Goal: Transaction & Acquisition: Purchase product/service

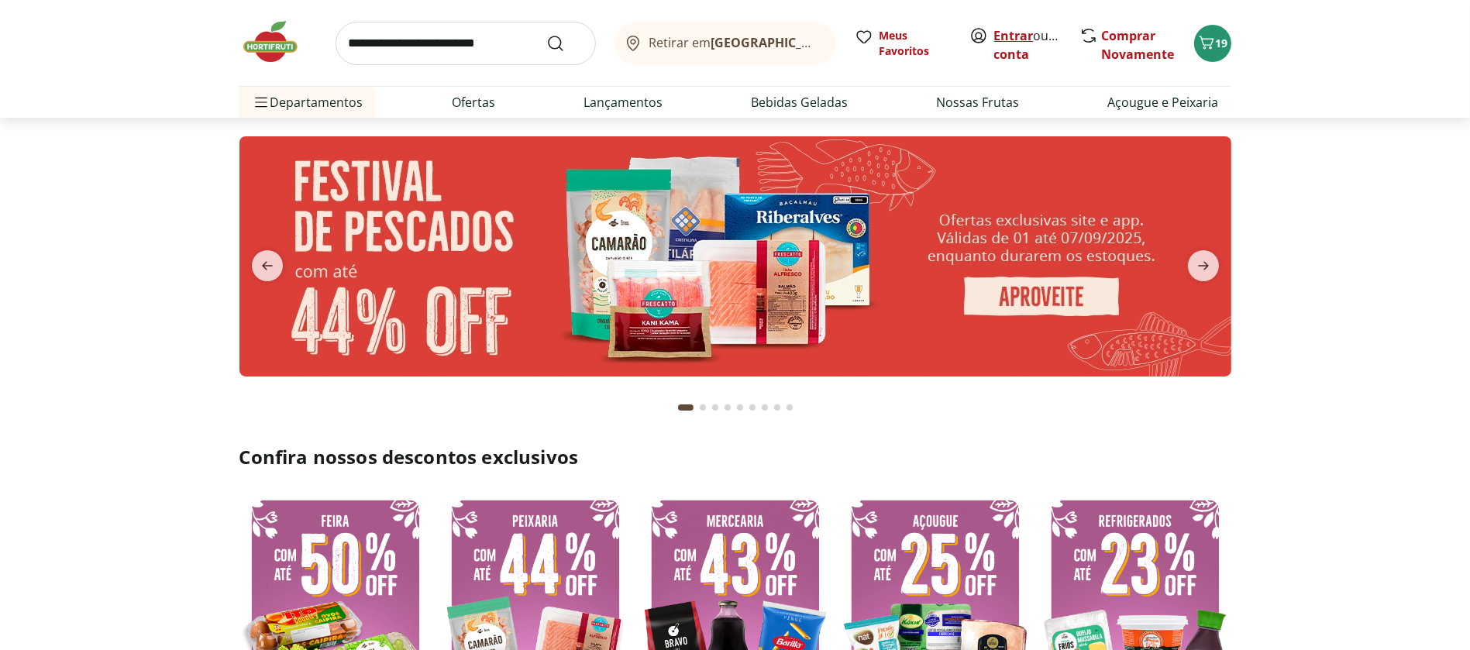
click at [1024, 33] on link "Entrar" at bounding box center [1014, 35] width 40 height 17
click at [1018, 33] on link "Entrar" at bounding box center [1014, 35] width 40 height 17
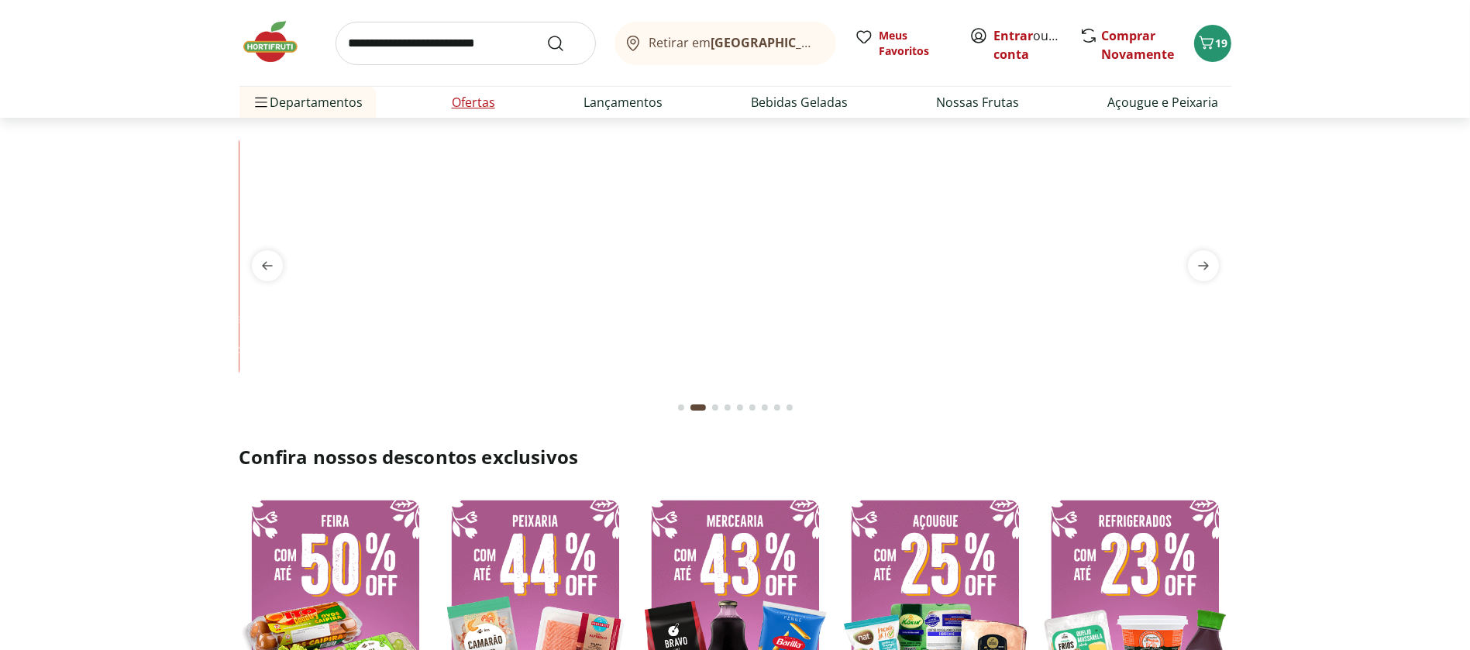
click at [476, 100] on link "Ofertas" at bounding box center [473, 102] width 43 height 19
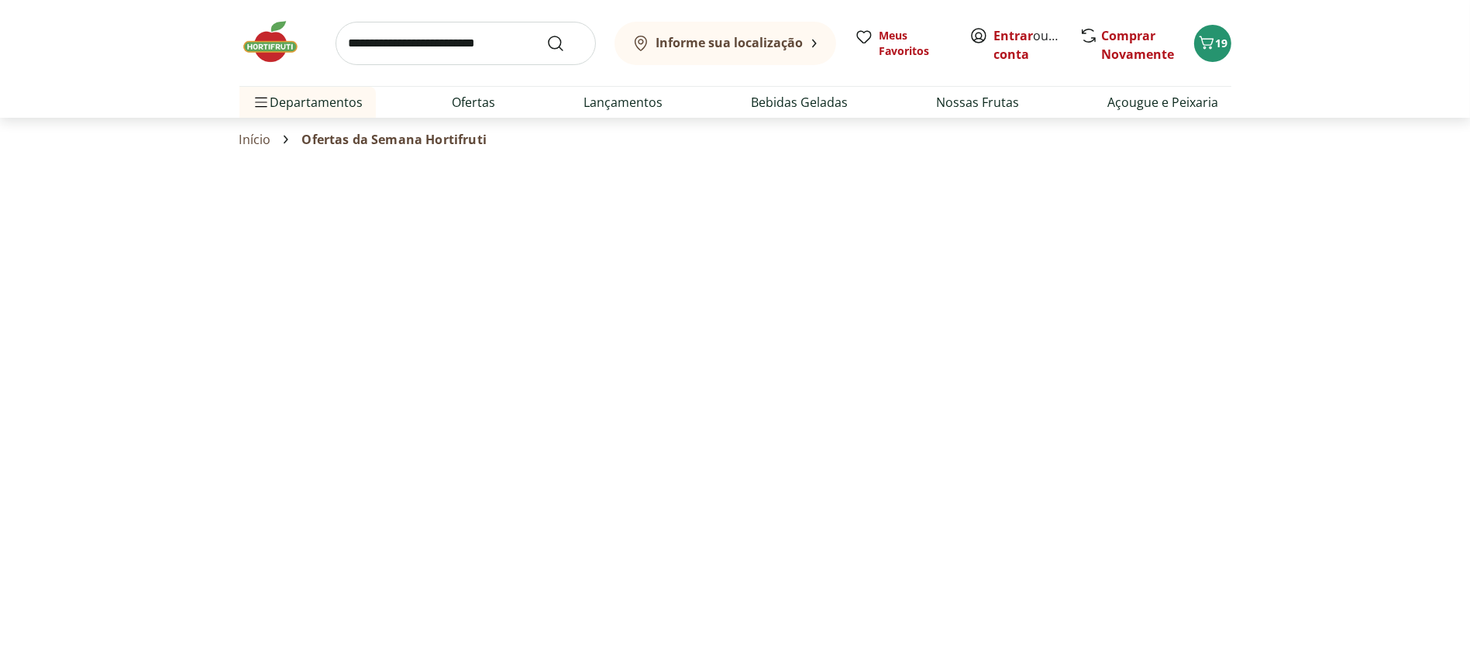
select select "**********"
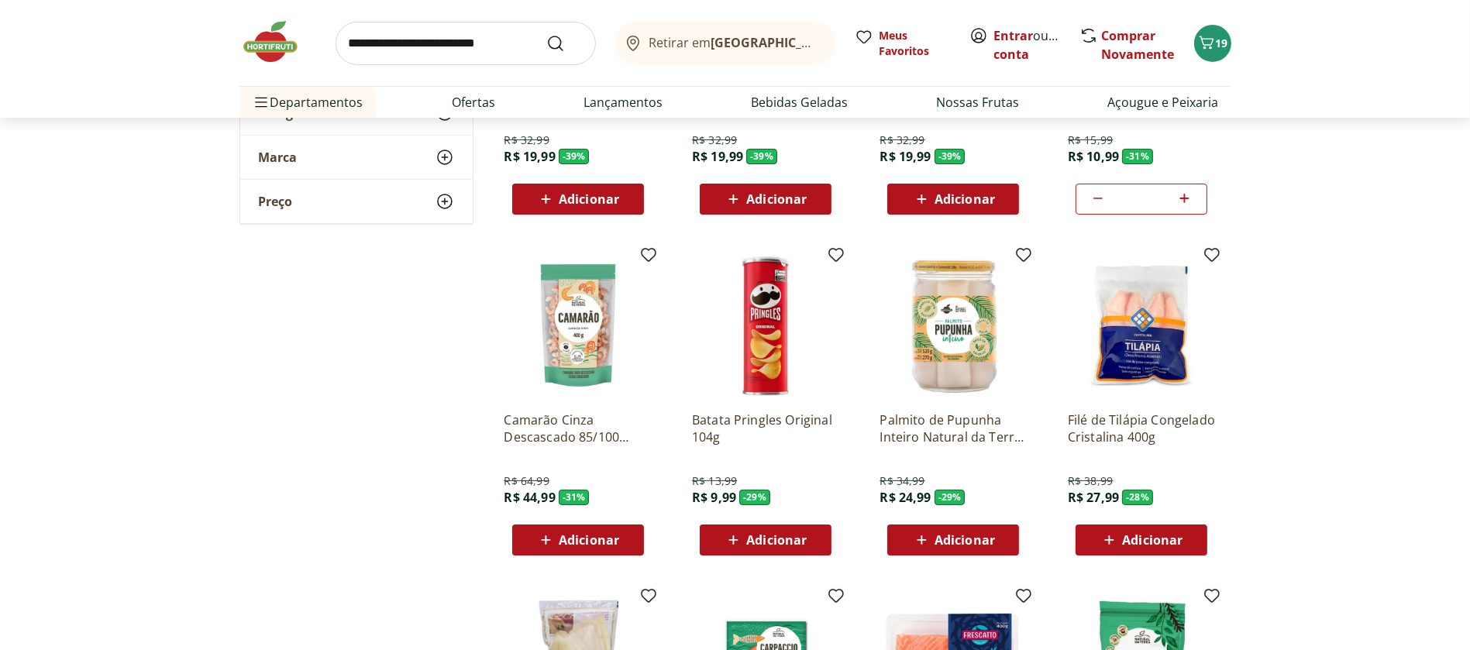
scroll to position [324, 0]
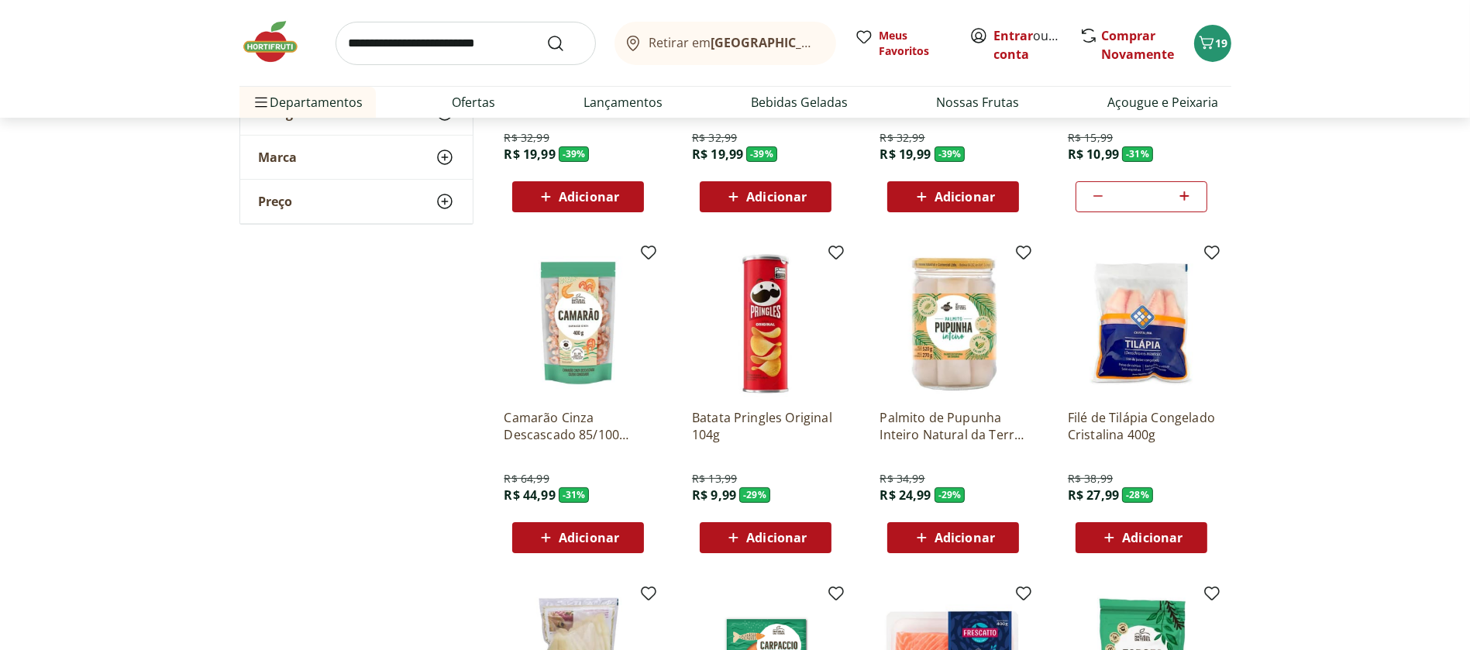
click at [551, 530] on icon at bounding box center [545, 538] width 19 height 19
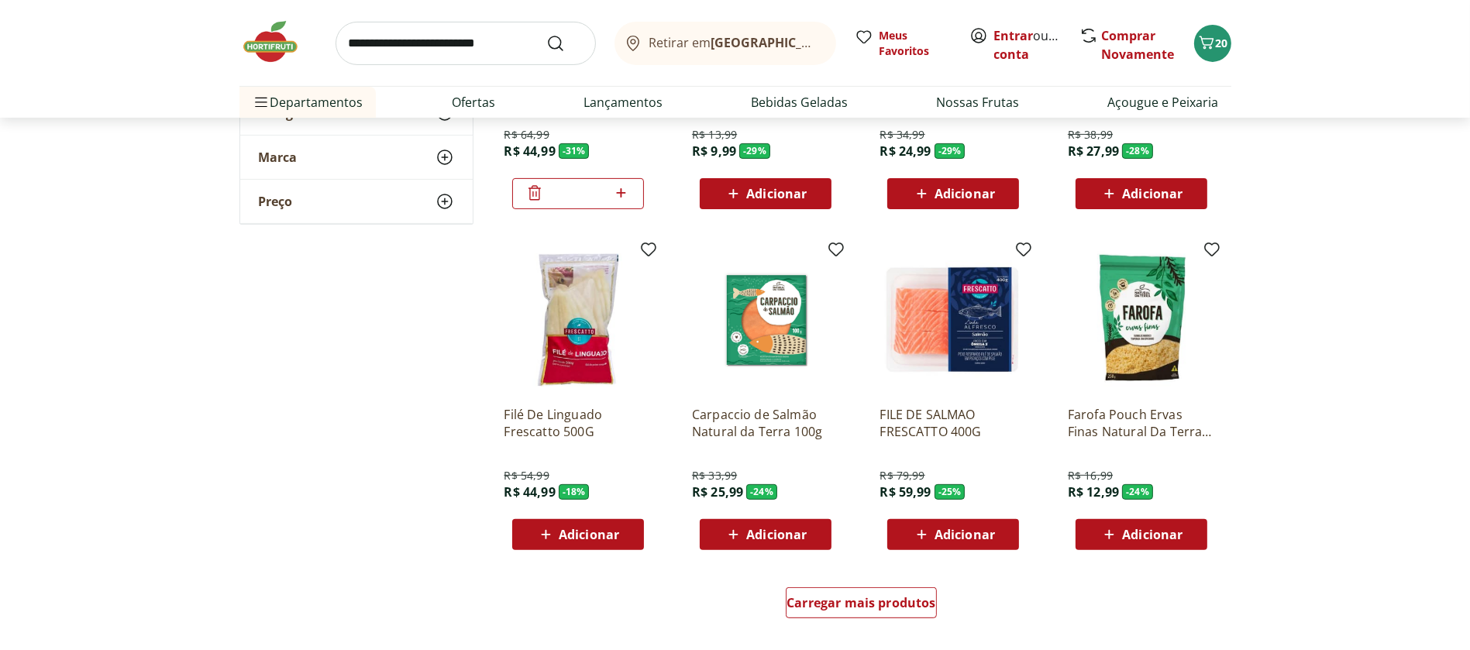
scroll to position [671, 0]
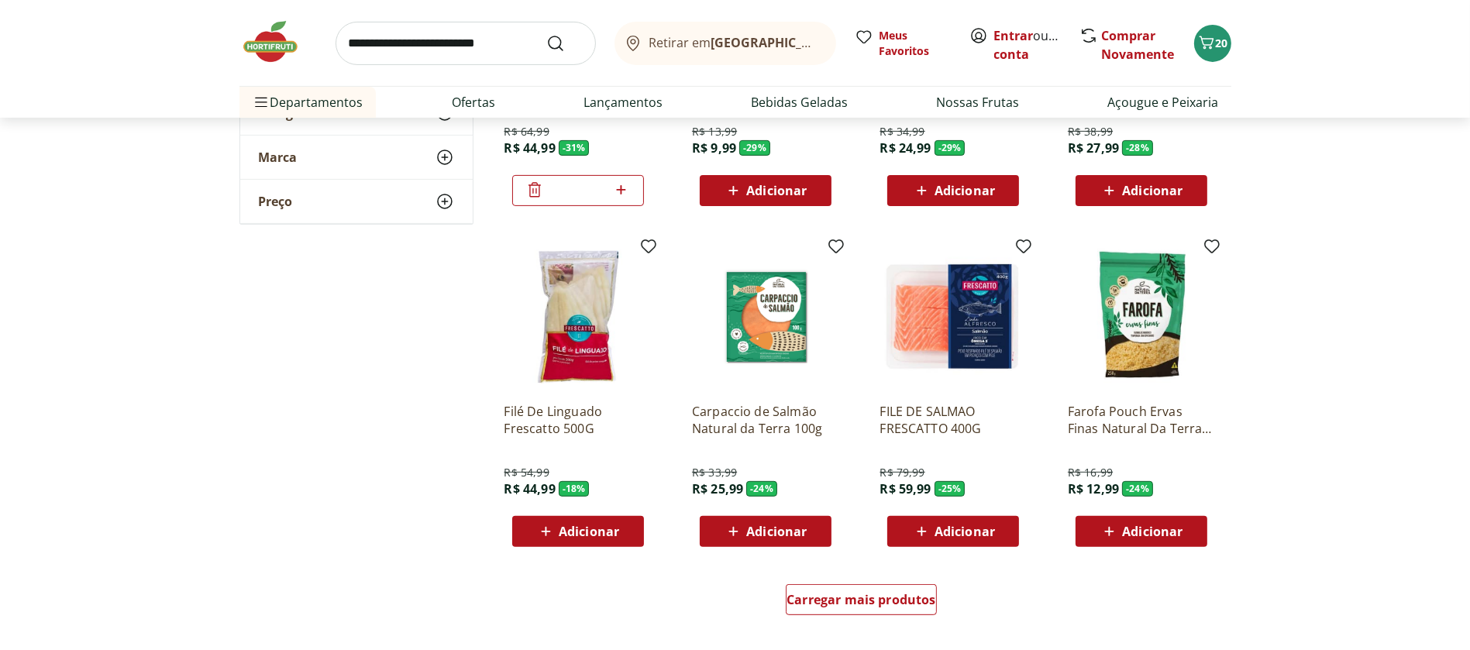
click at [918, 530] on icon at bounding box center [921, 531] width 9 height 9
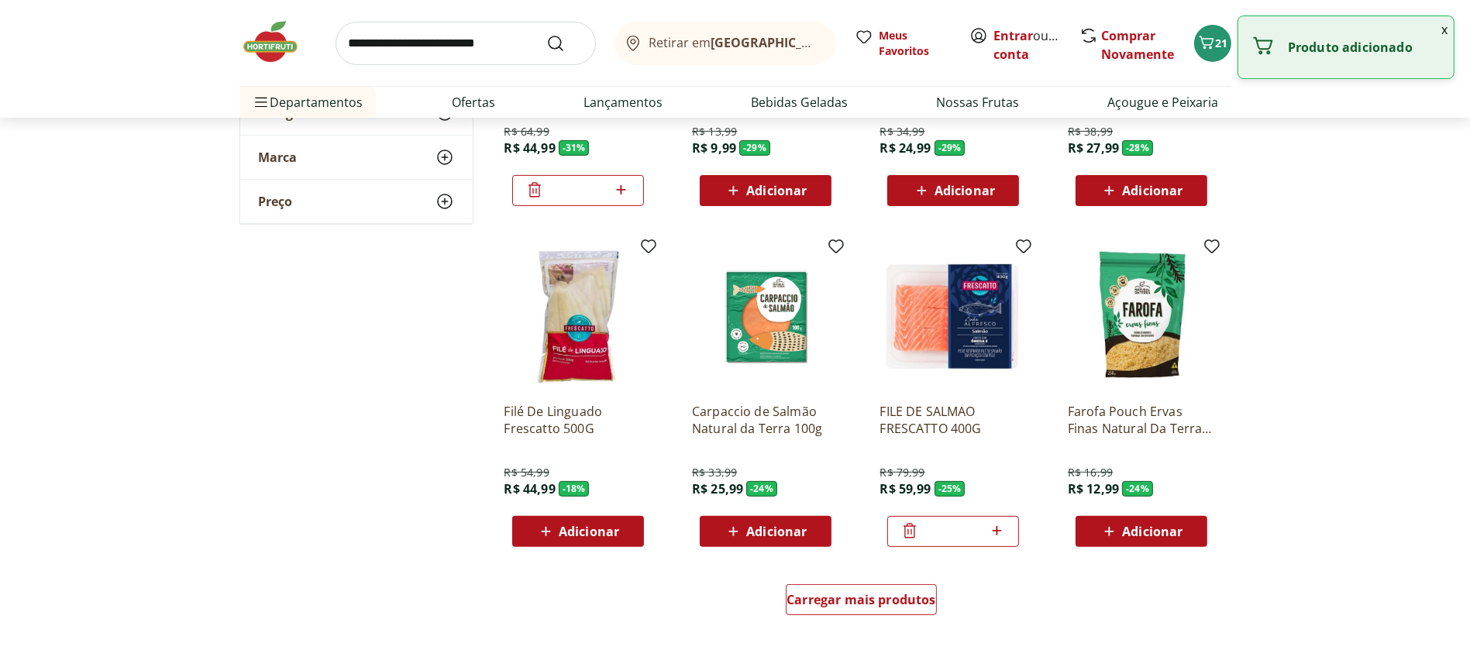
scroll to position [715, 0]
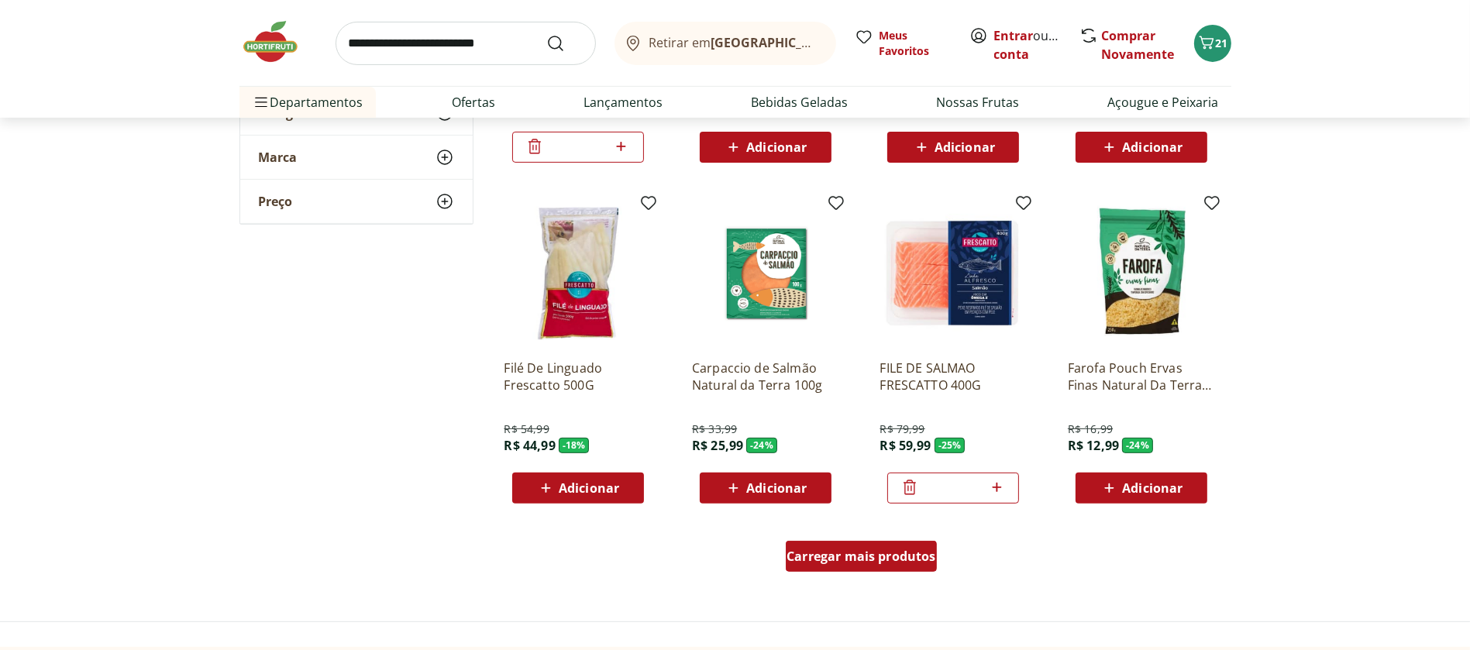
click at [876, 556] on span "Carregar mais produtos" at bounding box center [862, 556] width 150 height 12
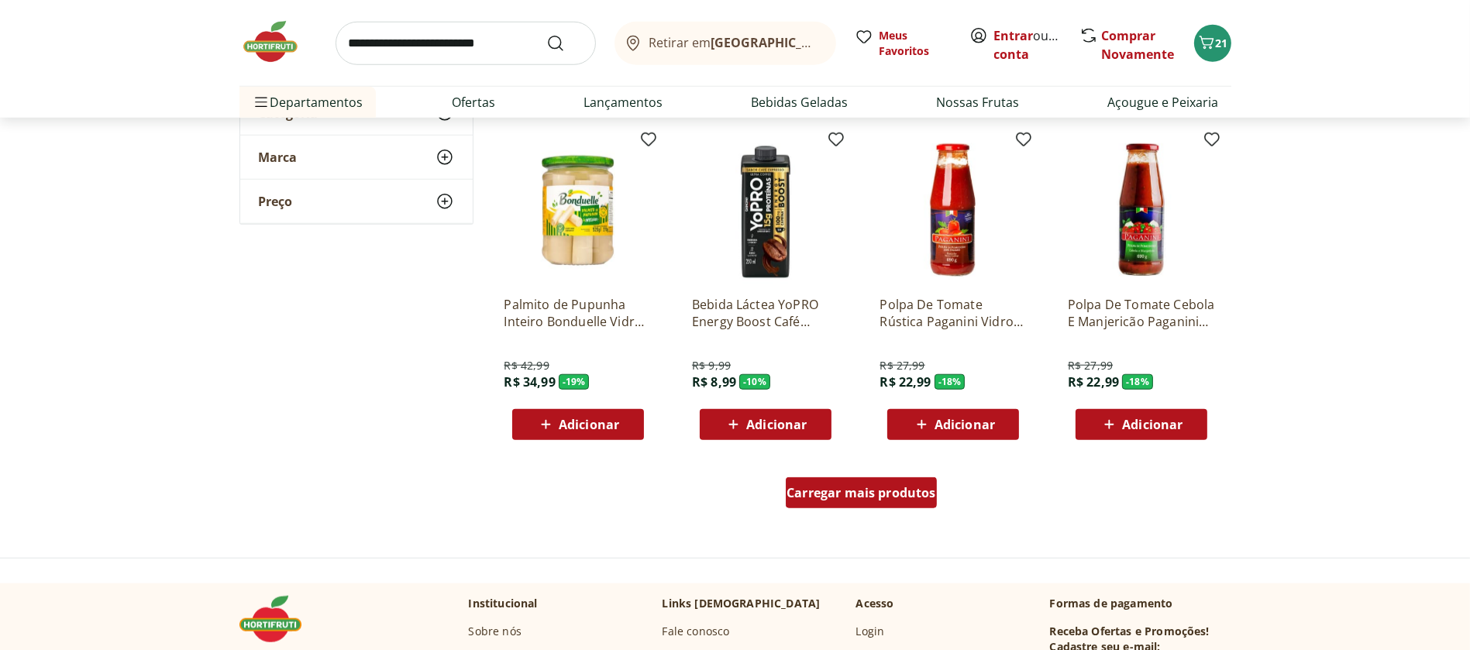
scroll to position [1791, 0]
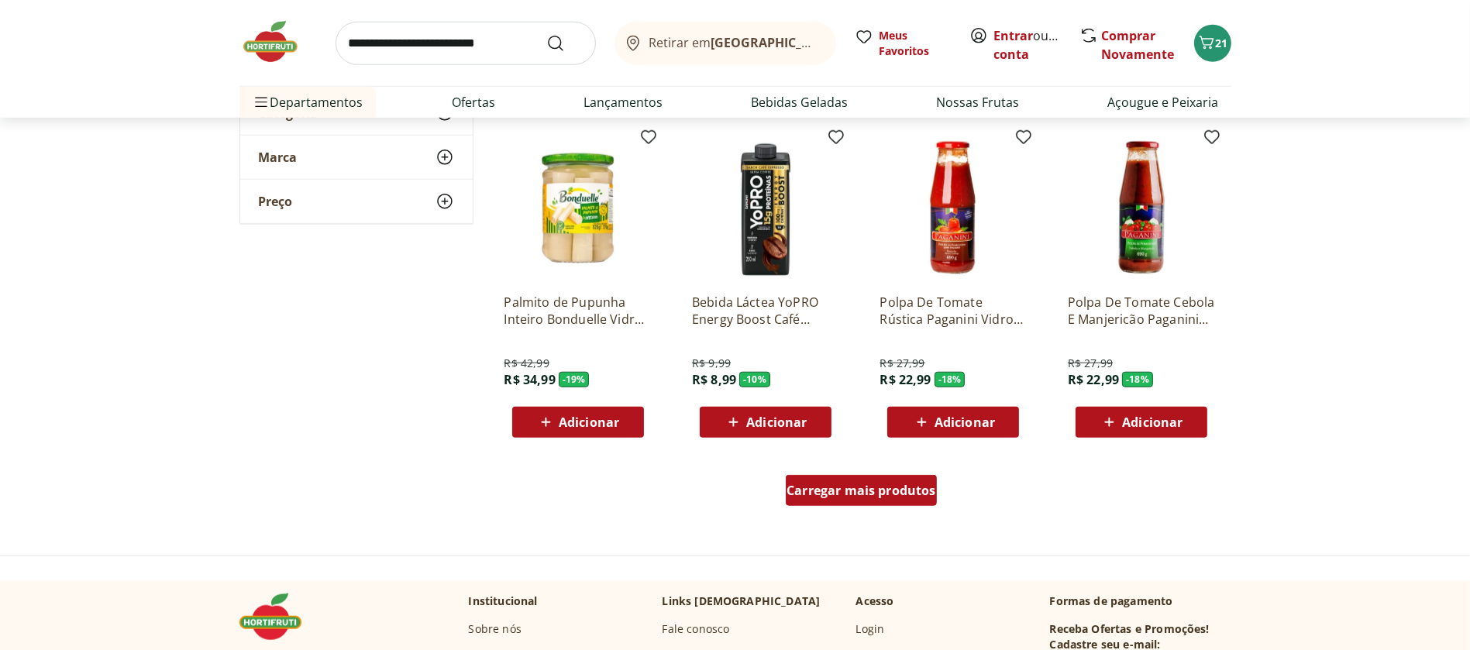
click at [882, 485] on span "Carregar mais produtos" at bounding box center [862, 490] width 150 height 12
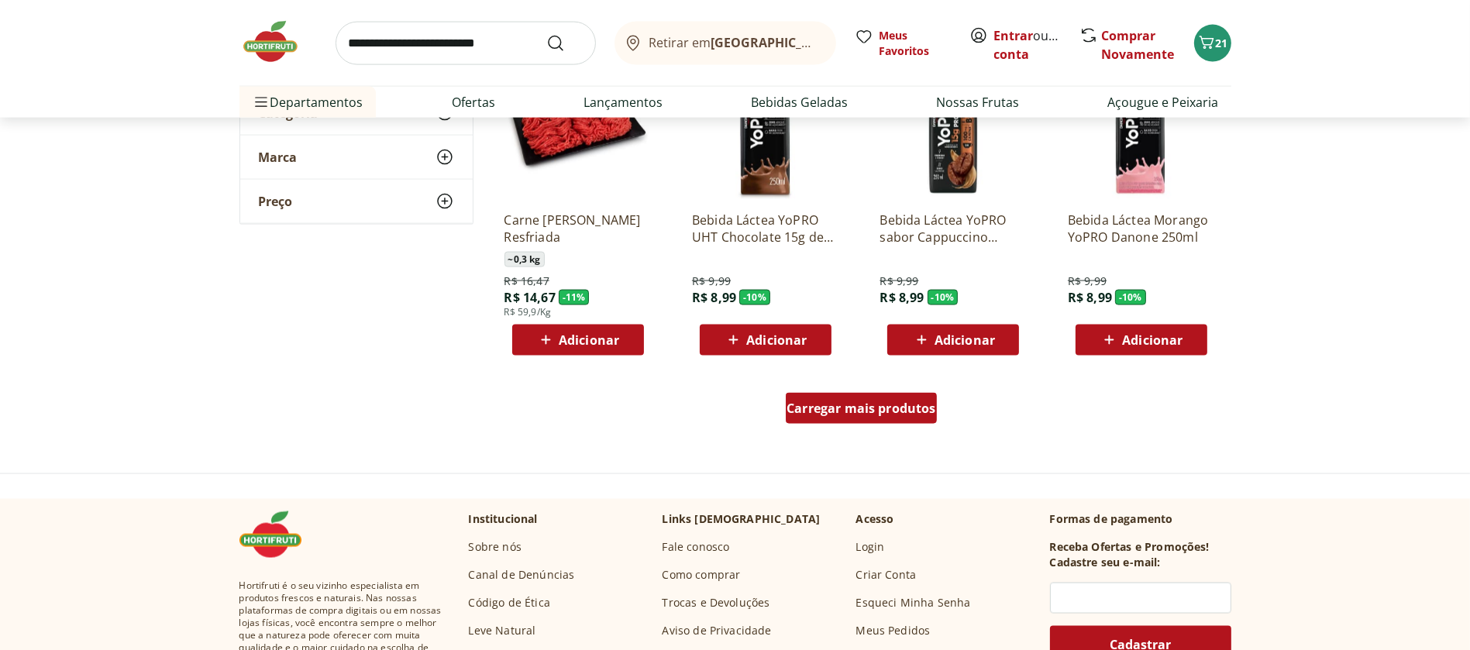
scroll to position [2886, 0]
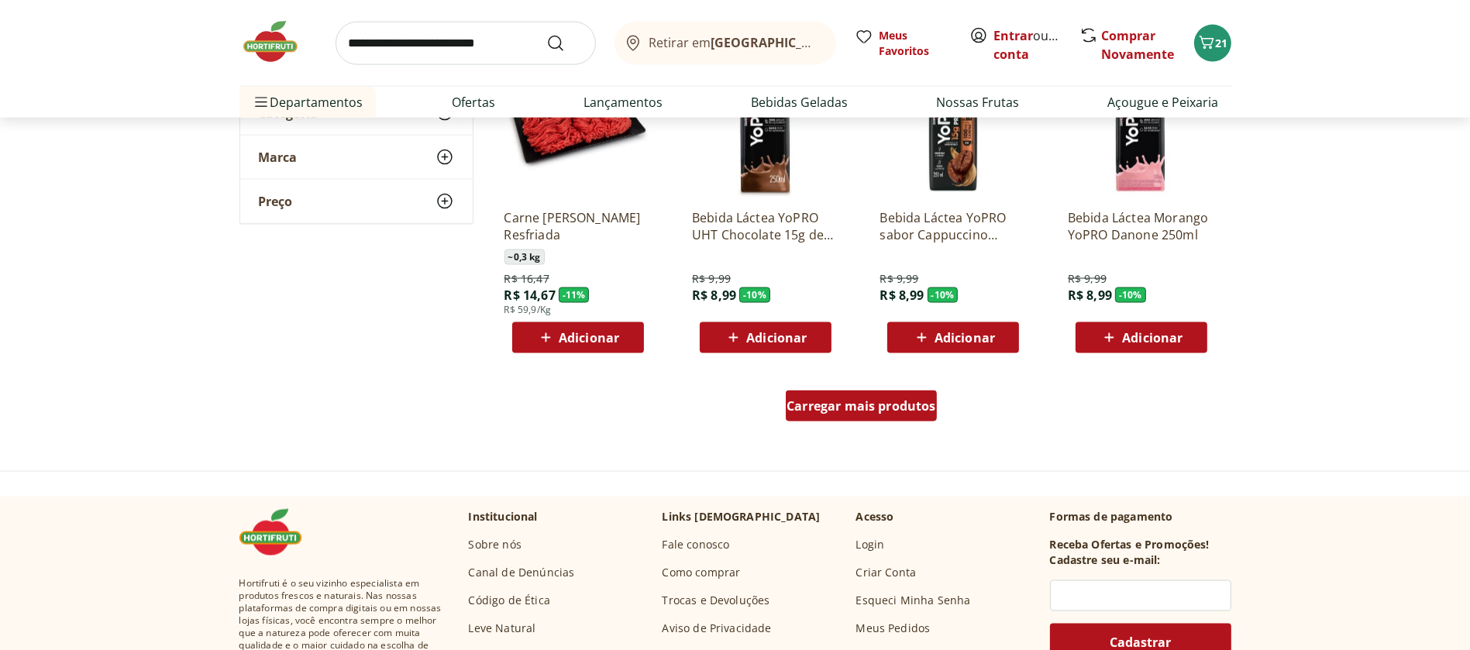
click at [862, 409] on span "Carregar mais produtos" at bounding box center [862, 406] width 150 height 12
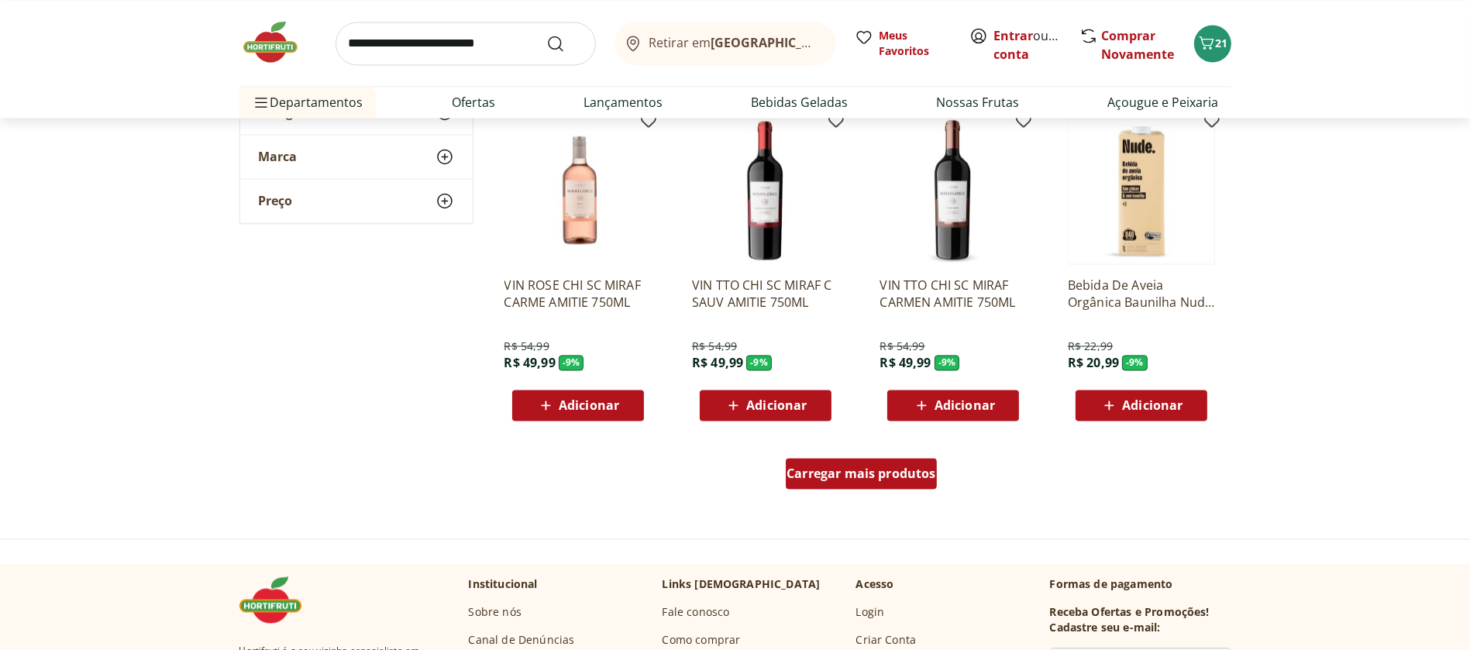
scroll to position [3832, 0]
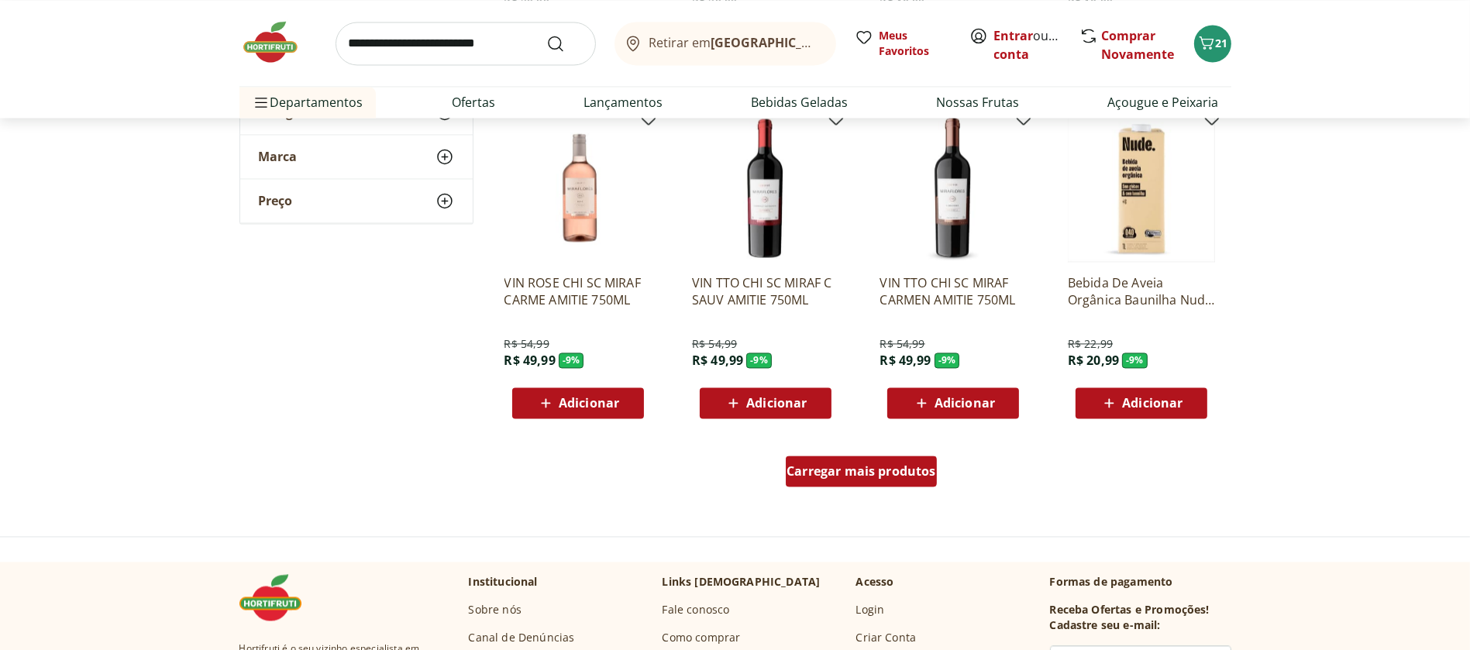
click at [855, 477] on span "Carregar mais produtos" at bounding box center [862, 471] width 150 height 12
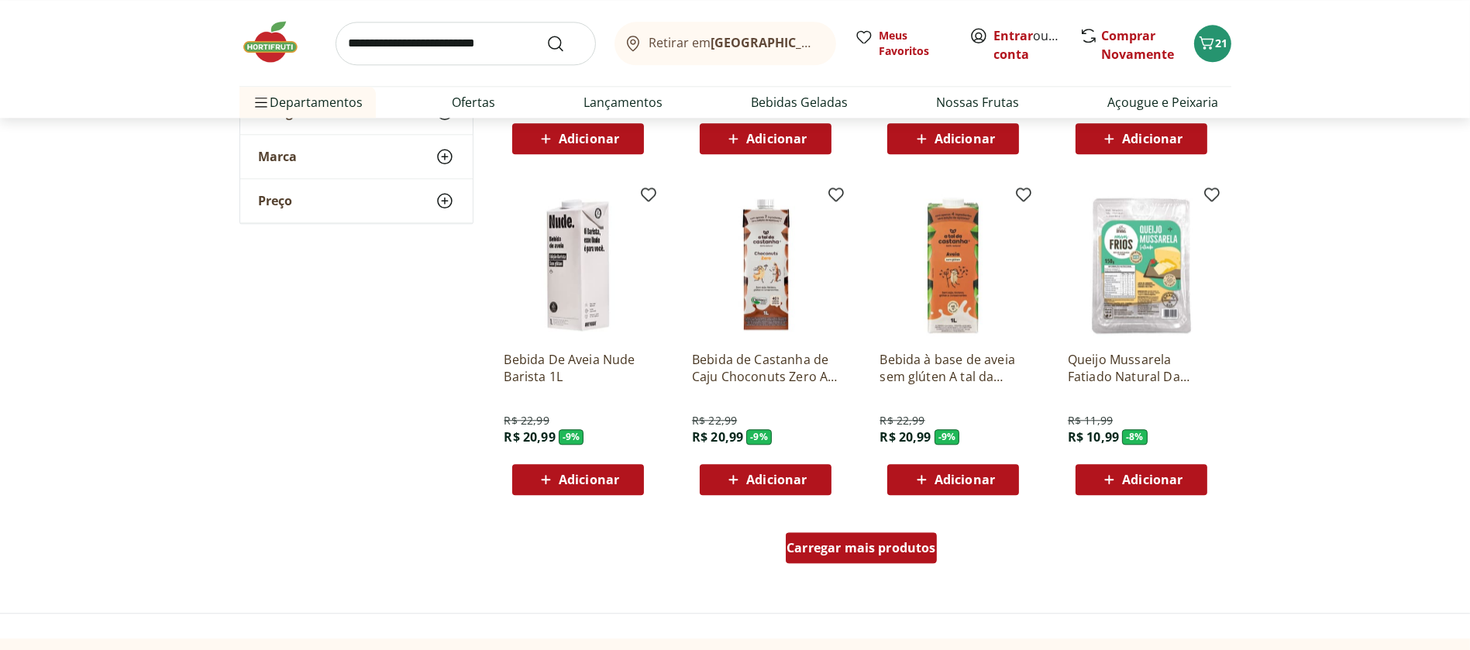
scroll to position [4767, 0]
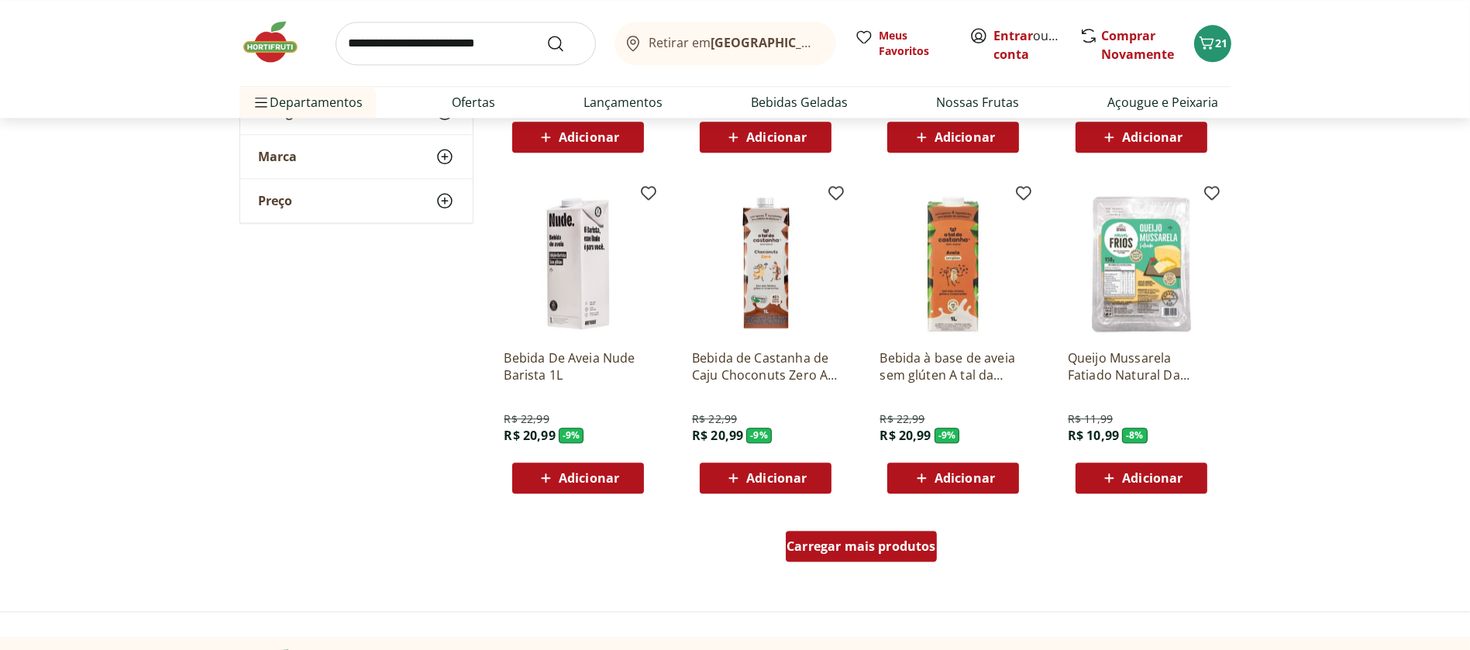
click at [853, 546] on span "Carregar mais produtos" at bounding box center [862, 546] width 150 height 12
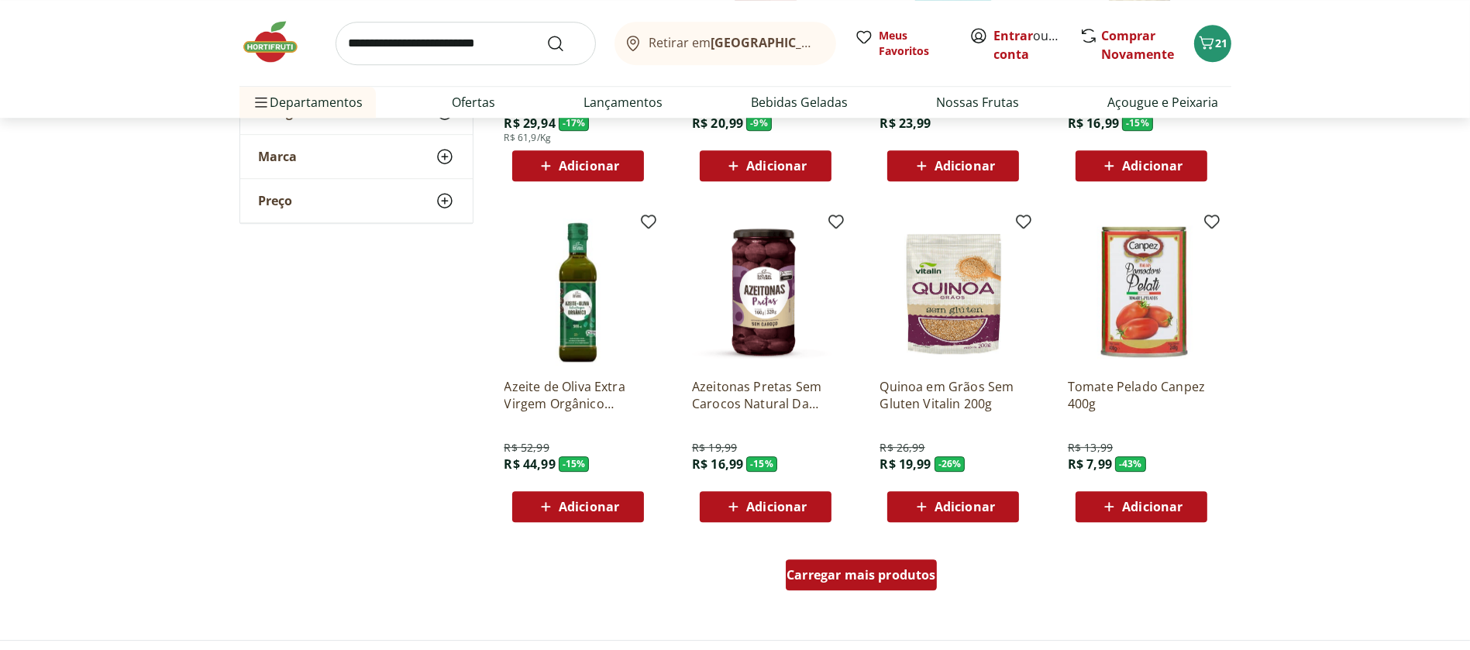
scroll to position [5751, 0]
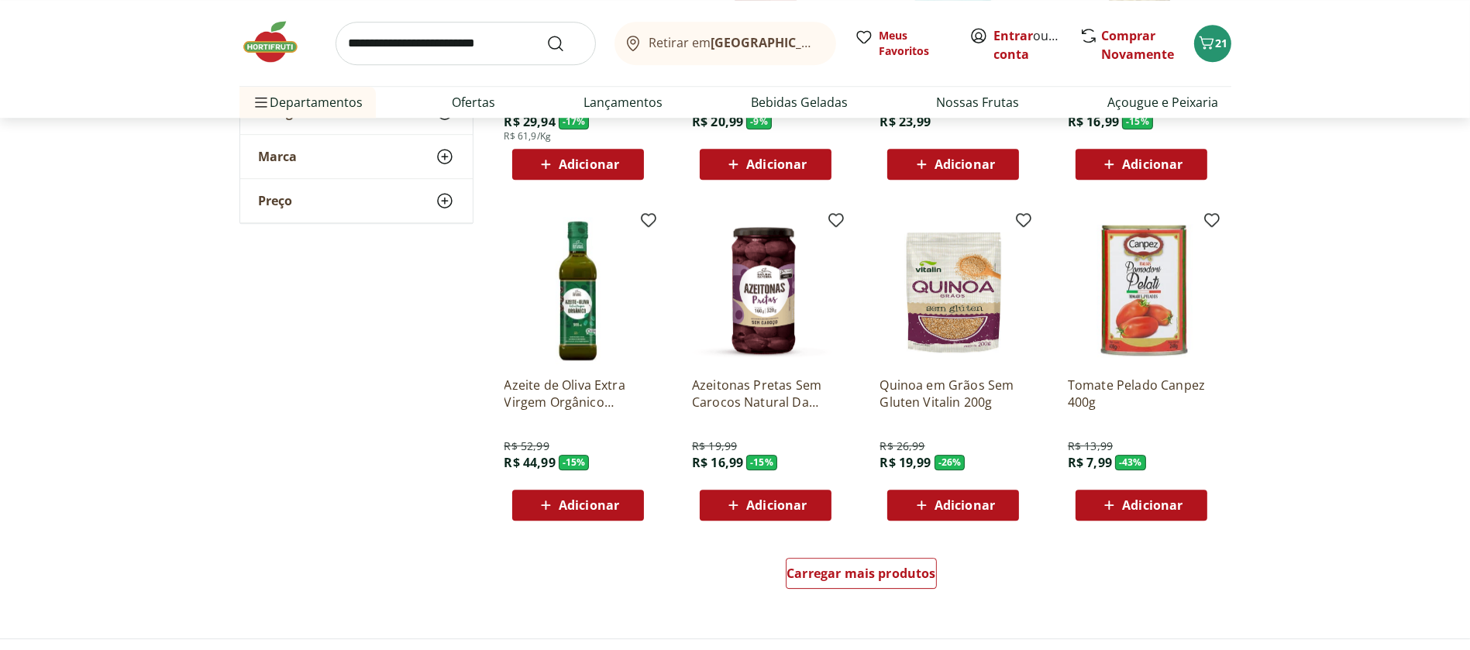
click at [1111, 494] on div "Adicionar" at bounding box center [1141, 505] width 107 height 28
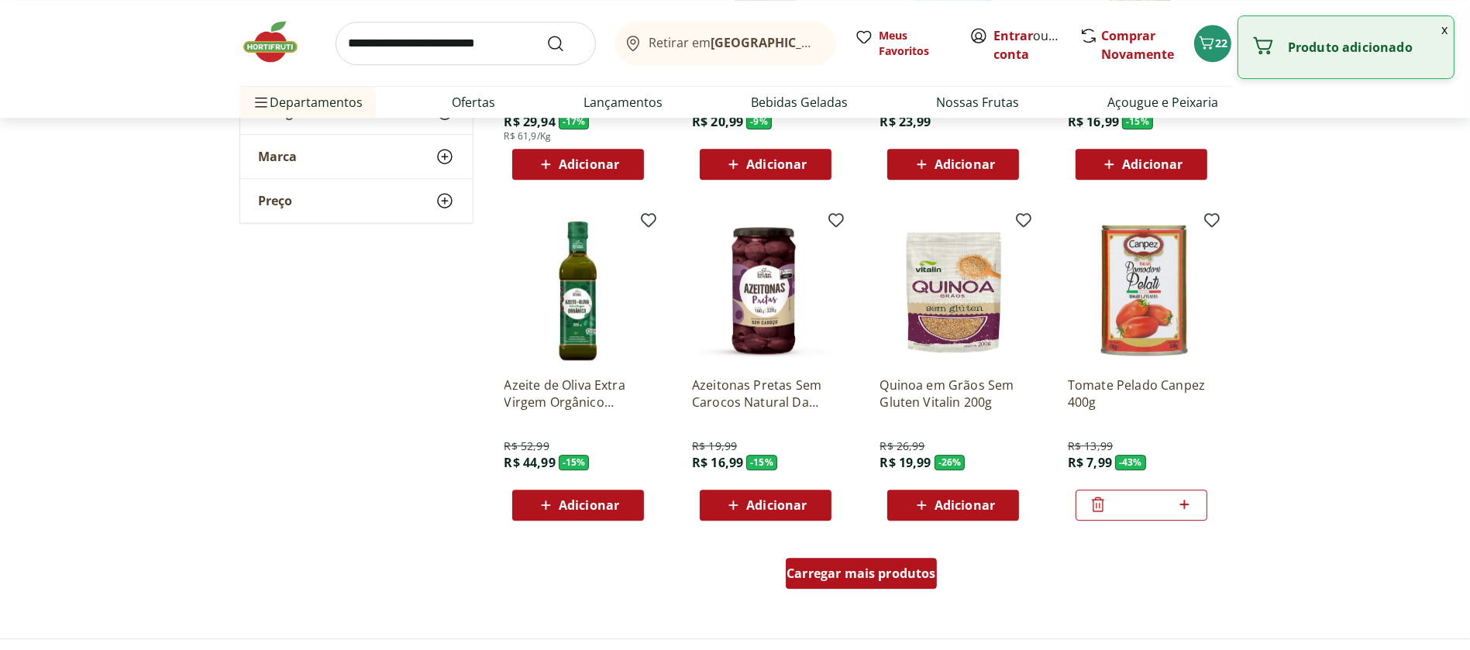
click at [887, 572] on span "Carregar mais produtos" at bounding box center [862, 573] width 150 height 12
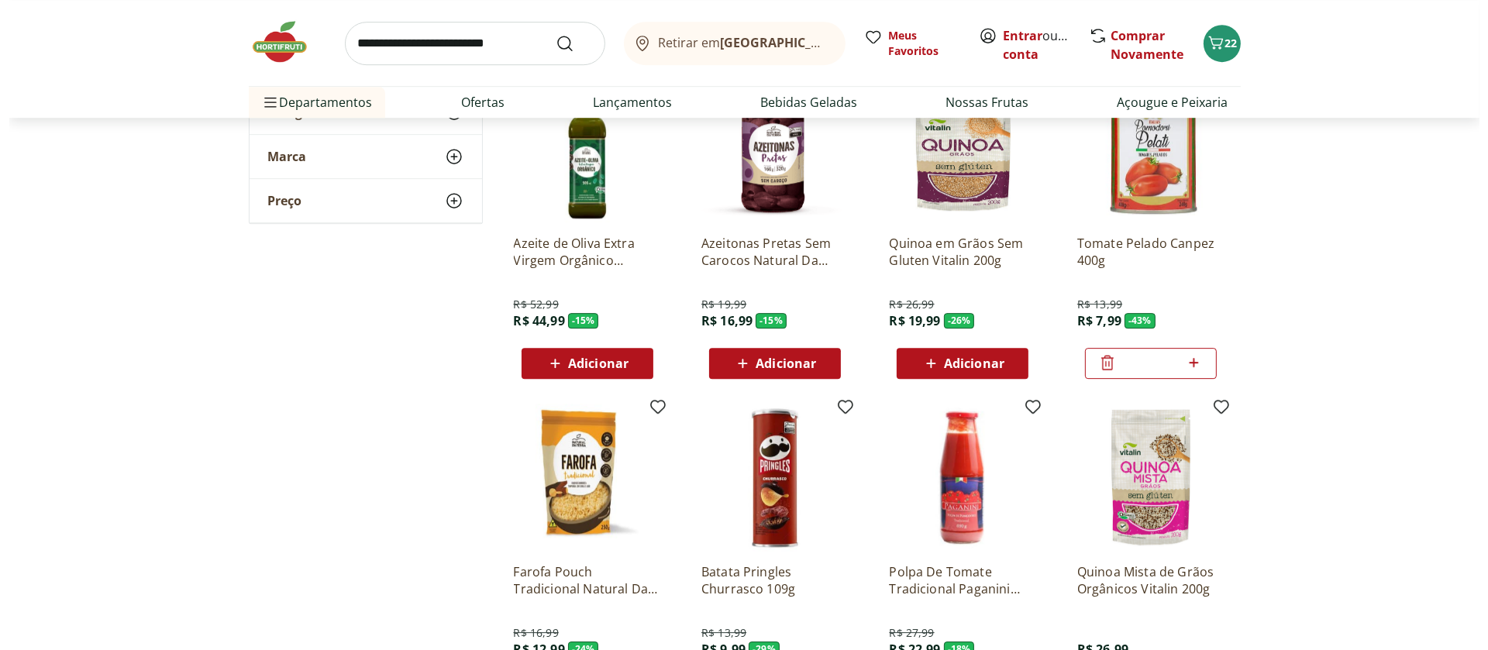
scroll to position [5880, 0]
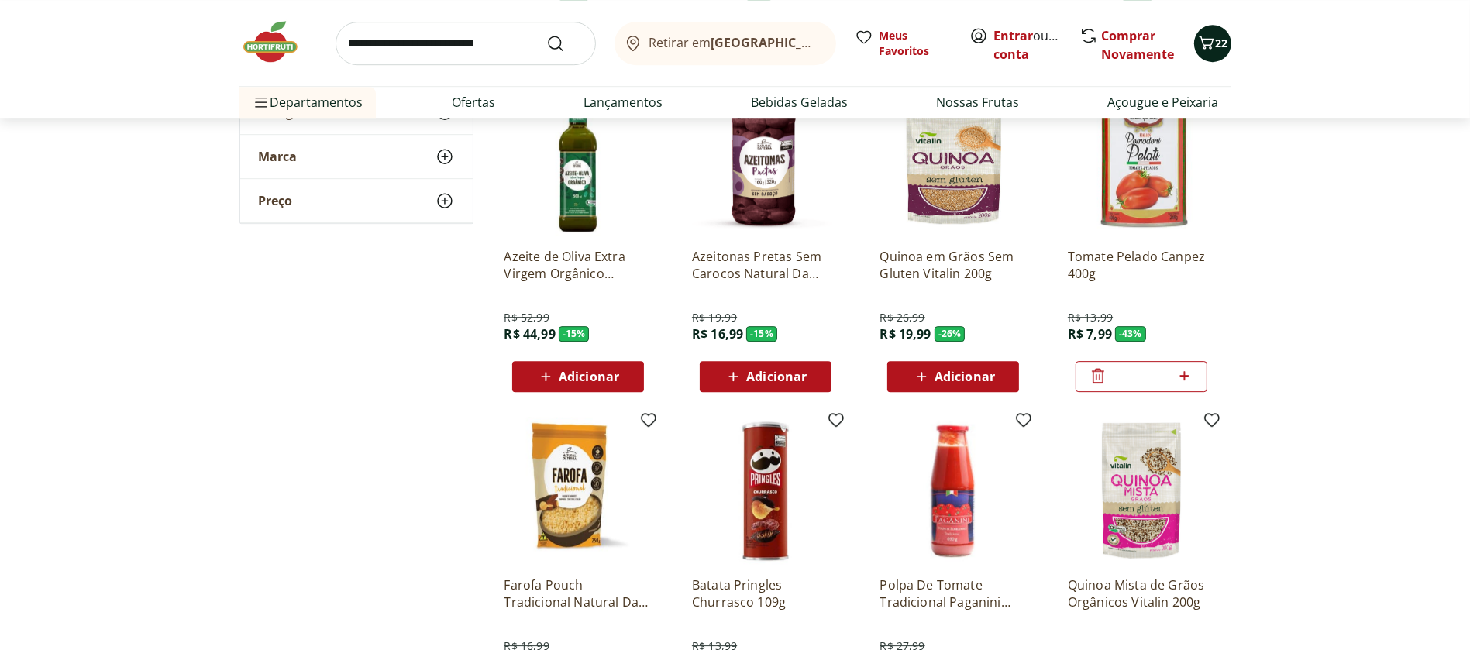
click at [1205, 53] on span "Carrinho" at bounding box center [1206, 43] width 19 height 20
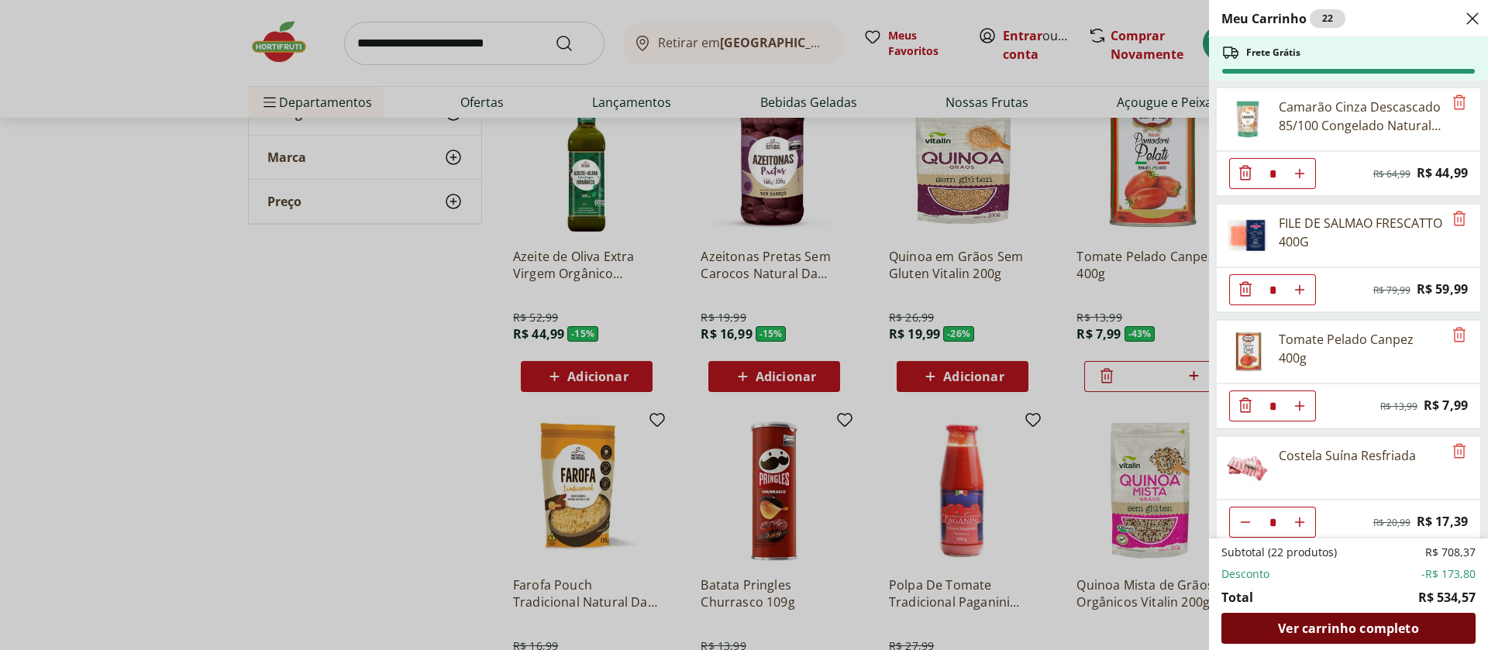
click at [1315, 622] on span "Ver carrinho completo" at bounding box center [1348, 628] width 140 height 12
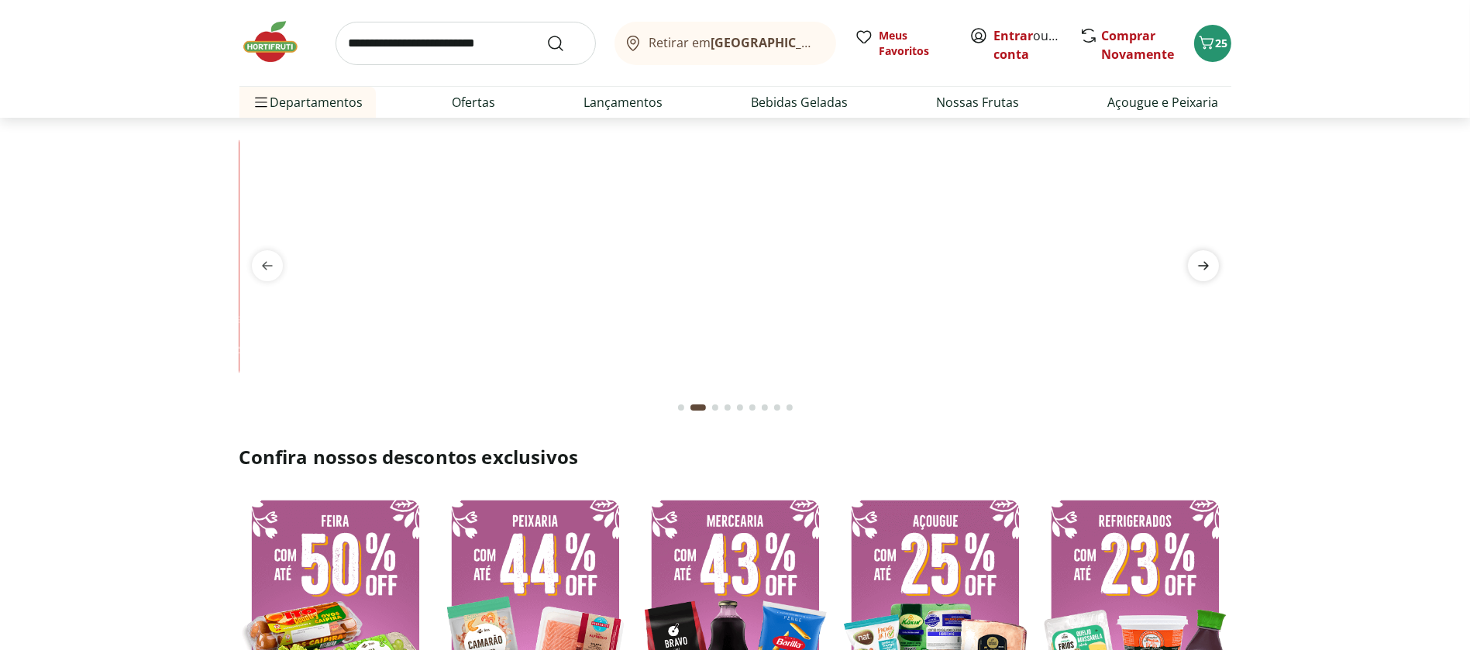
click at [1203, 271] on icon "next" at bounding box center [1203, 266] width 19 height 19
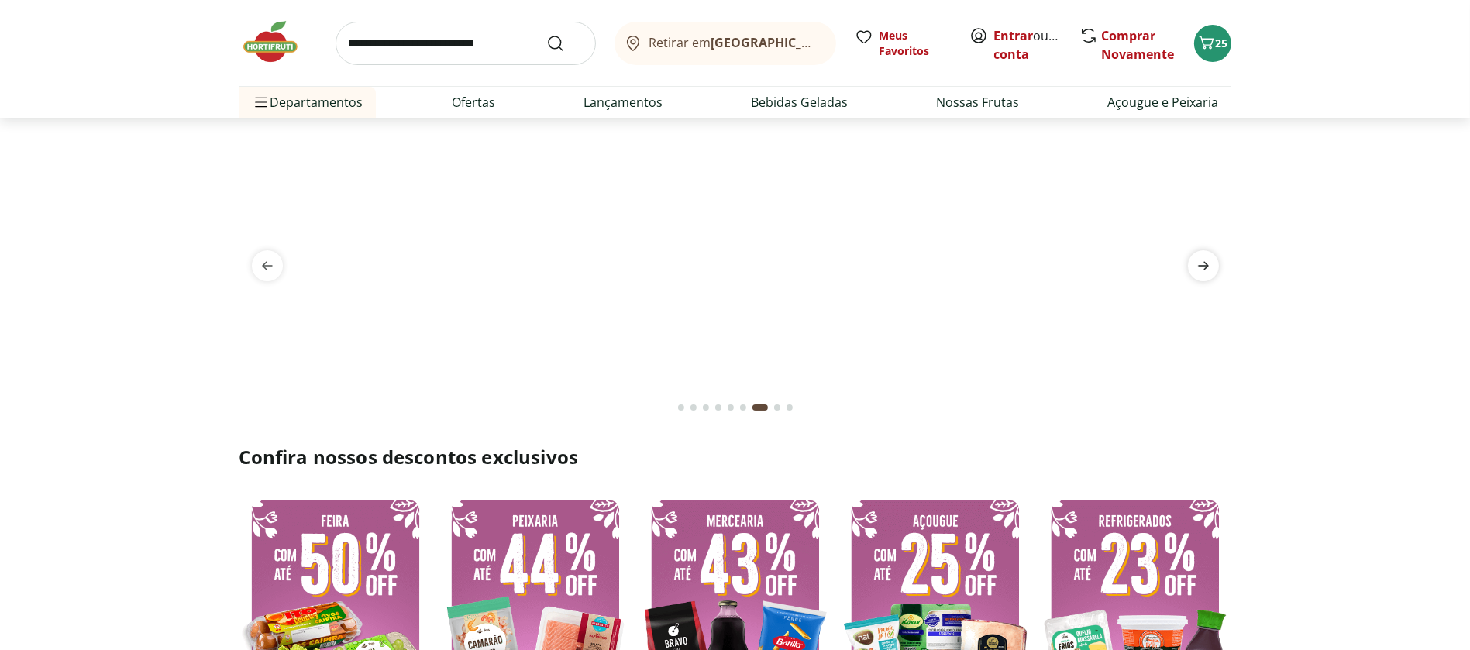
click at [1203, 271] on icon "next" at bounding box center [1203, 266] width 19 height 19
click at [266, 269] on icon "previous" at bounding box center [267, 266] width 11 height 9
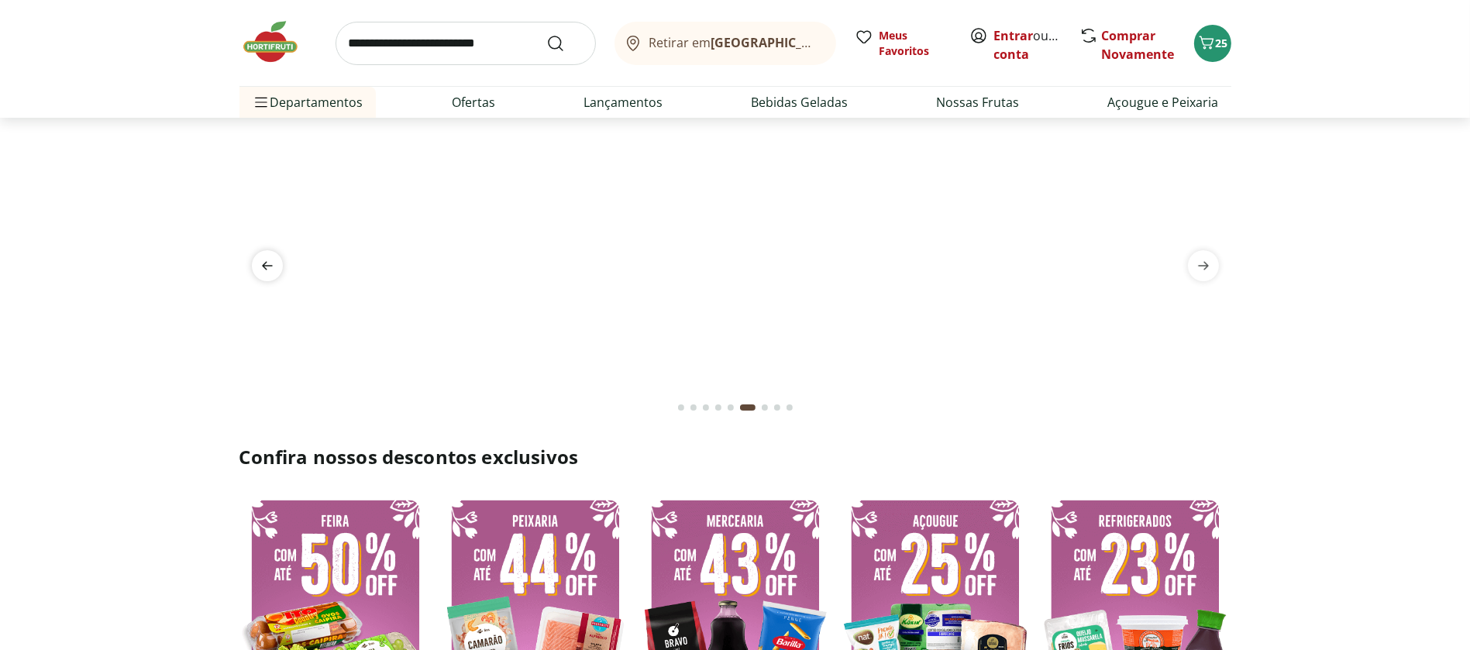
click at [266, 269] on icon "previous" at bounding box center [267, 266] width 11 height 9
click at [422, 136] on img at bounding box center [735, 136] width 992 height 0
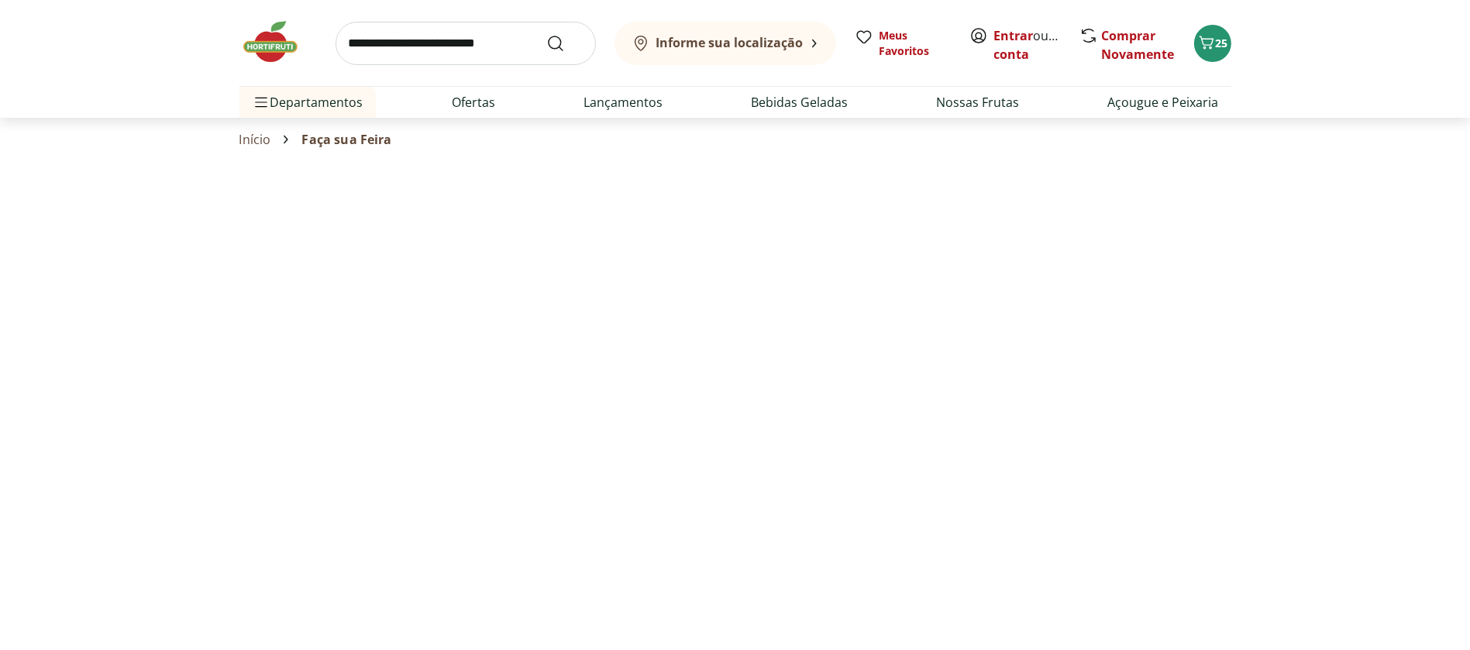
select select "**********"
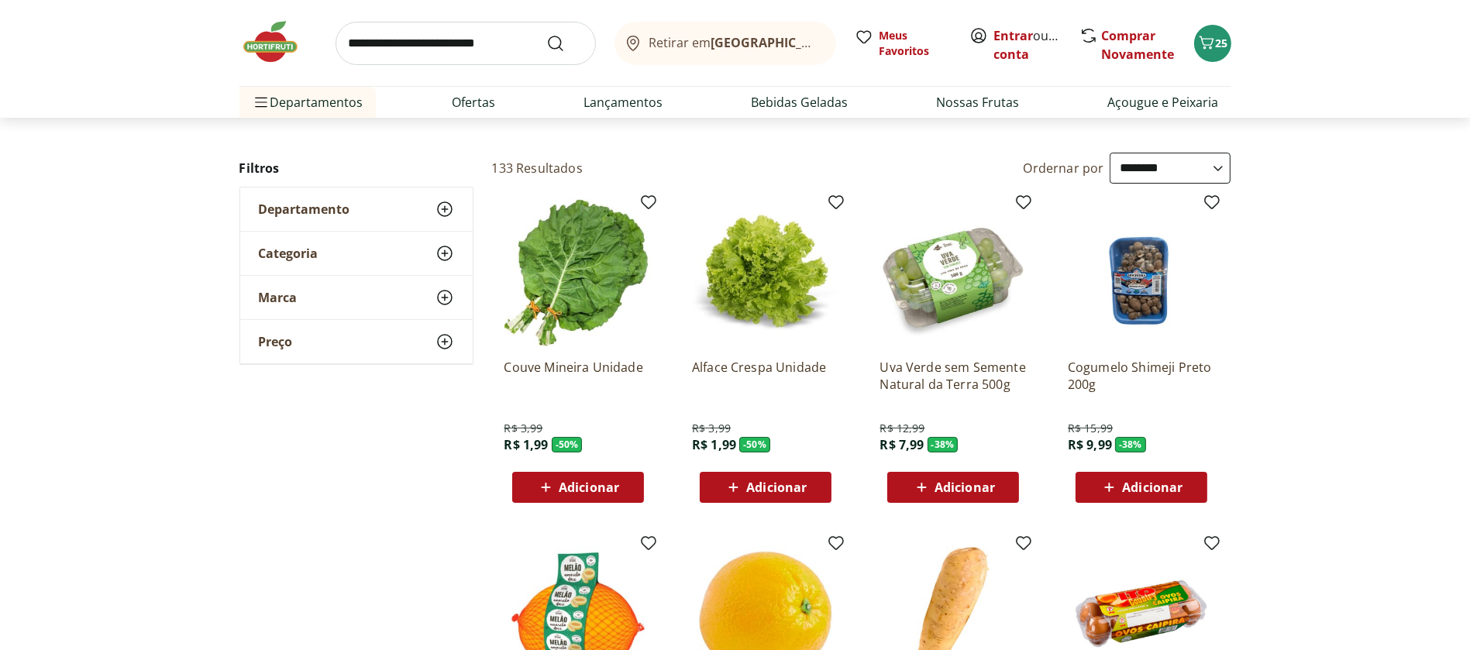
scroll to position [94, 0]
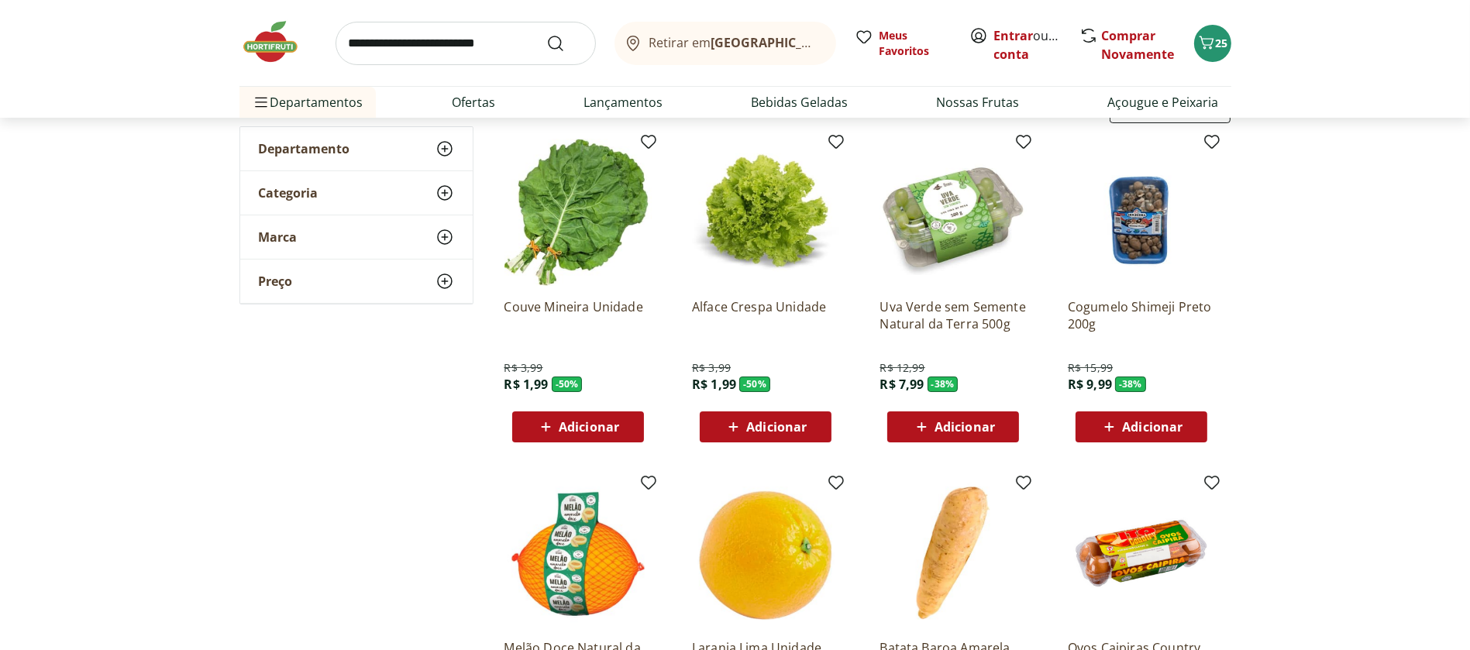
click at [548, 427] on icon at bounding box center [545, 427] width 19 height 19
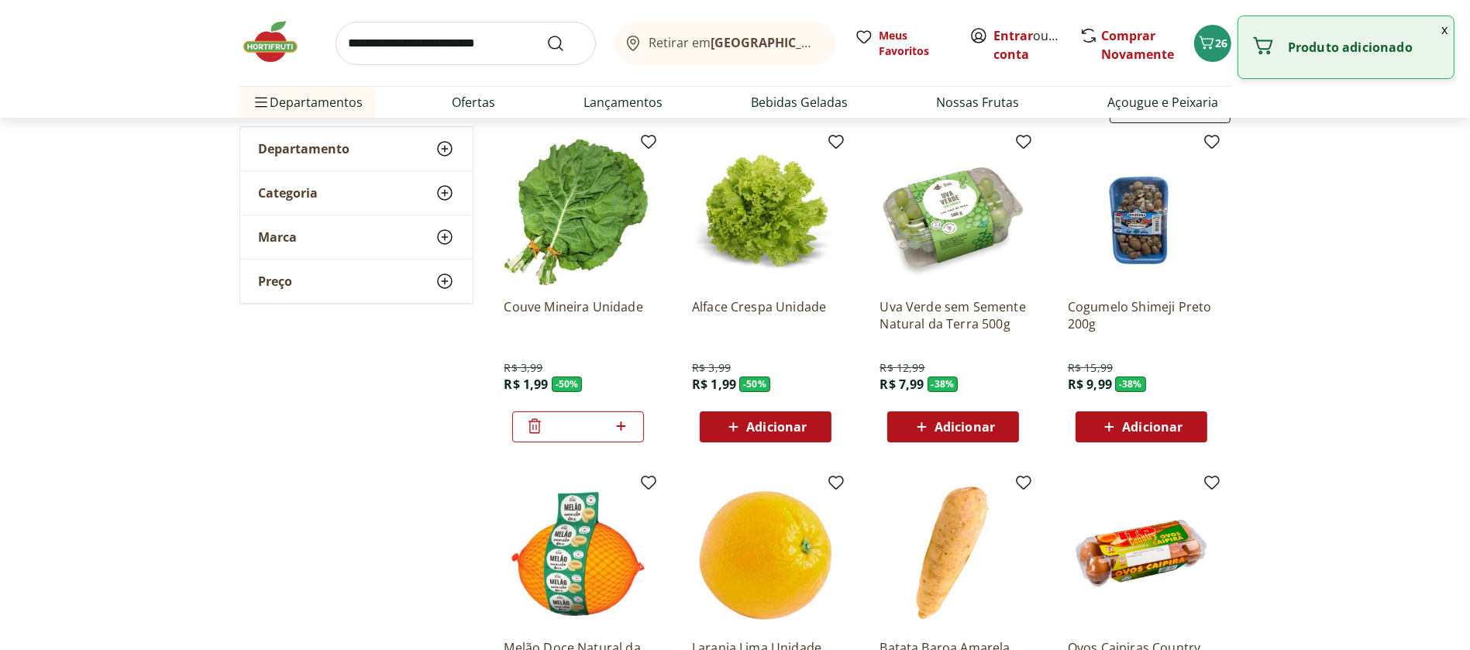
click at [626, 420] on icon at bounding box center [621, 426] width 19 height 19
type input "*"
click at [919, 422] on icon at bounding box center [921, 427] width 19 height 19
click at [998, 422] on icon at bounding box center [996, 426] width 19 height 19
type input "*"
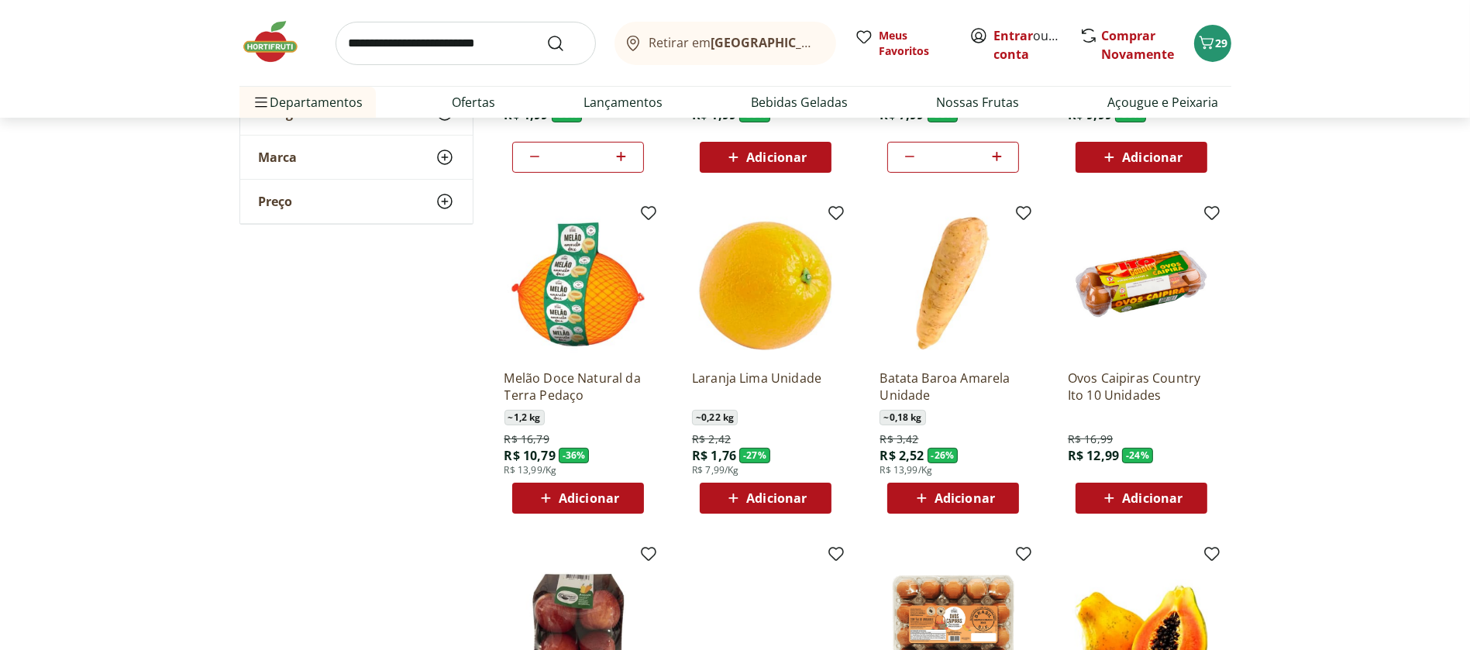
scroll to position [364, 0]
click at [546, 498] on icon at bounding box center [545, 497] width 19 height 19
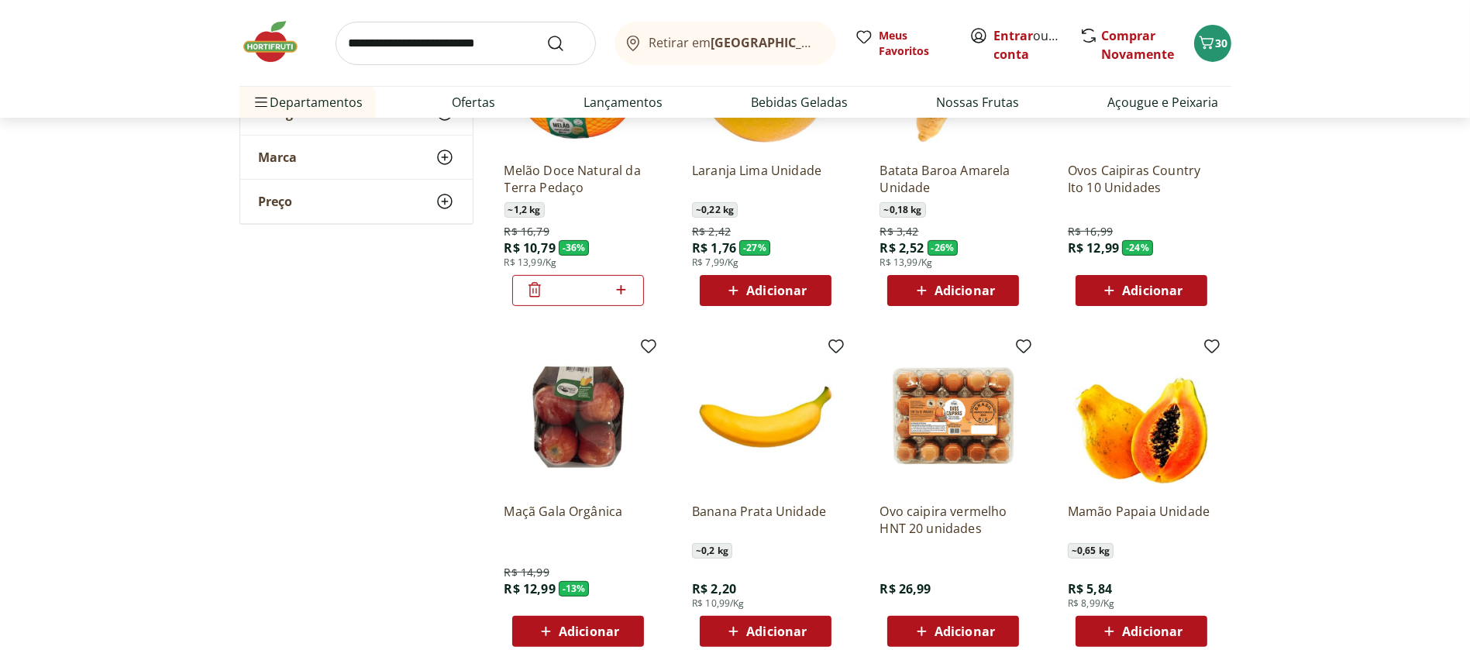
scroll to position [654, 0]
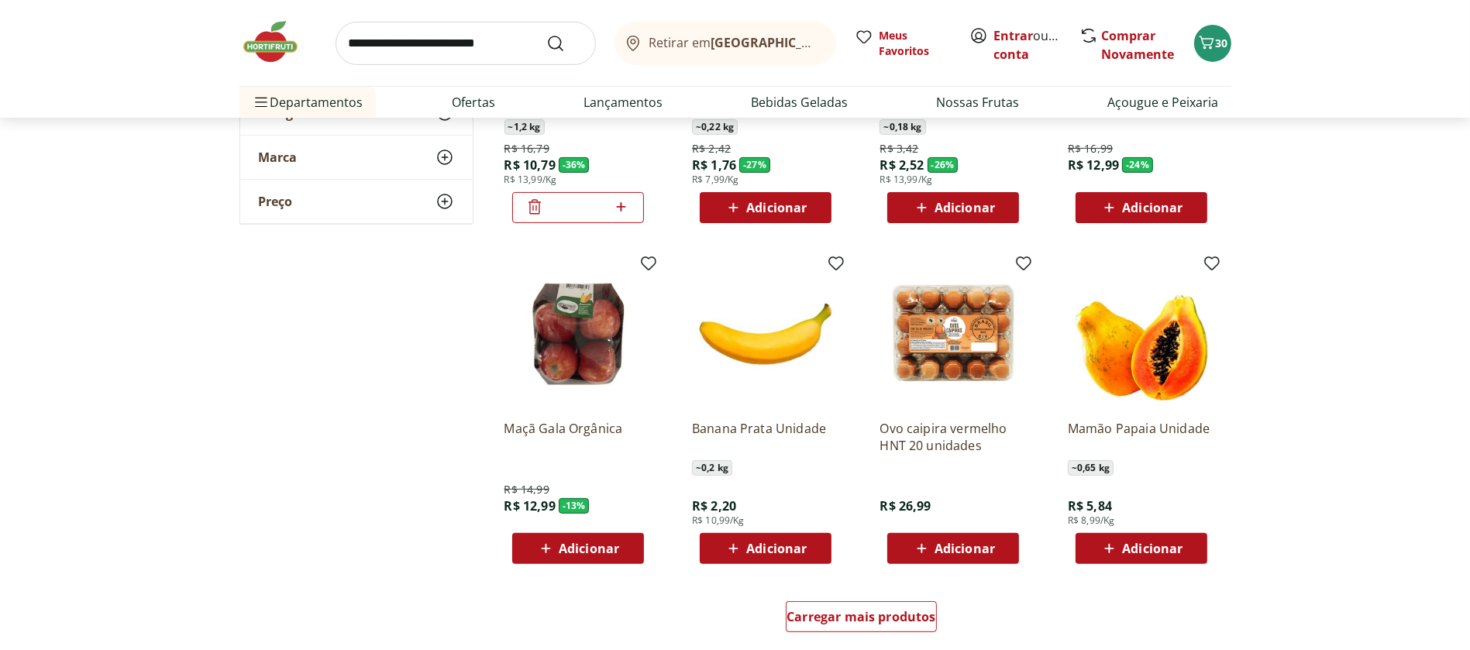
click at [736, 549] on icon at bounding box center [733, 548] width 19 height 19
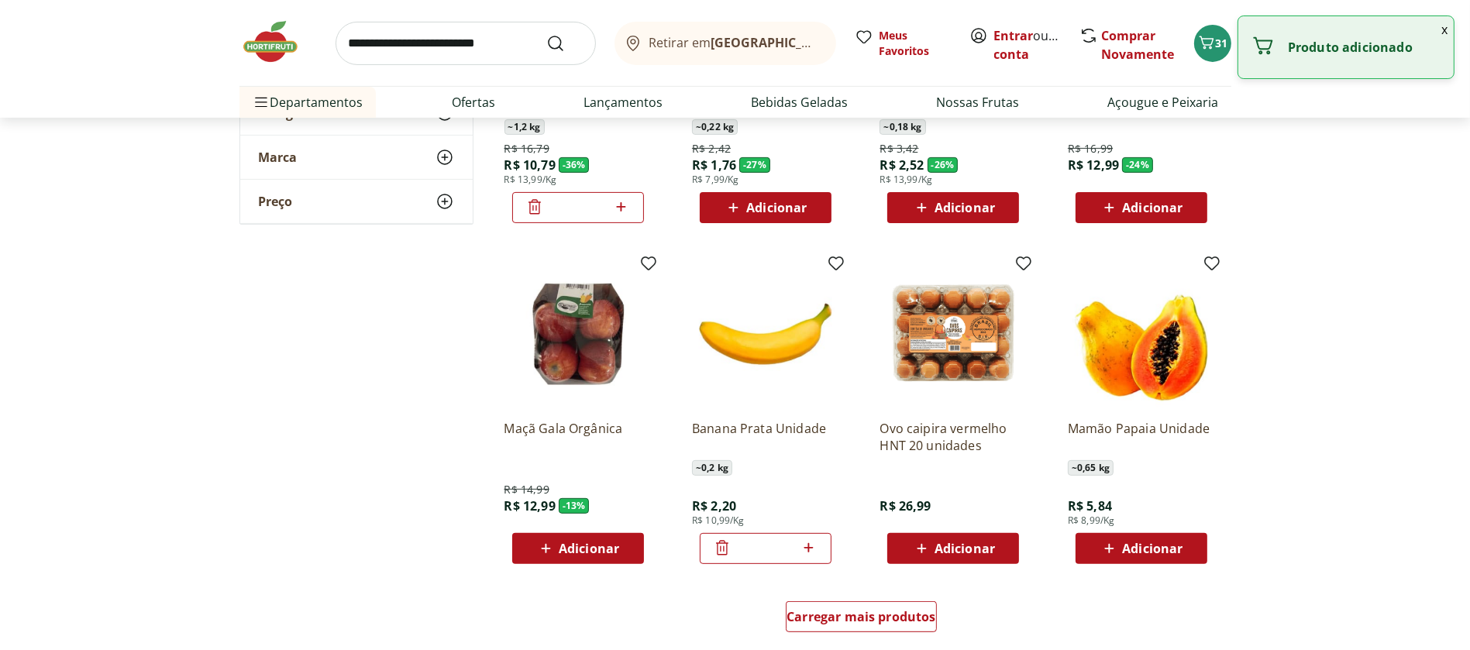
click at [736, 549] on input "*" at bounding box center [766, 548] width 68 height 17
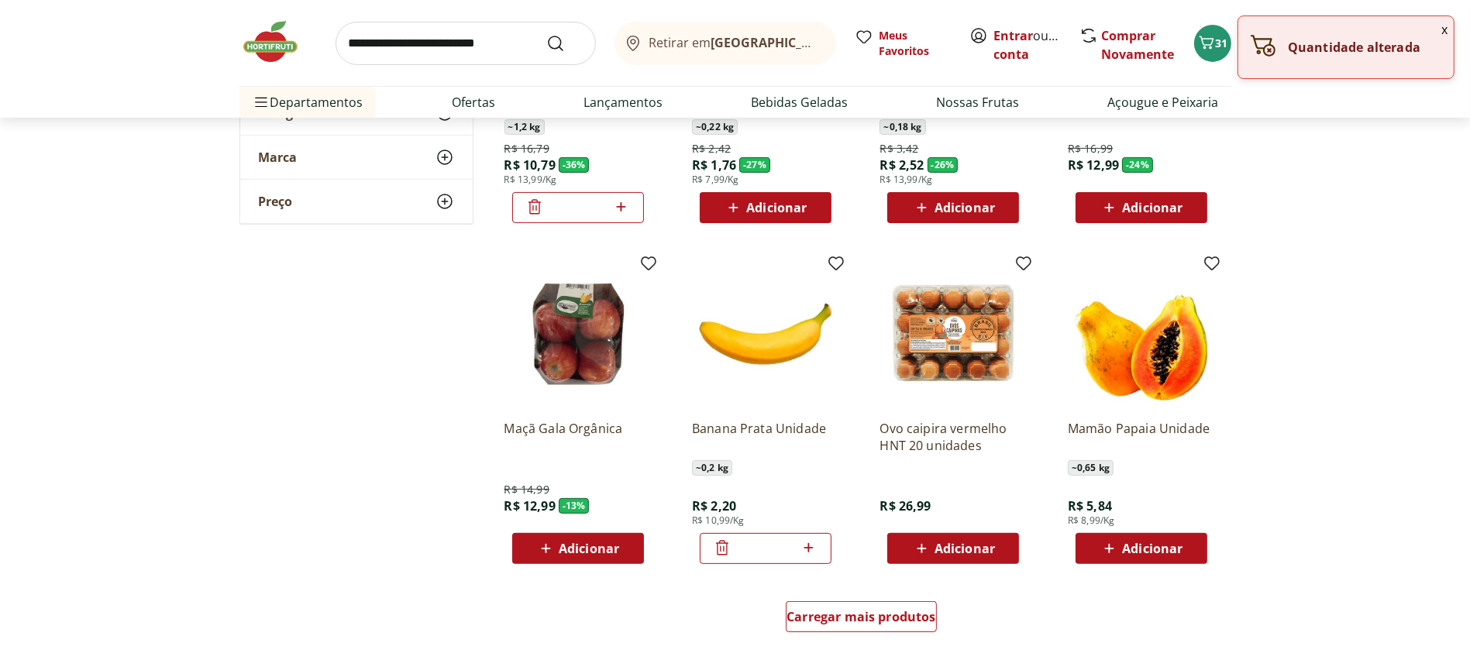
click at [811, 551] on icon at bounding box center [808, 548] width 19 height 19
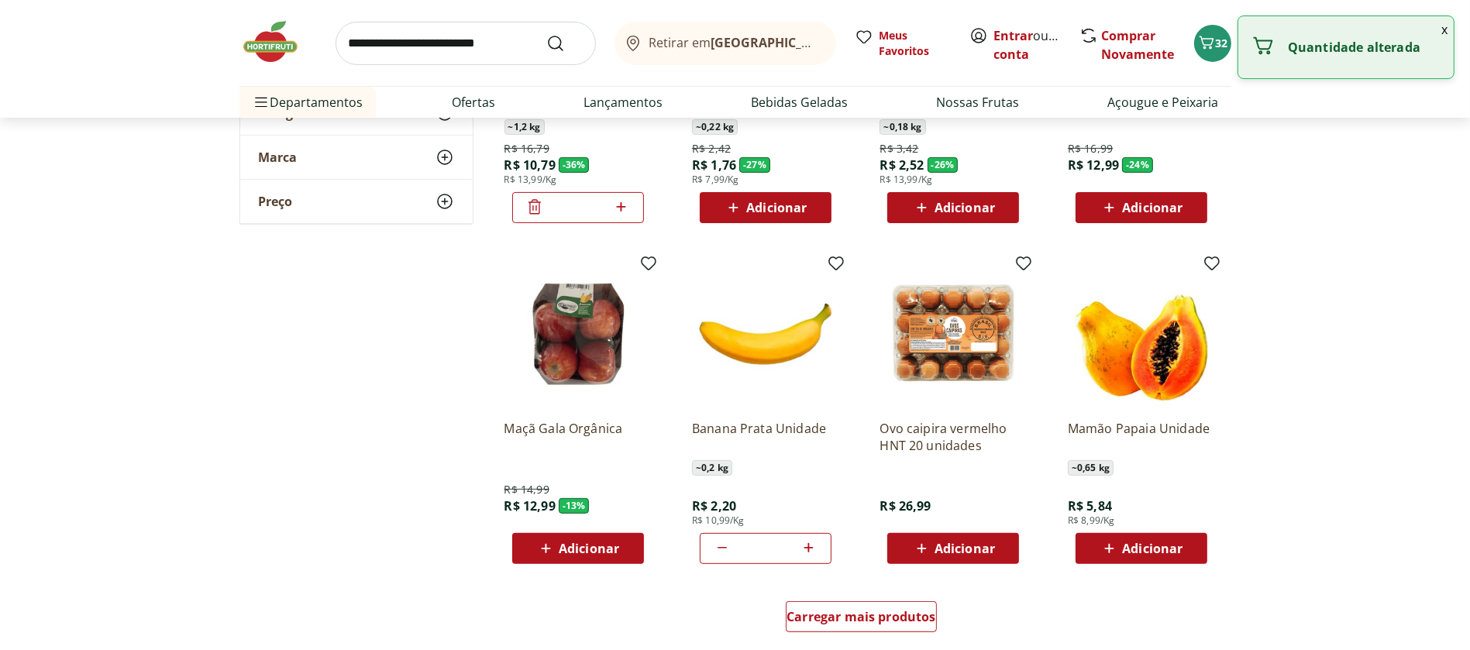
click at [811, 551] on icon at bounding box center [808, 548] width 19 height 19
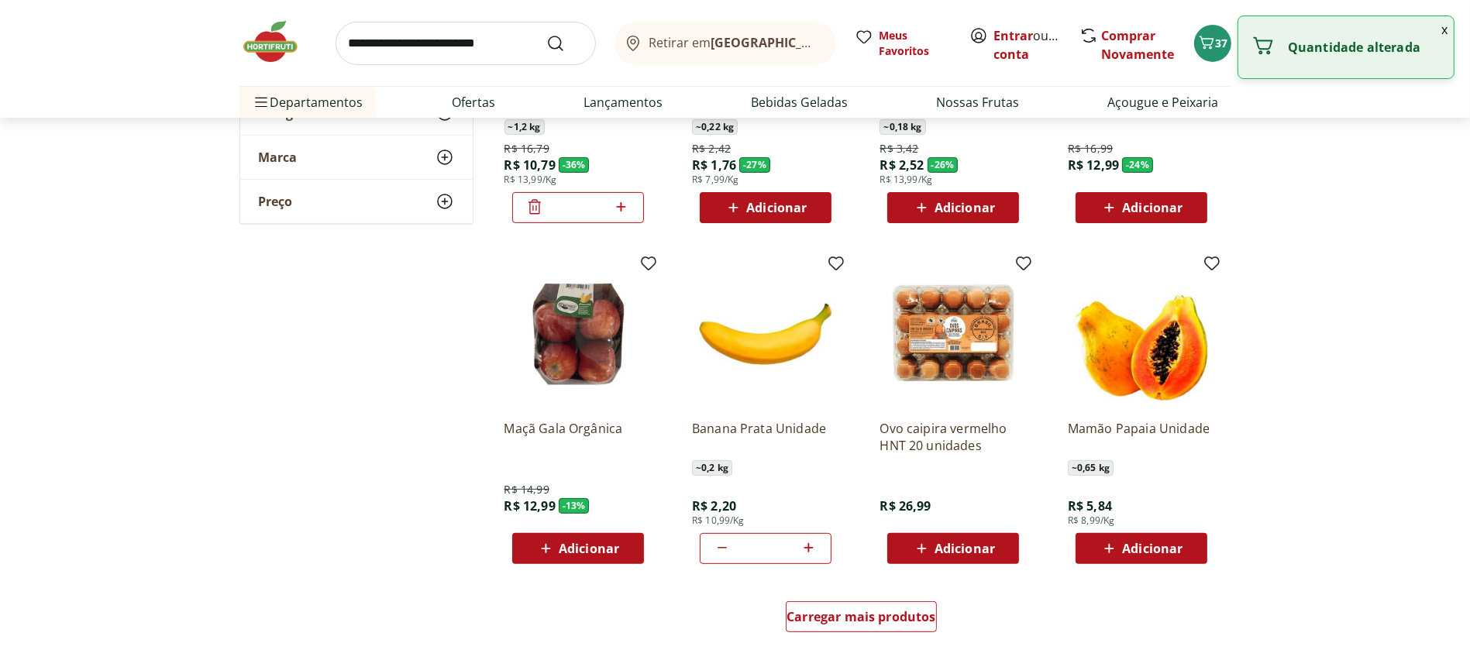
click at [811, 551] on icon at bounding box center [808, 548] width 19 height 19
type input "*"
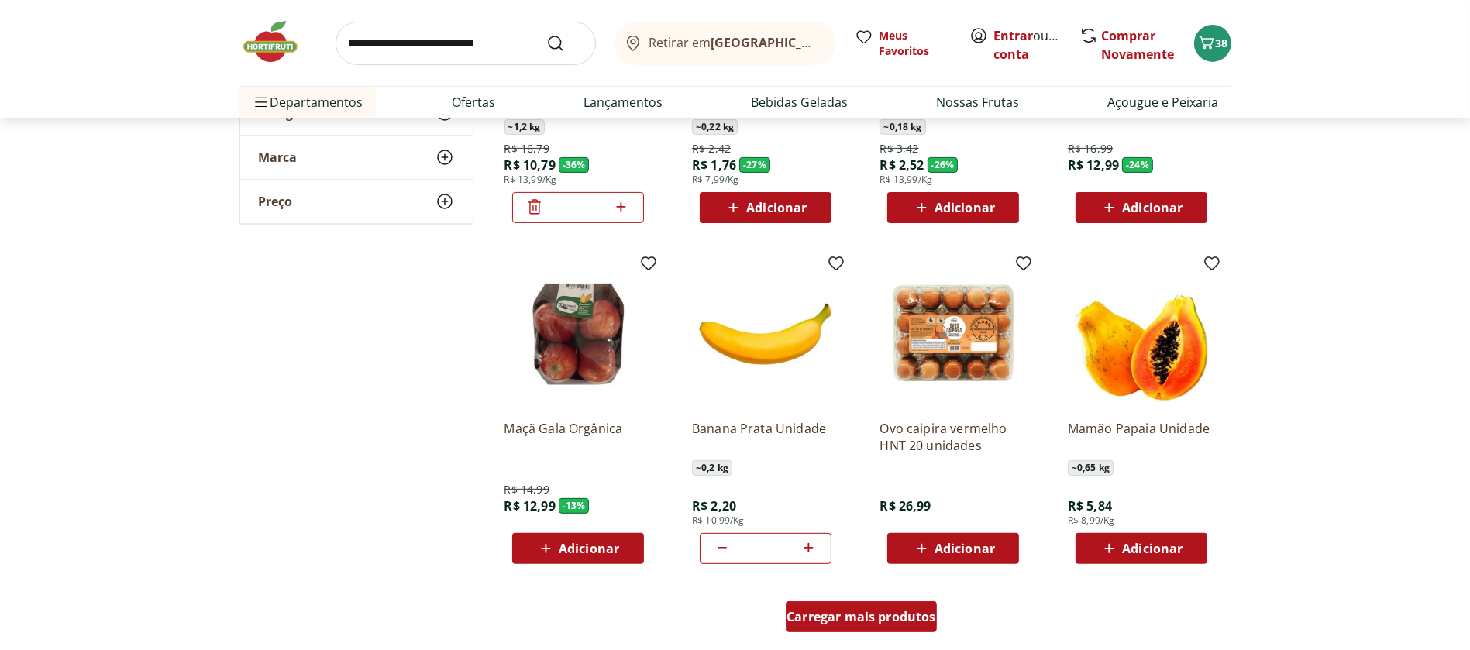
click at [826, 622] on span "Carregar mais produtos" at bounding box center [862, 617] width 150 height 12
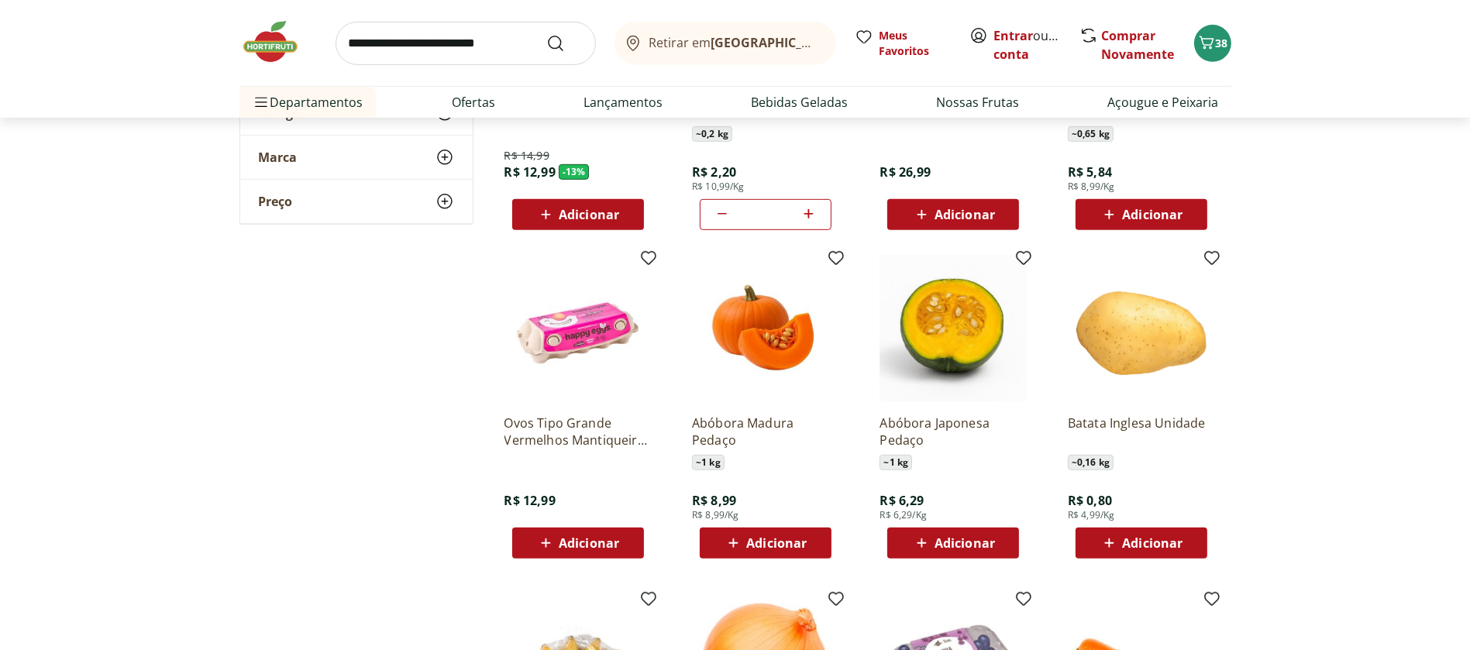
scroll to position [998, 0]
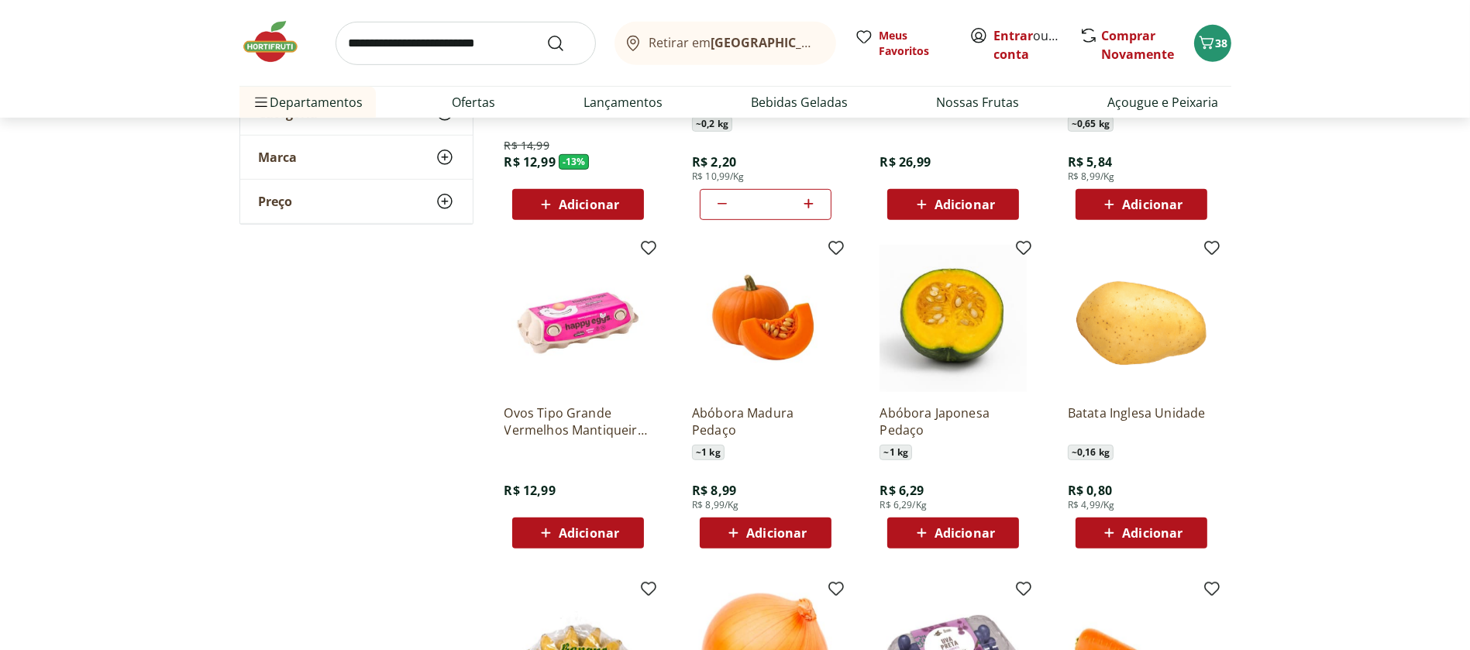
click at [1112, 537] on icon at bounding box center [1109, 533] width 19 height 19
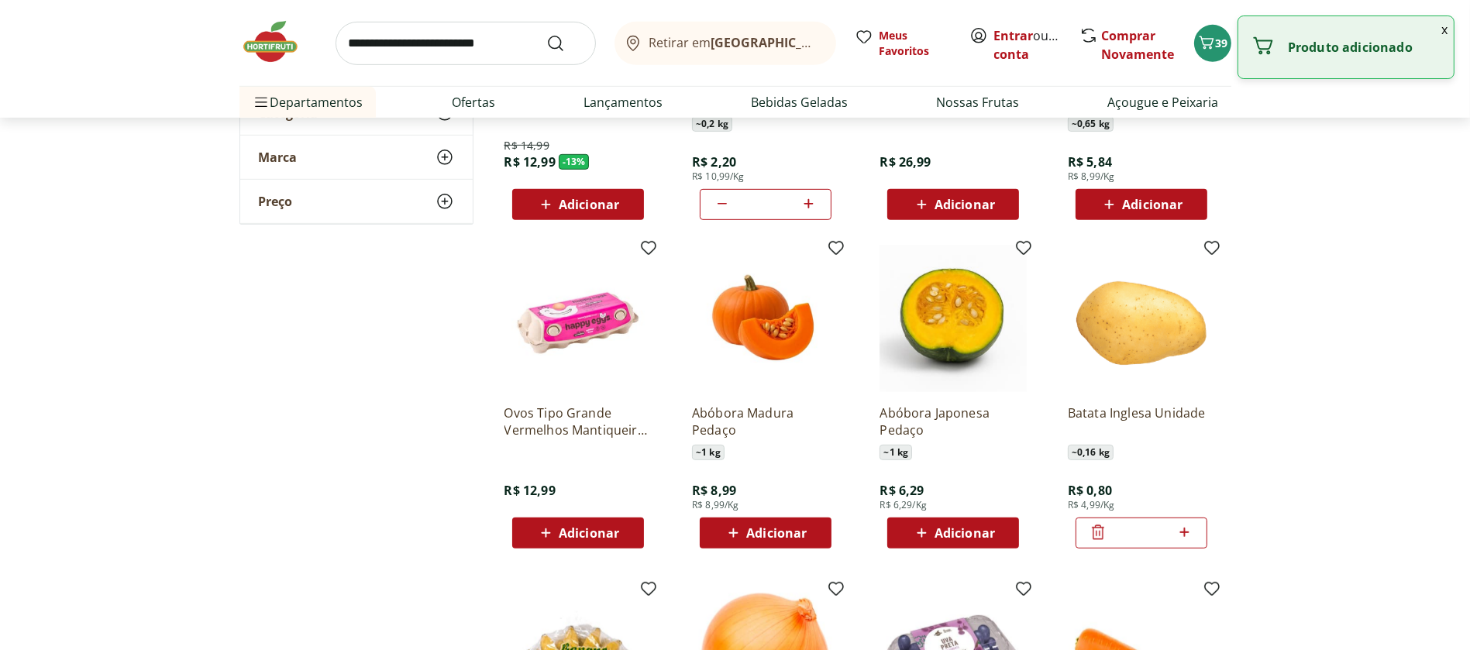
click at [1184, 529] on icon at bounding box center [1184, 532] width 19 height 19
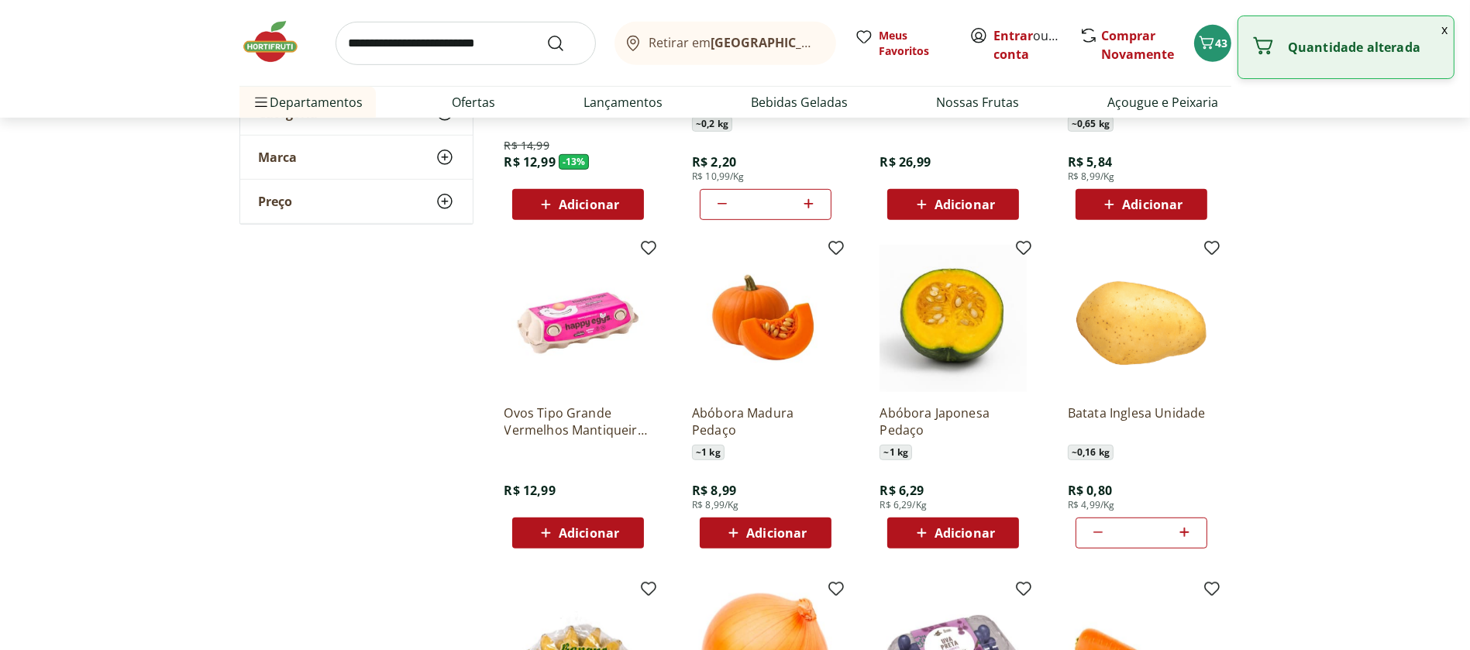
type input "*"
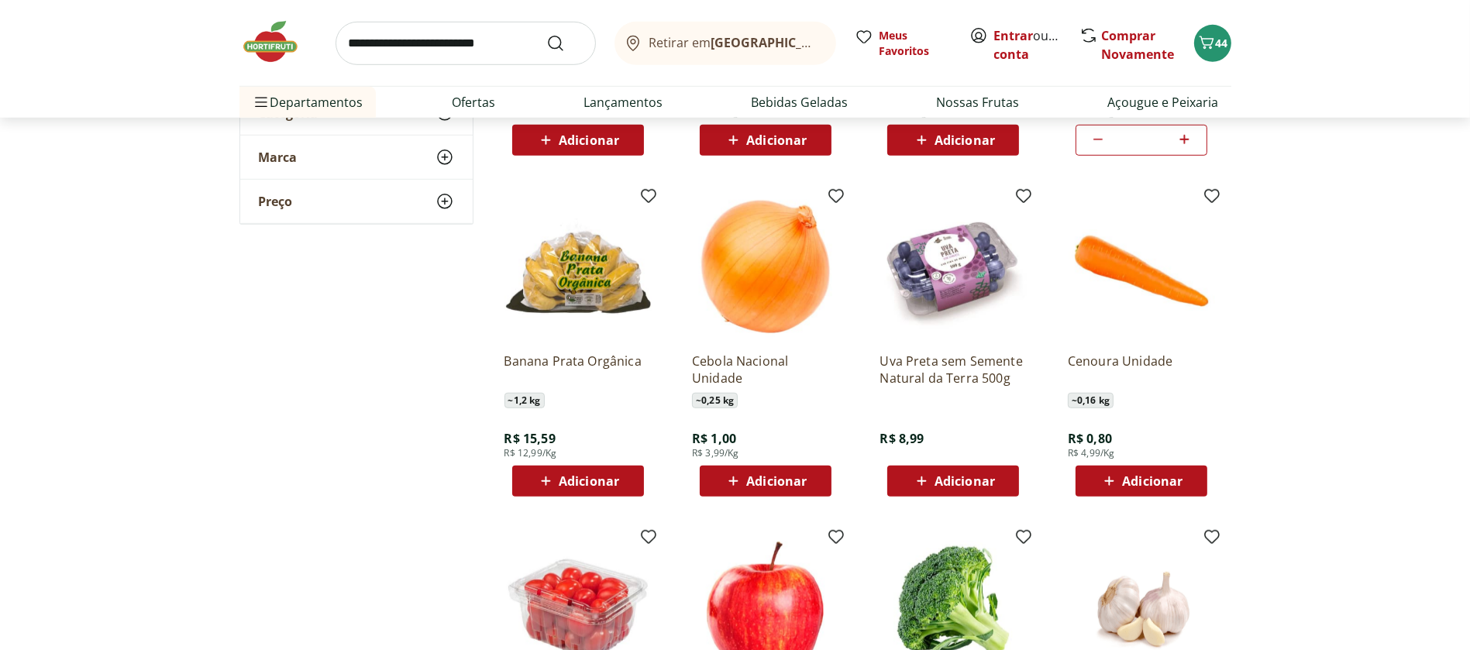
scroll to position [1394, 0]
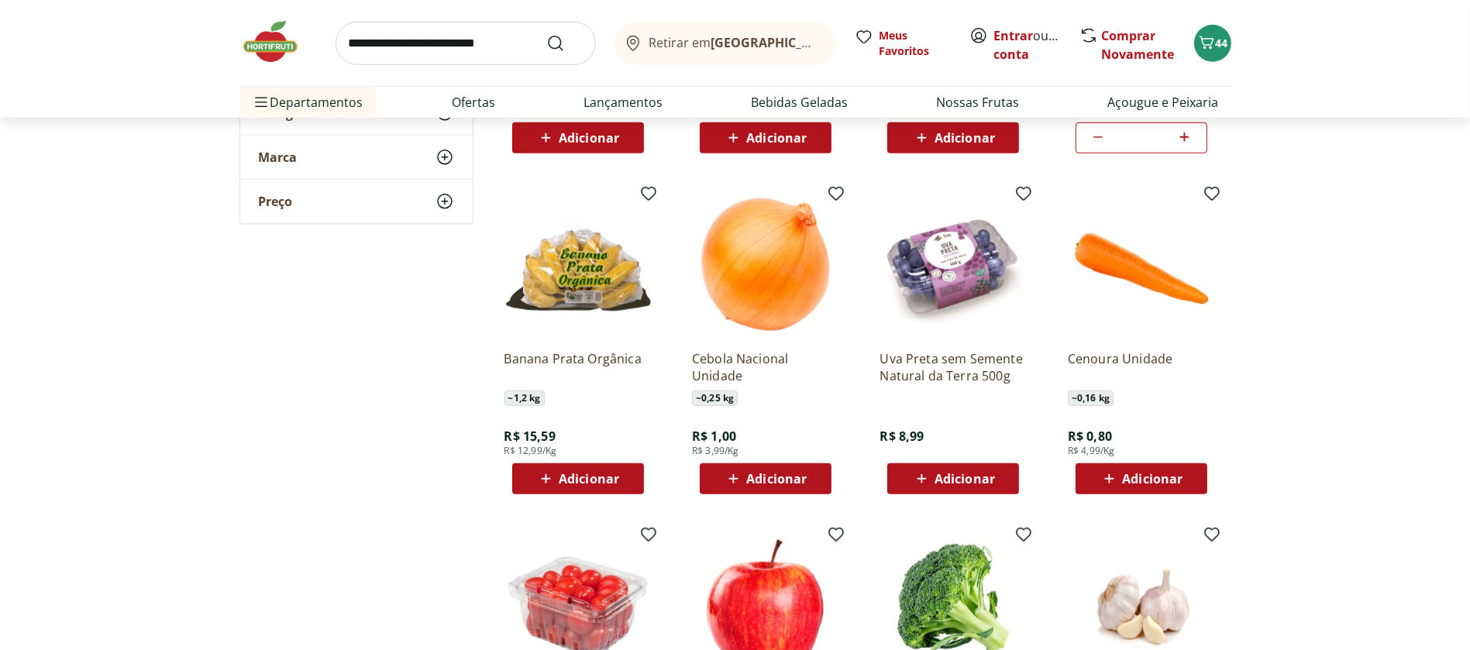
click at [731, 484] on icon at bounding box center [733, 479] width 19 height 19
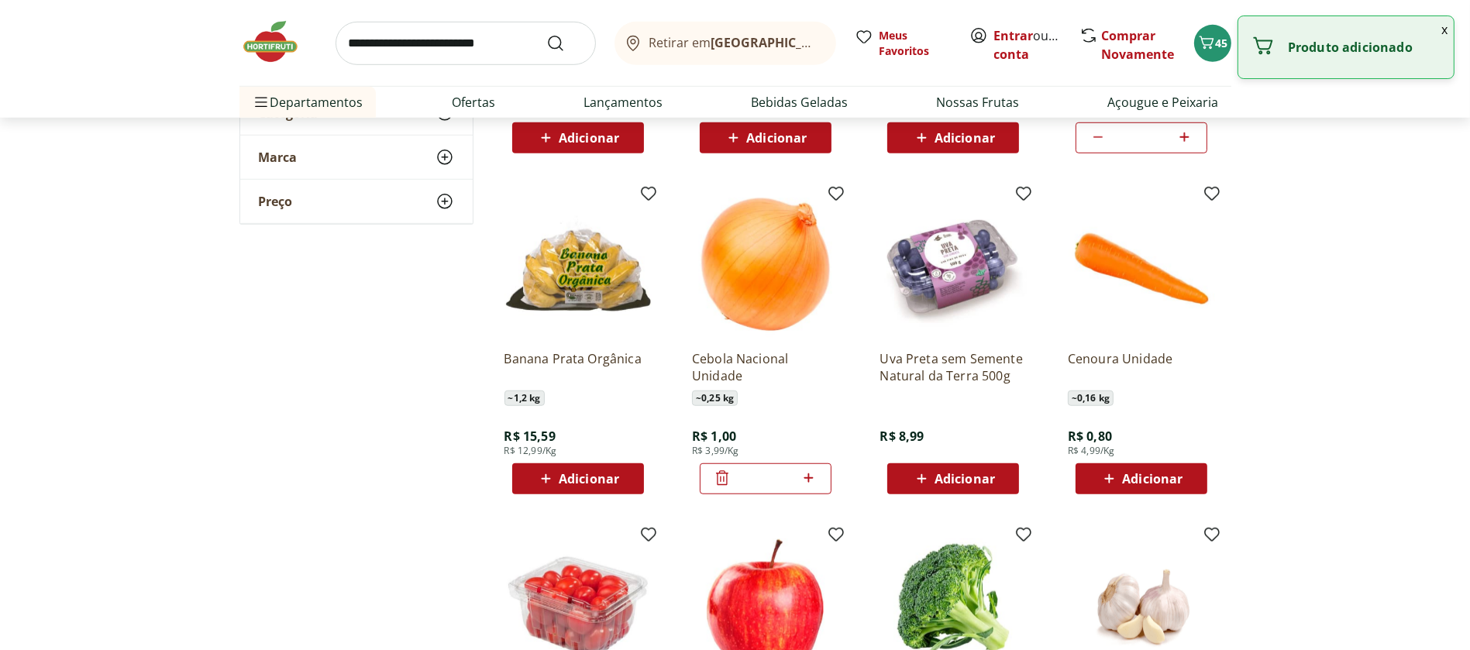
click at [813, 477] on icon at bounding box center [809, 478] width 9 height 9
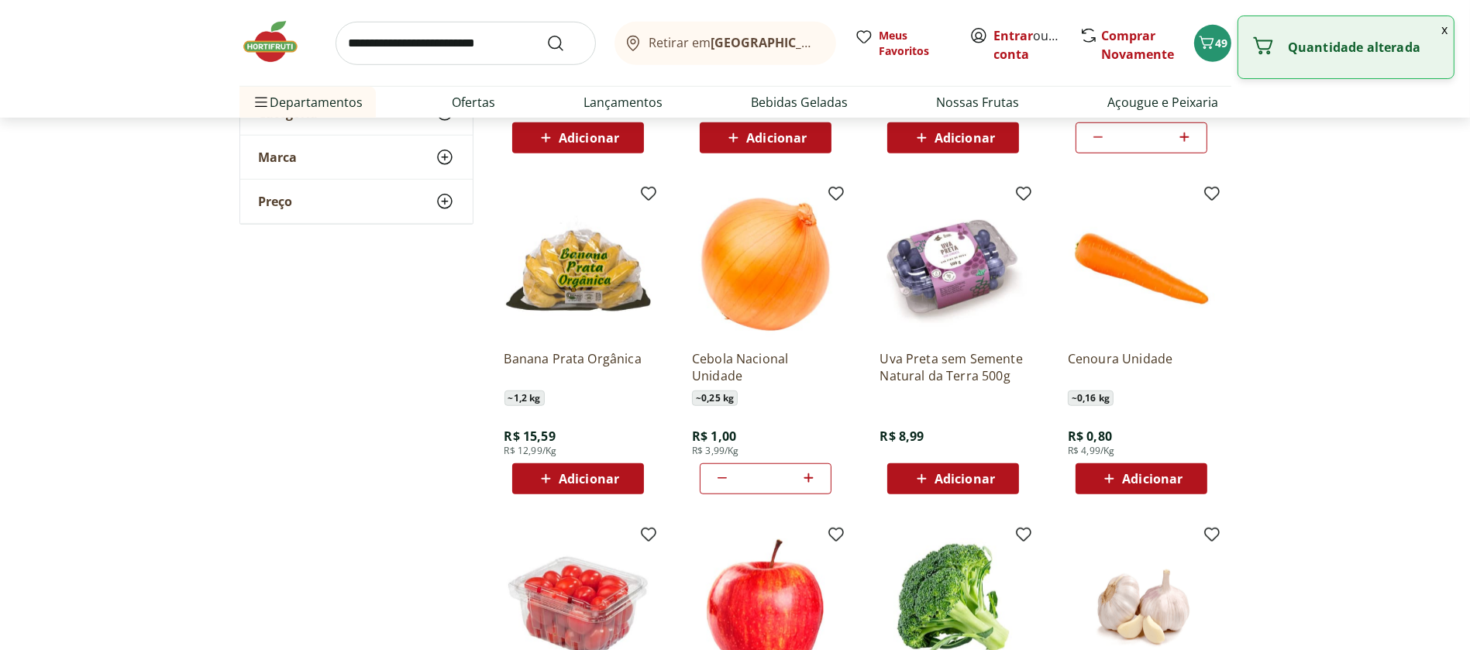
type input "*"
click at [1103, 475] on icon at bounding box center [1109, 479] width 19 height 19
click at [1187, 476] on icon at bounding box center [1184, 478] width 19 height 19
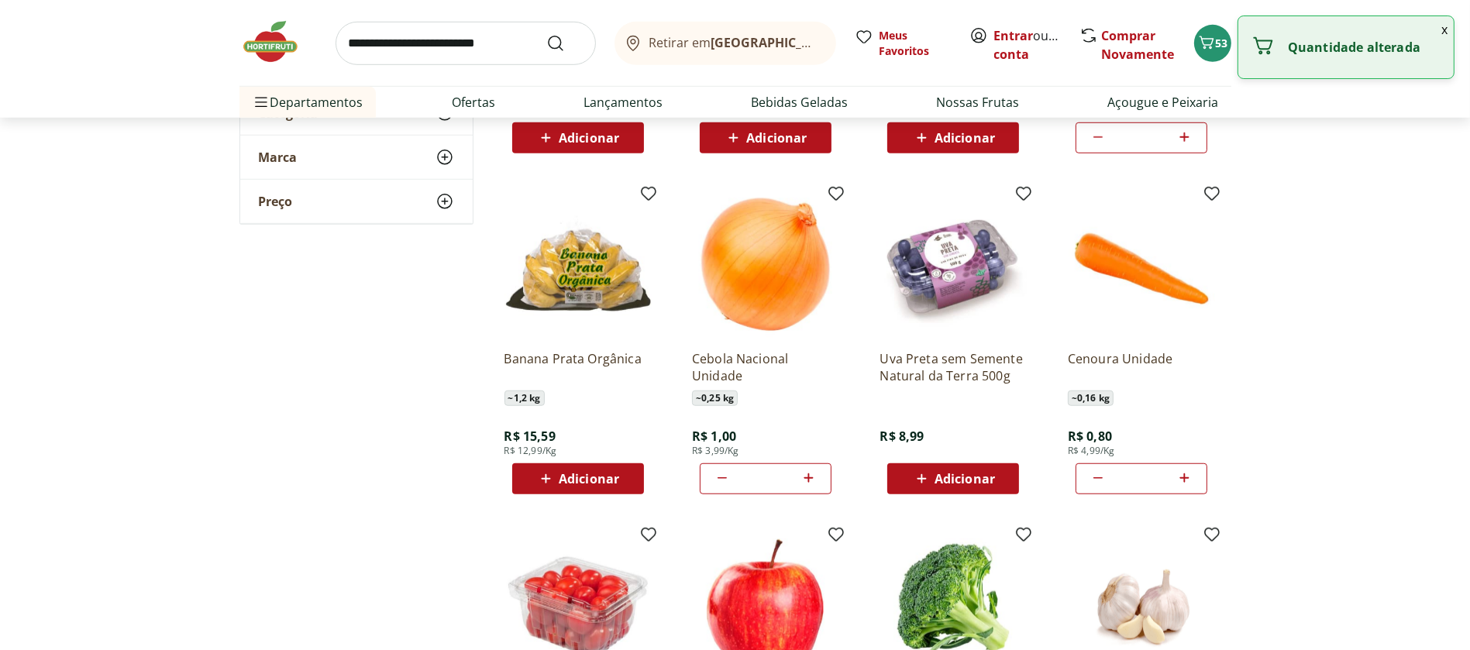
type input "*"
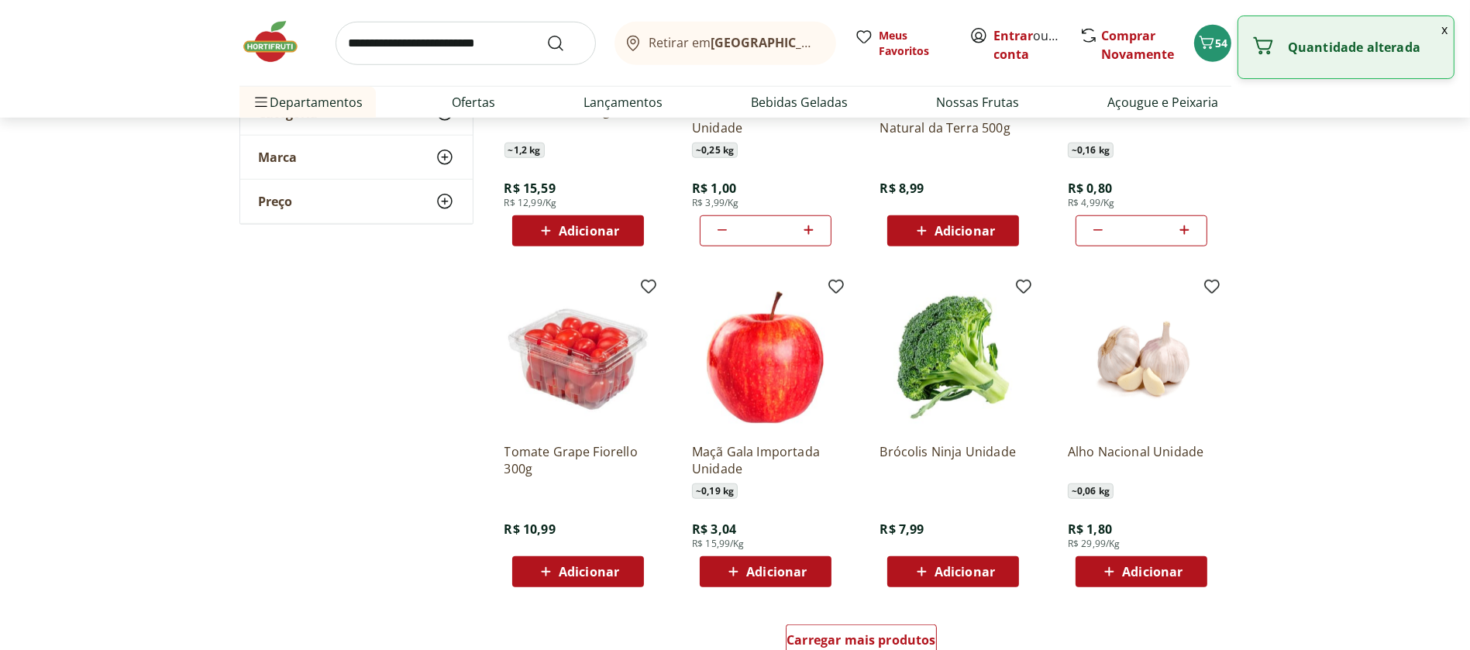
scroll to position [1642, 0]
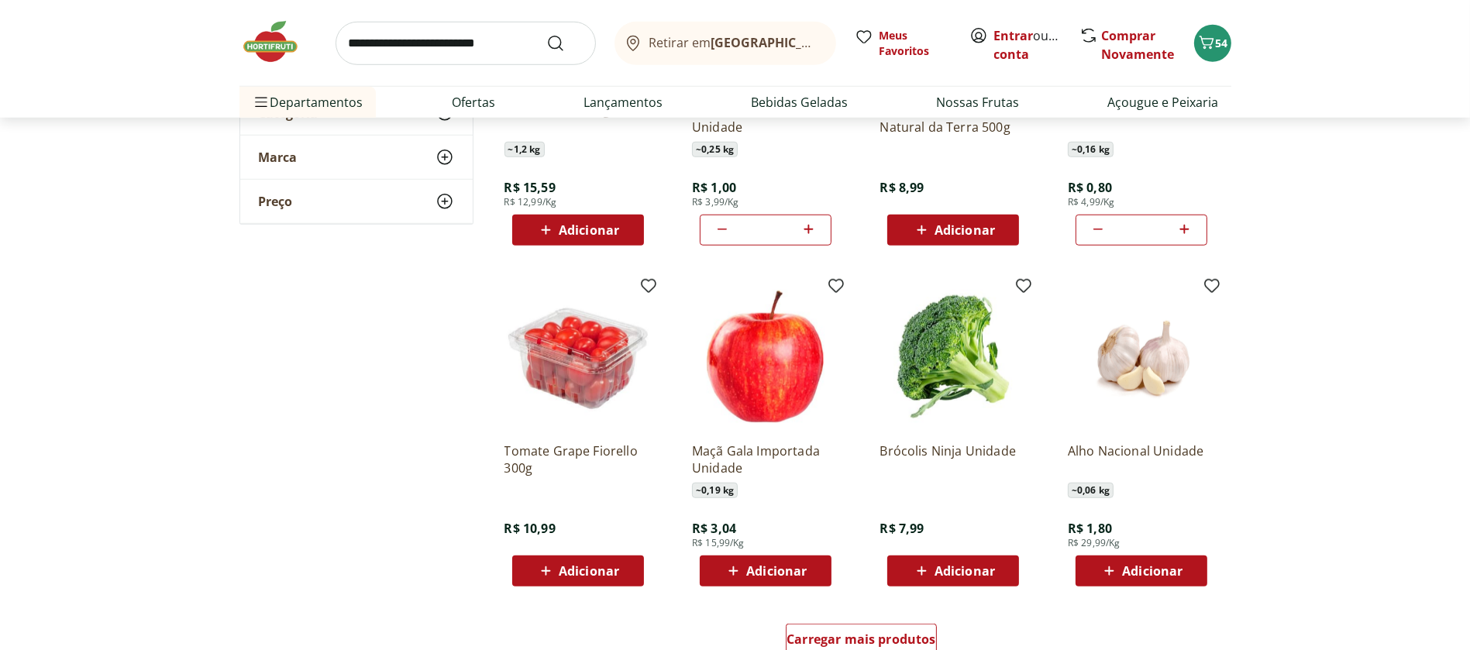
click at [919, 572] on icon at bounding box center [921, 571] width 19 height 19
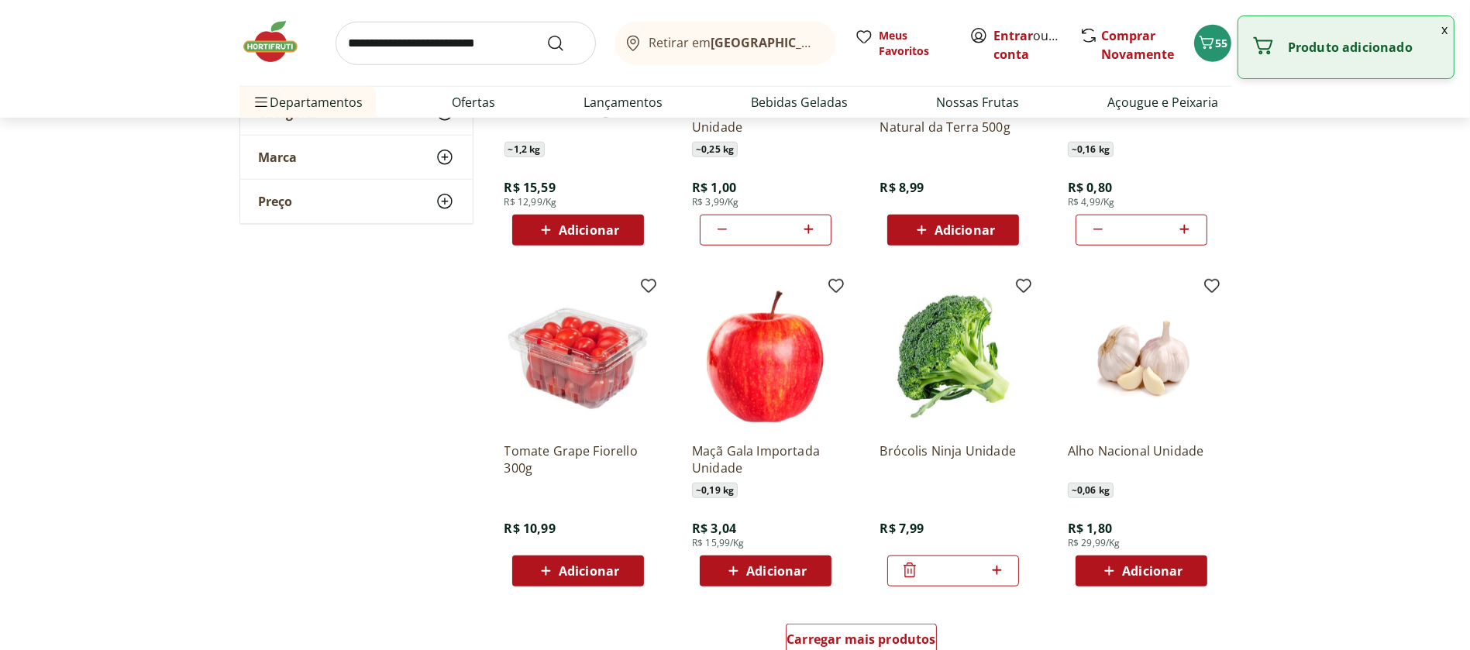
click at [1001, 573] on icon at bounding box center [996, 570] width 19 height 19
click at [905, 572] on icon at bounding box center [910, 570] width 19 height 19
type input "*"
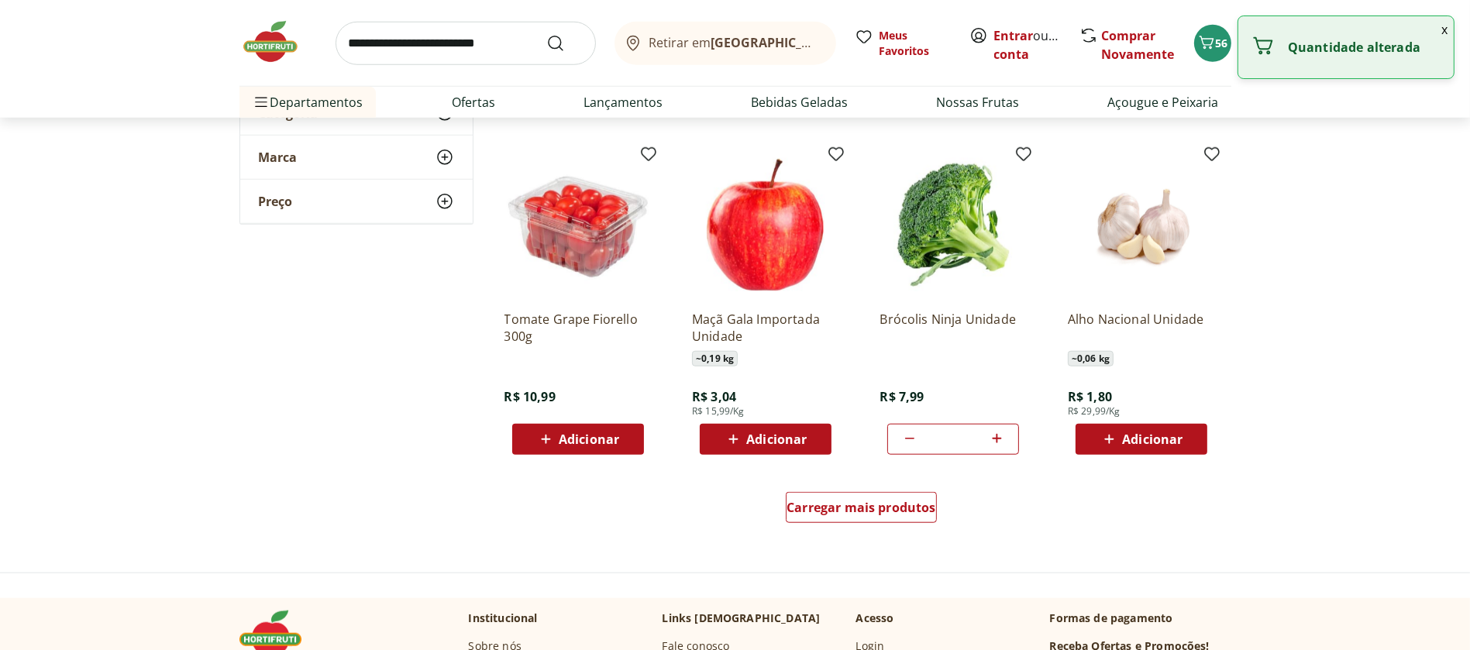
scroll to position [1777, 0]
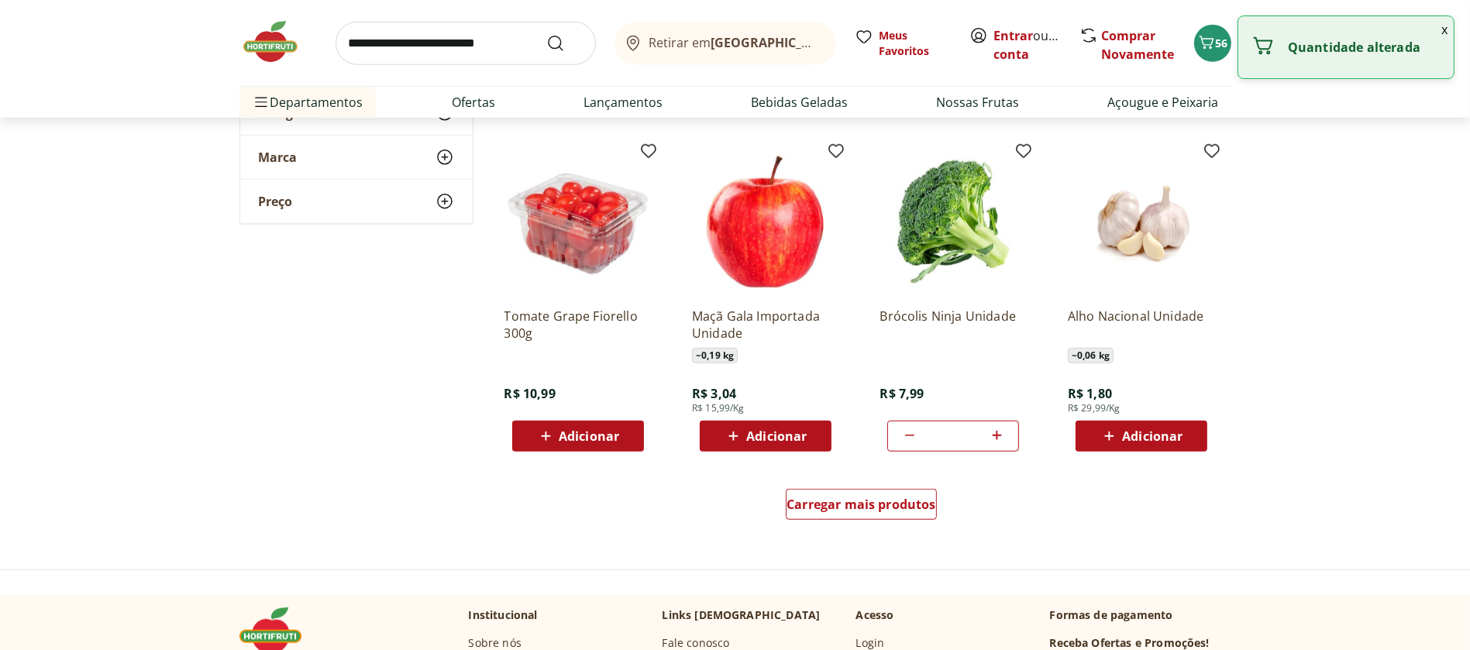
click at [1113, 441] on icon at bounding box center [1109, 436] width 19 height 19
click at [1190, 436] on icon at bounding box center [1184, 435] width 19 height 19
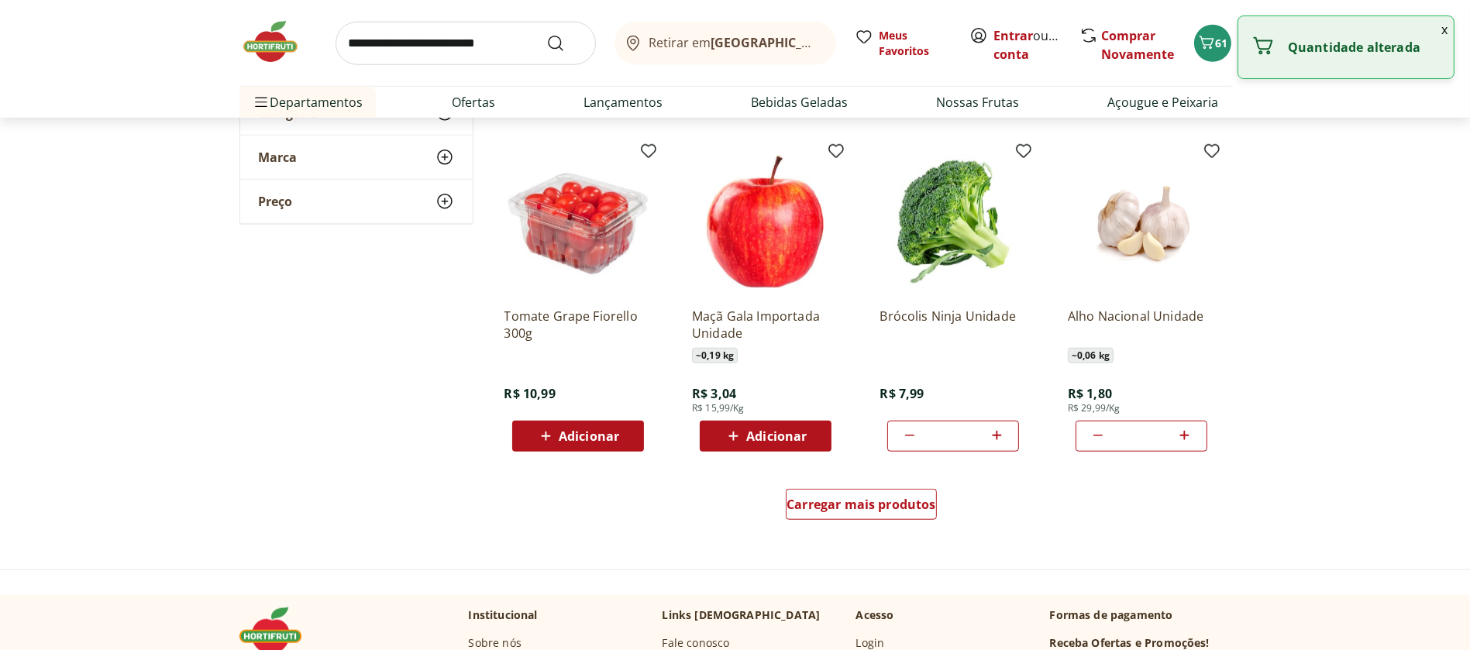
click at [1190, 436] on icon at bounding box center [1184, 435] width 19 height 19
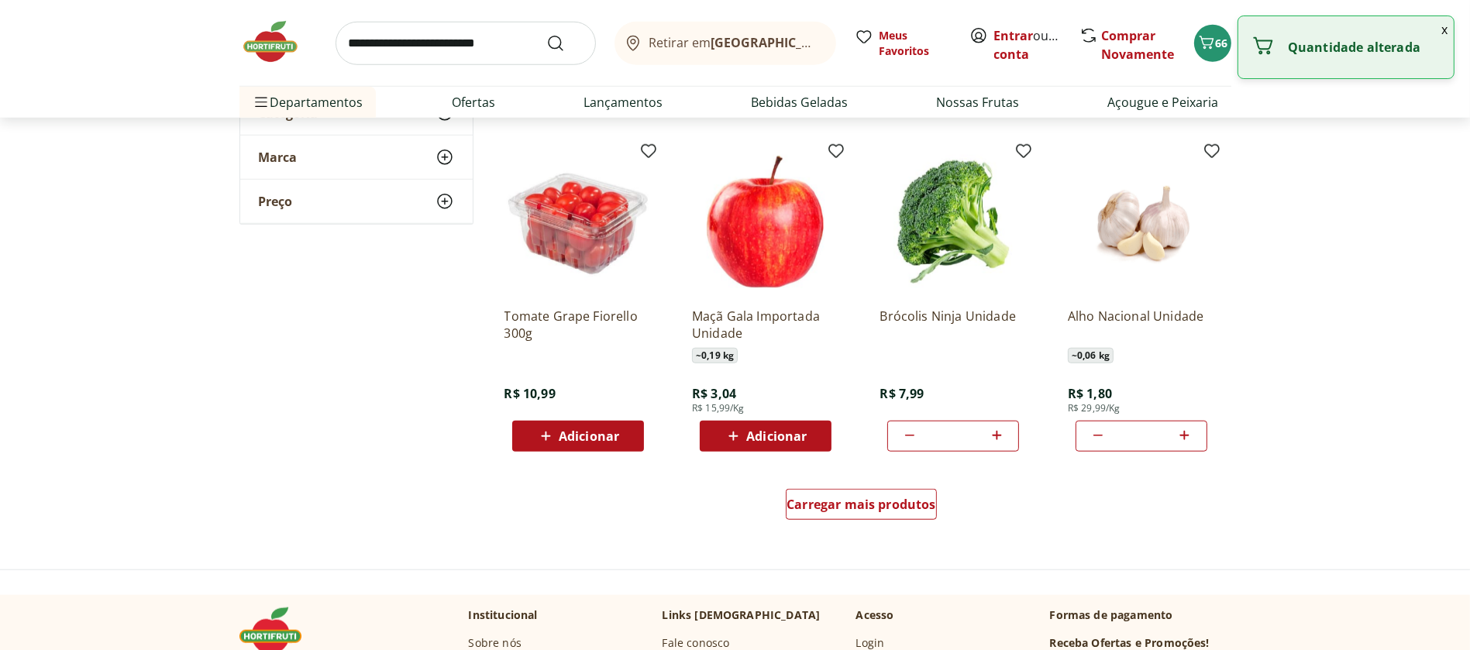
click at [1190, 436] on icon at bounding box center [1184, 435] width 19 height 19
click at [1185, 432] on icon at bounding box center [1184, 435] width 9 height 9
type input "**"
click at [858, 501] on span "Carregar mais produtos" at bounding box center [862, 504] width 150 height 12
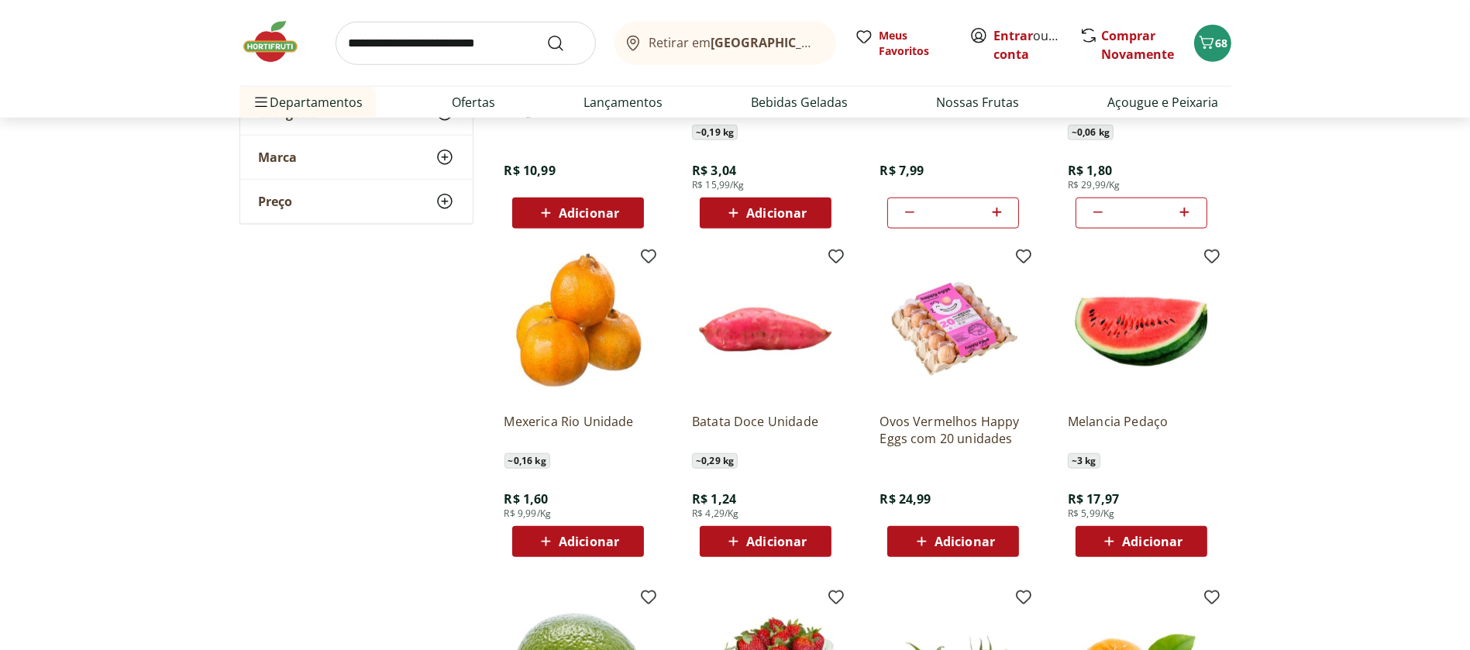
scroll to position [2042, 0]
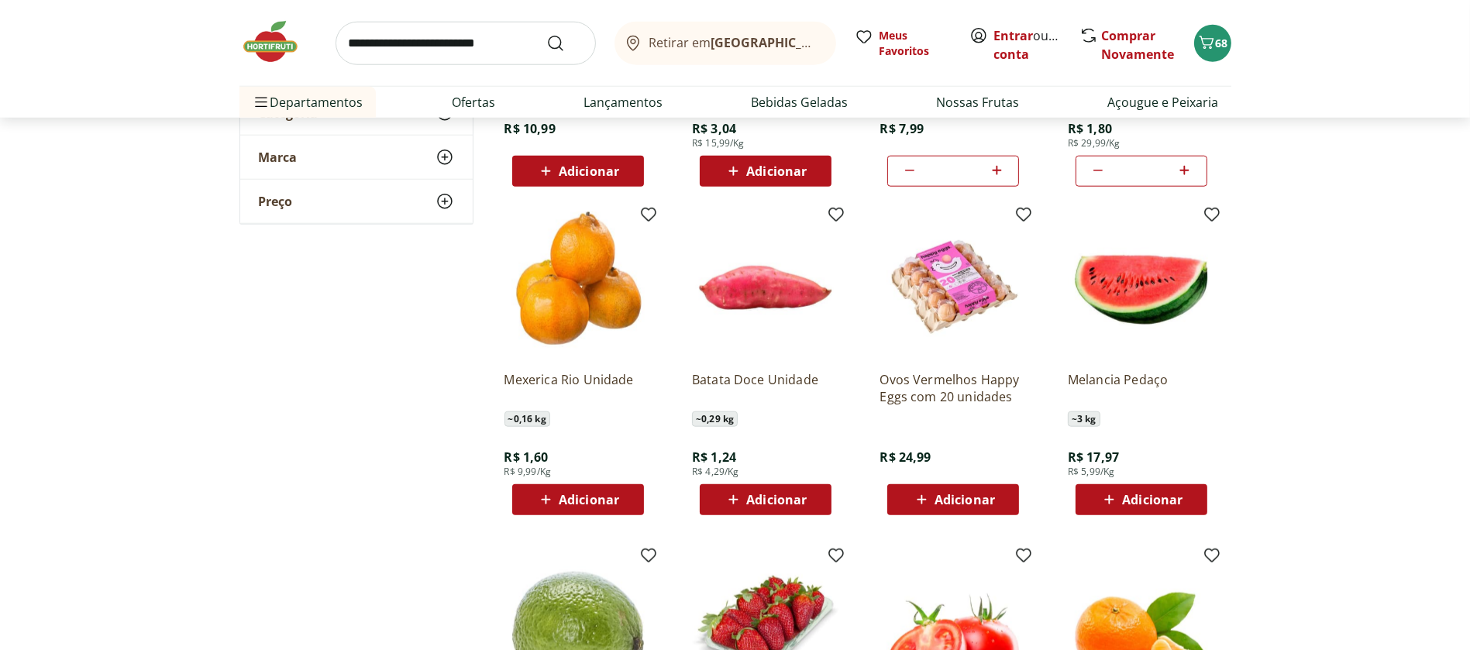
click at [735, 495] on icon at bounding box center [733, 500] width 19 height 19
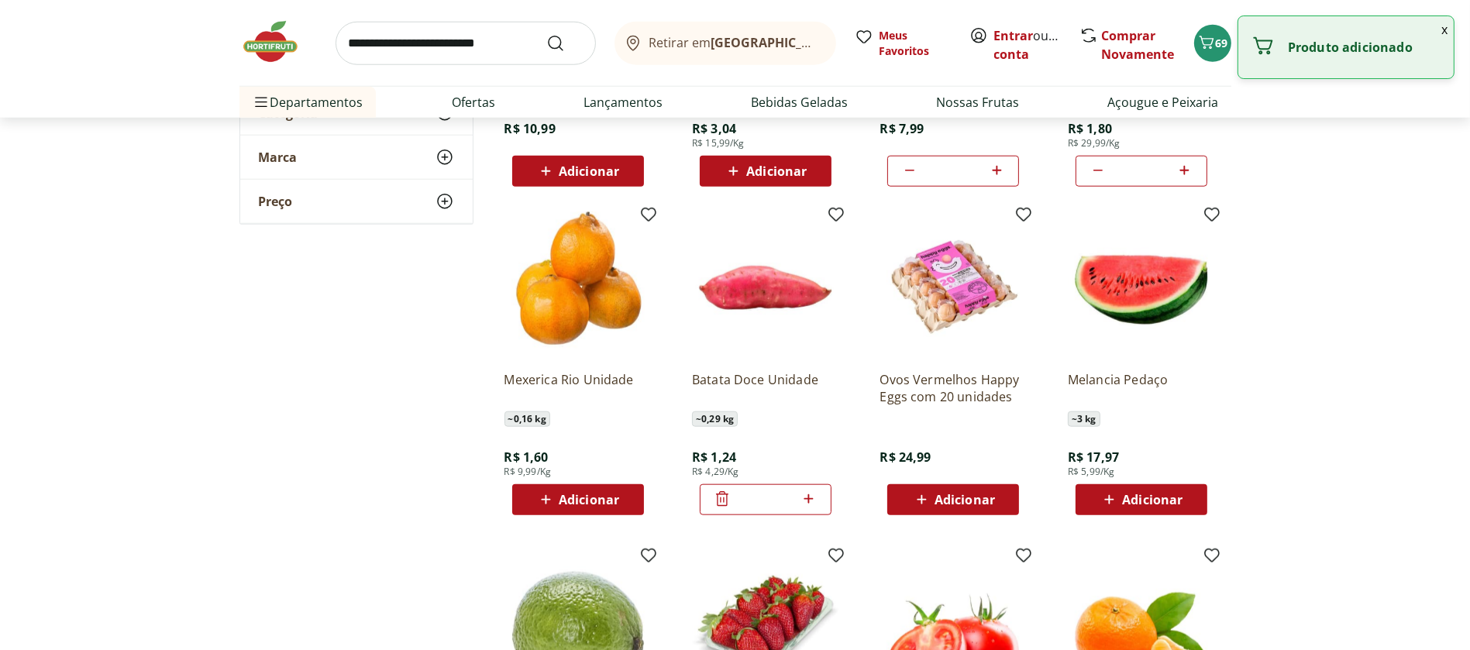
click at [815, 500] on icon at bounding box center [808, 499] width 19 height 19
type input "*"
click at [1108, 495] on icon at bounding box center [1109, 500] width 19 height 19
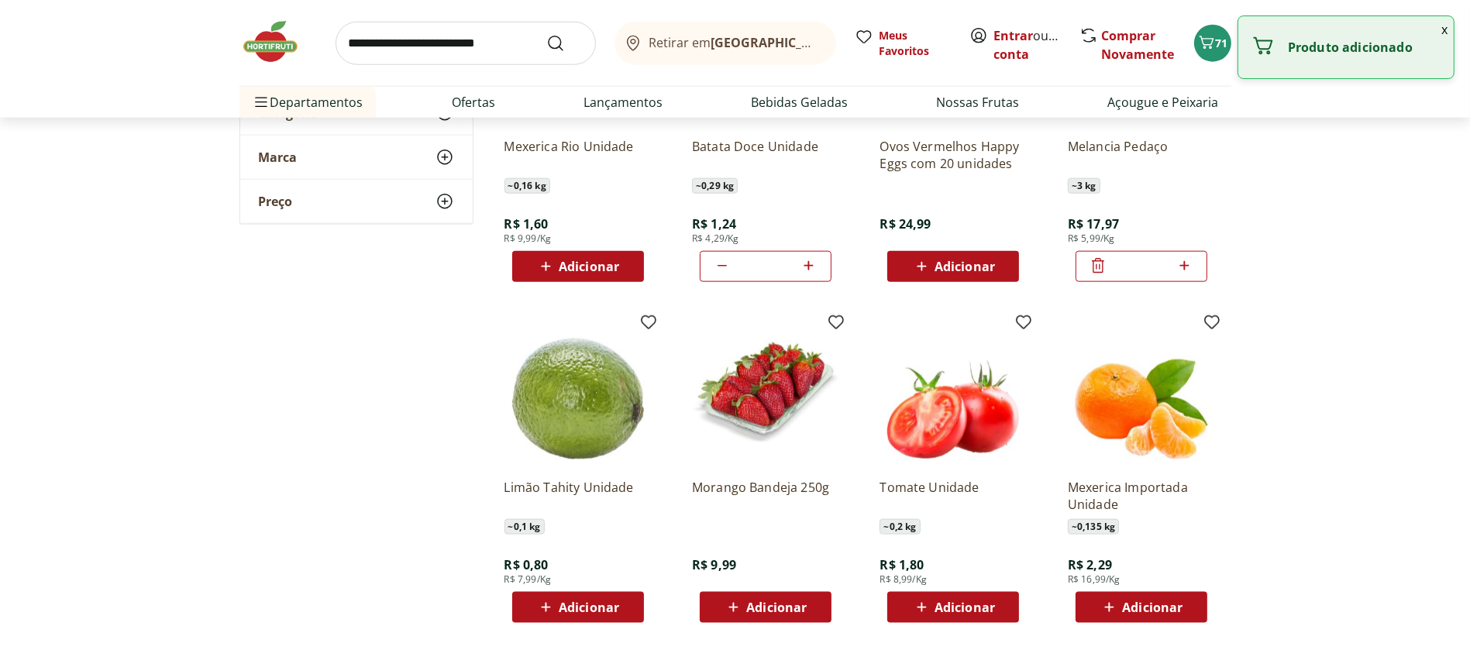
scroll to position [2277, 0]
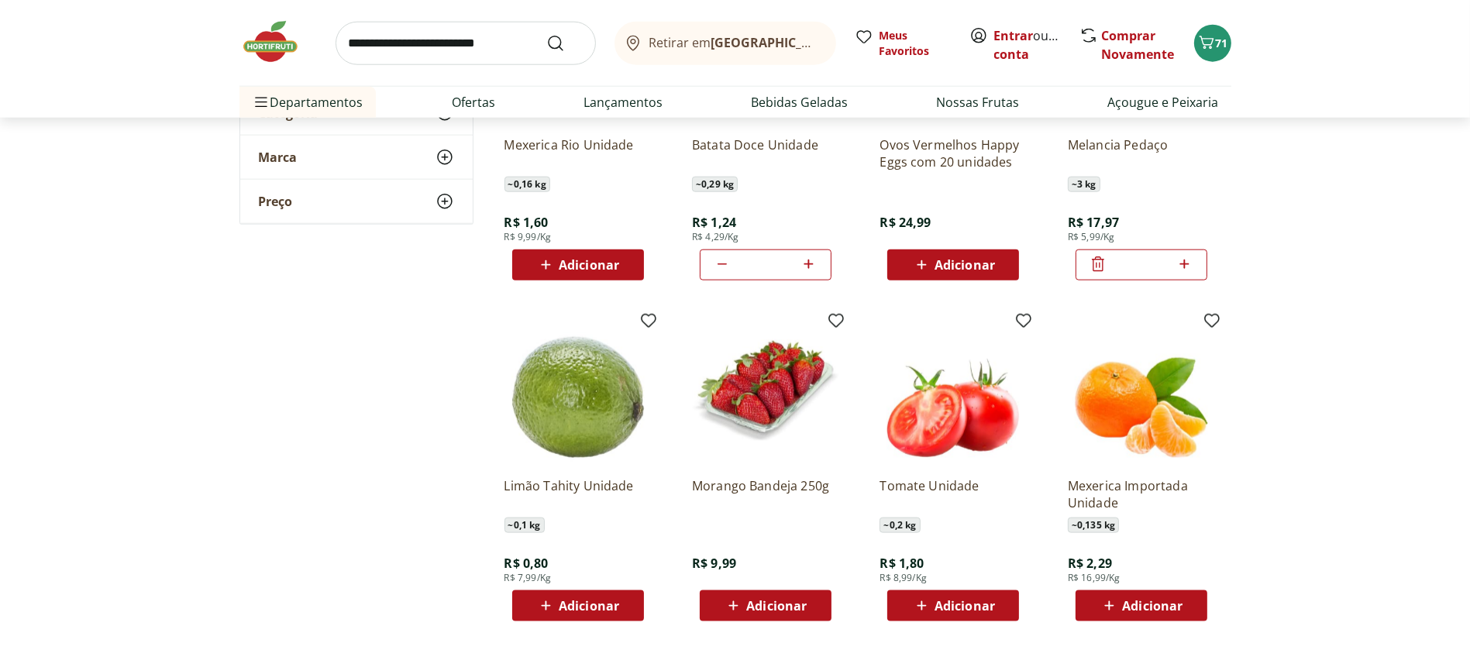
click at [550, 601] on icon at bounding box center [545, 606] width 19 height 19
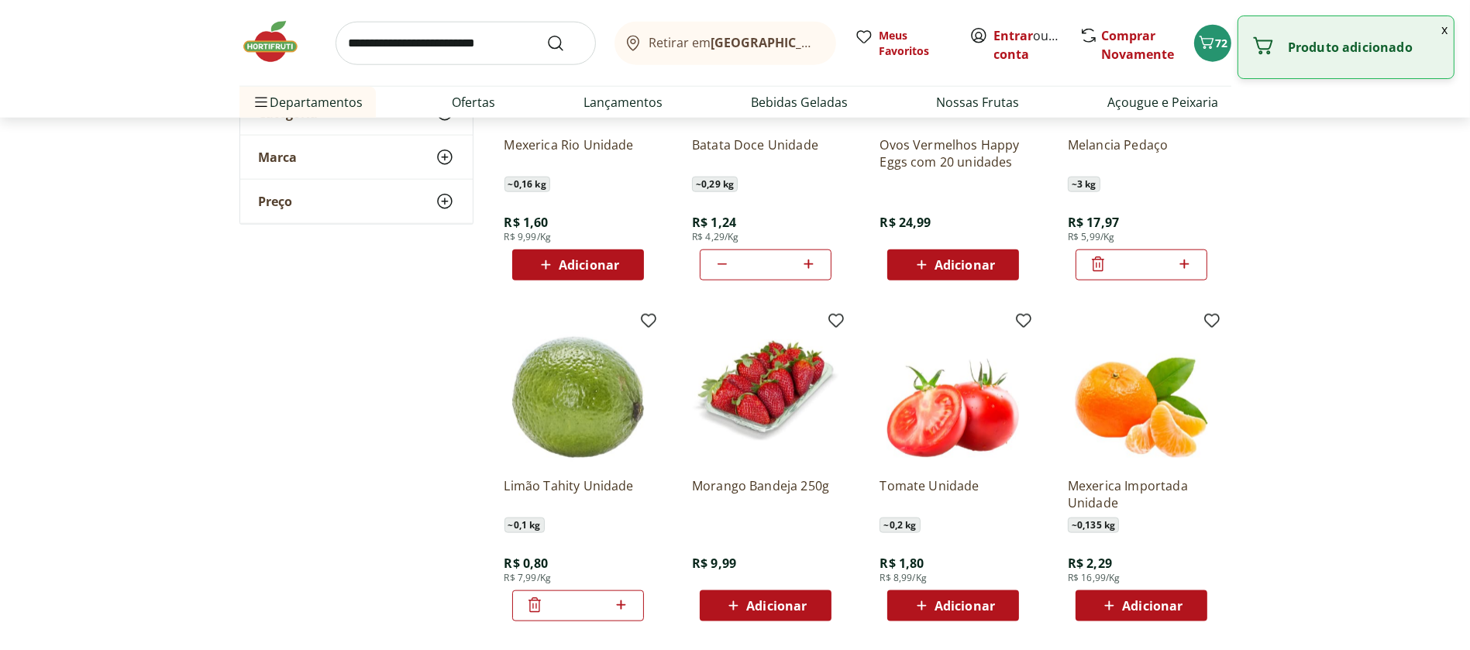
click at [625, 600] on icon at bounding box center [621, 605] width 19 height 19
type input "*"
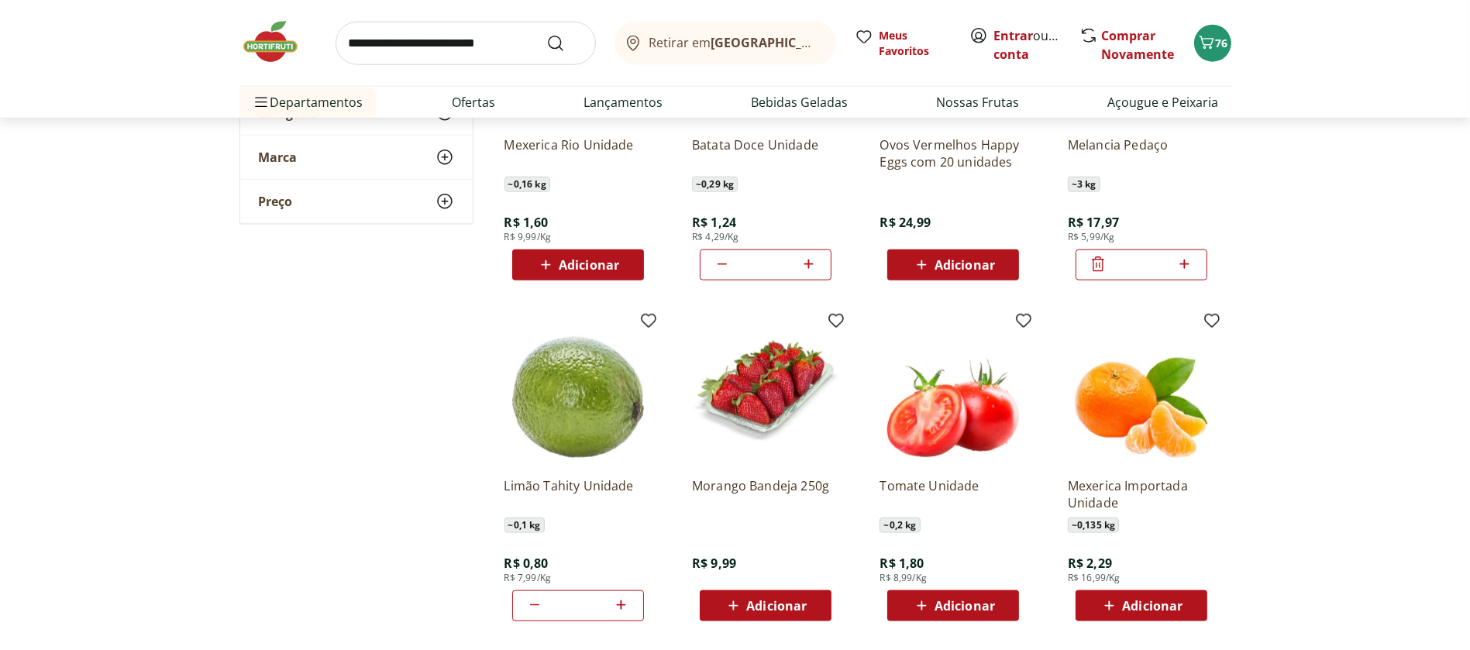
click at [731, 601] on icon at bounding box center [733, 606] width 19 height 19
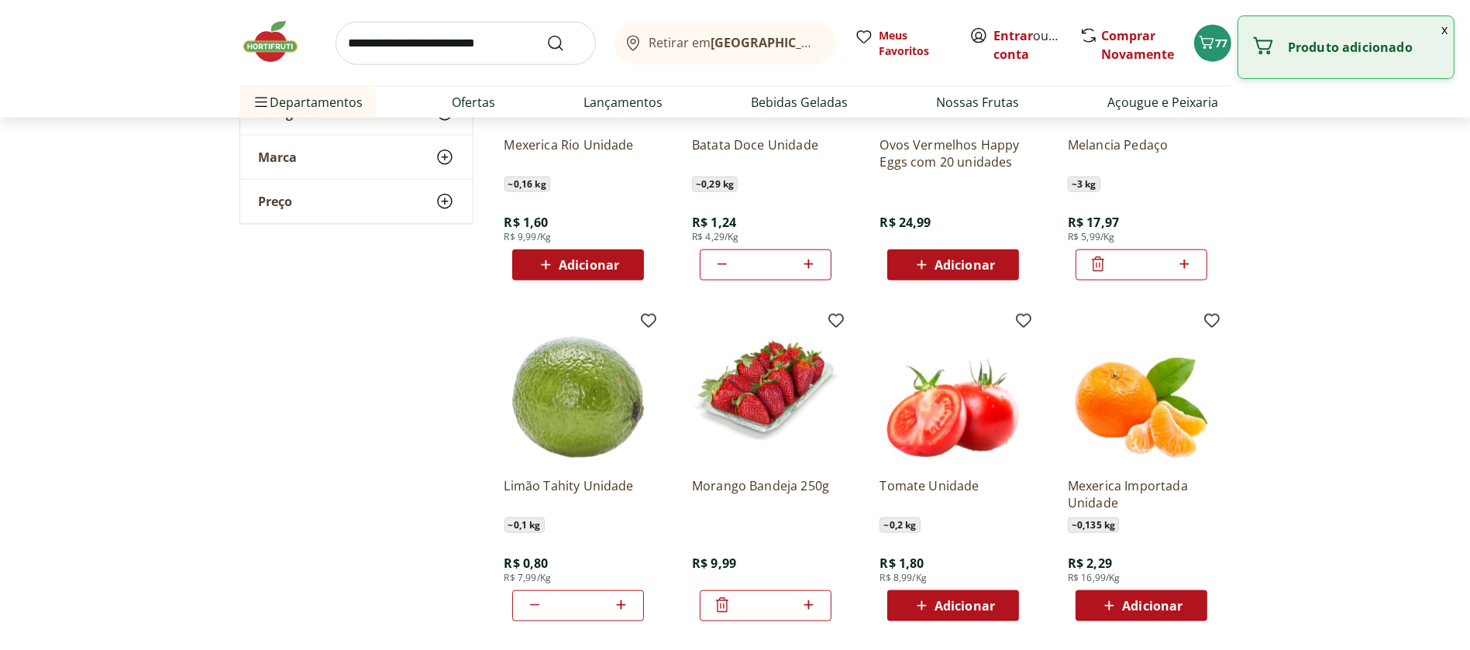
click at [805, 605] on icon at bounding box center [808, 605] width 19 height 19
type input "*"
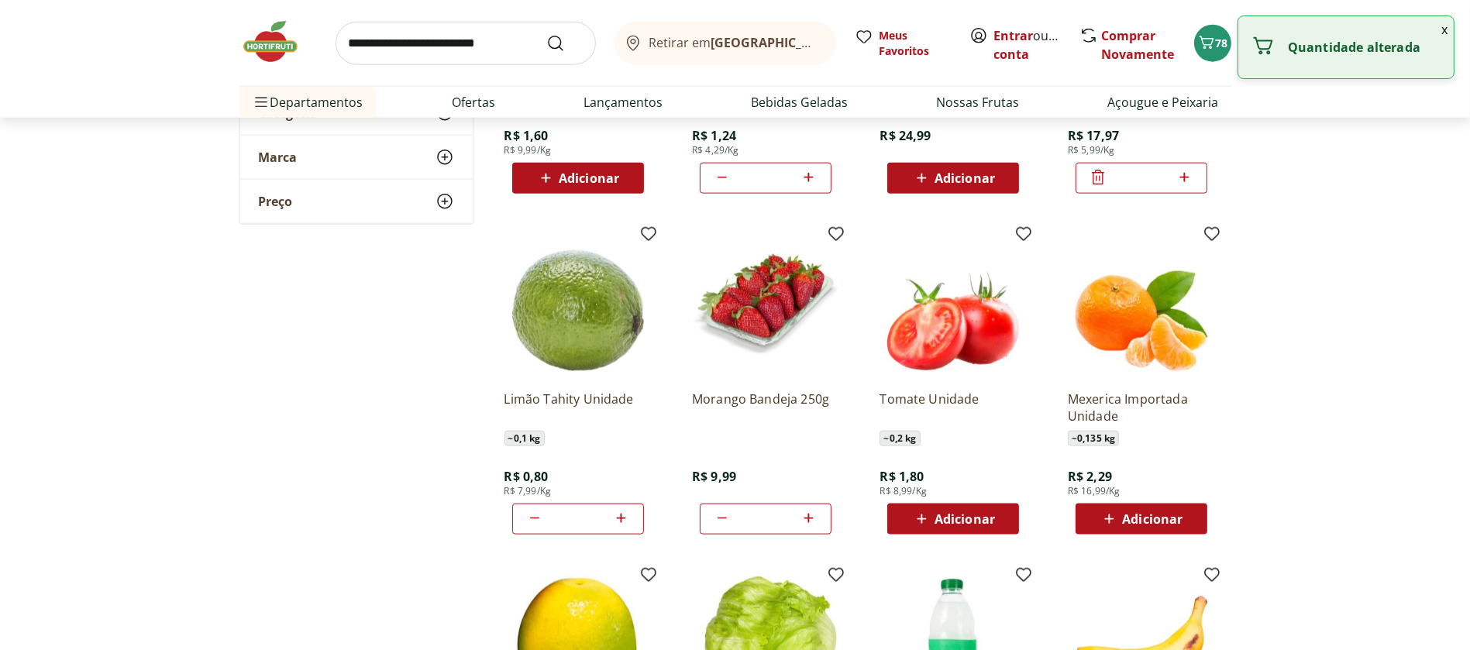
scroll to position [2366, 0]
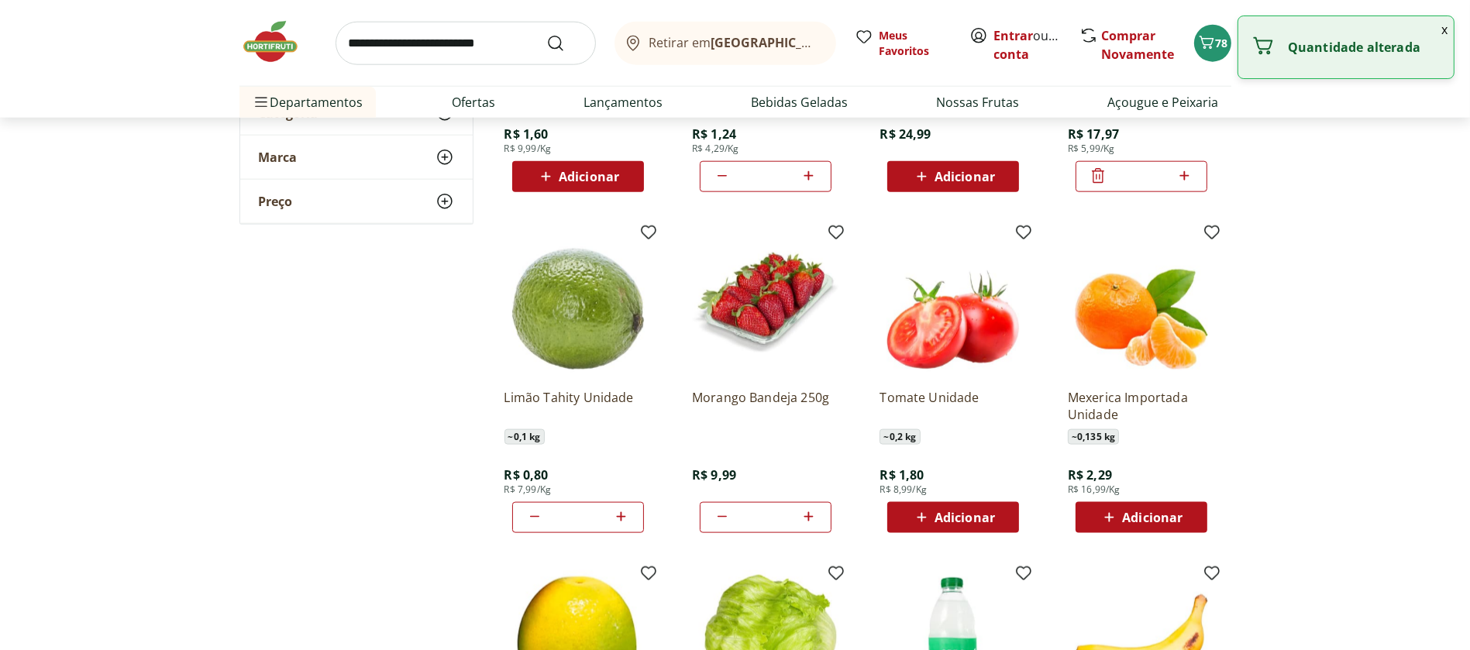
click at [923, 520] on icon at bounding box center [921, 517] width 19 height 19
click at [996, 515] on icon at bounding box center [996, 516] width 9 height 9
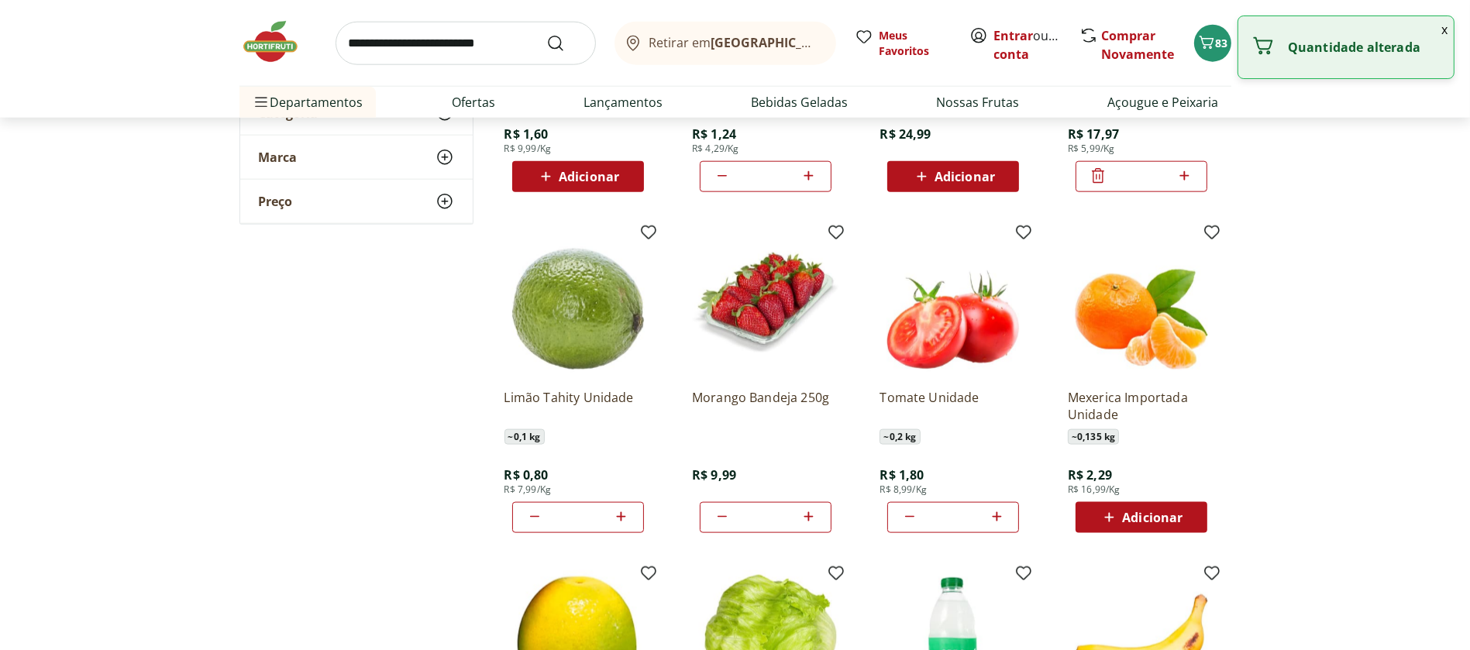
click at [996, 515] on icon at bounding box center [996, 516] width 9 height 9
type input "*"
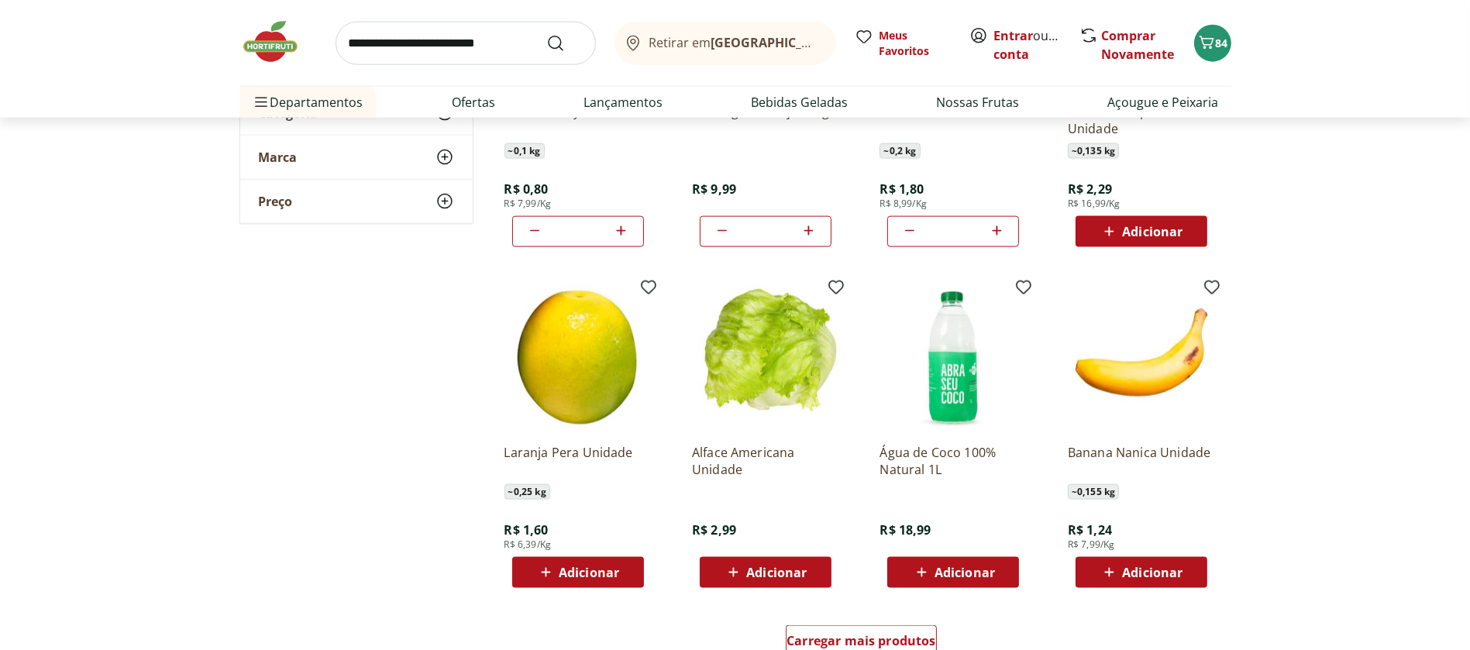
scroll to position [2652, 0]
click at [740, 566] on icon at bounding box center [733, 572] width 19 height 19
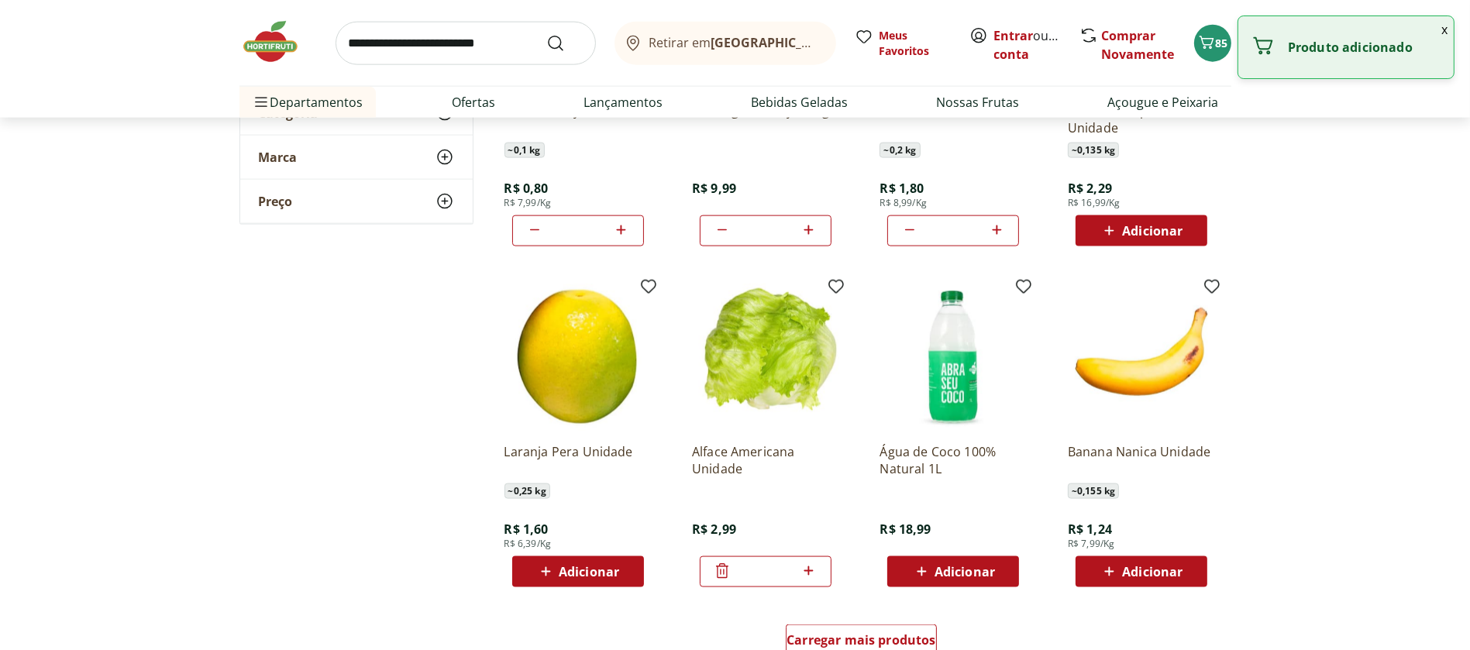
click at [816, 569] on icon at bounding box center [808, 571] width 19 height 19
type input "*"
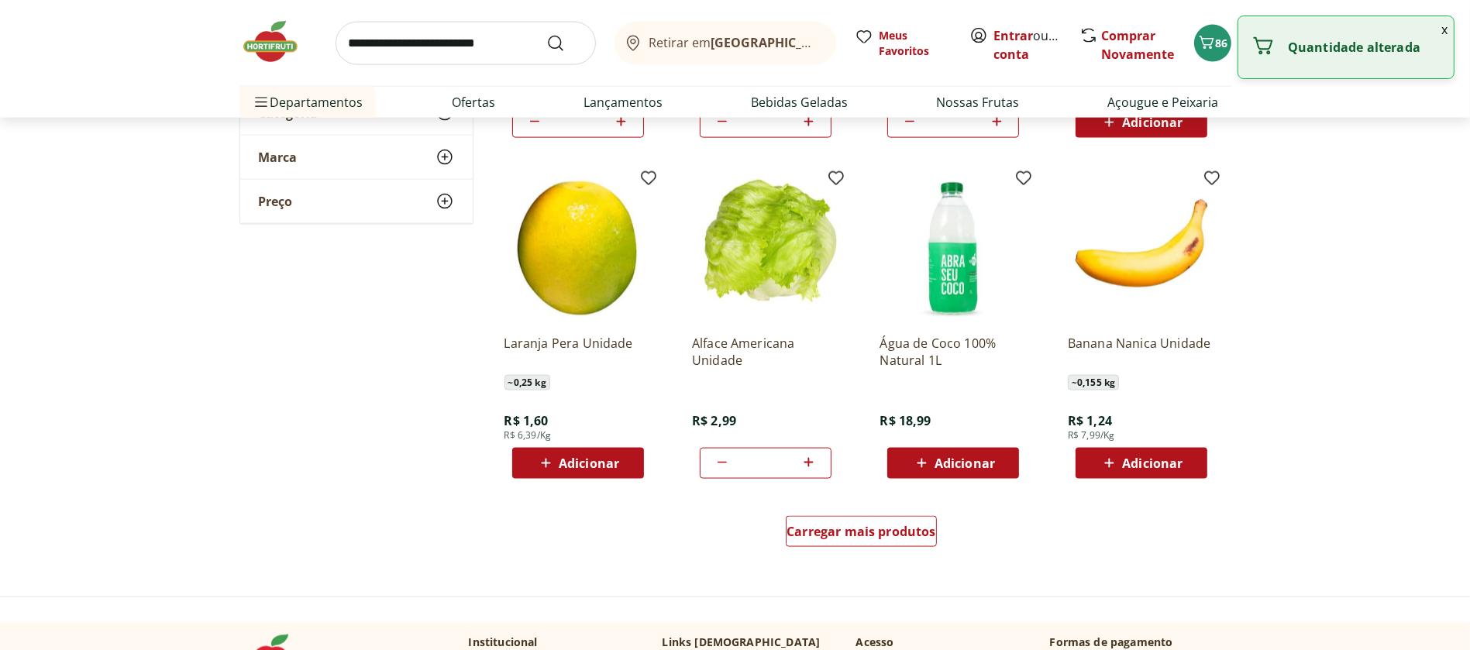
scroll to position [2768, 0]
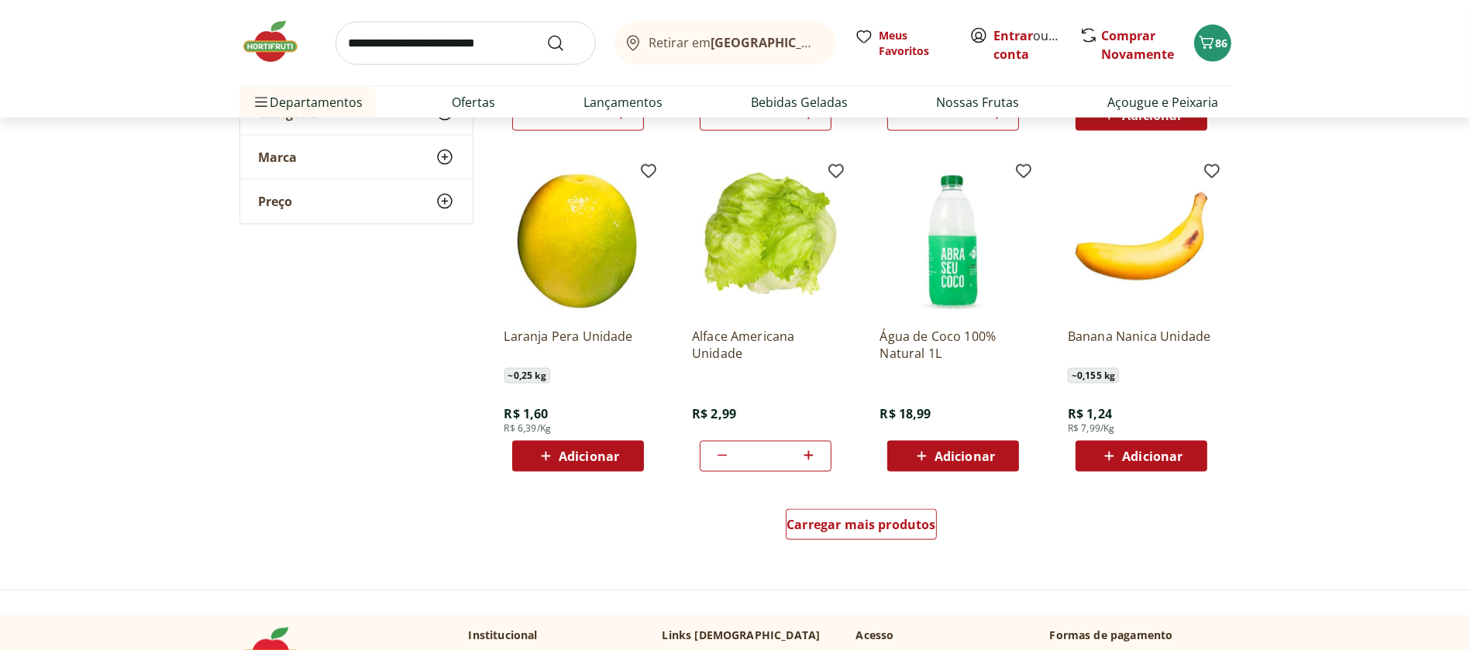
click at [548, 458] on icon at bounding box center [545, 456] width 19 height 19
click at [629, 453] on icon at bounding box center [621, 455] width 19 height 19
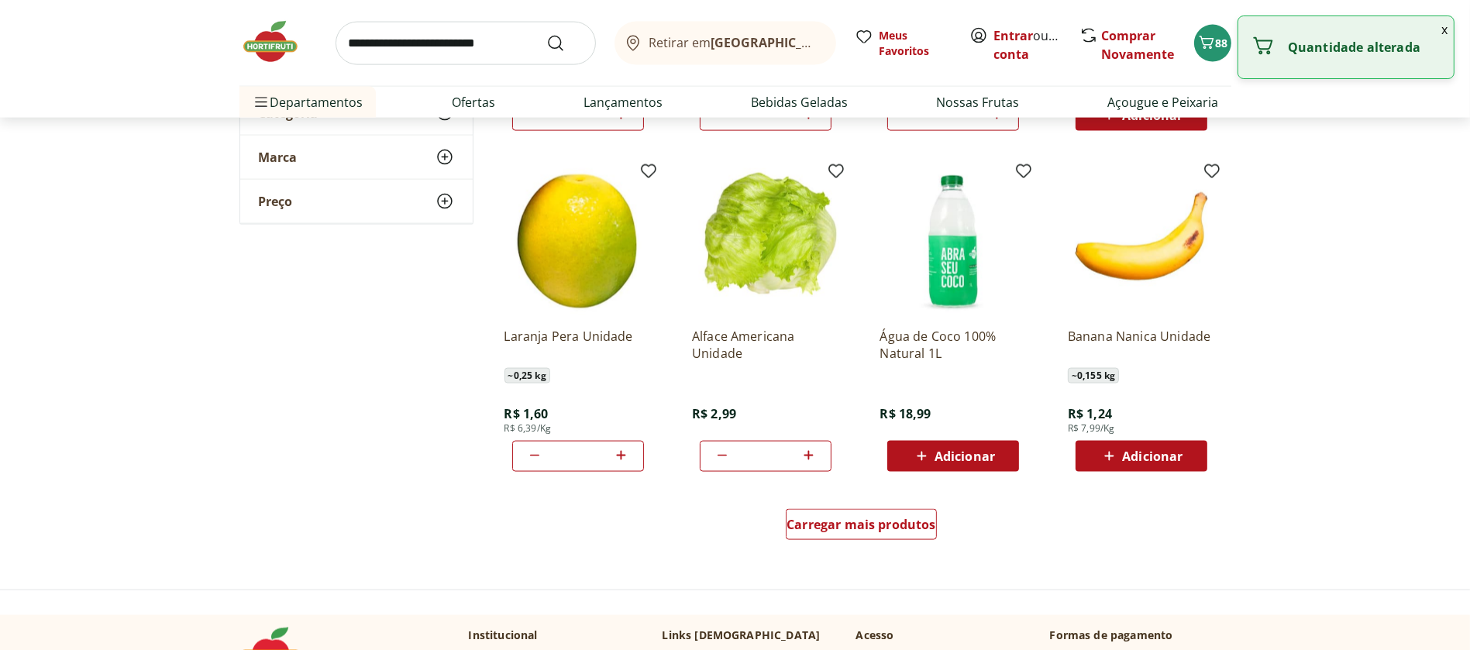
click at [629, 453] on icon at bounding box center [621, 455] width 19 height 19
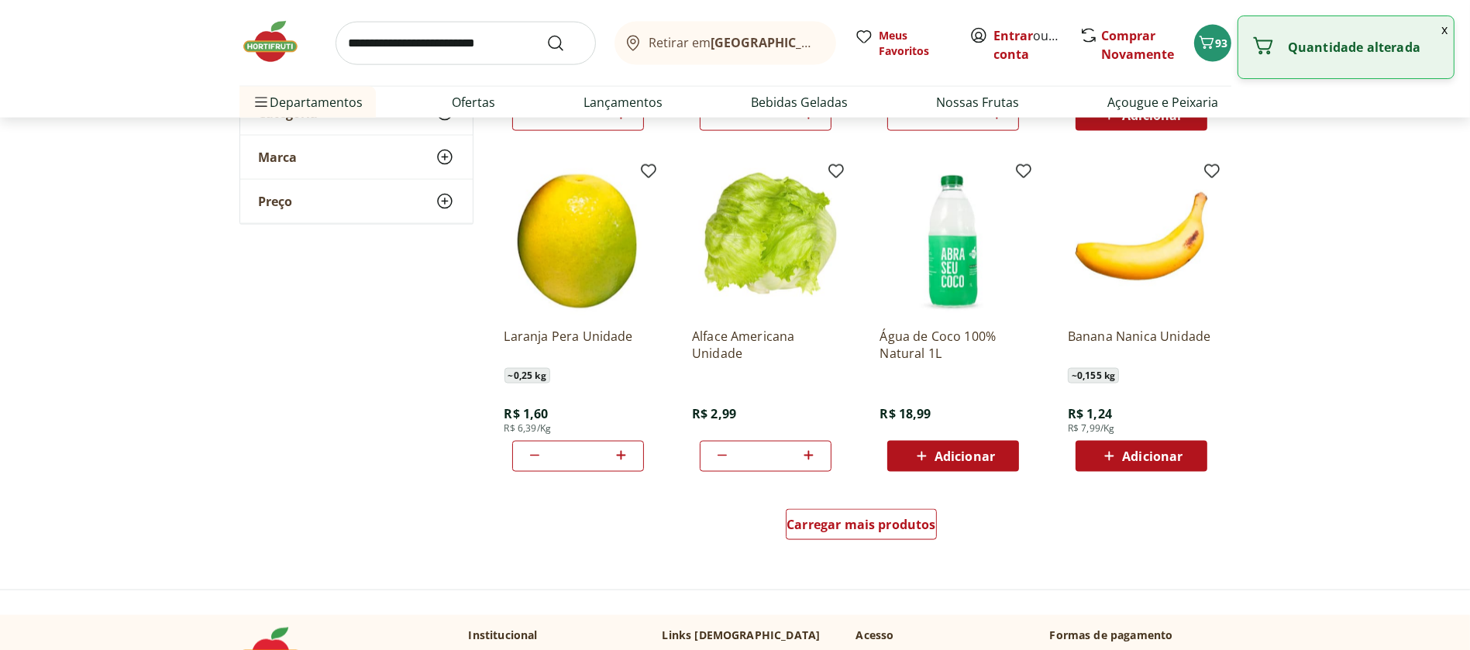
click at [629, 453] on icon at bounding box center [621, 455] width 19 height 19
type input "**"
click at [836, 526] on span "Carregar mais produtos" at bounding box center [862, 525] width 150 height 12
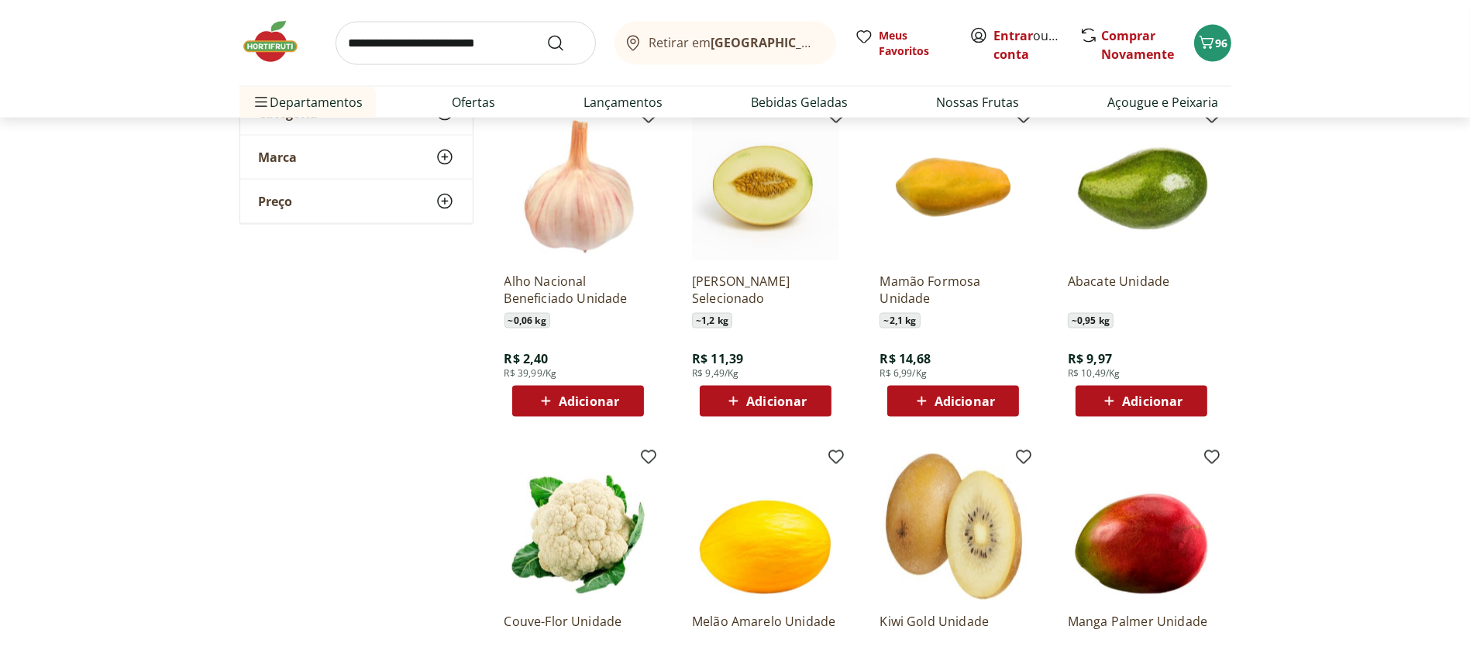
scroll to position [3157, 0]
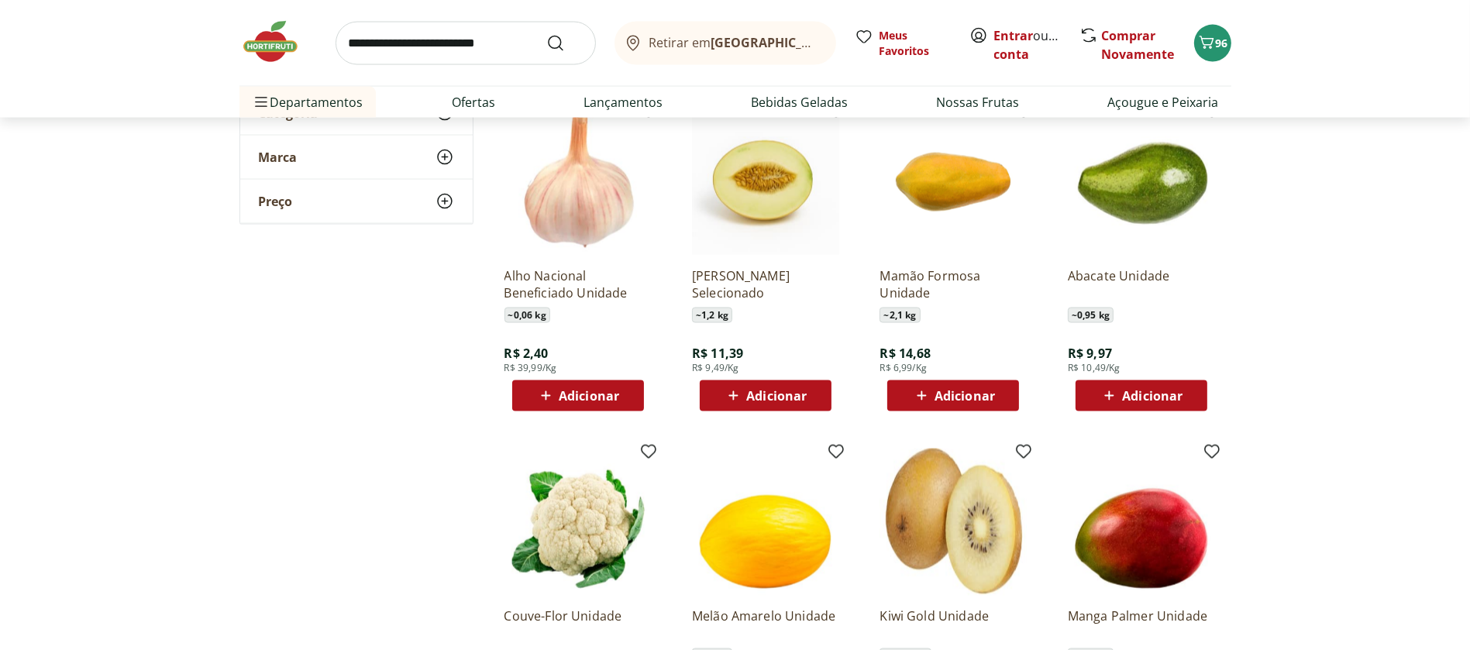
click at [919, 391] on icon at bounding box center [921, 396] width 19 height 19
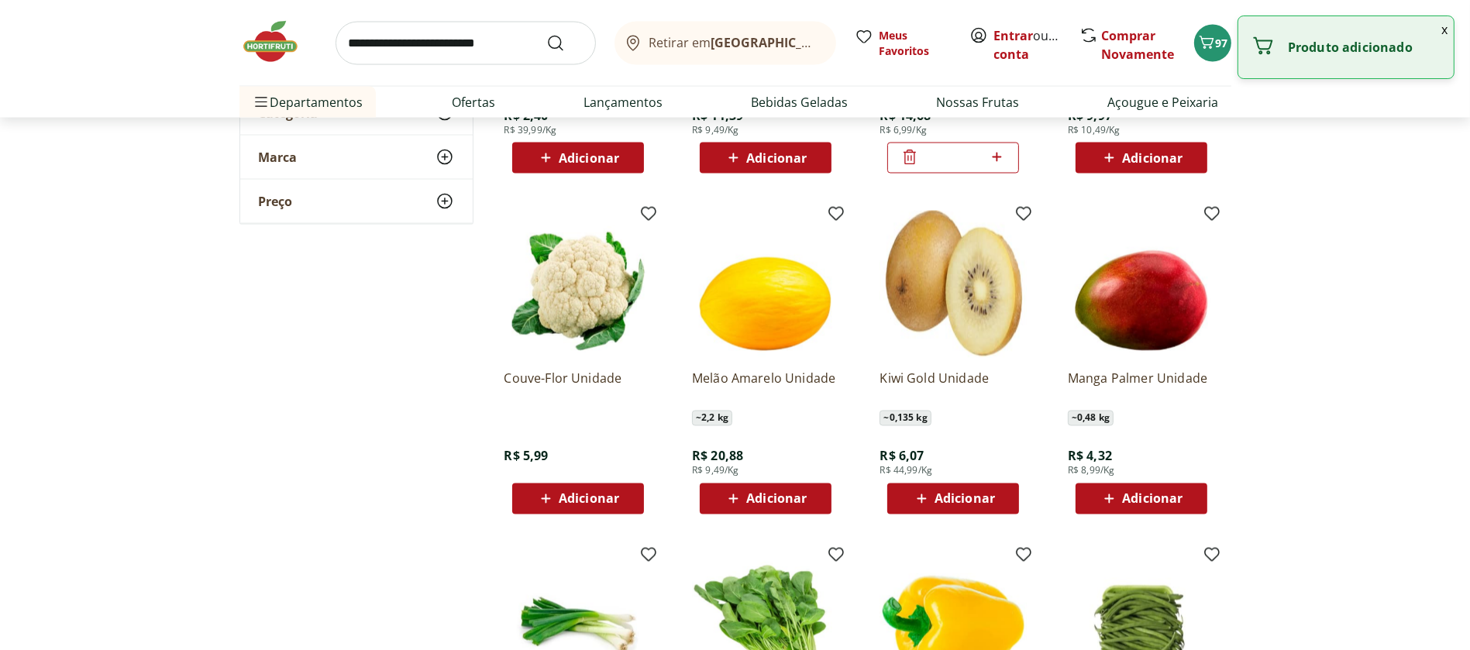
scroll to position [3399, 0]
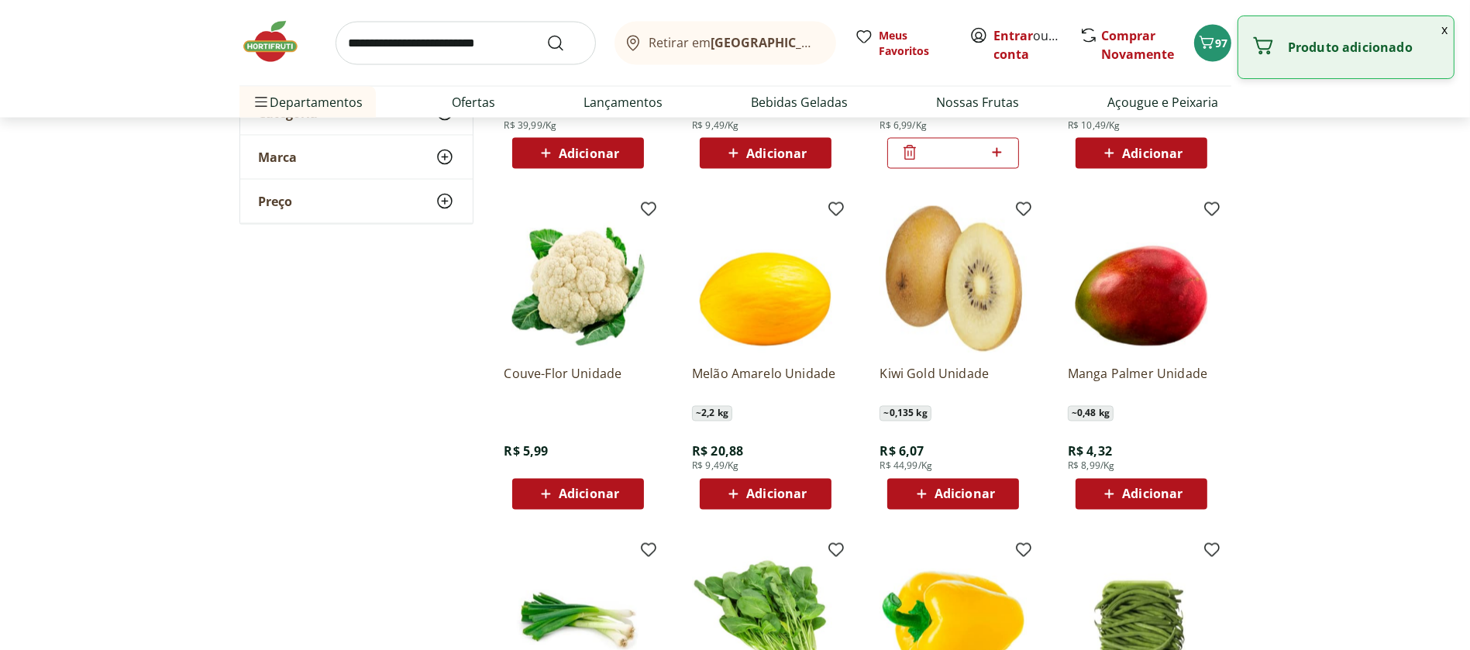
click at [1112, 501] on icon at bounding box center [1109, 494] width 19 height 19
click at [1112, 501] on input "*" at bounding box center [1142, 494] width 68 height 17
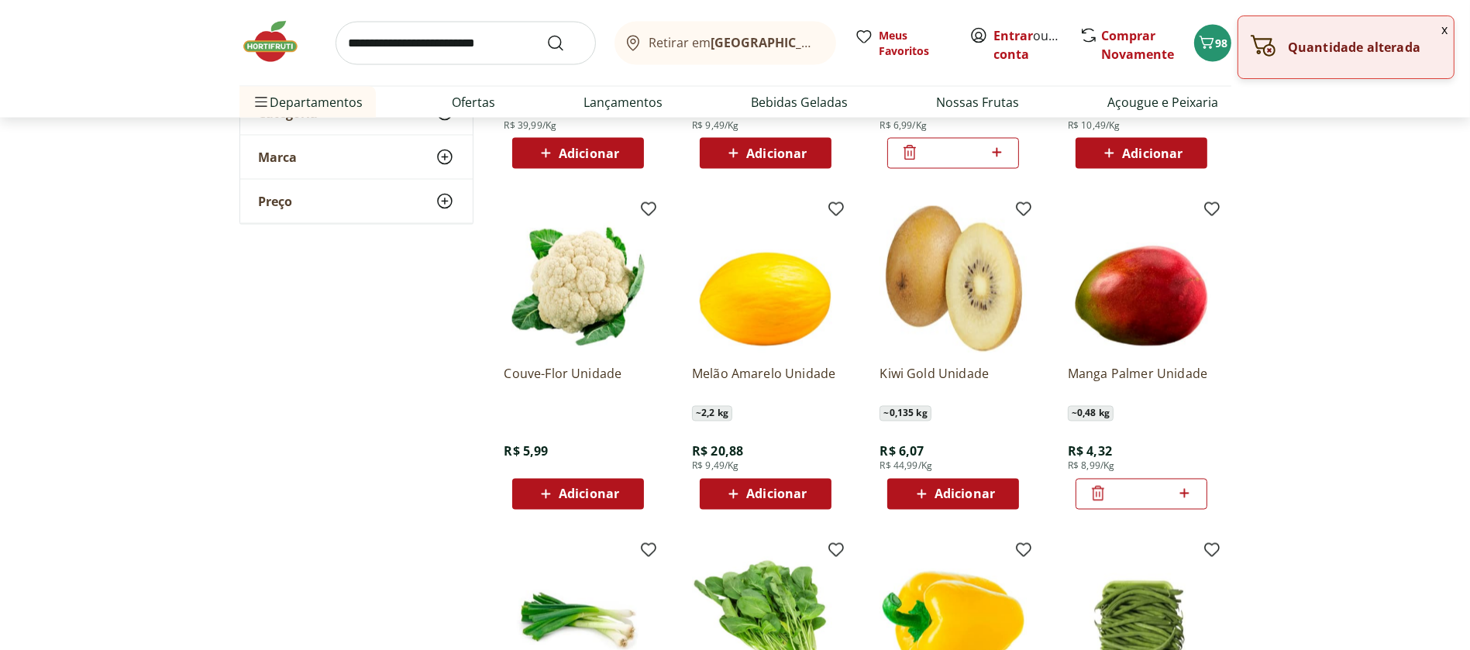
click at [1181, 493] on icon at bounding box center [1184, 493] width 9 height 9
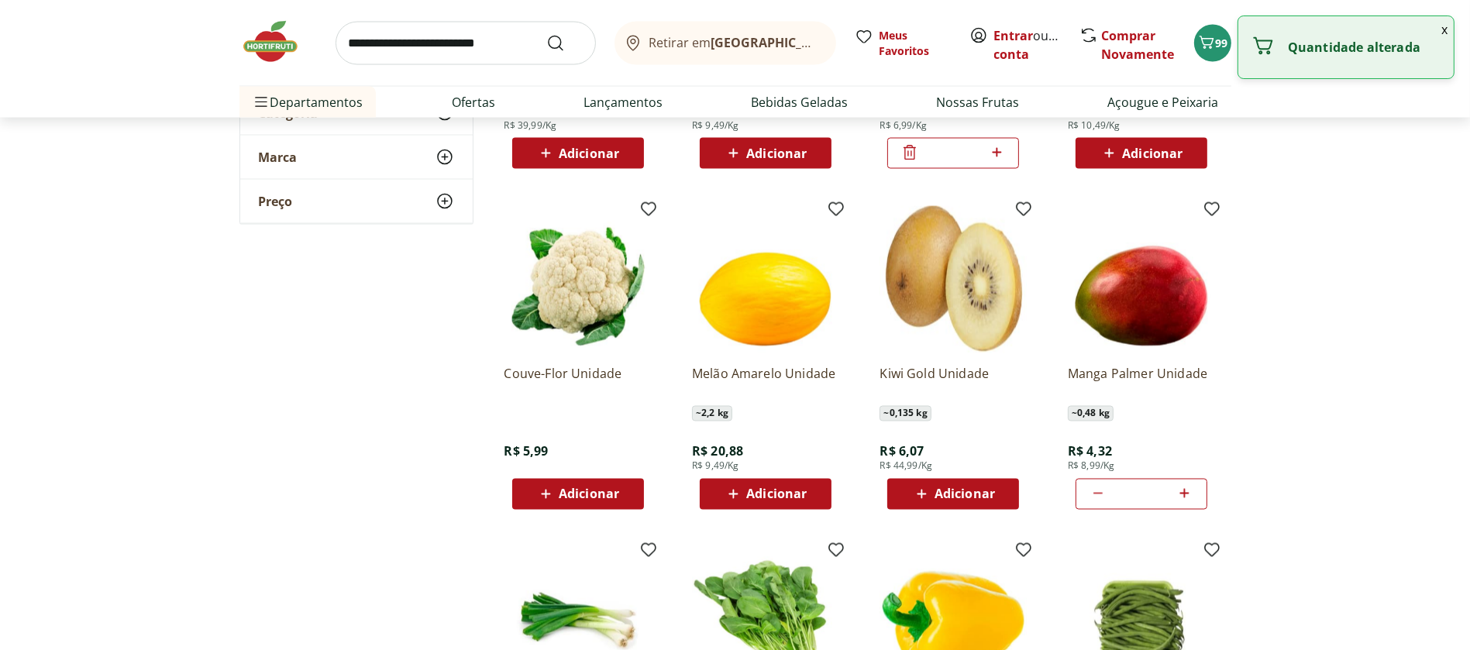
click at [1181, 493] on icon at bounding box center [1184, 493] width 9 height 9
type input "*"
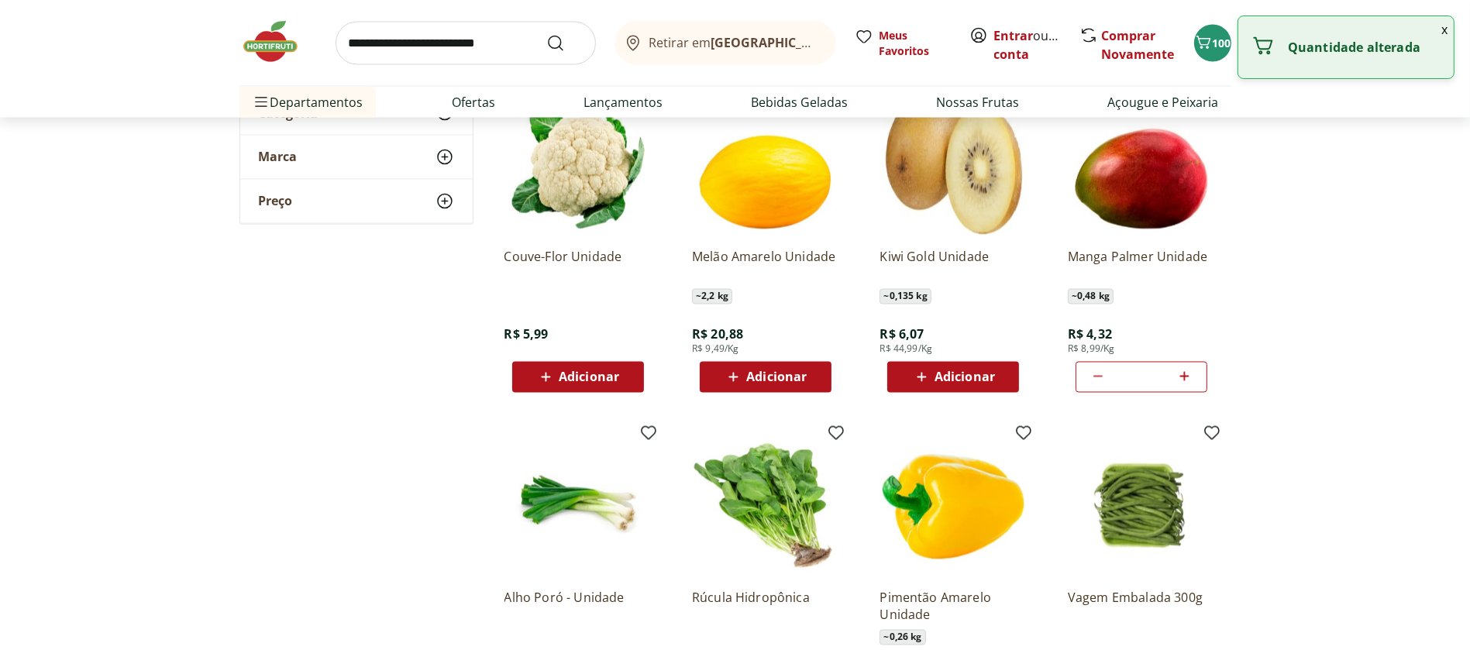
scroll to position [3519, 0]
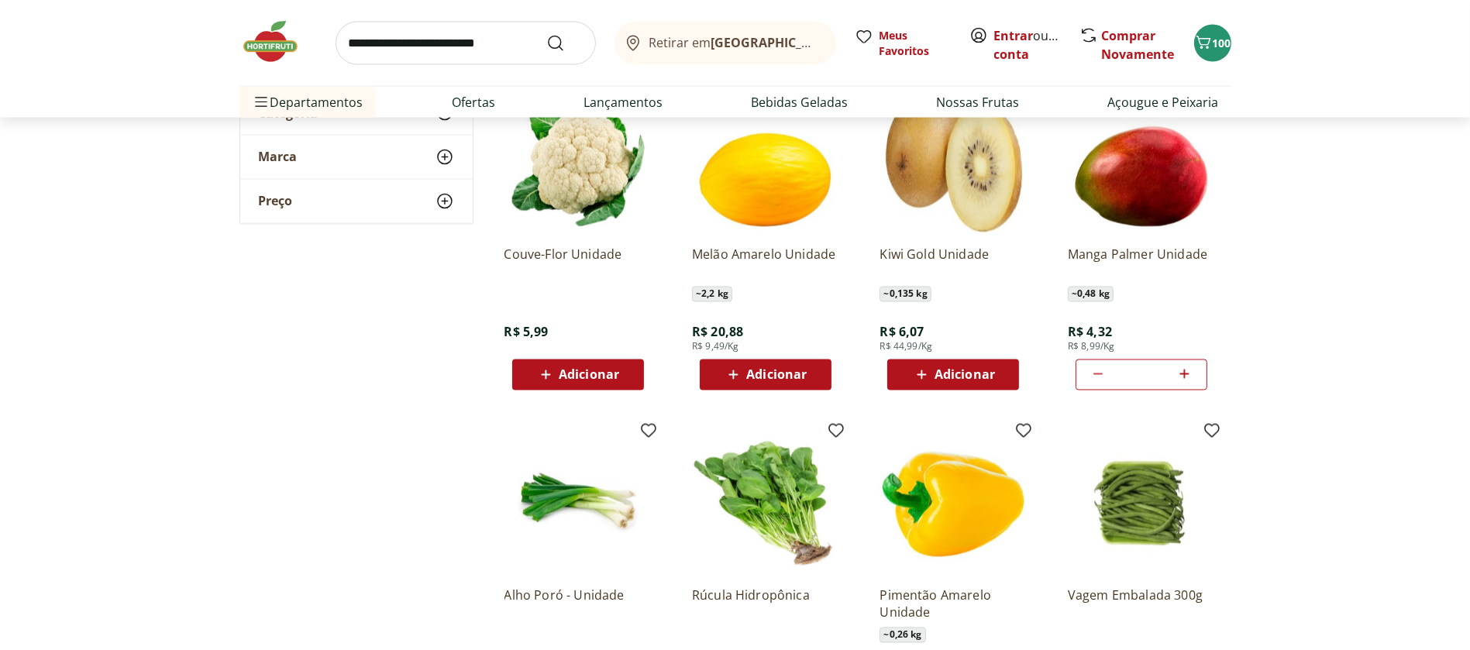
click at [546, 374] on icon at bounding box center [545, 374] width 9 height 9
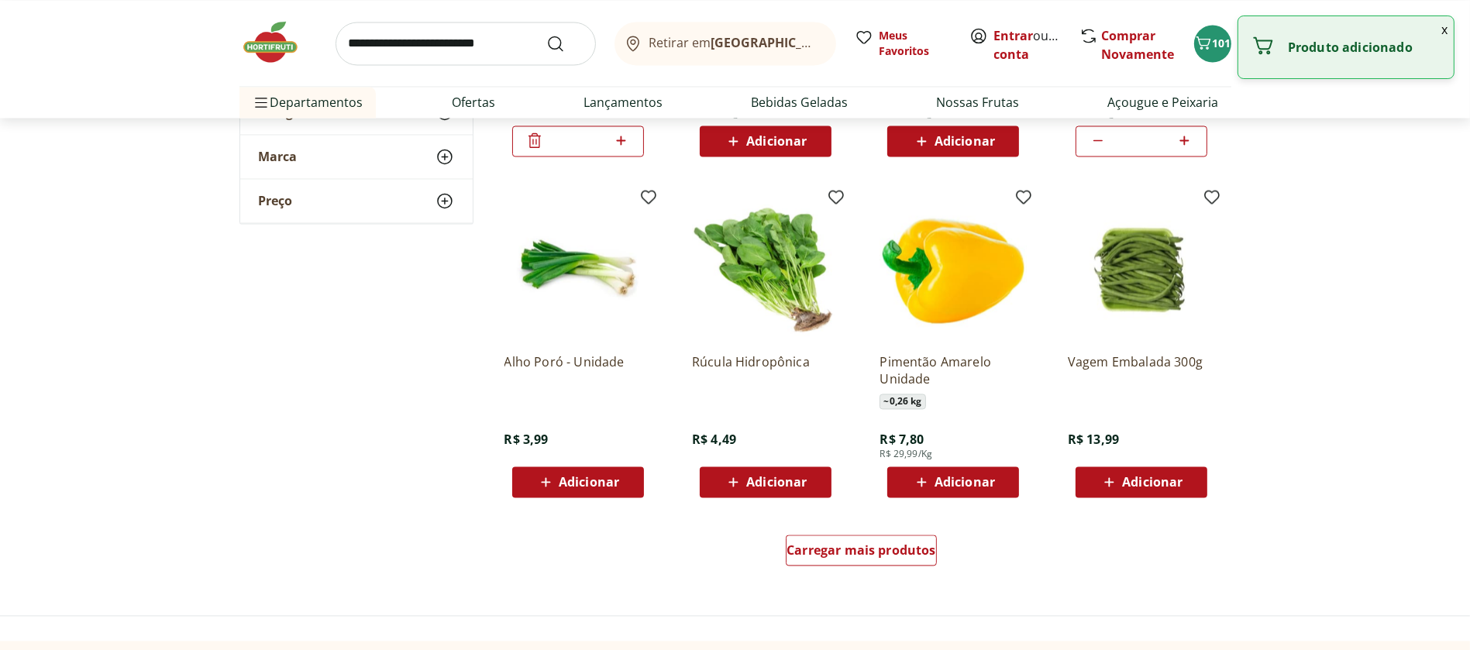
scroll to position [3754, 0]
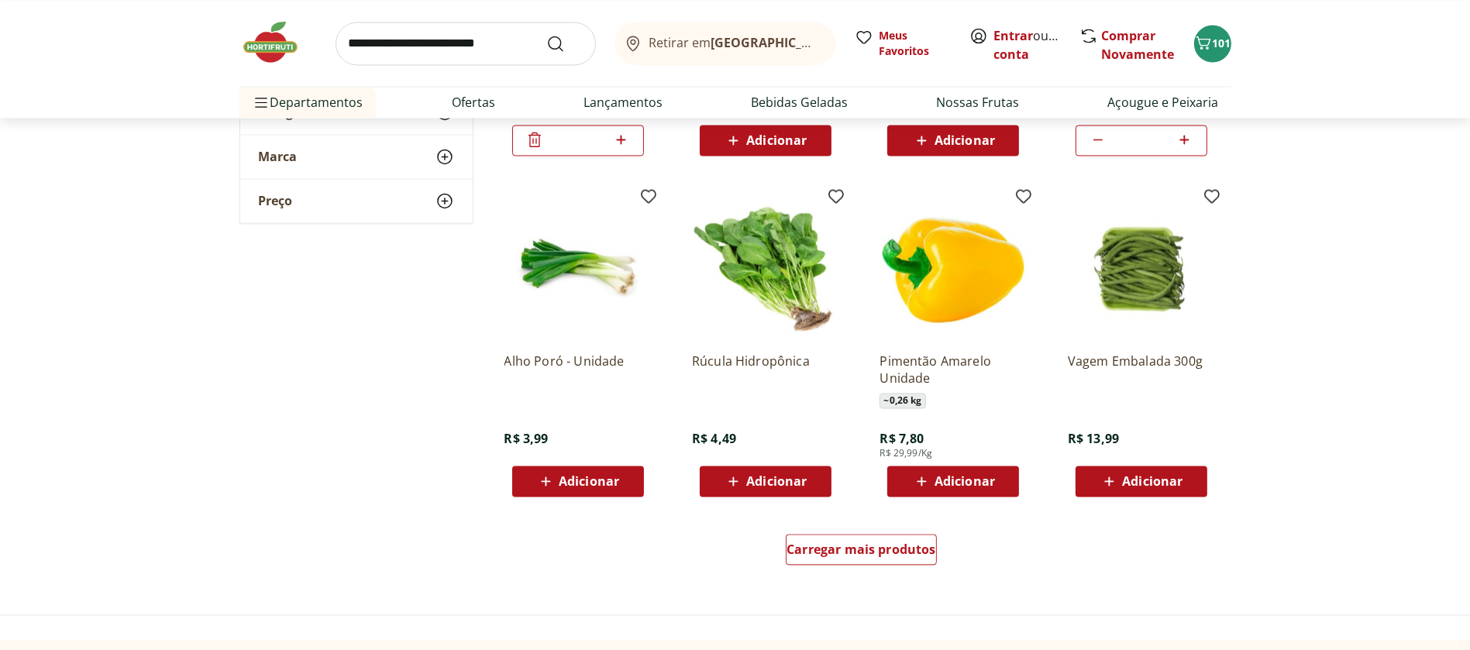
click at [925, 486] on icon at bounding box center [921, 481] width 19 height 19
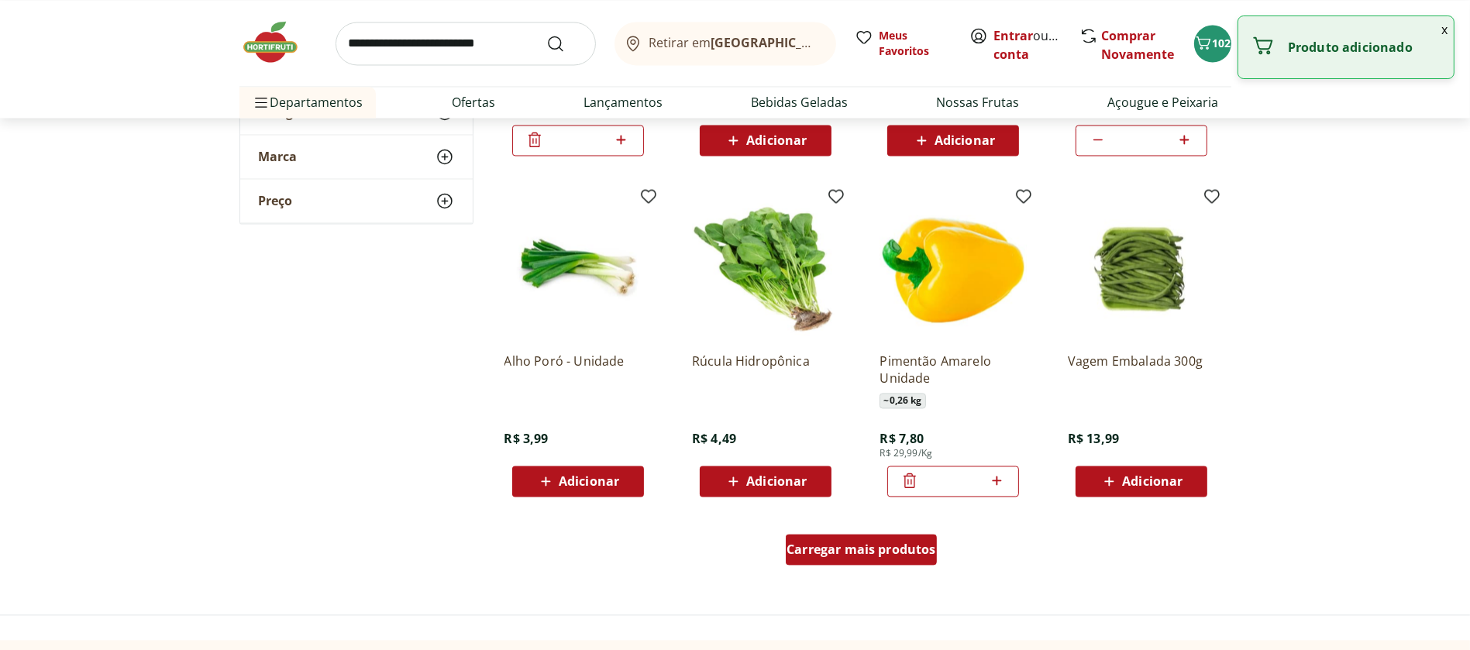
click at [887, 550] on span "Carregar mais produtos" at bounding box center [862, 549] width 150 height 12
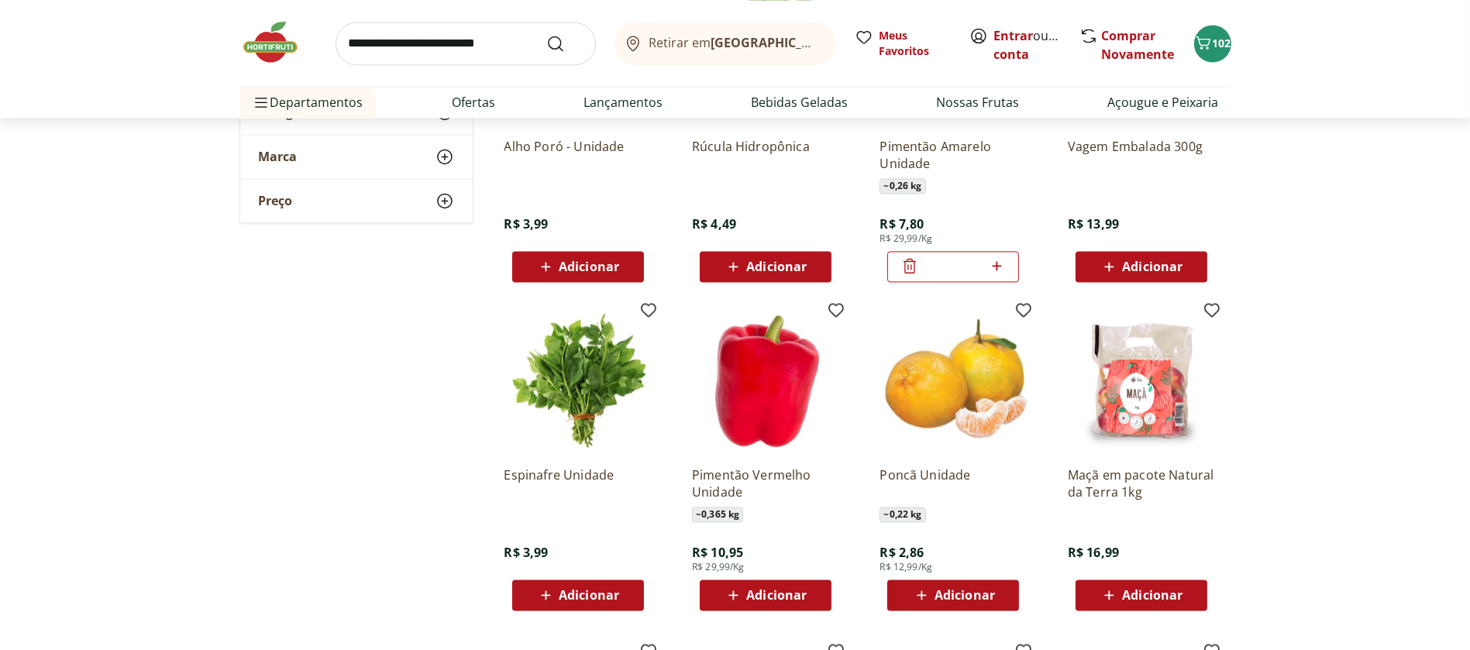
scroll to position [3970, 0]
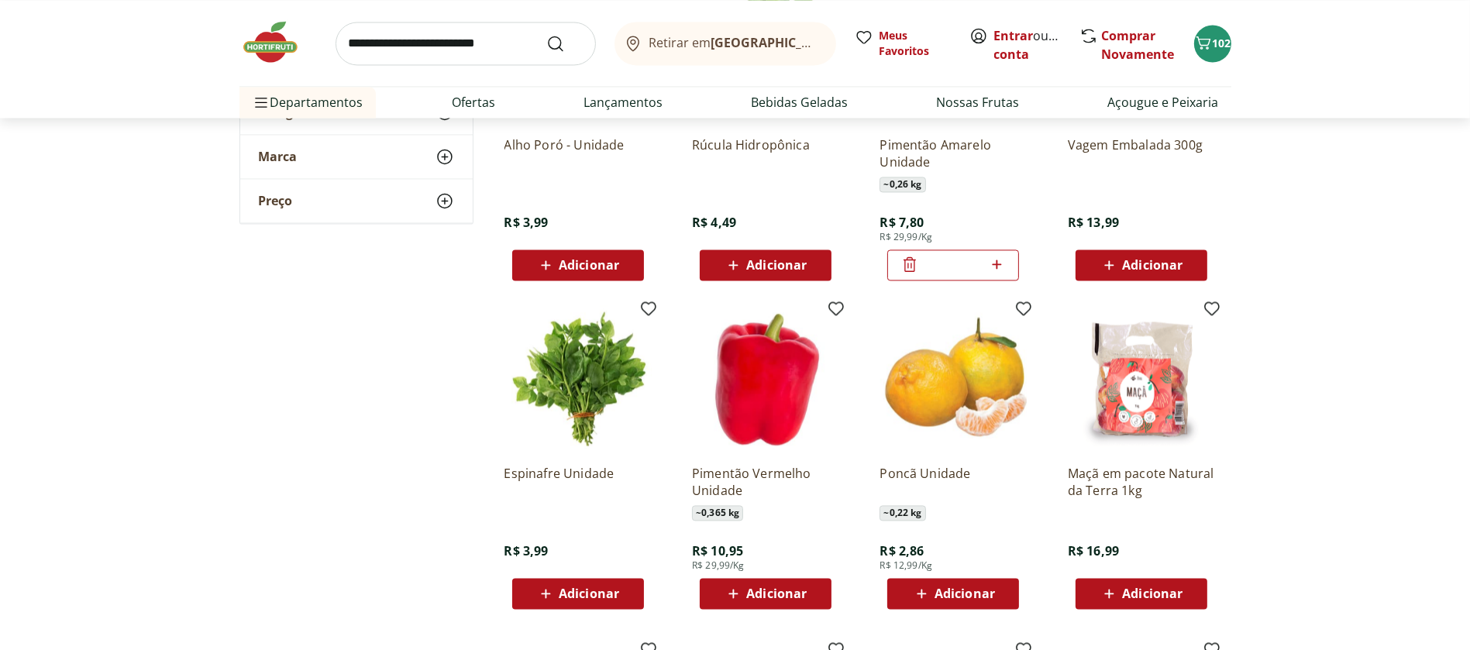
click at [738, 593] on icon at bounding box center [733, 593] width 9 height 9
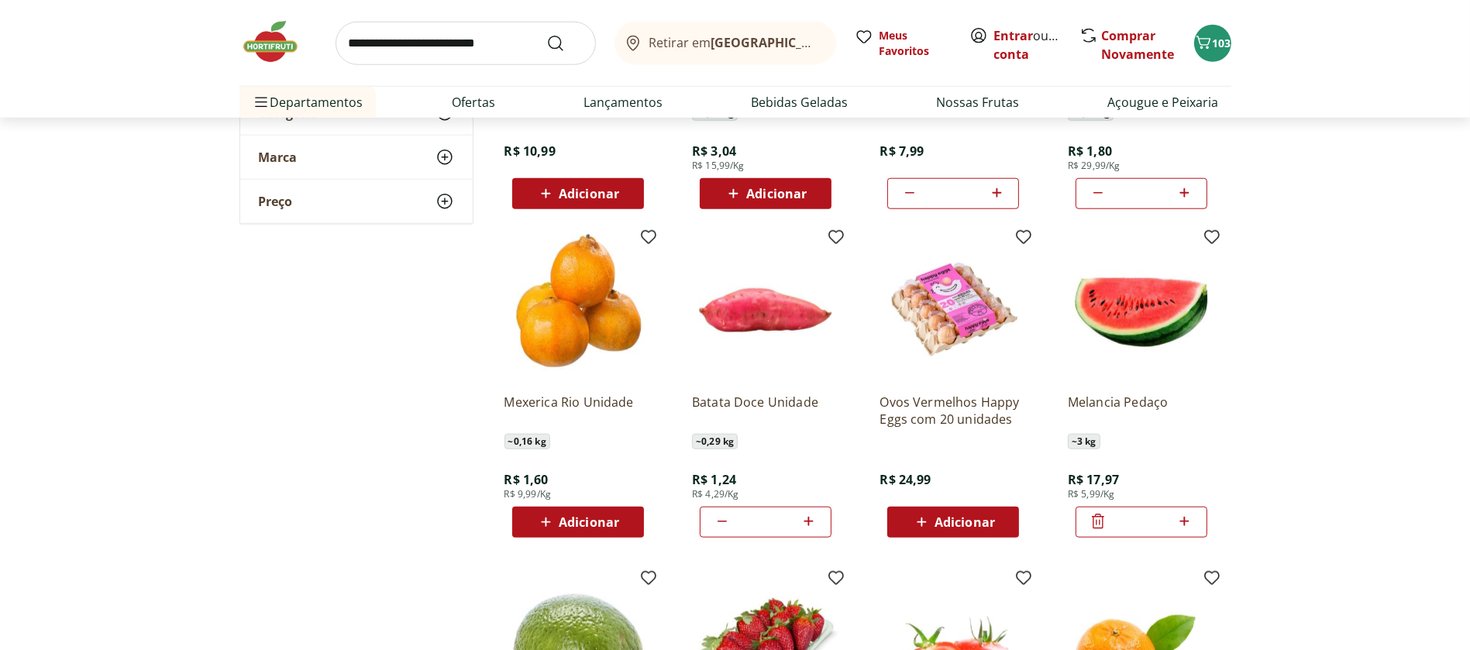
scroll to position [2019, 0]
click at [547, 526] on icon at bounding box center [545, 523] width 19 height 19
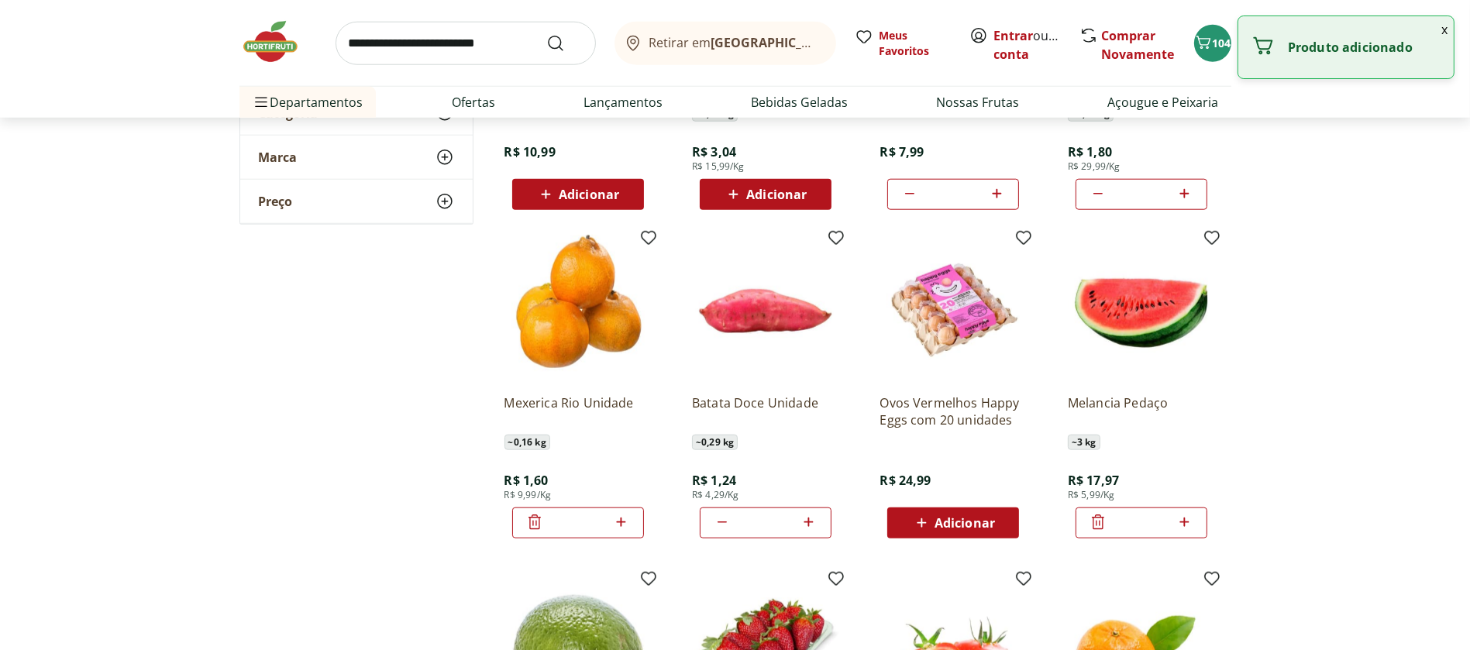
click at [619, 526] on icon at bounding box center [621, 522] width 19 height 19
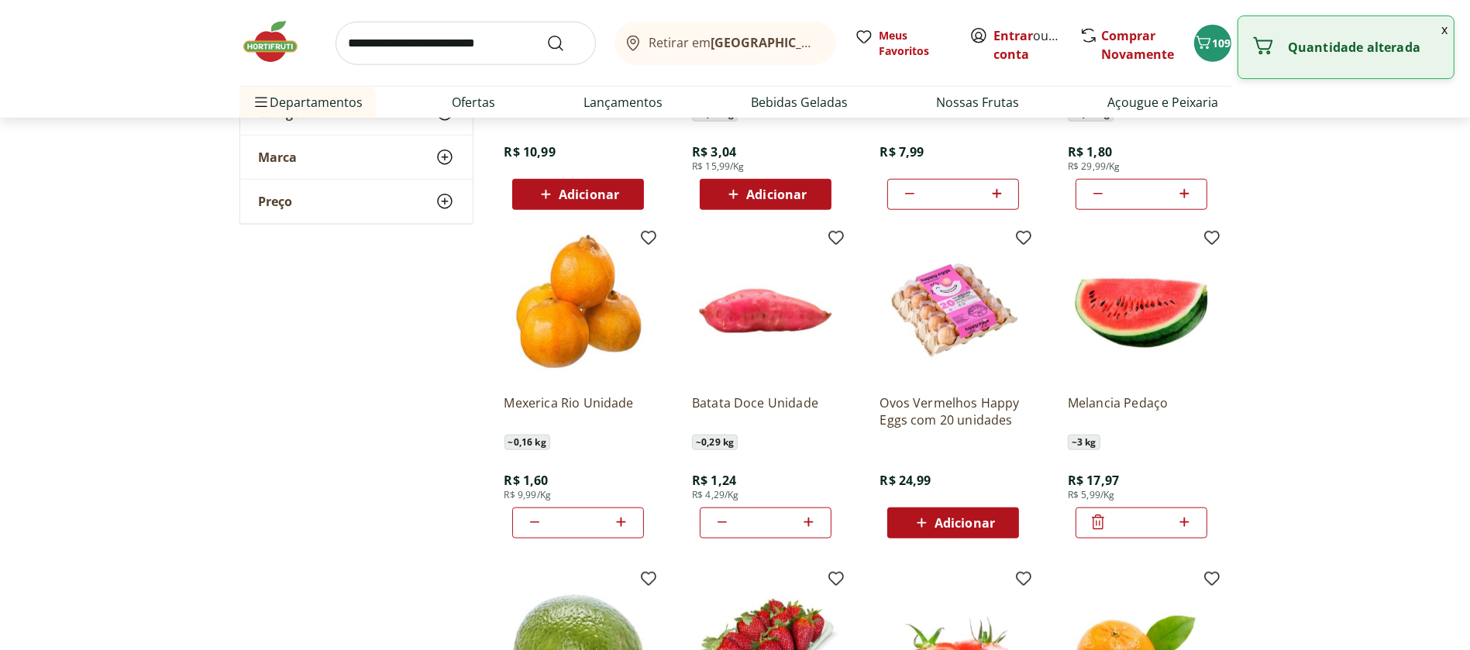
click at [619, 526] on icon at bounding box center [621, 522] width 19 height 19
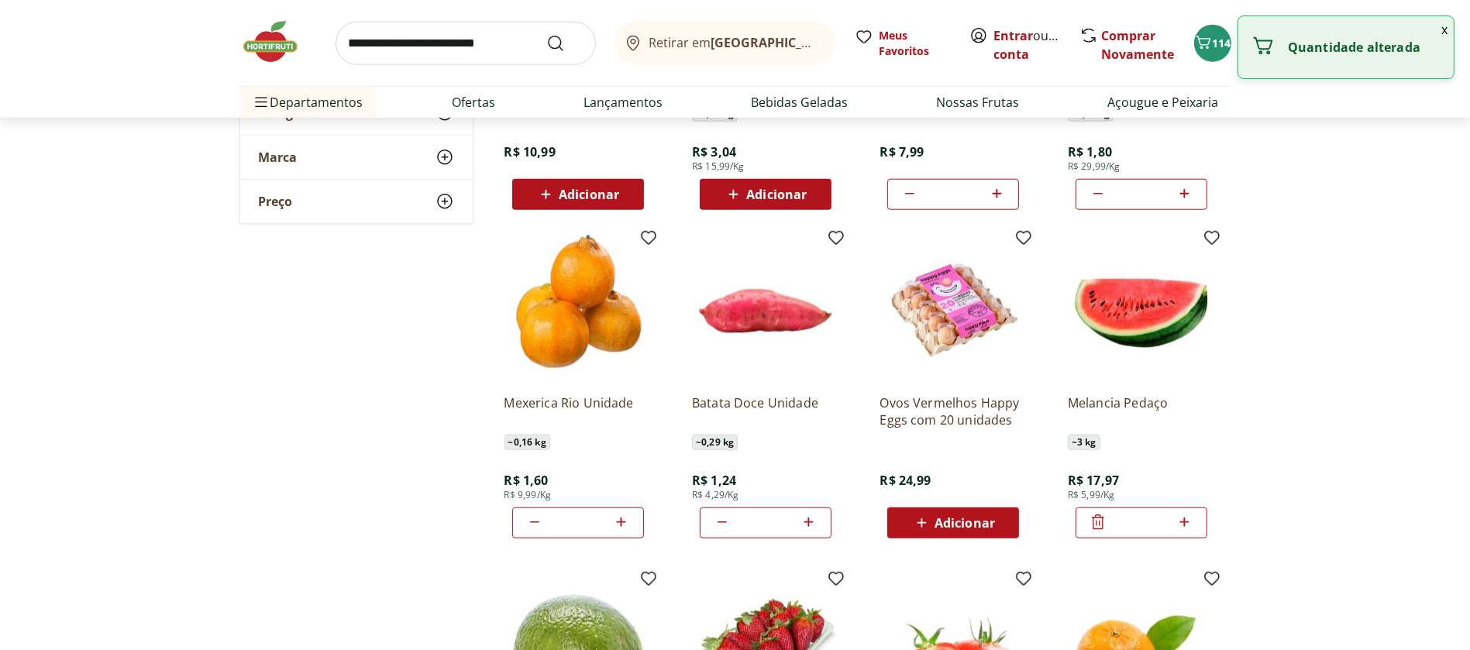
click at [619, 526] on icon at bounding box center [621, 522] width 19 height 19
type input "**"
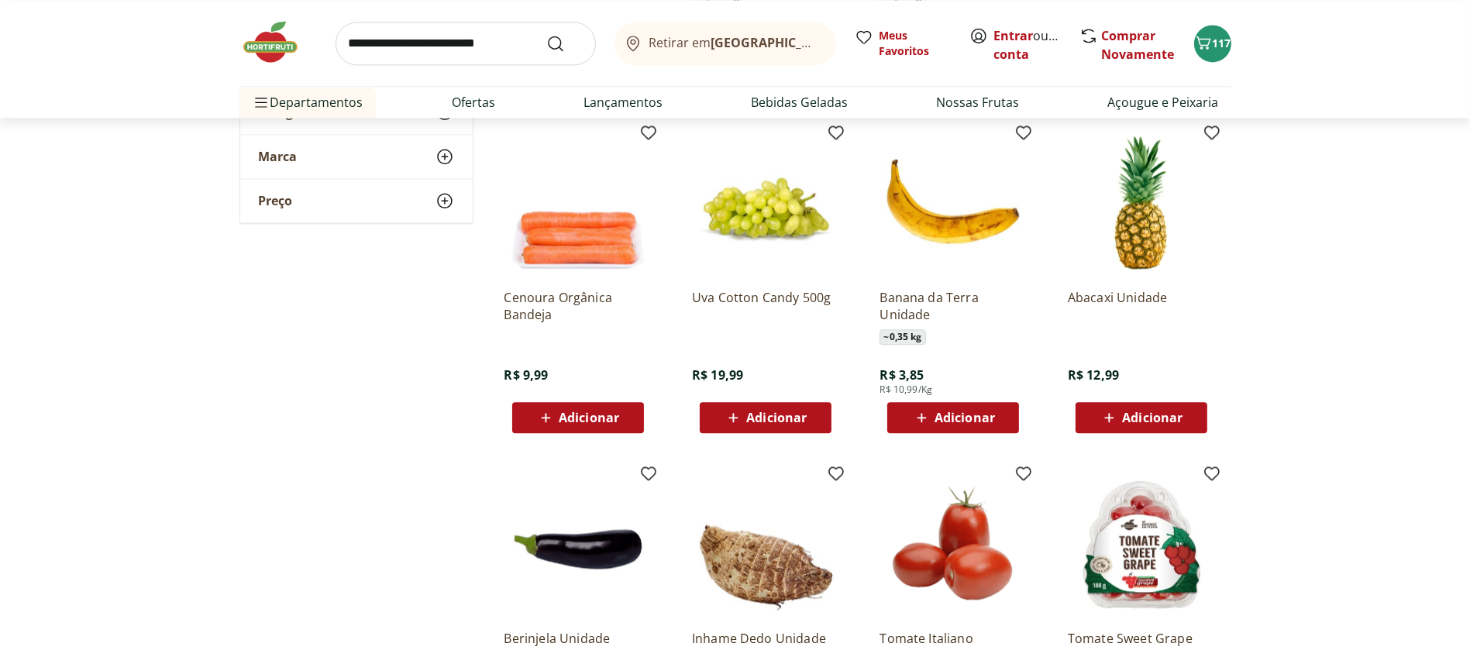
scroll to position [4489, 0]
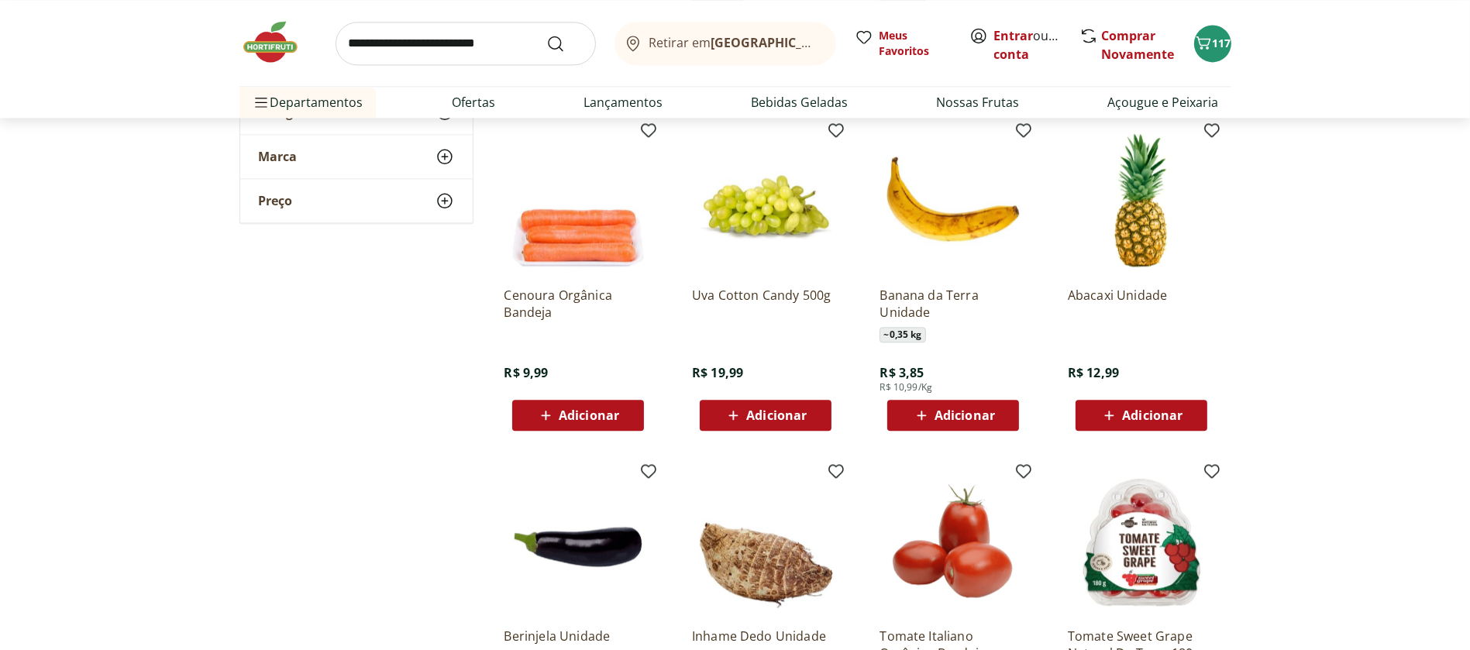
click at [1105, 419] on icon at bounding box center [1109, 415] width 19 height 19
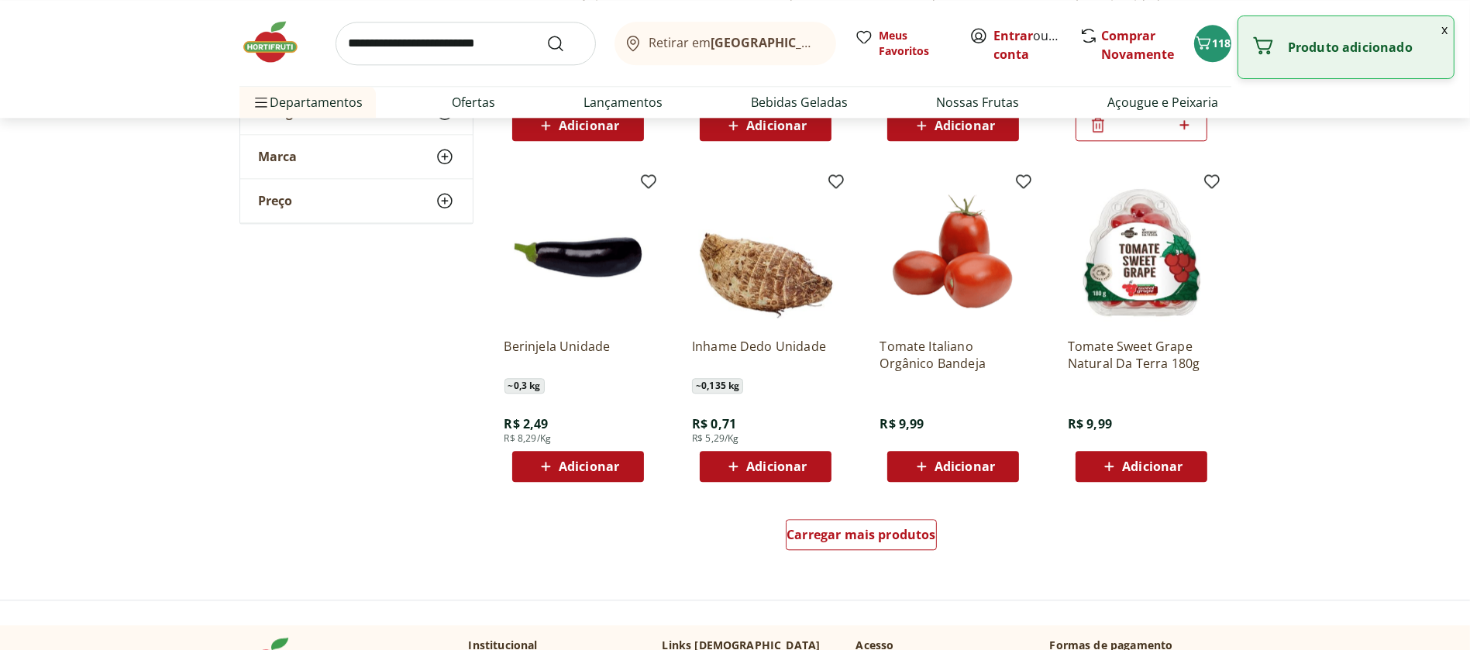
scroll to position [4807, 0]
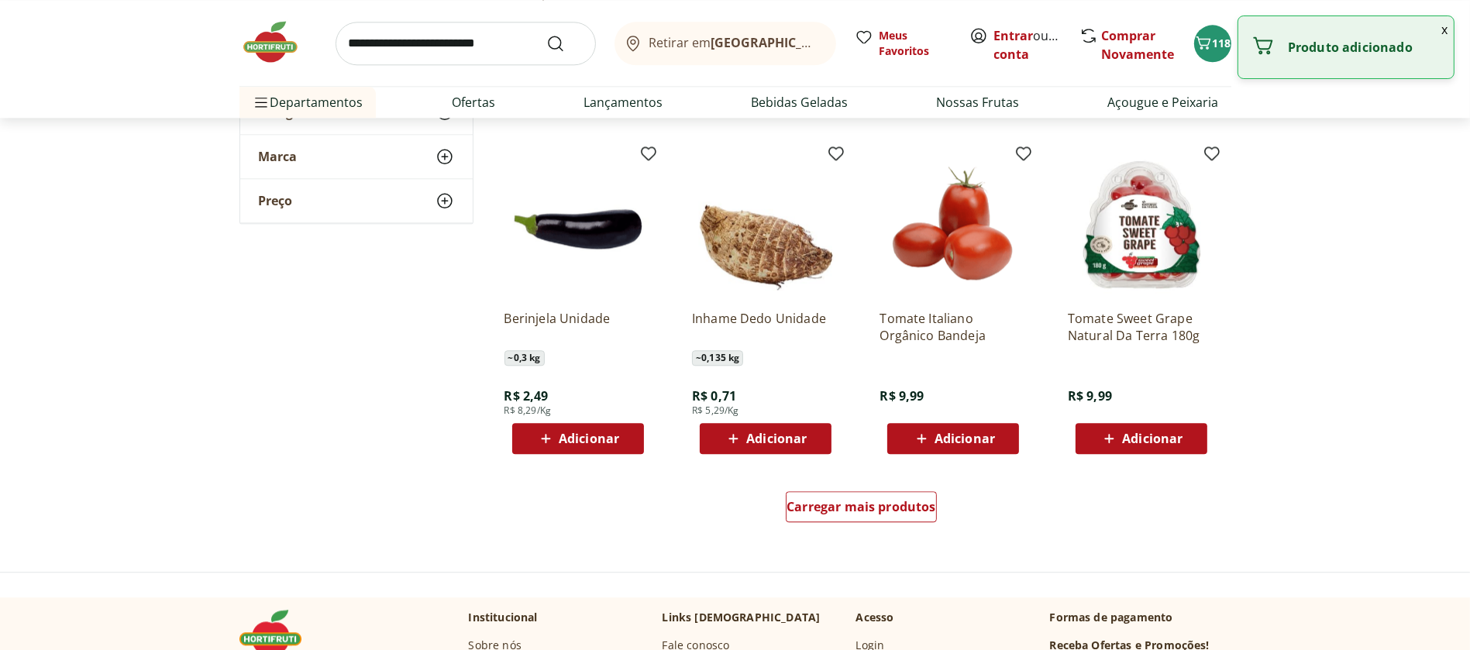
click at [730, 439] on icon at bounding box center [733, 438] width 19 height 19
click at [814, 434] on icon at bounding box center [808, 438] width 19 height 19
type input "*"
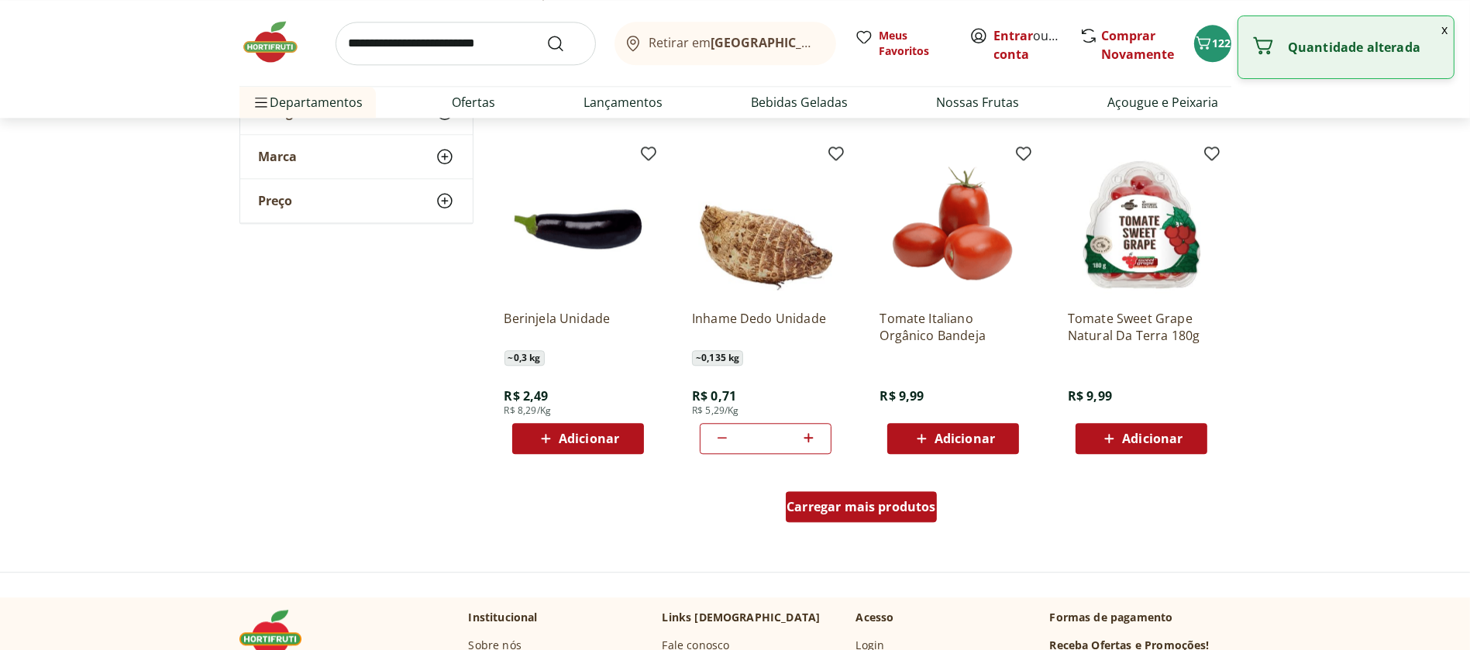
click at [843, 508] on span "Carregar mais produtos" at bounding box center [862, 507] width 150 height 12
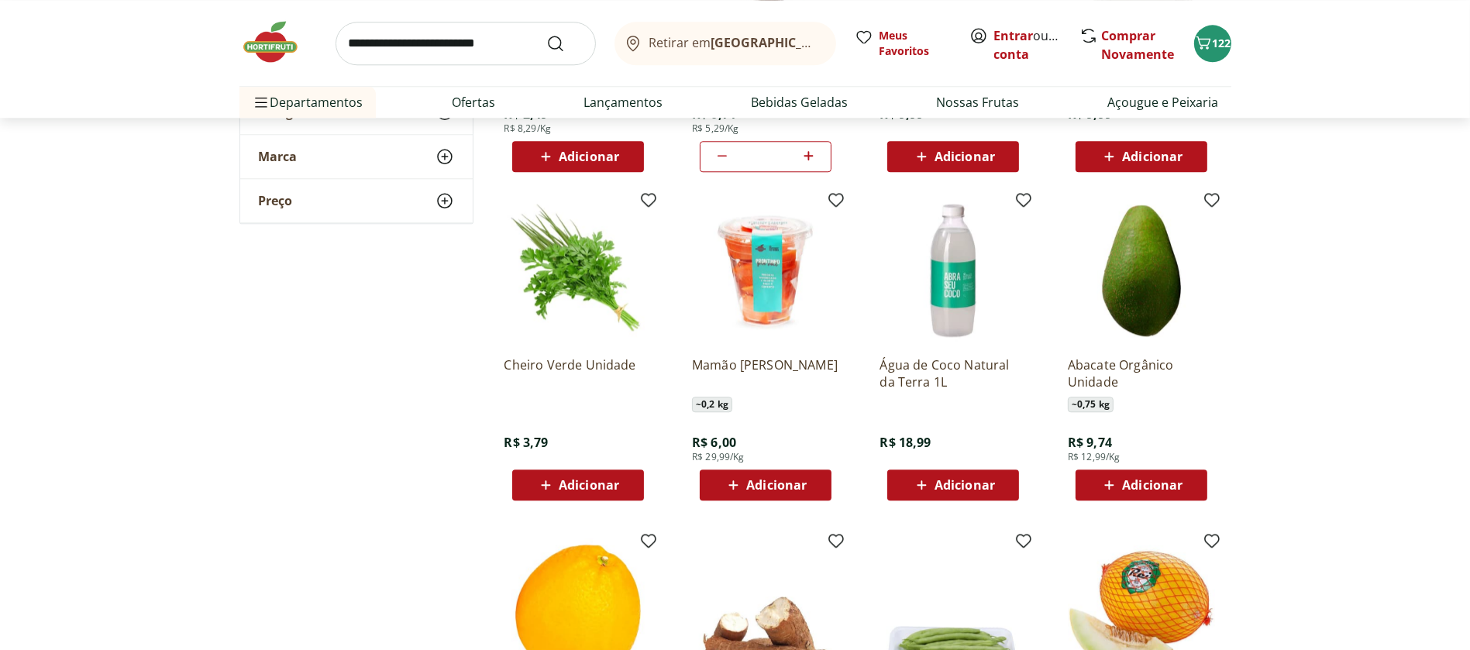
scroll to position [5100, 0]
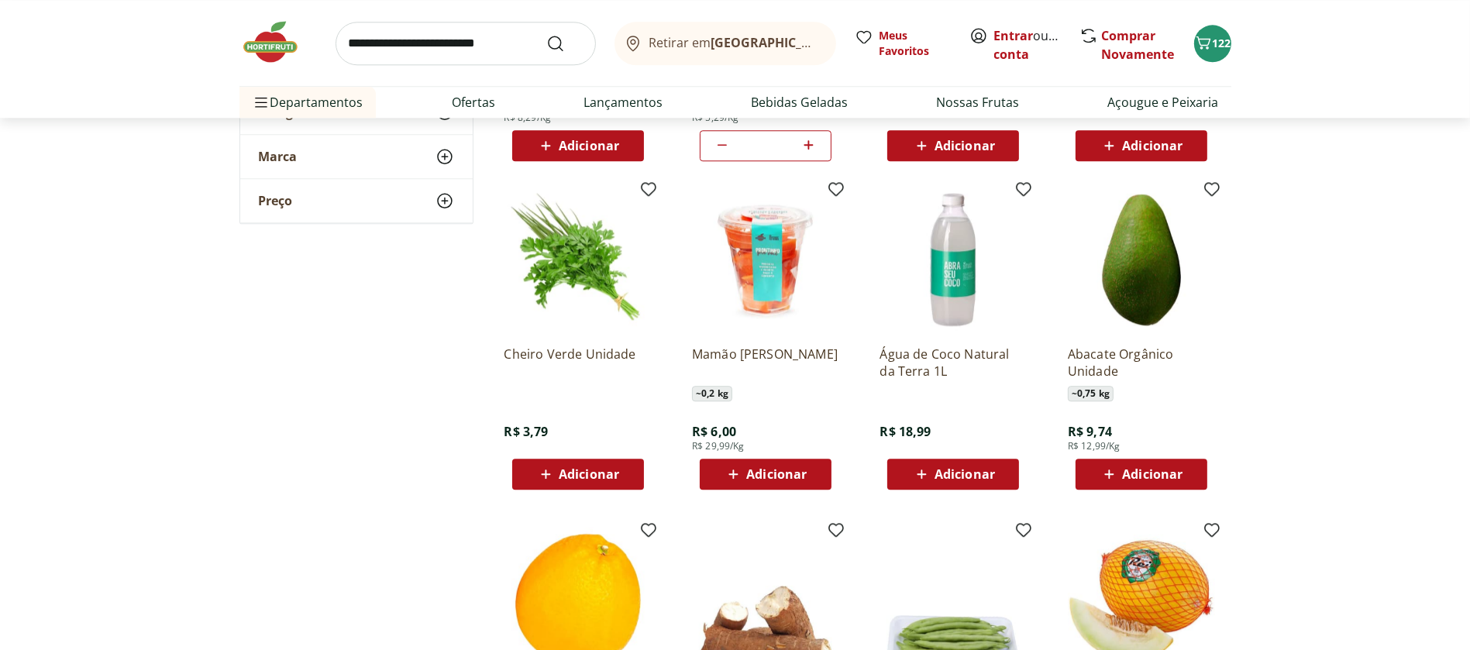
click at [582, 460] on div "Adicionar" at bounding box center [578, 474] width 107 height 28
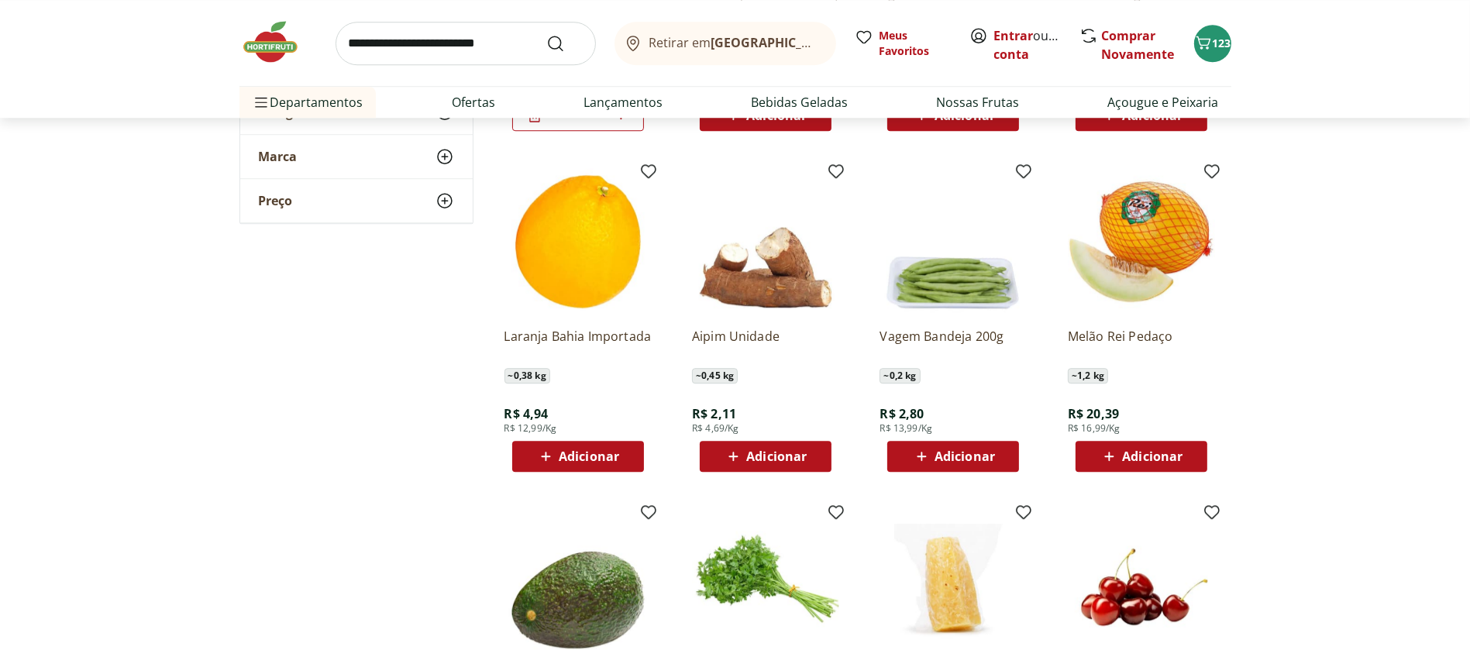
scroll to position [5473, 0]
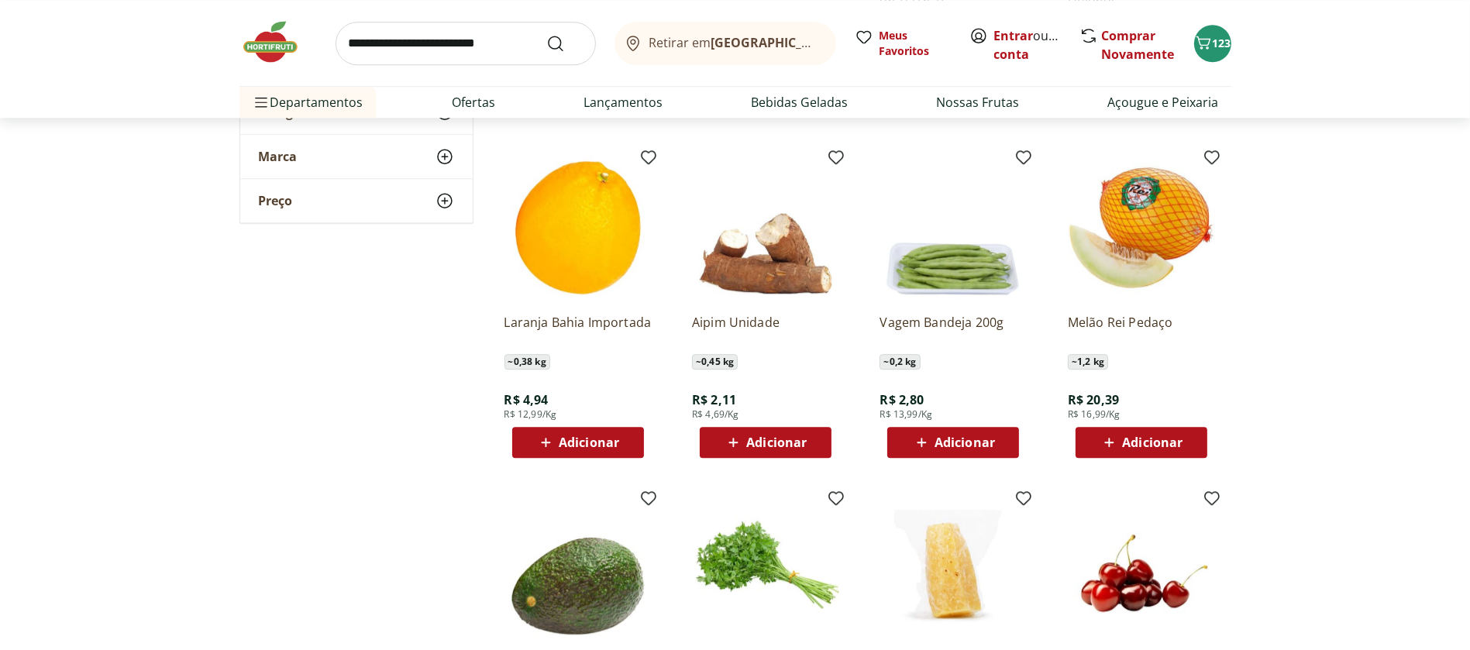
click at [918, 435] on icon at bounding box center [921, 442] width 19 height 19
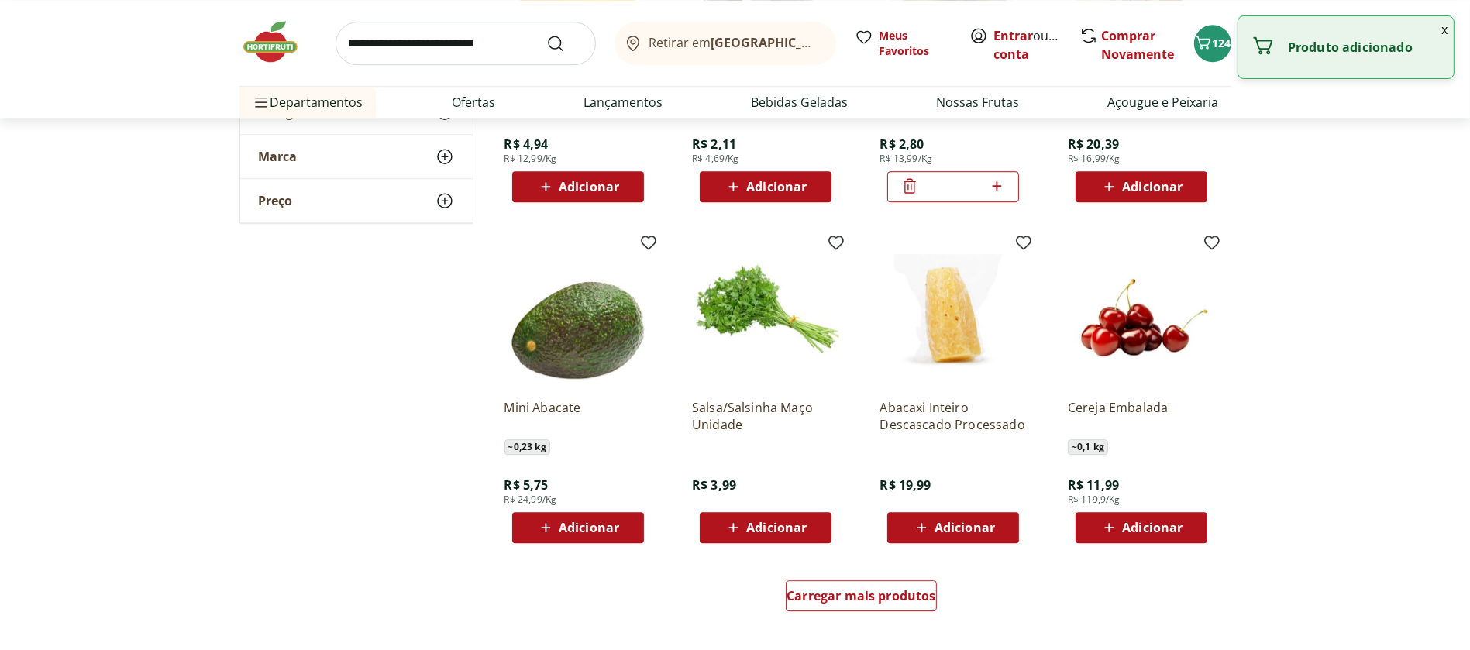
scroll to position [5731, 0]
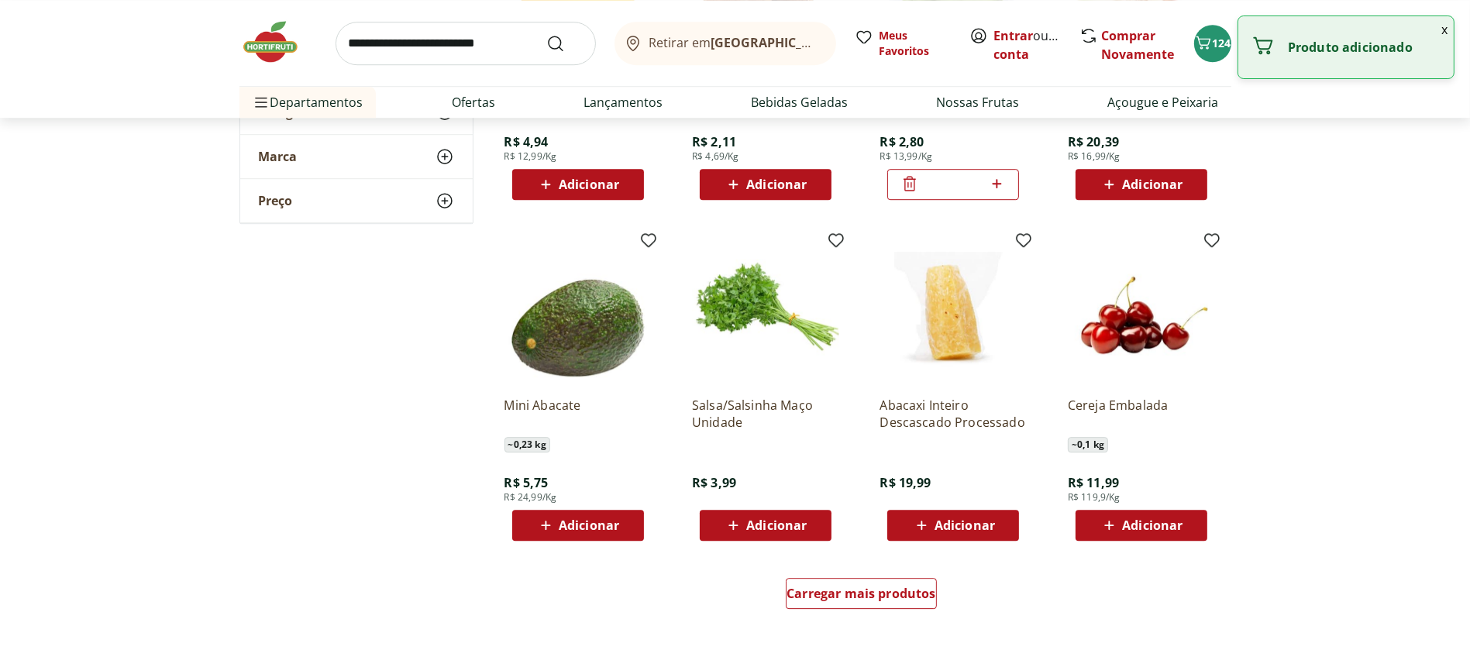
click at [739, 521] on icon at bounding box center [733, 525] width 19 height 19
click at [808, 518] on icon at bounding box center [808, 524] width 19 height 19
type input "*"
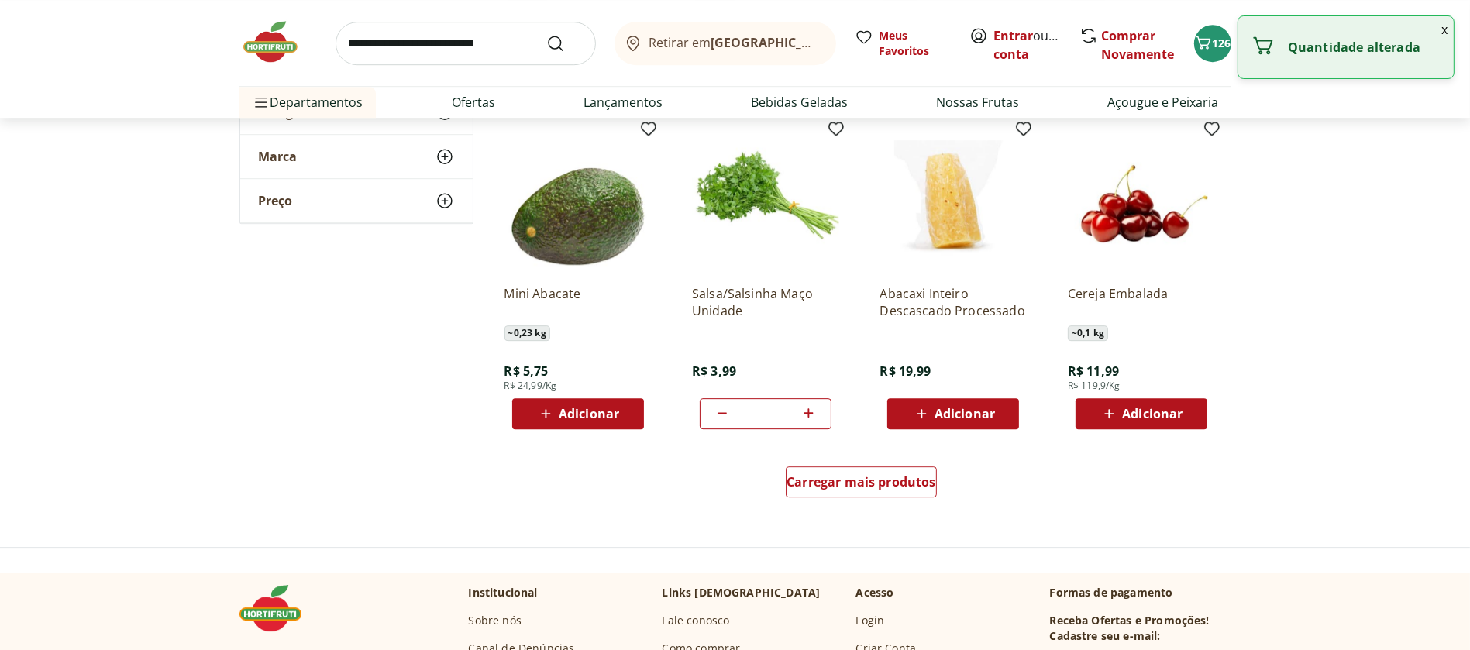
scroll to position [5844, 0]
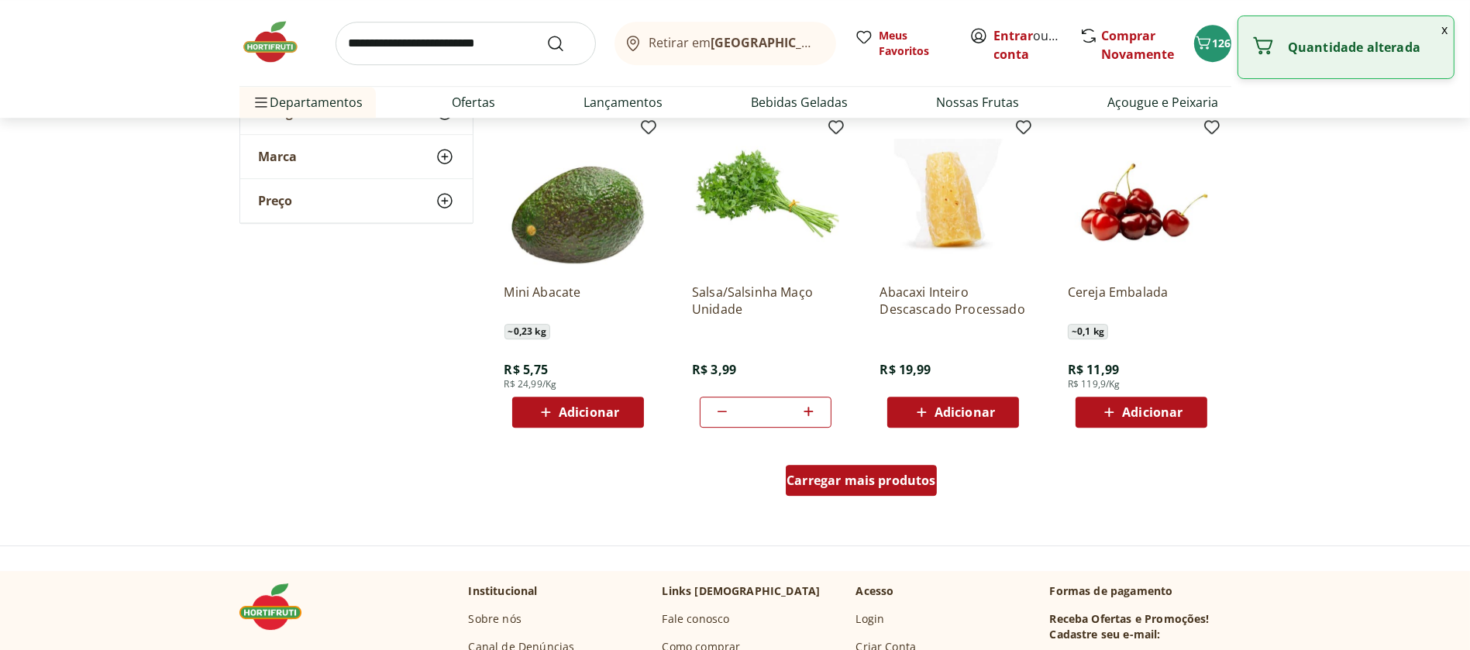
click at [843, 477] on span "Carregar mais produtos" at bounding box center [862, 480] width 150 height 12
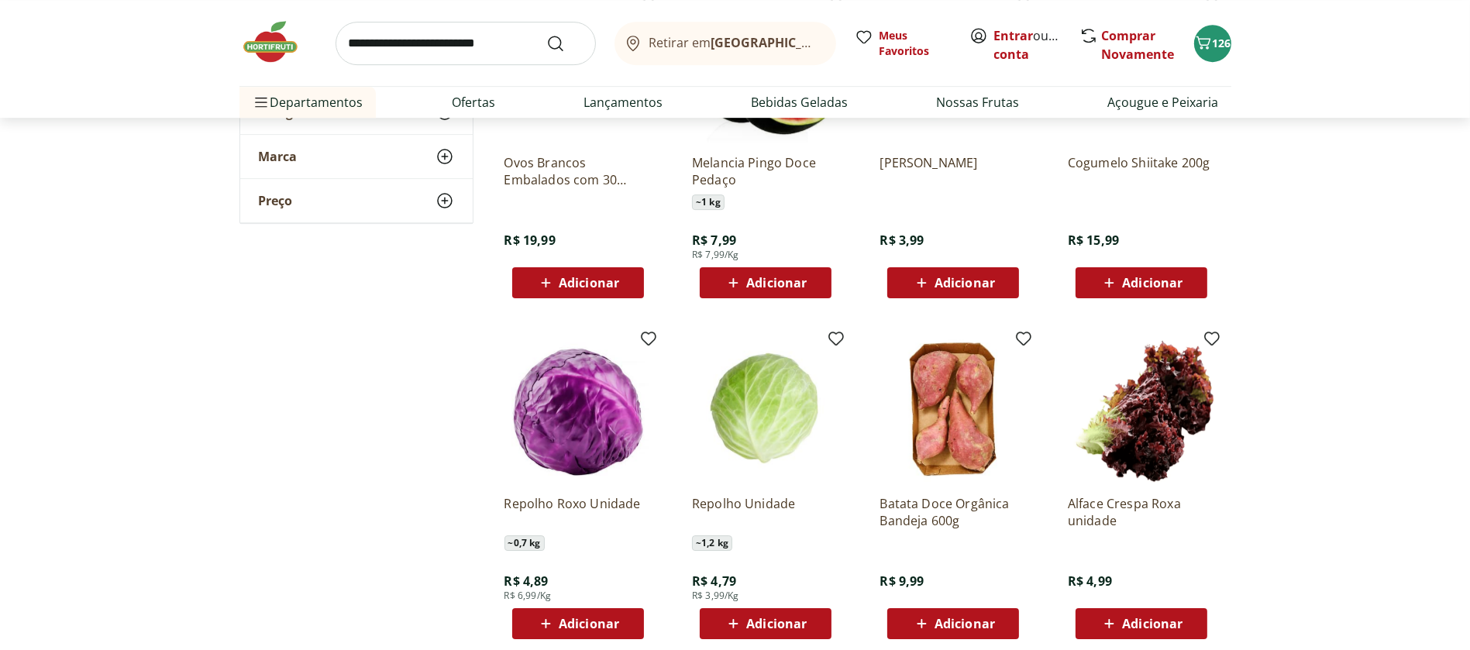
scroll to position [6303, 0]
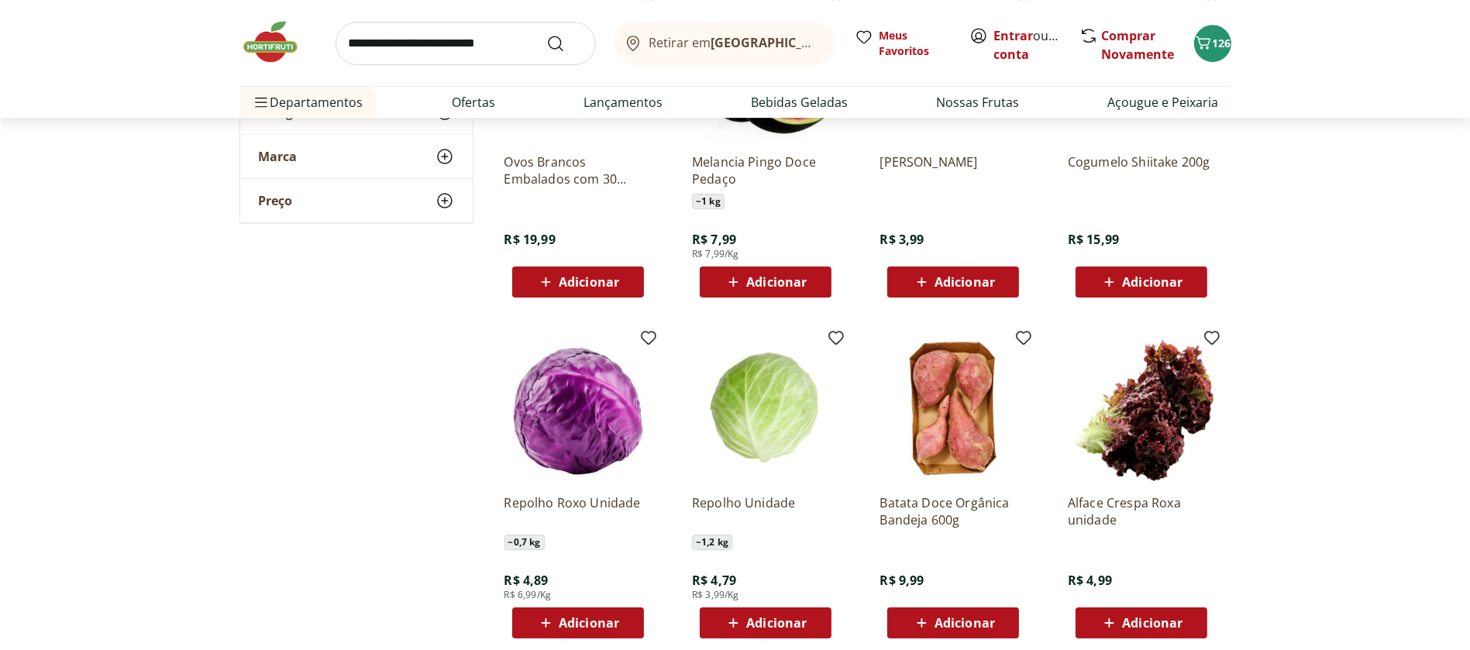
click at [741, 621] on icon at bounding box center [733, 623] width 19 height 19
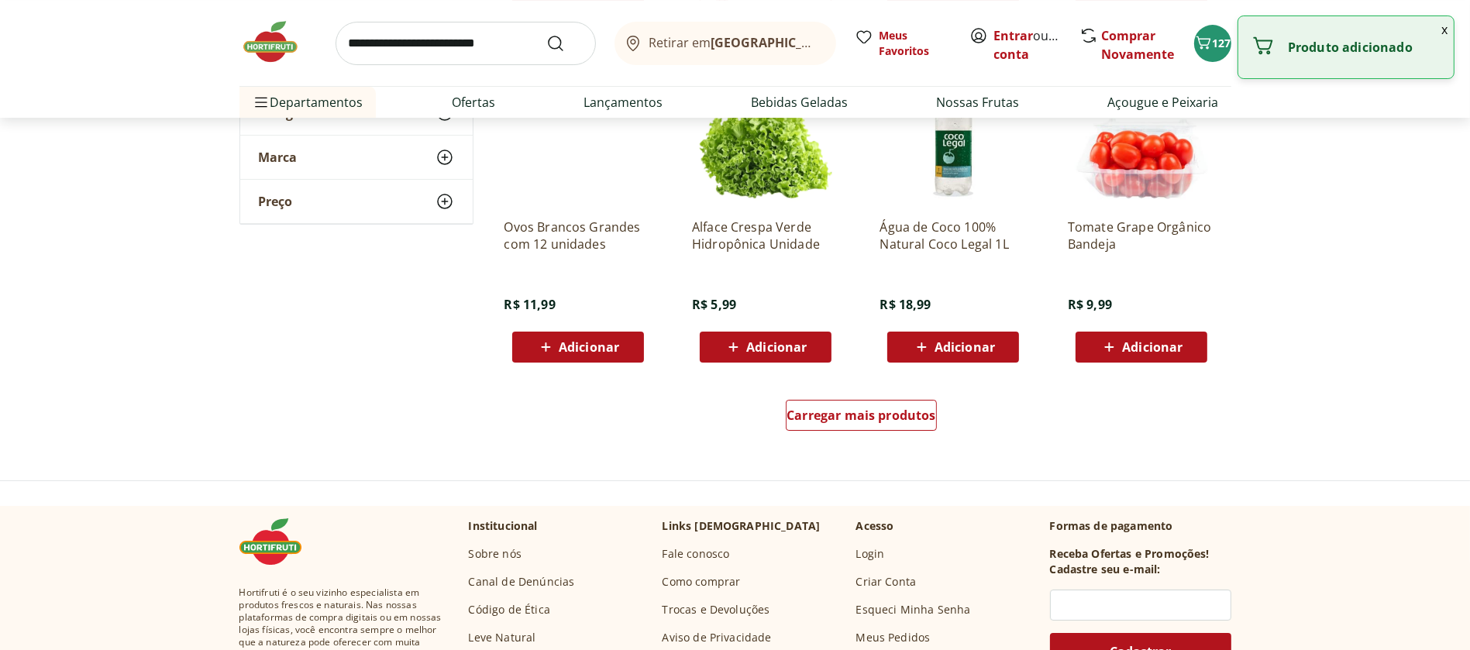
scroll to position [6925, 0]
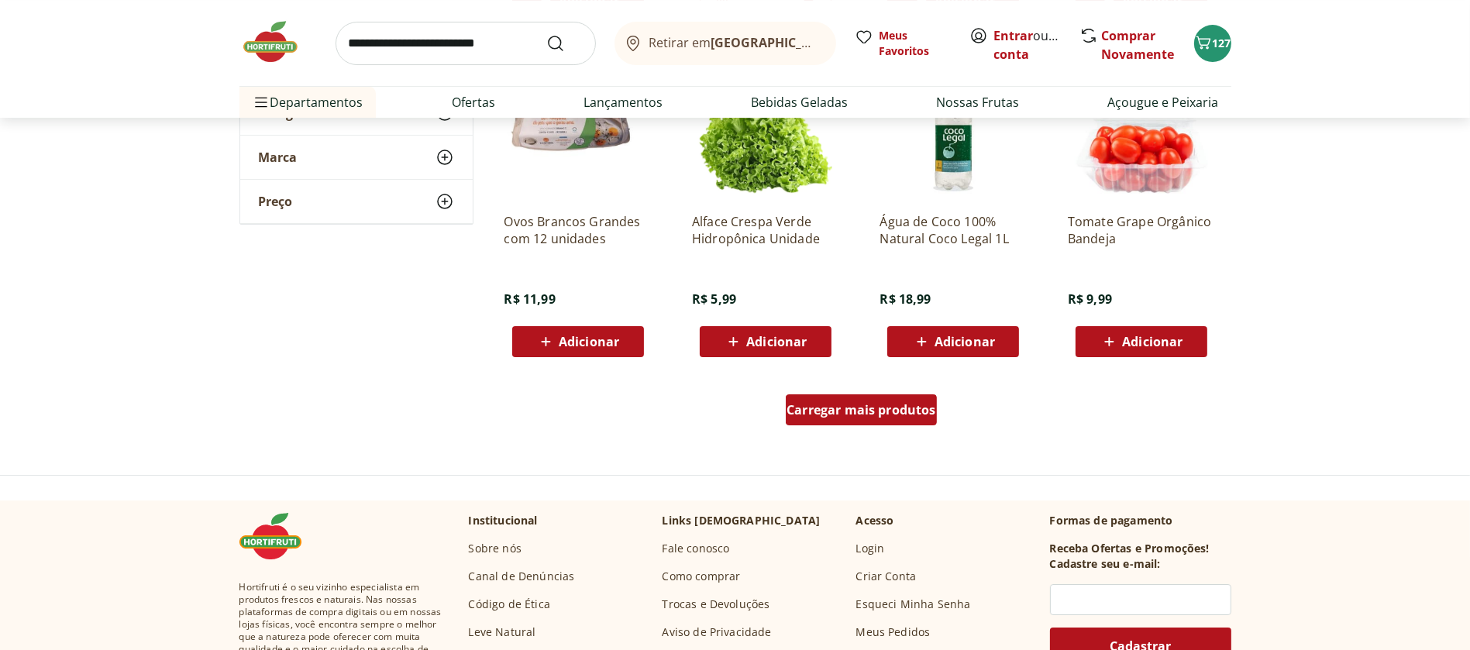
click at [846, 420] on div "Carregar mais produtos" at bounding box center [861, 410] width 151 height 31
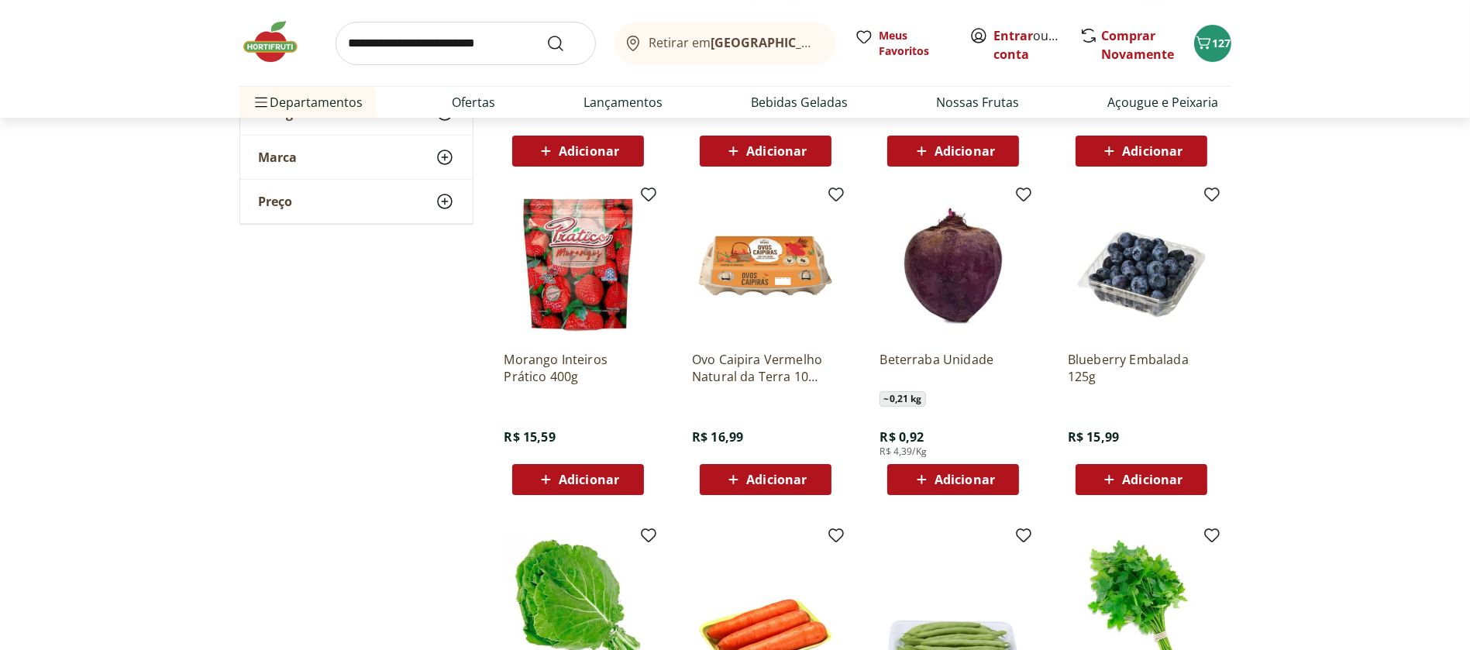
scroll to position [7118, 0]
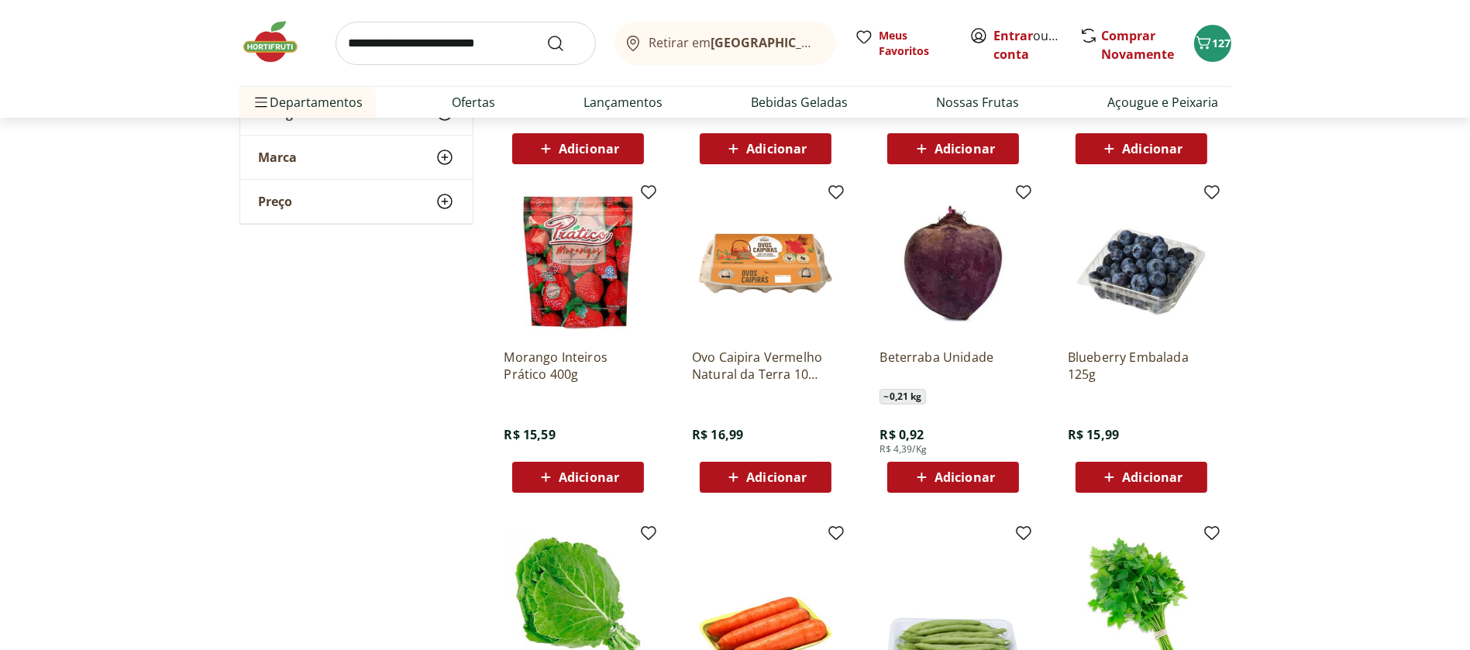
click at [553, 470] on icon at bounding box center [545, 477] width 19 height 19
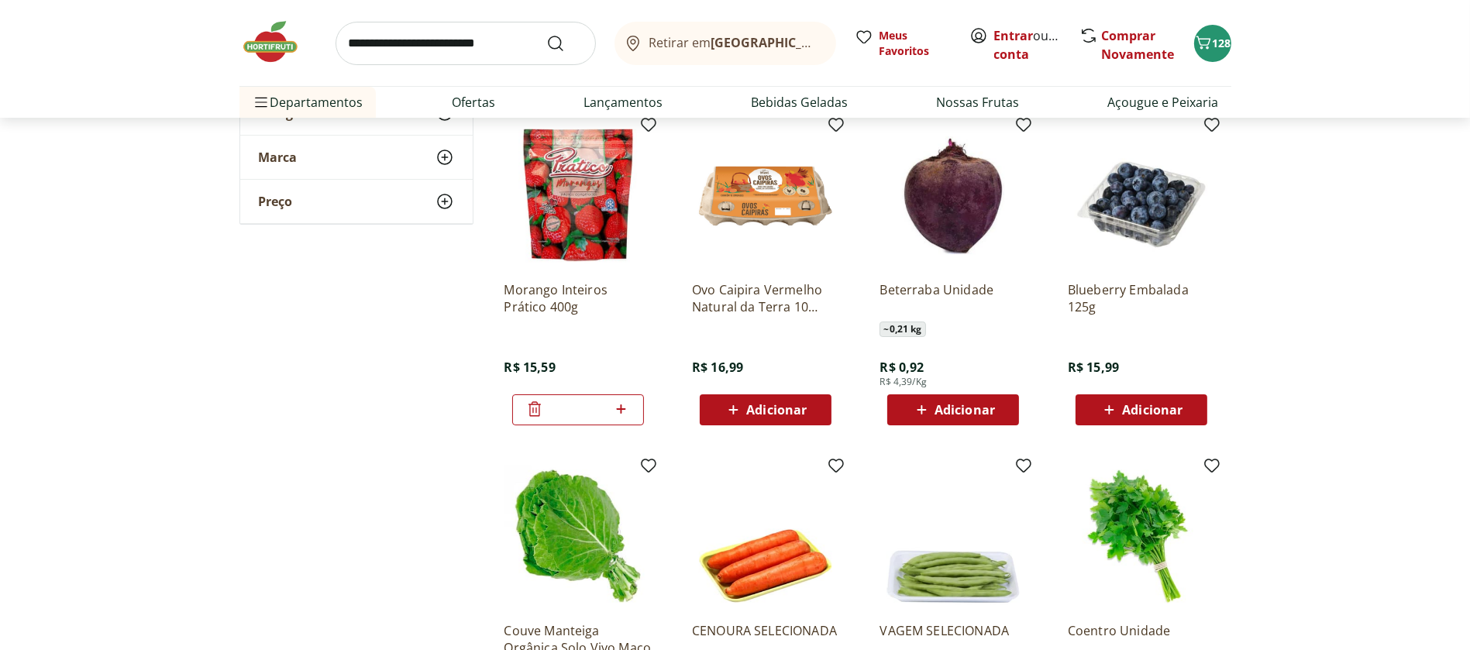
scroll to position [7187, 0]
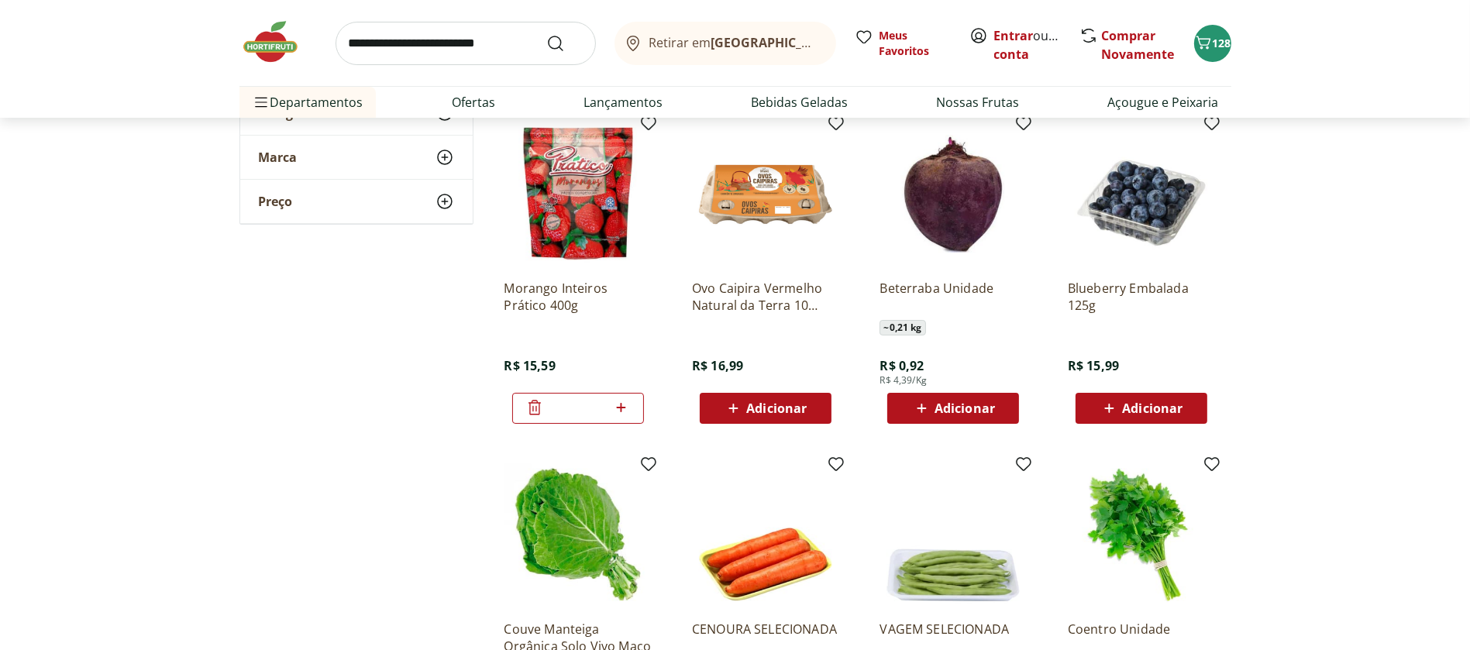
click at [915, 405] on icon at bounding box center [921, 408] width 19 height 19
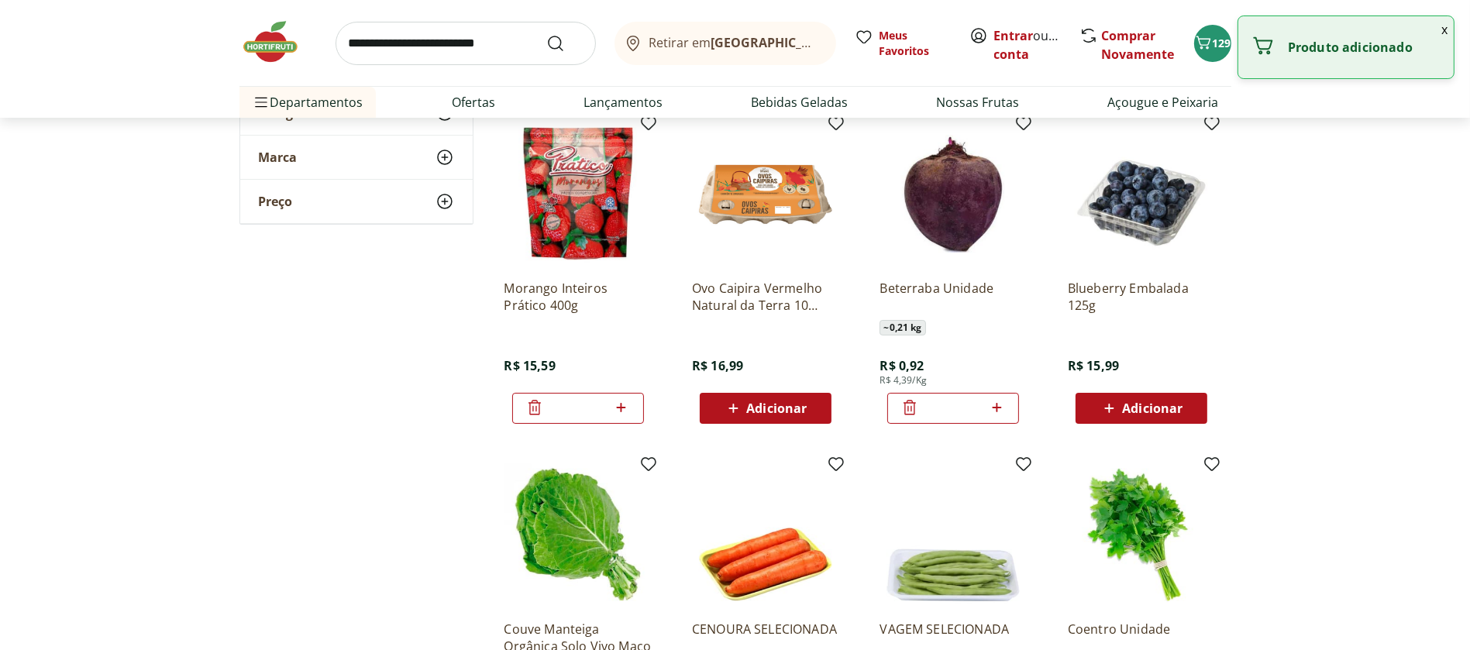
click at [994, 403] on icon at bounding box center [996, 407] width 19 height 19
type input "*"
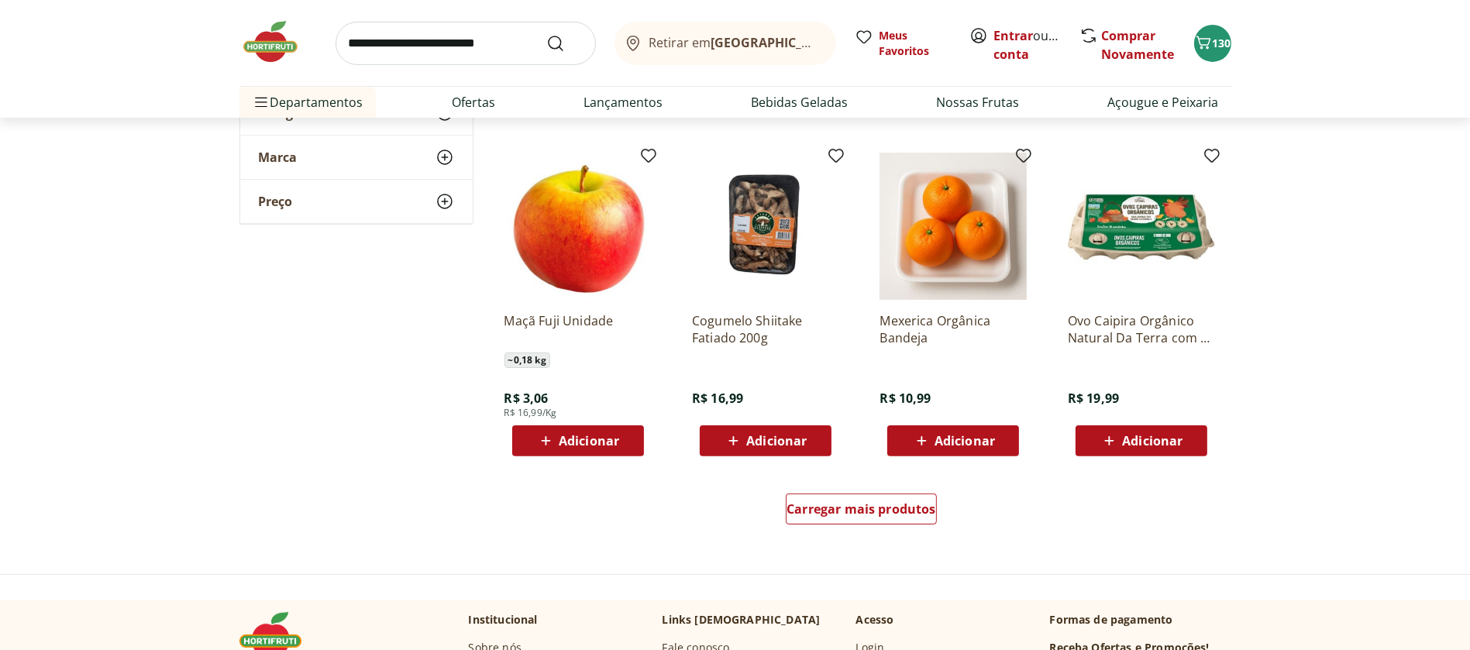
scroll to position [7838, 0]
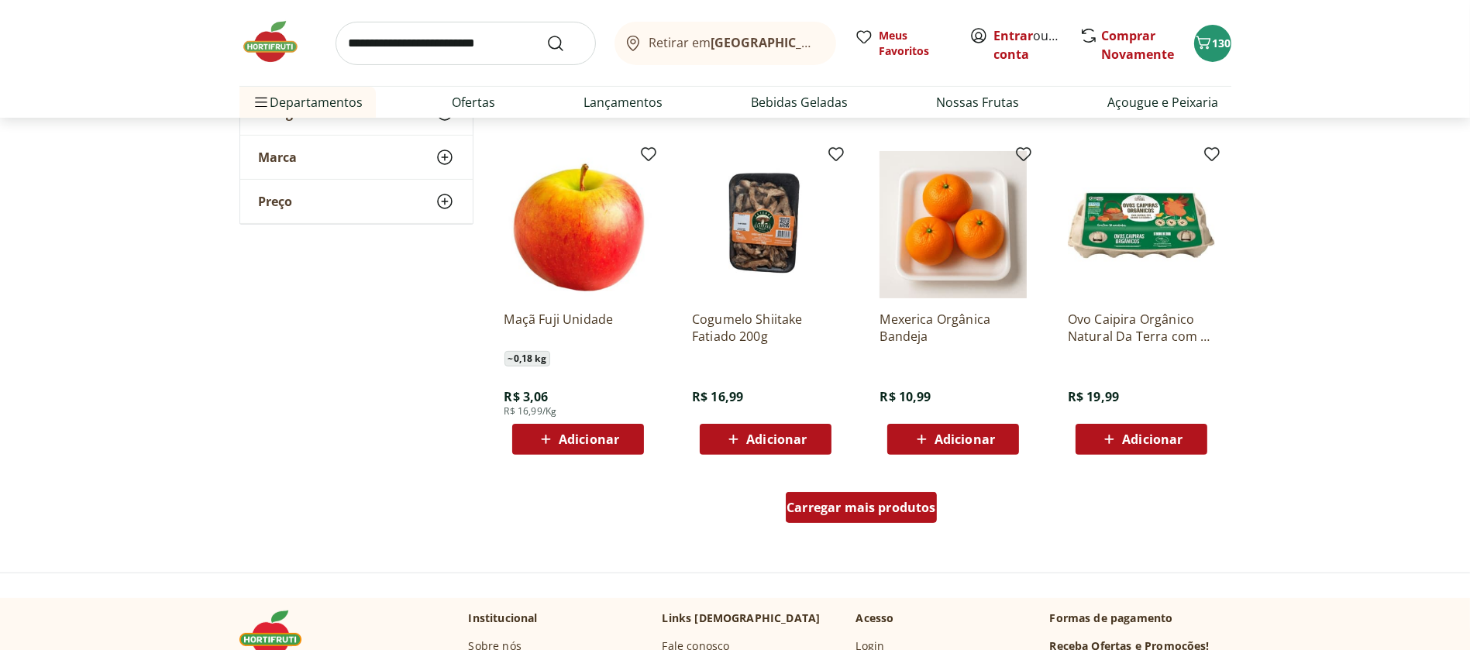
click at [901, 522] on link "Carregar mais produtos" at bounding box center [861, 510] width 151 height 37
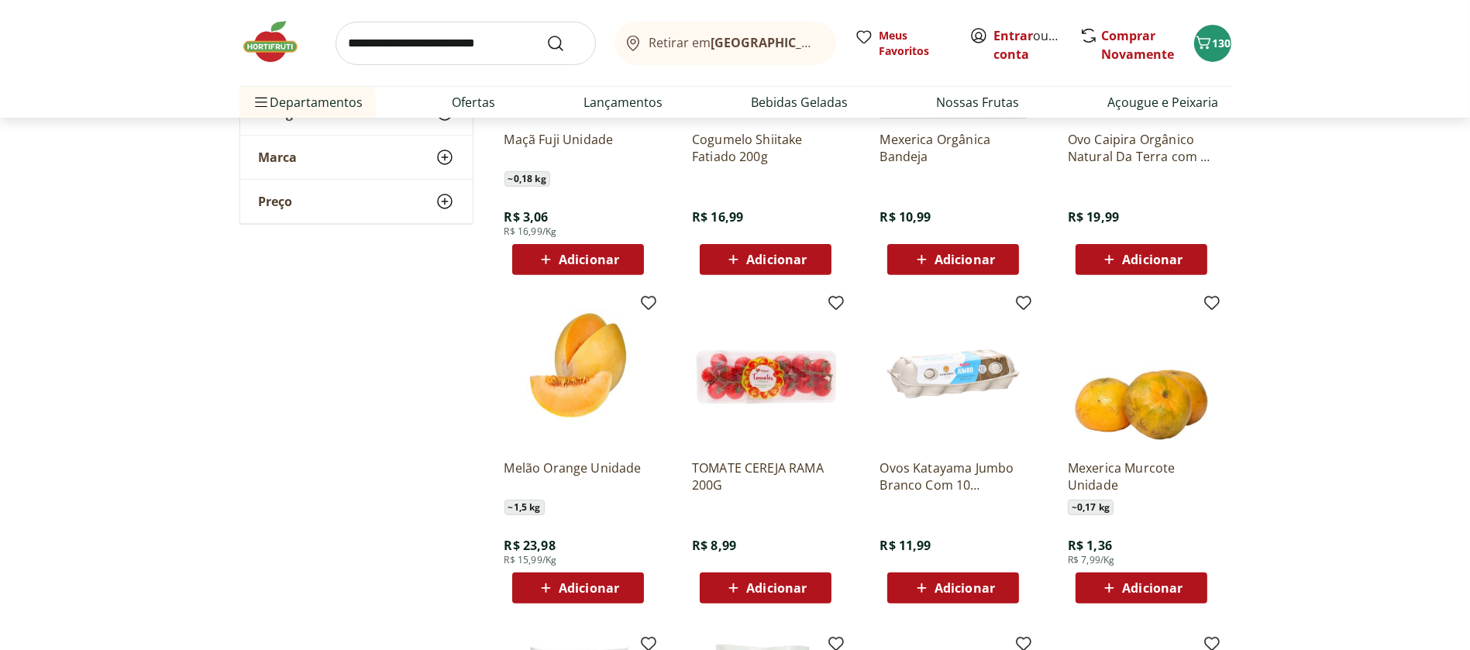
scroll to position [8019, 0]
click at [1114, 588] on icon at bounding box center [1109, 587] width 19 height 19
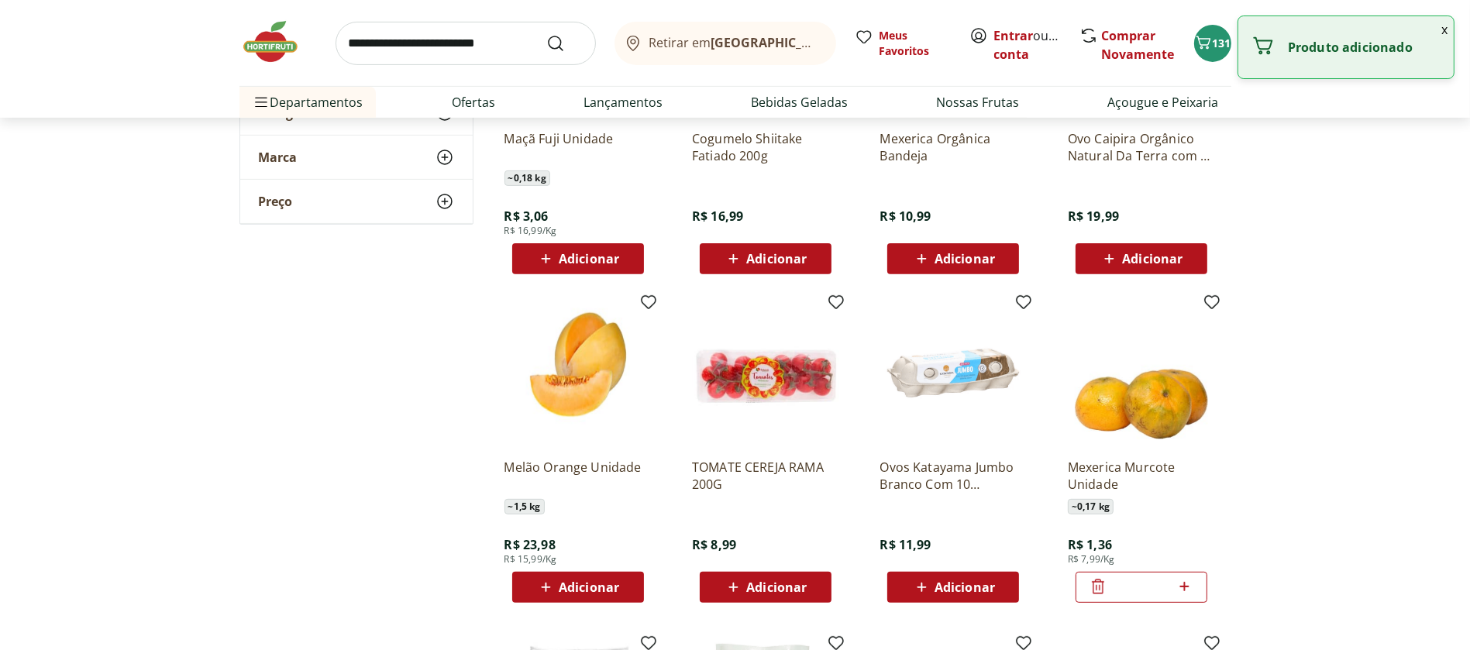
click at [1192, 583] on icon at bounding box center [1184, 586] width 19 height 19
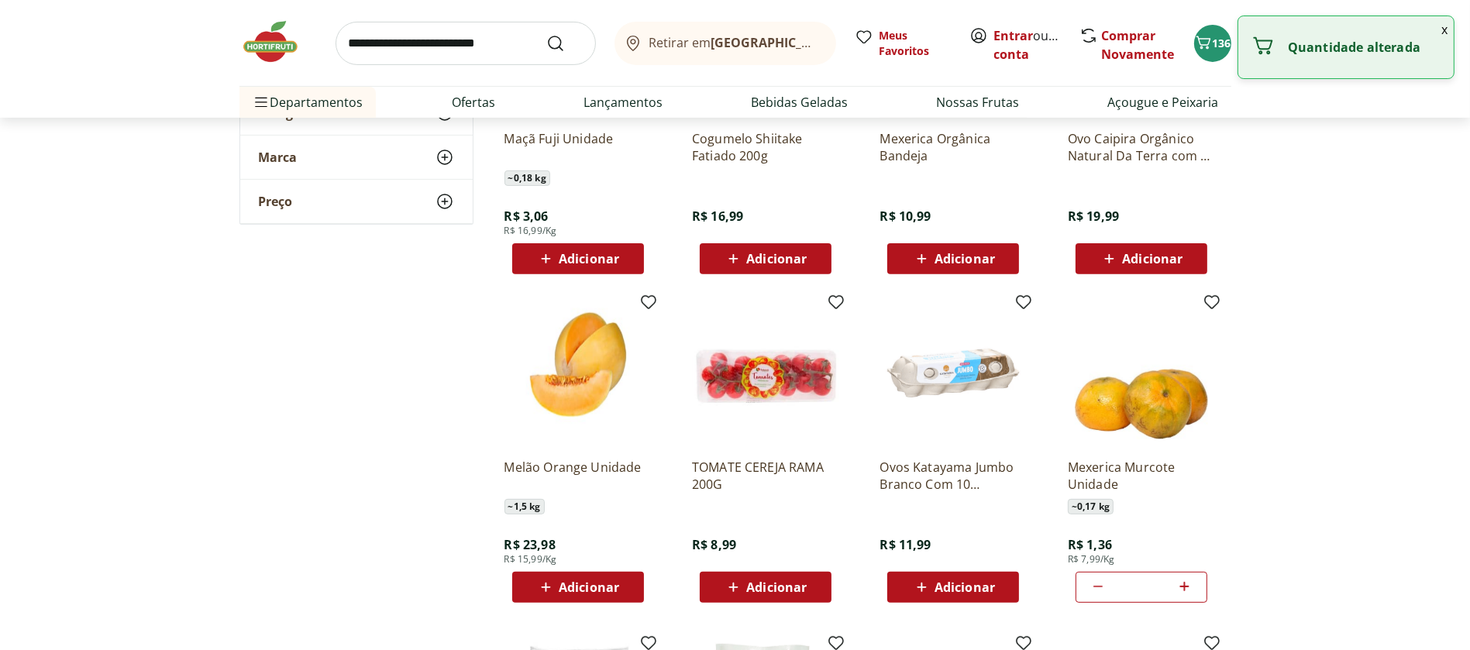
click at [1192, 583] on icon at bounding box center [1184, 586] width 19 height 19
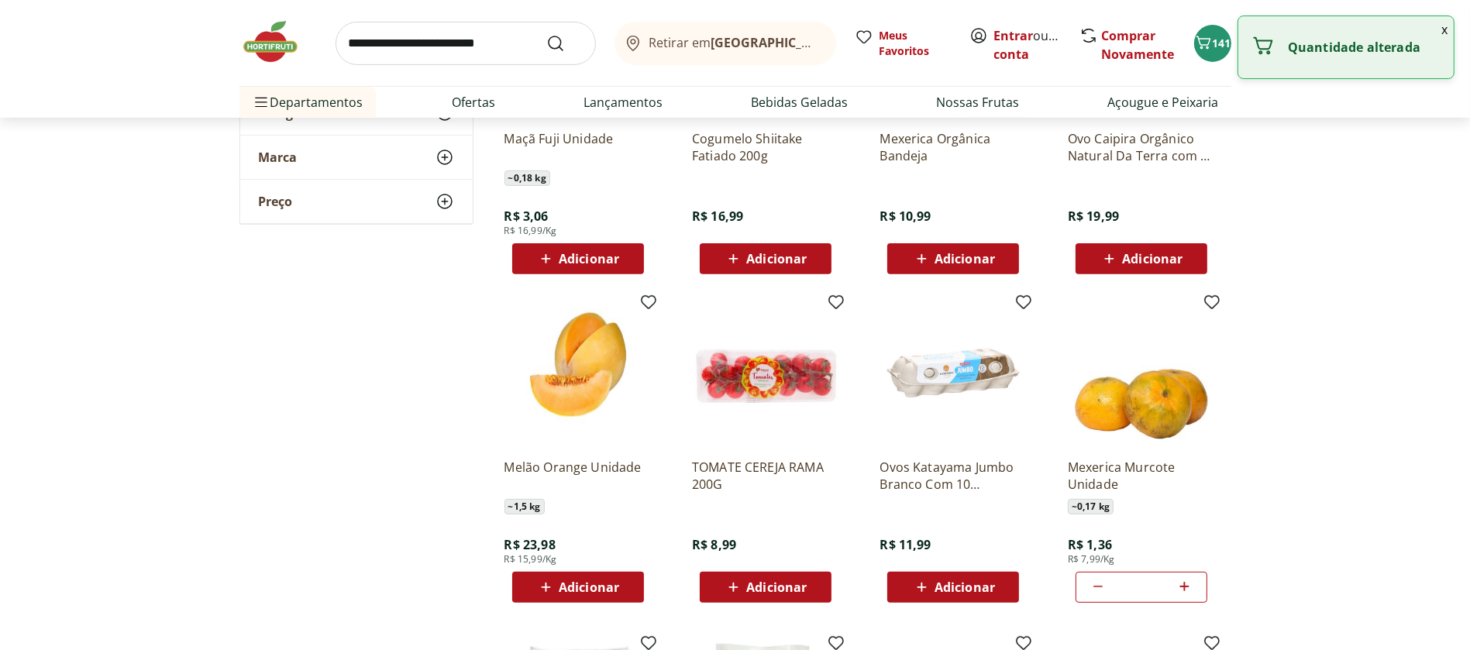
click at [1192, 583] on icon at bounding box center [1184, 586] width 19 height 19
type input "**"
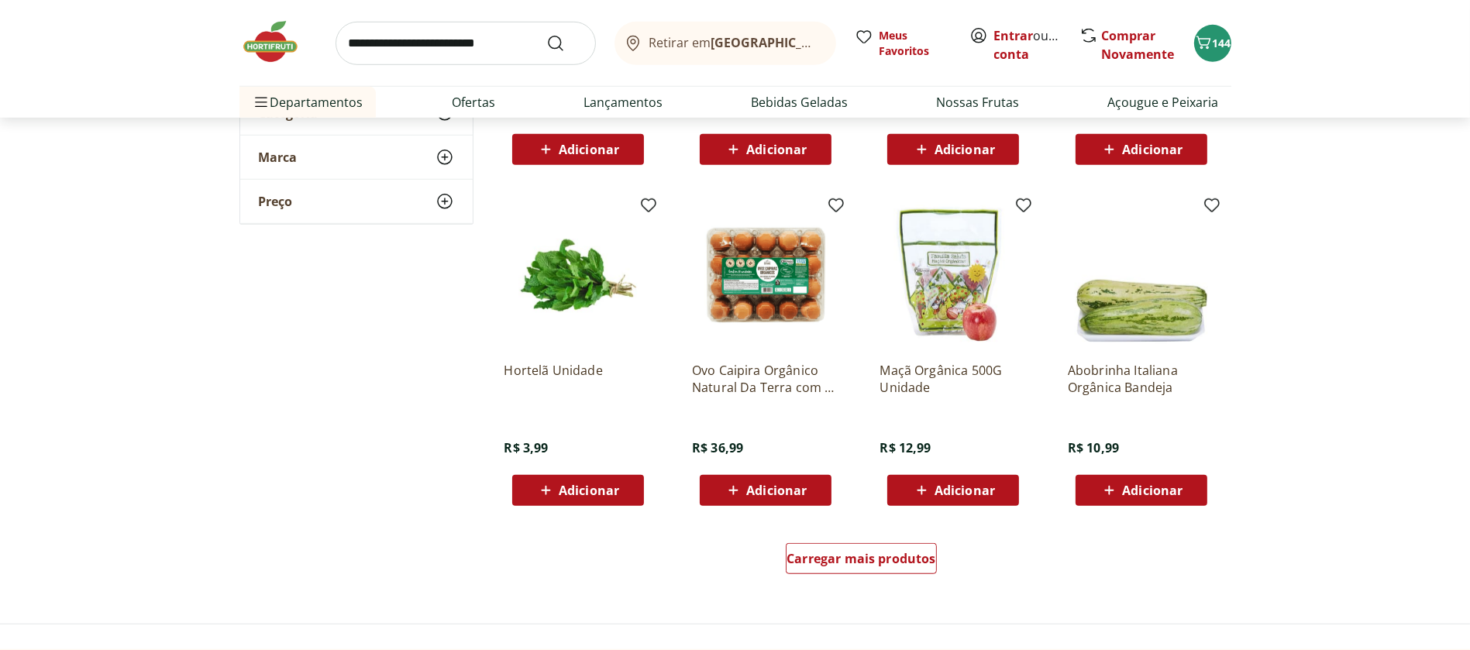
scroll to position [8800, 0]
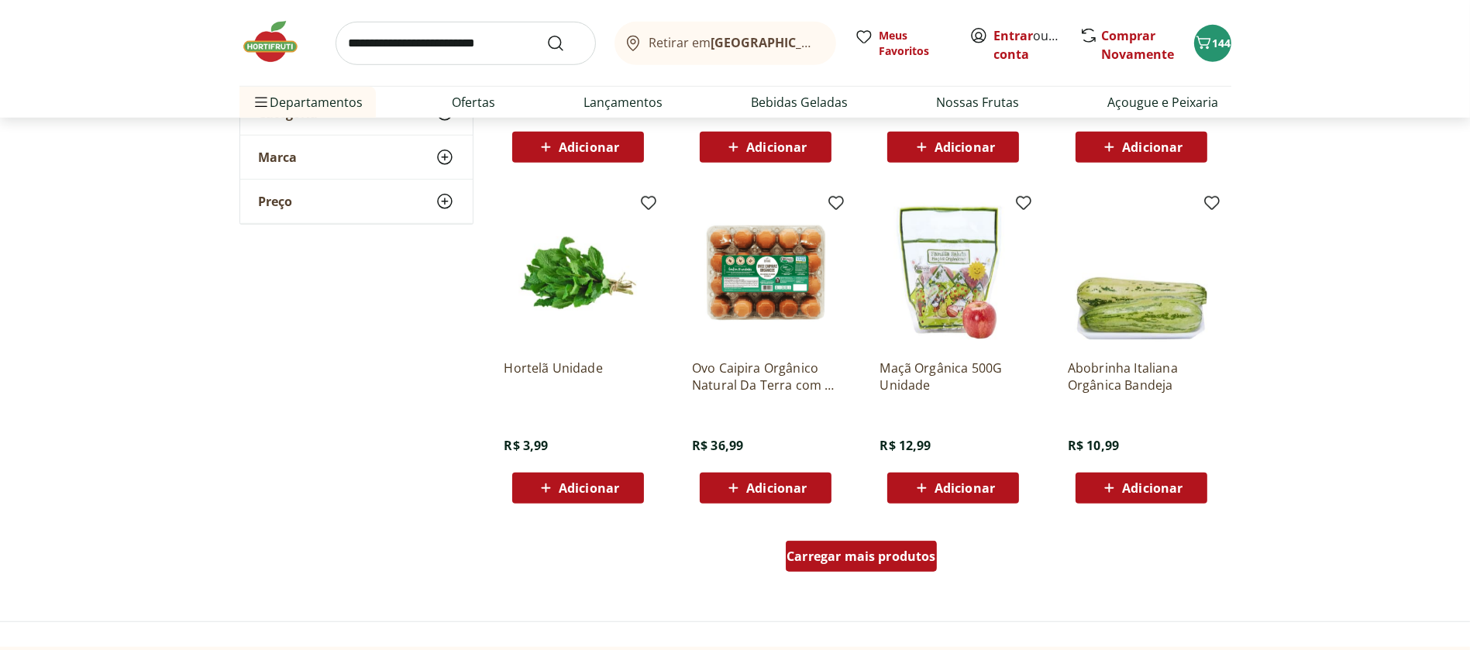
click at [908, 543] on div "Carregar mais produtos" at bounding box center [861, 556] width 151 height 31
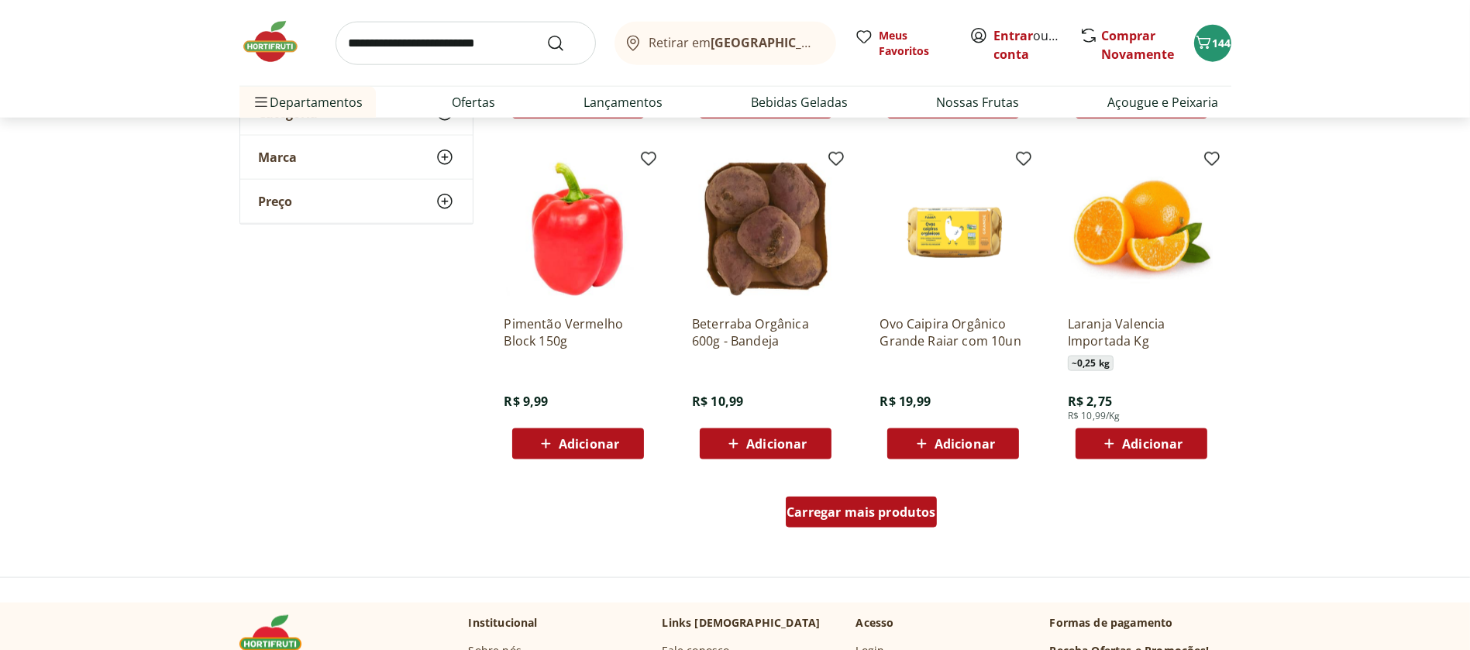
scroll to position [9856, 0]
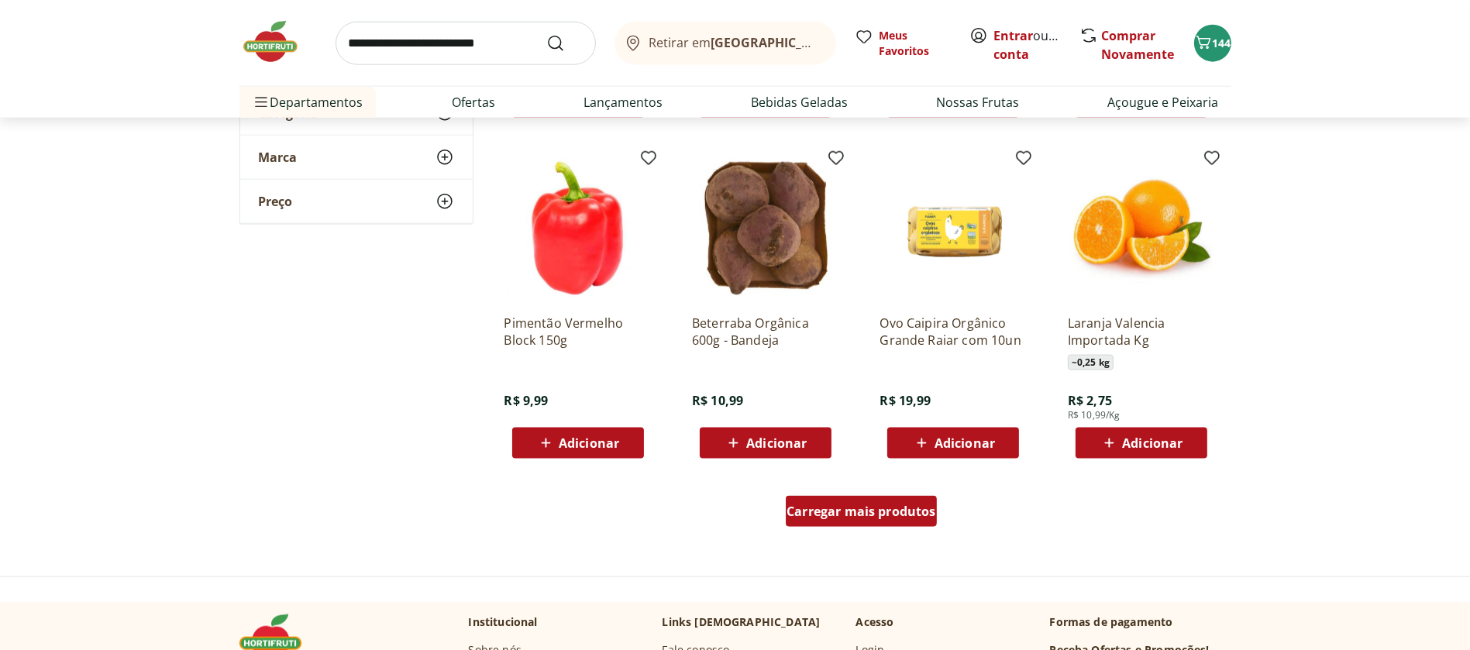
click at [889, 516] on span "Carregar mais produtos" at bounding box center [862, 511] width 150 height 12
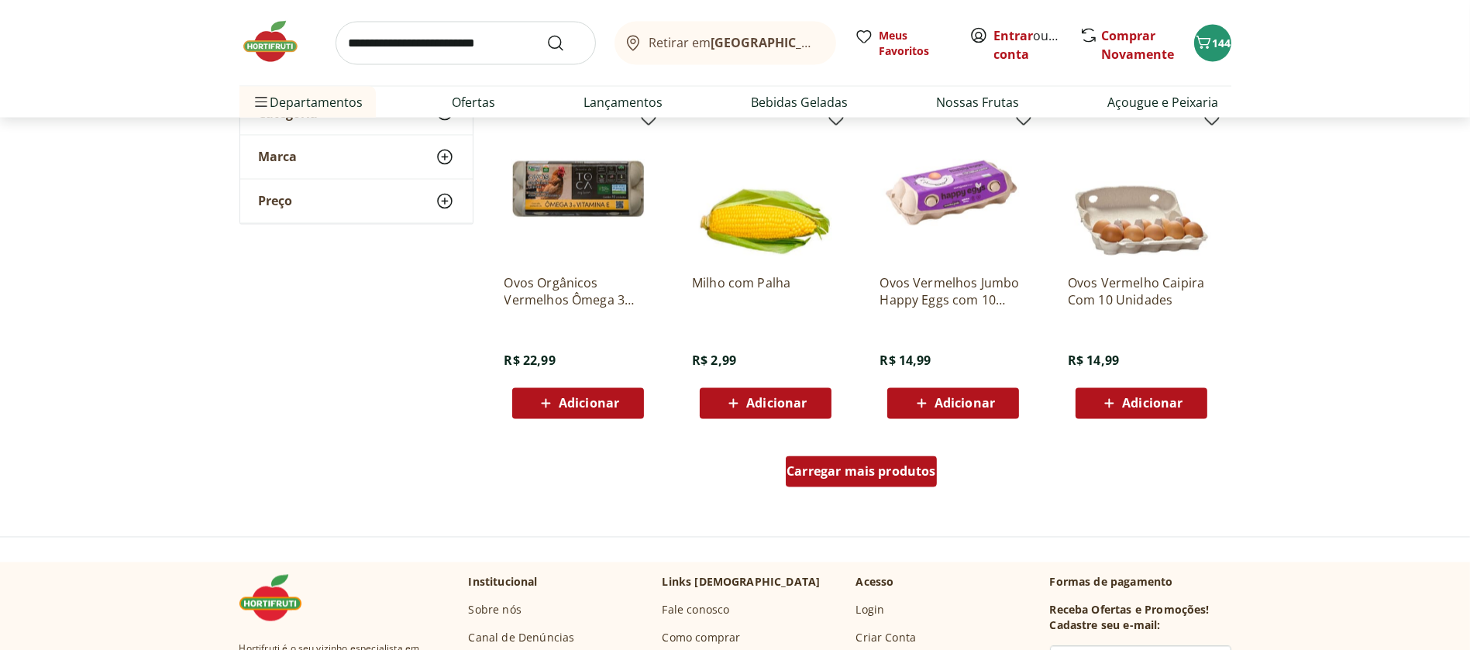
scroll to position [10907, 0]
click at [889, 471] on span "Carregar mais produtos" at bounding box center [862, 471] width 150 height 12
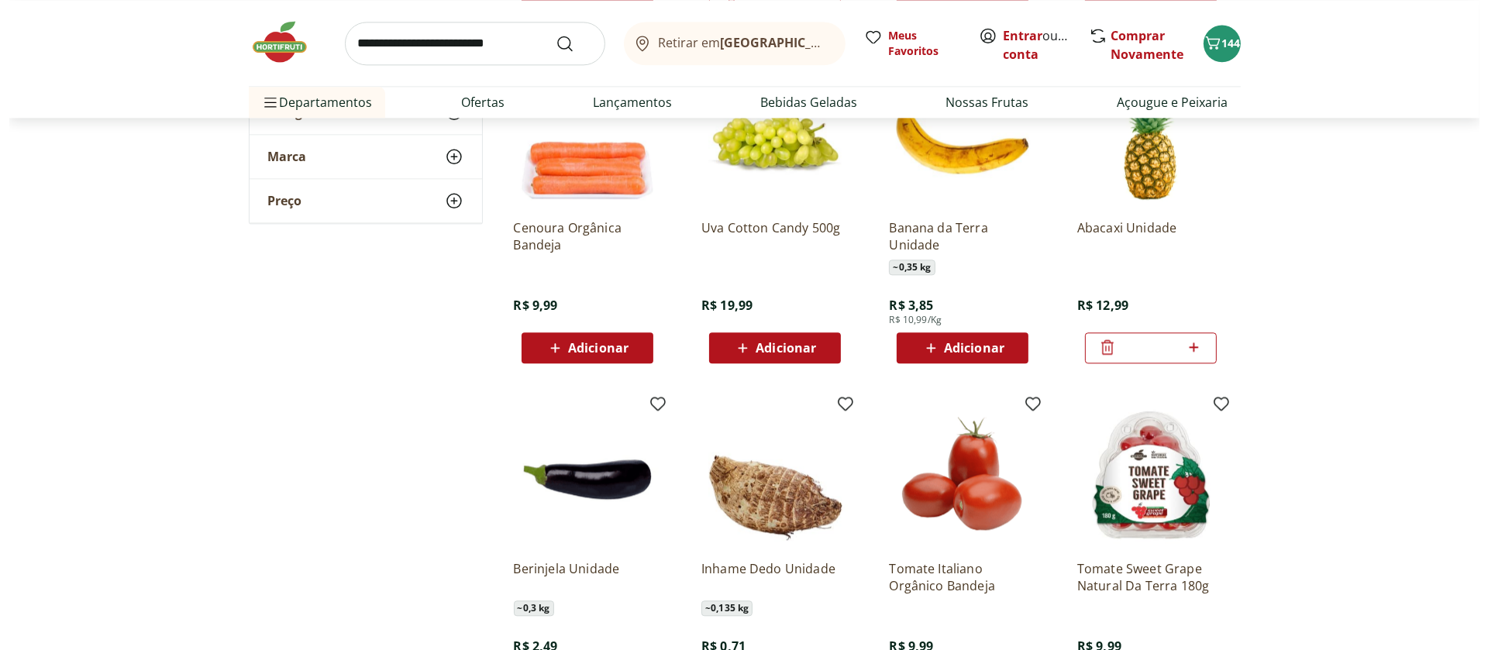
scroll to position [4502, 0]
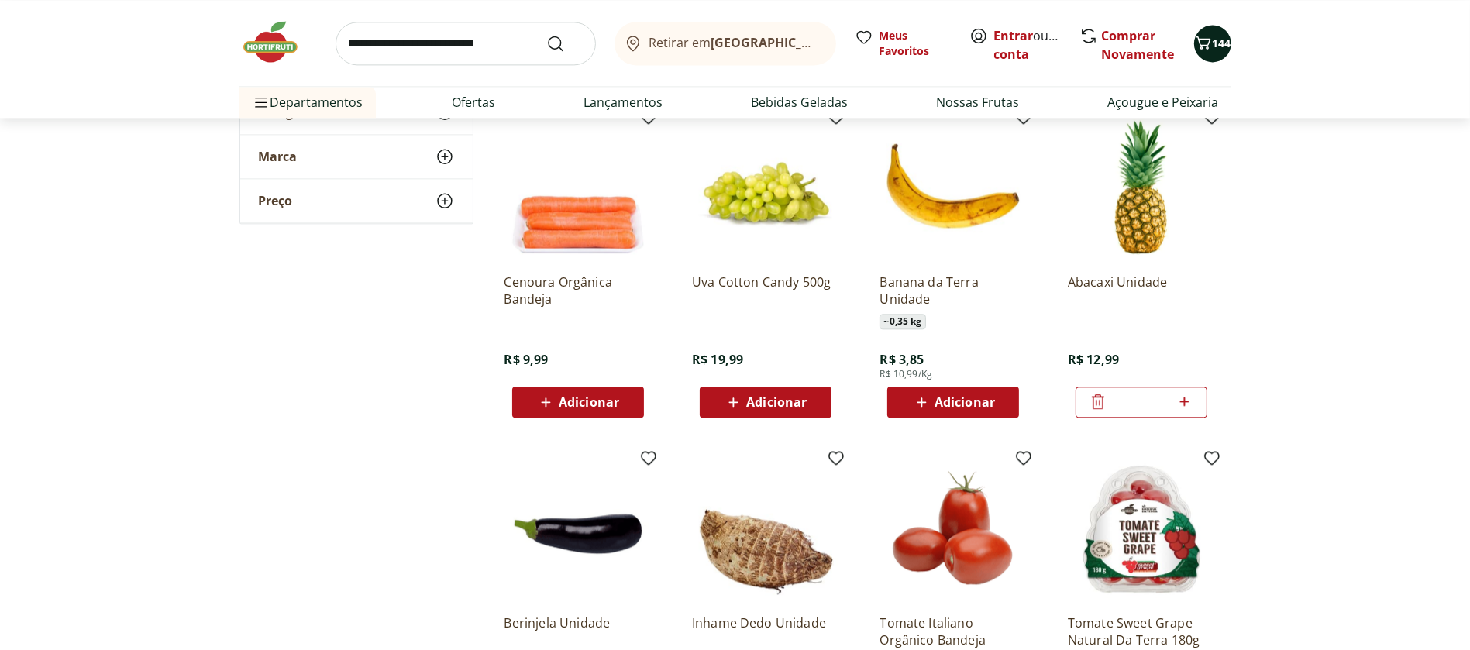
click at [1210, 47] on icon "Carrinho" at bounding box center [1203, 42] width 19 height 19
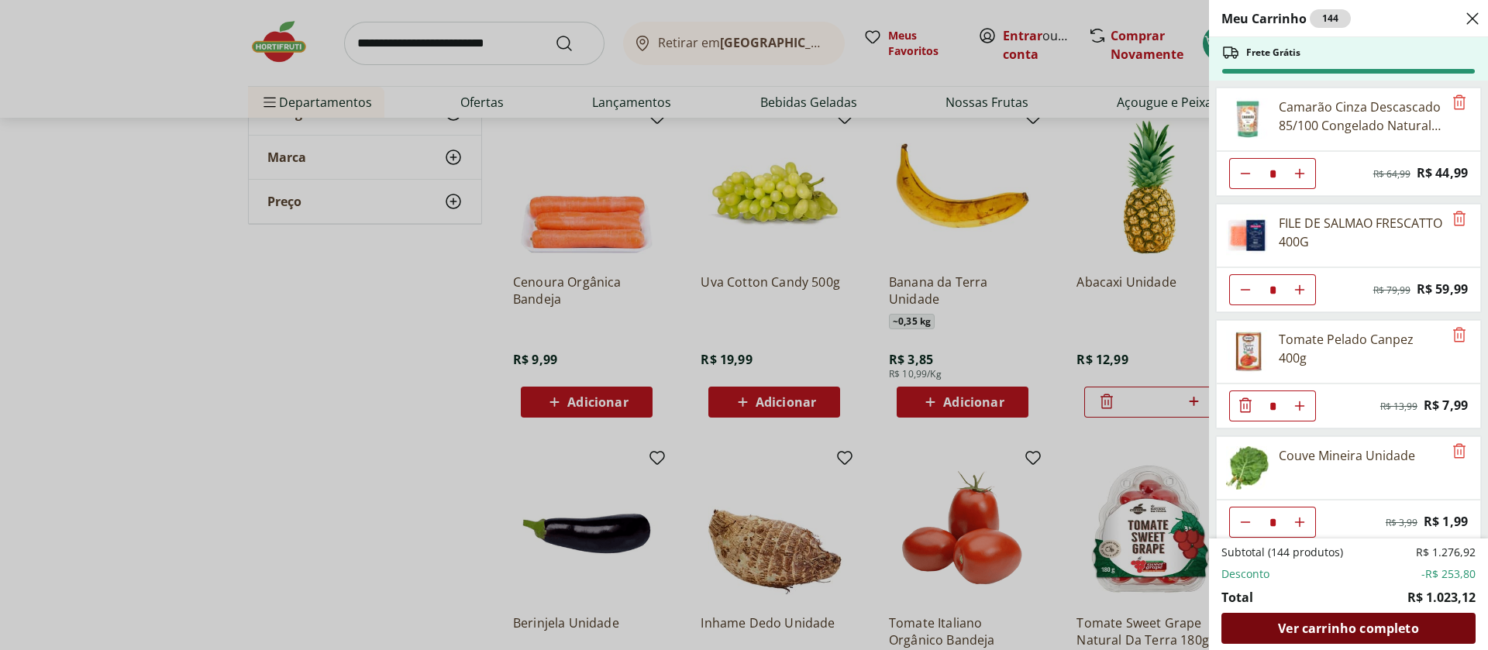
click at [1315, 622] on span "Ver carrinho completo" at bounding box center [1348, 628] width 140 height 12
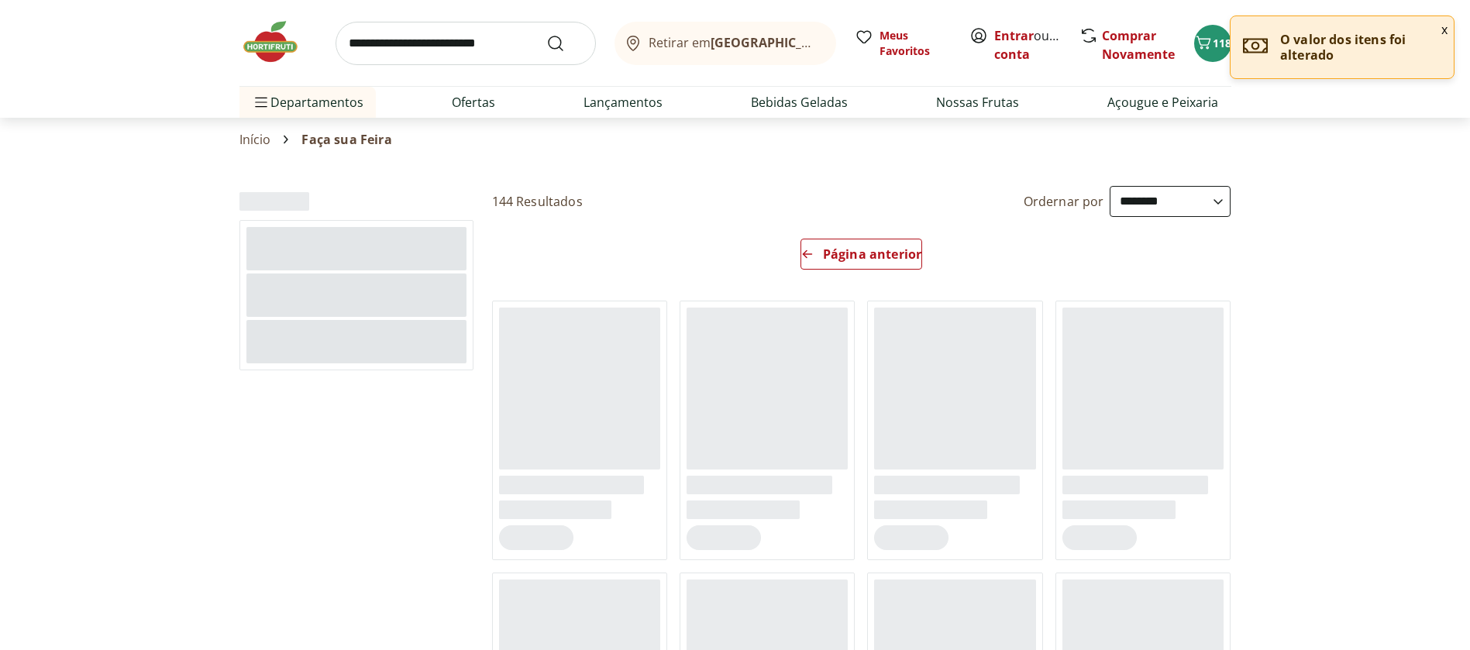
select select "**********"
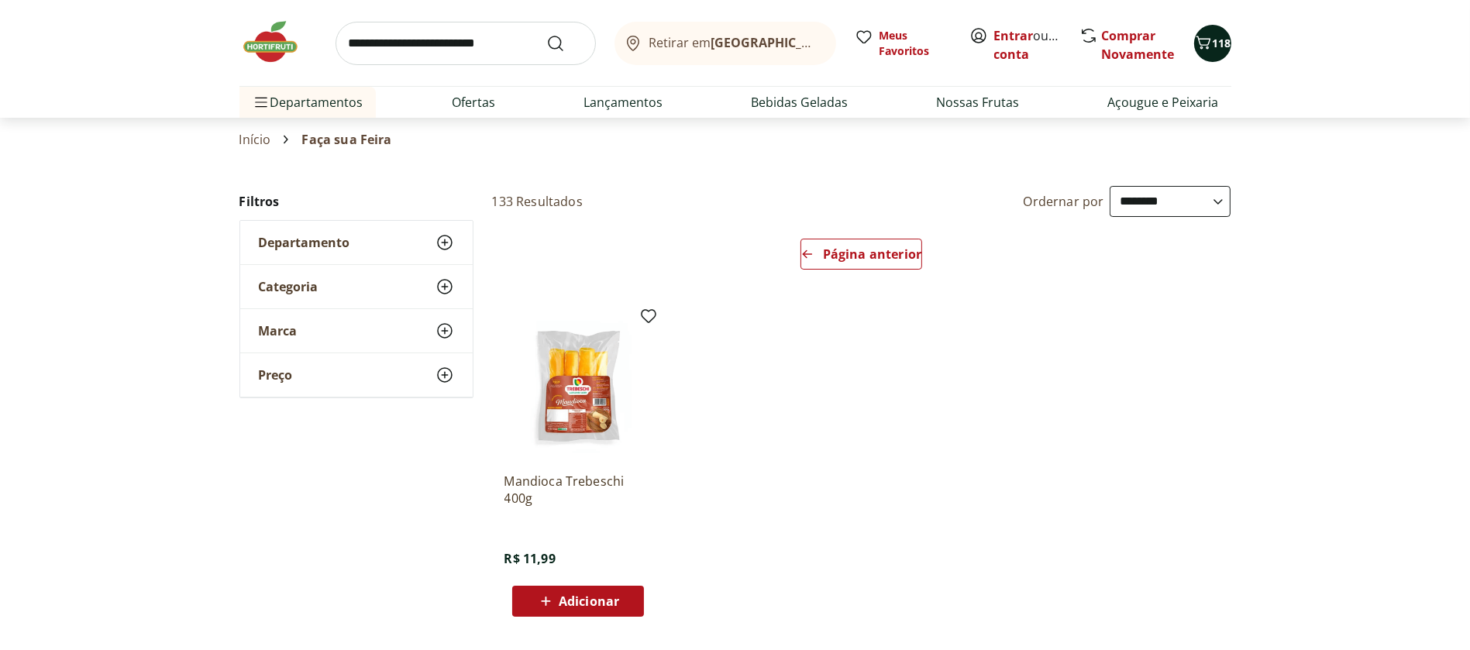
click at [1213, 39] on span "118" at bounding box center [1222, 43] width 19 height 15
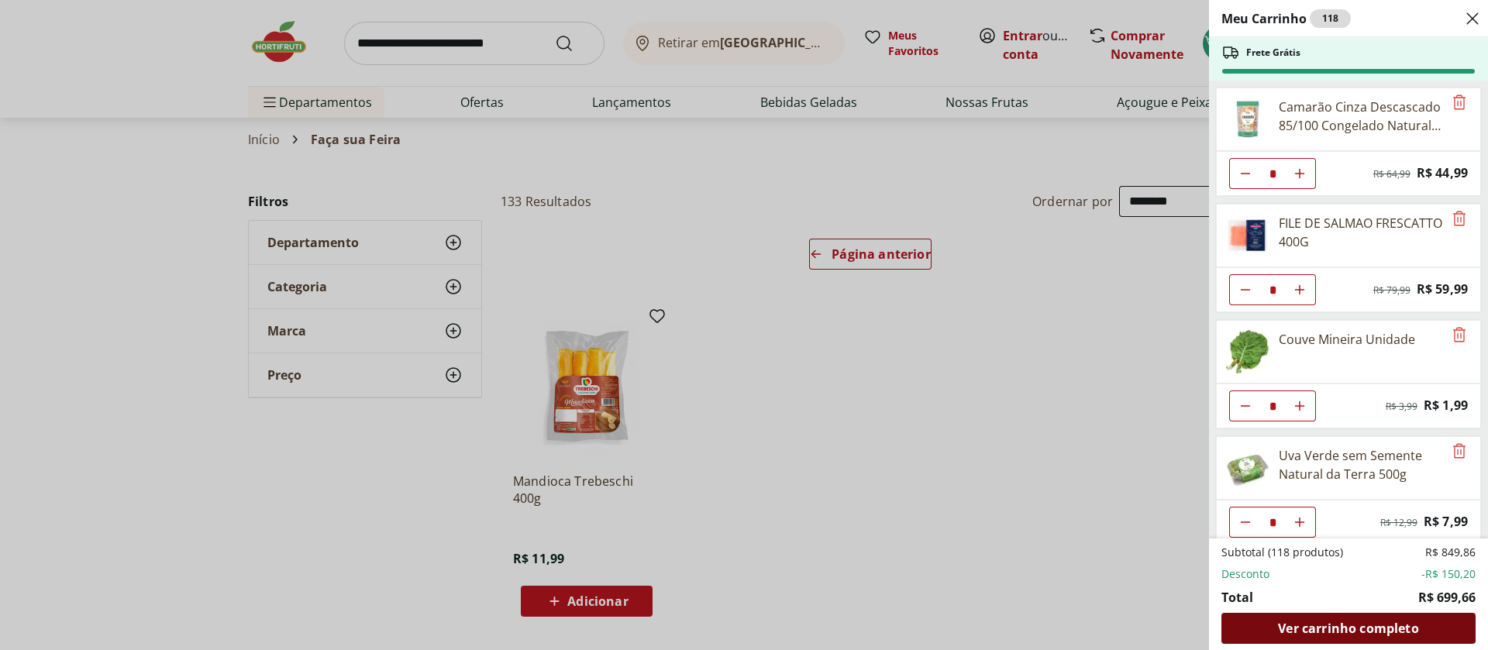
click at [1301, 625] on span "Ver carrinho completo" at bounding box center [1348, 628] width 140 height 12
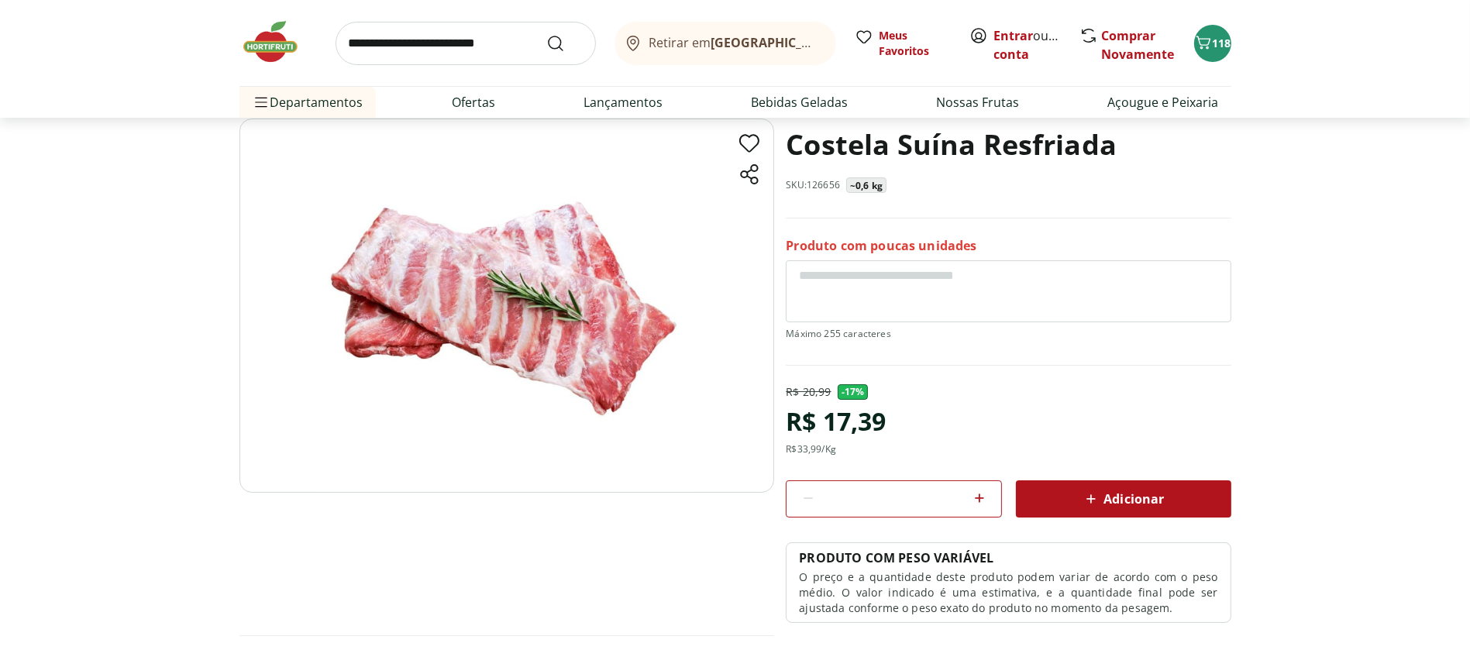
scroll to position [36, 0]
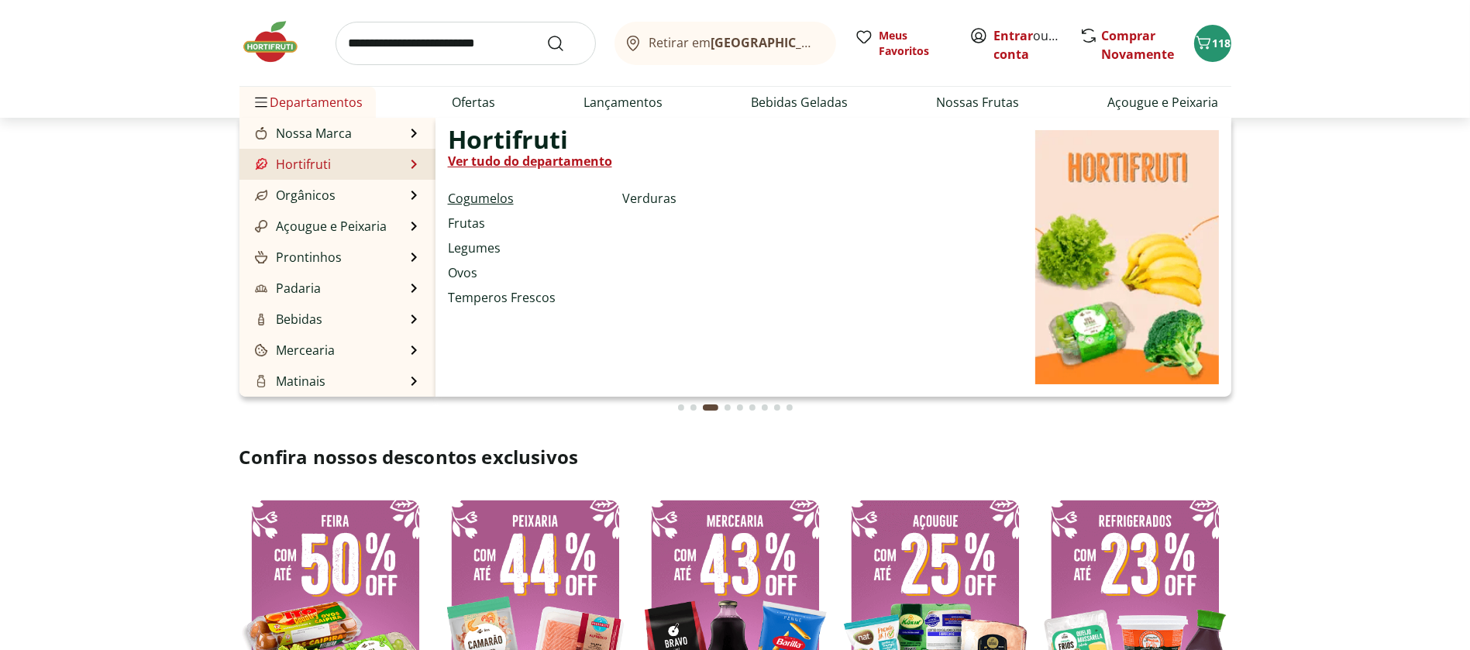
click at [477, 191] on link "Cogumelos" at bounding box center [481, 198] width 66 height 19
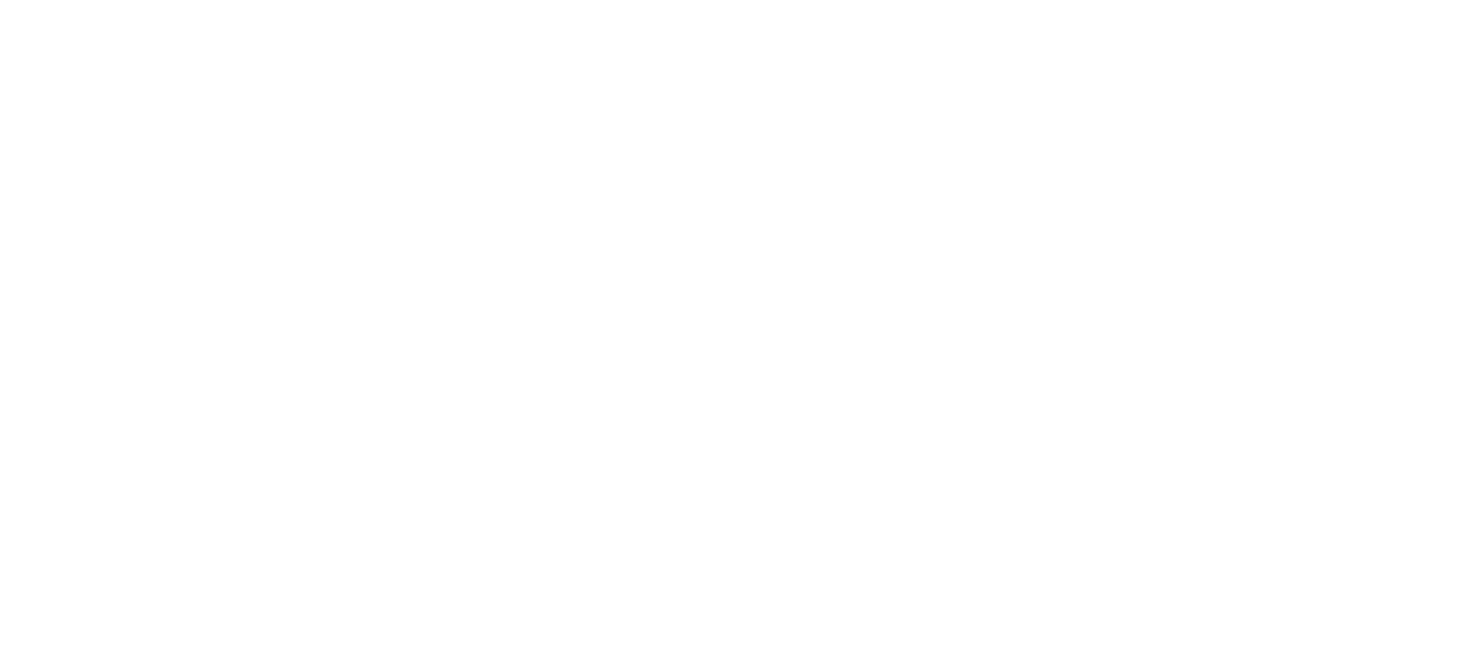
select select "**********"
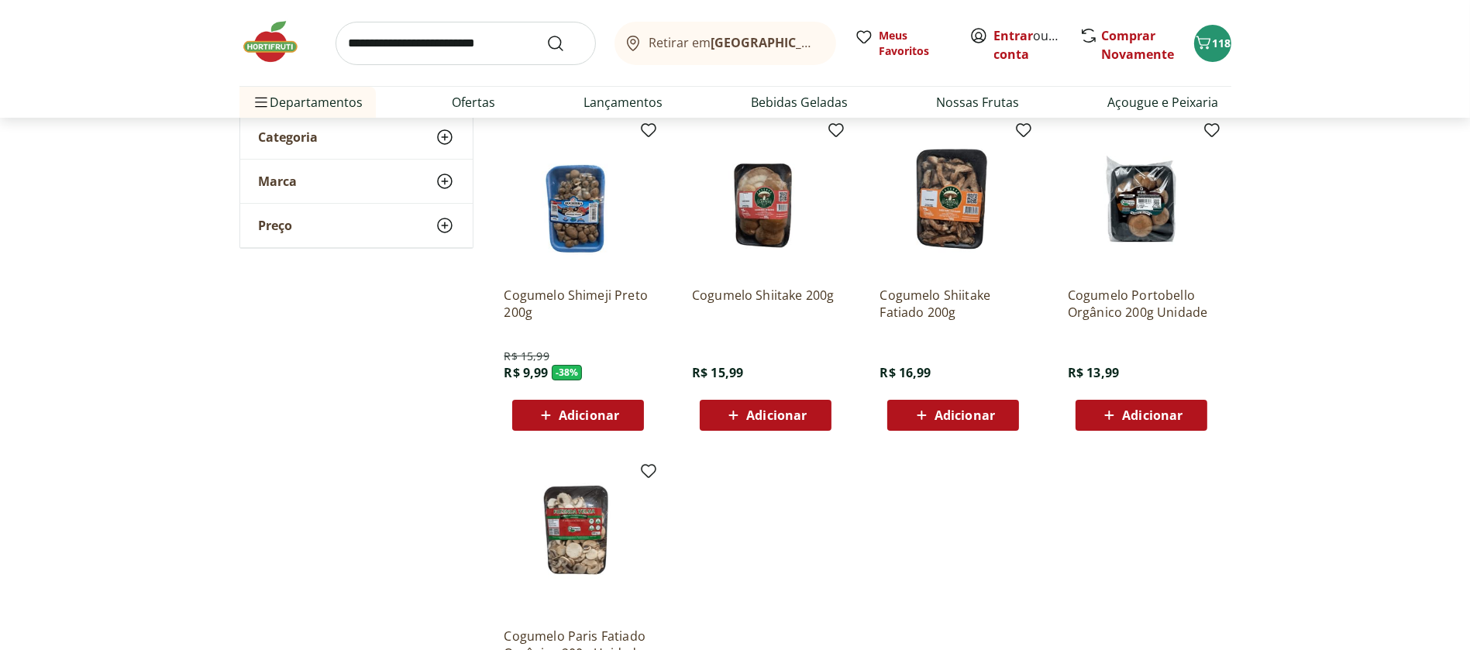
scroll to position [107, 0]
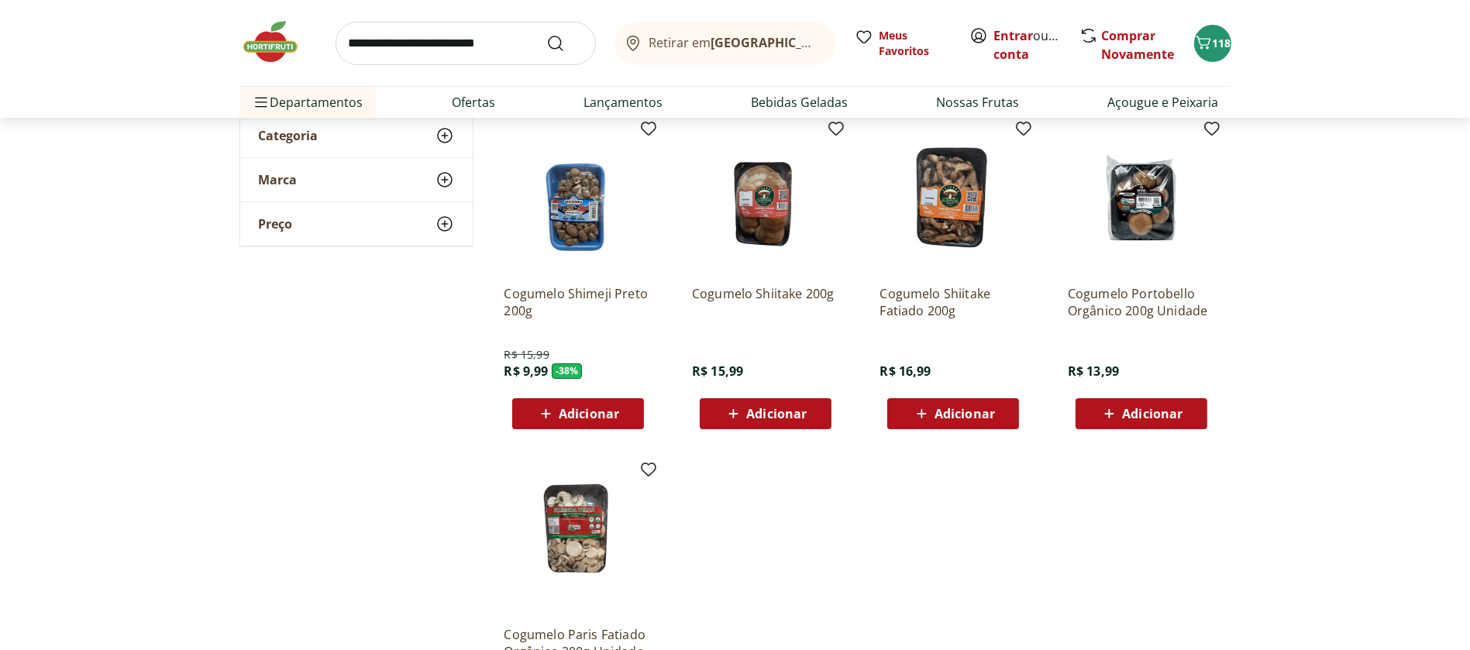
click at [1104, 415] on icon at bounding box center [1109, 414] width 19 height 19
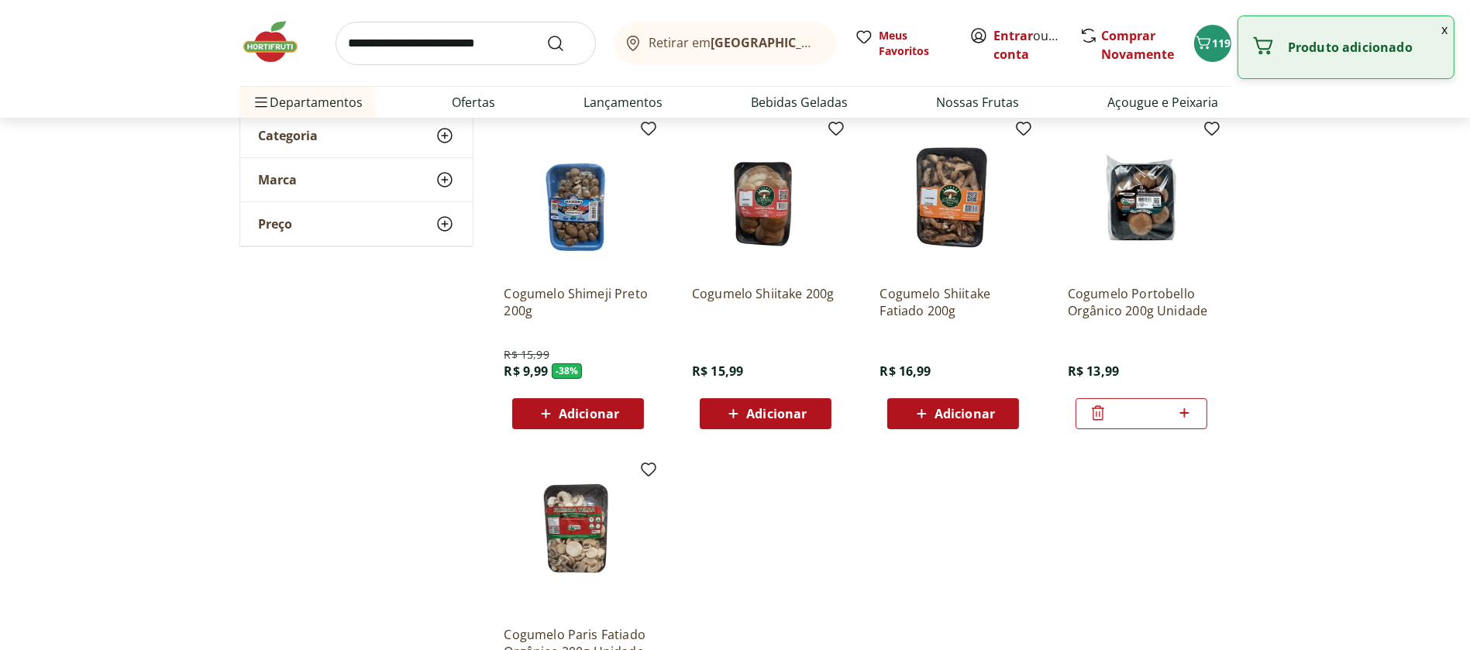
click at [1104, 415] on icon at bounding box center [1098, 413] width 19 height 19
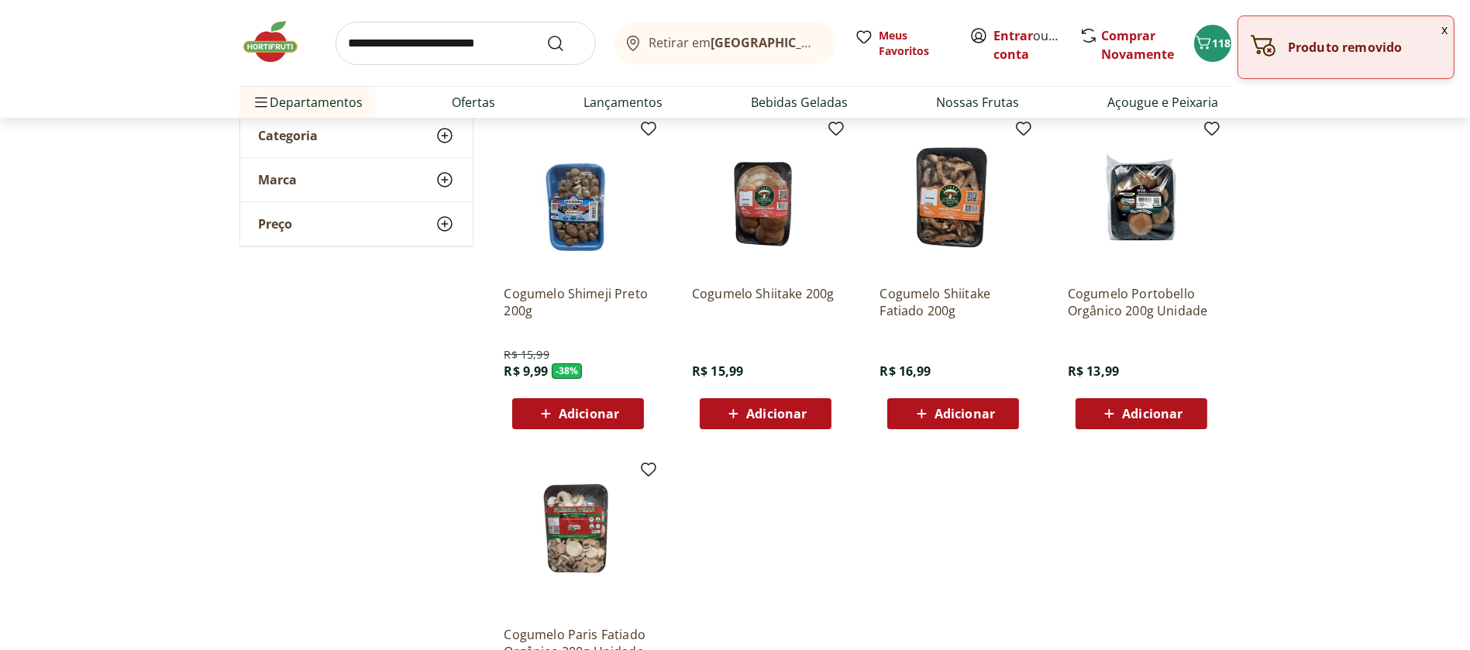
click at [1104, 415] on icon at bounding box center [1109, 414] width 19 height 19
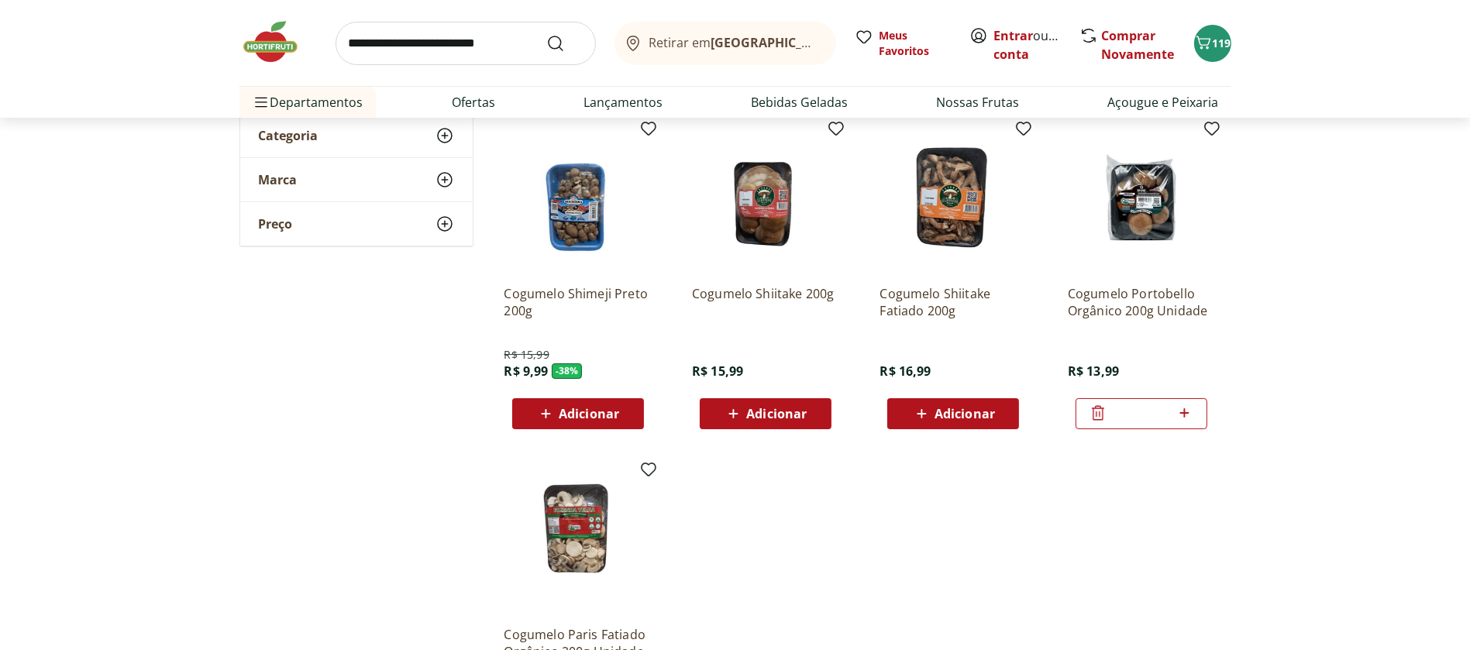
scroll to position [0, 0]
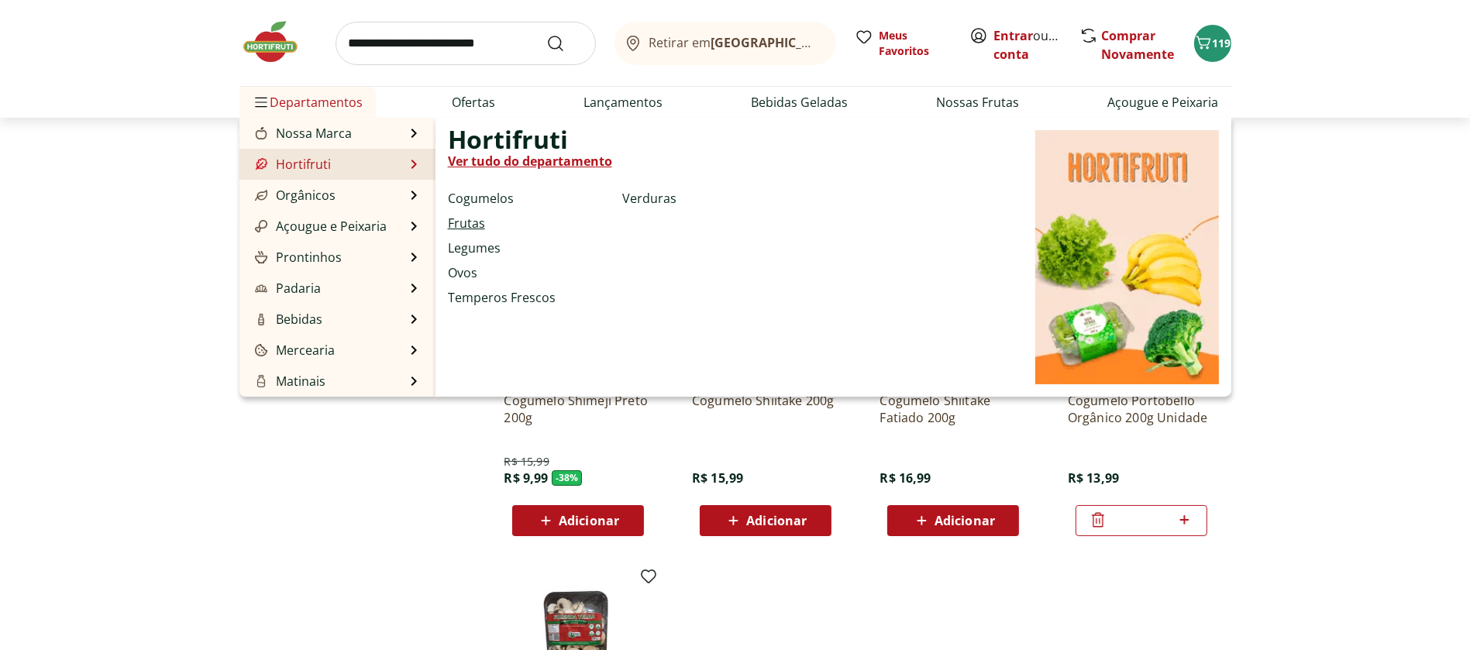
click at [471, 219] on link "Frutas" at bounding box center [466, 223] width 37 height 19
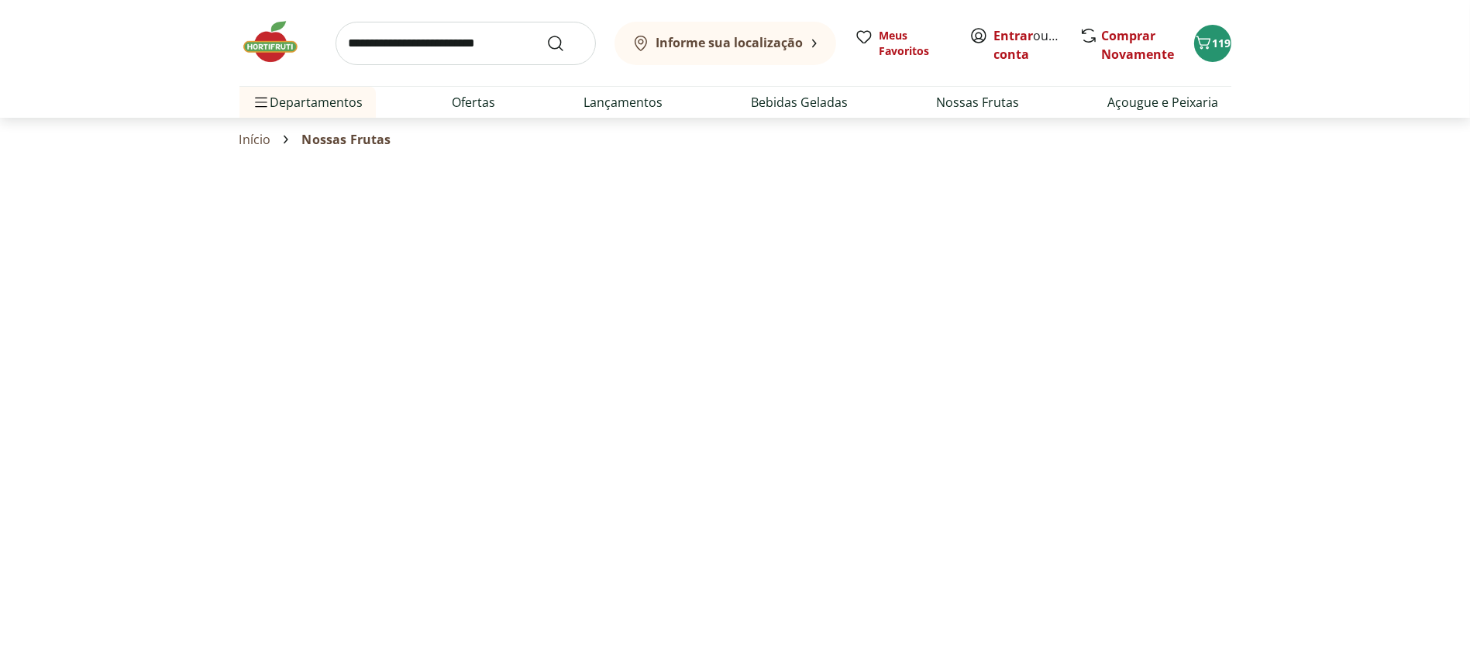
select select "**********"
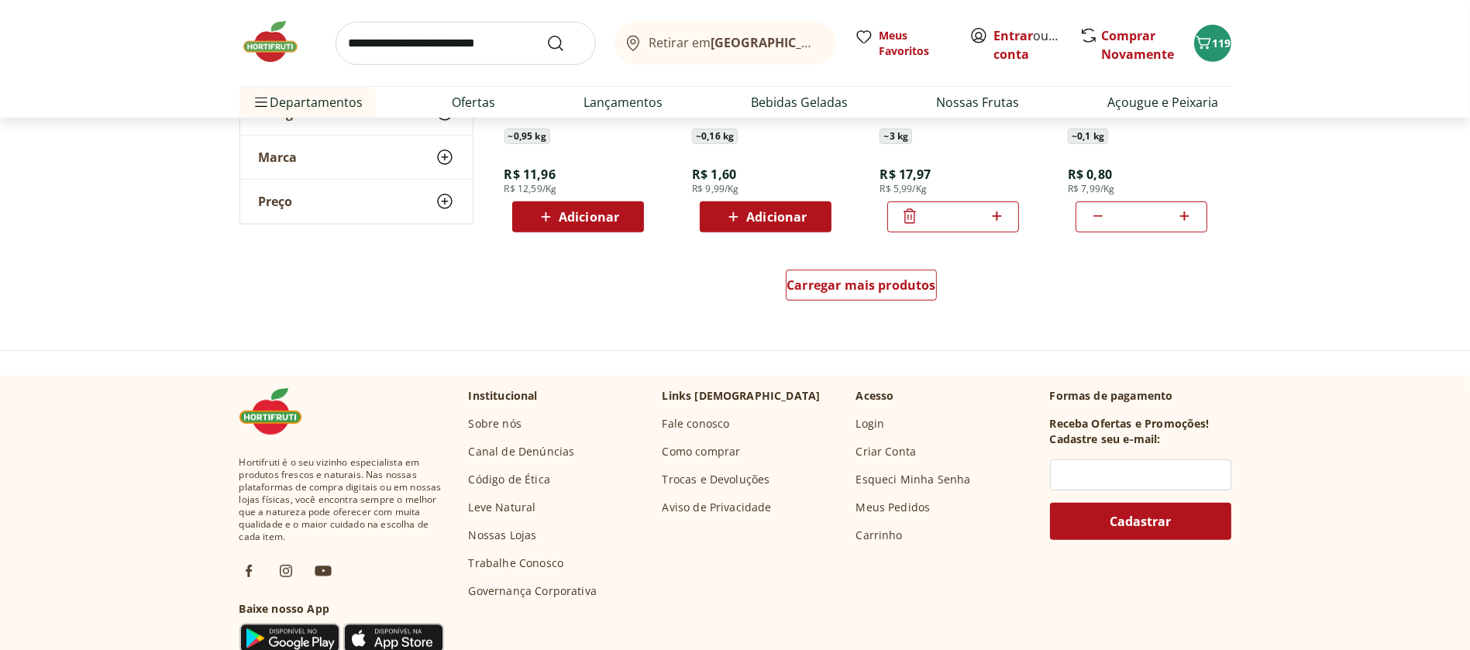
scroll to position [987, 0]
click at [829, 279] on span "Carregar mais produtos" at bounding box center [862, 284] width 150 height 12
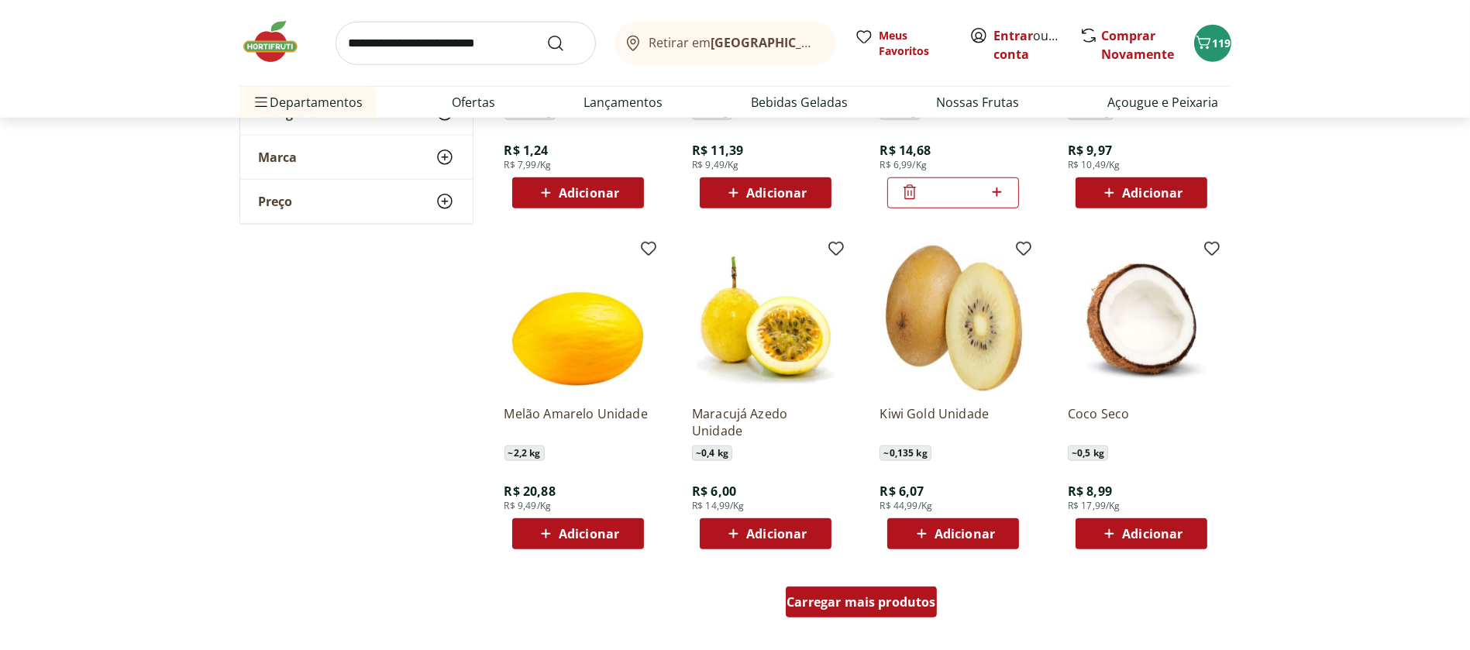
scroll to position [1681, 0]
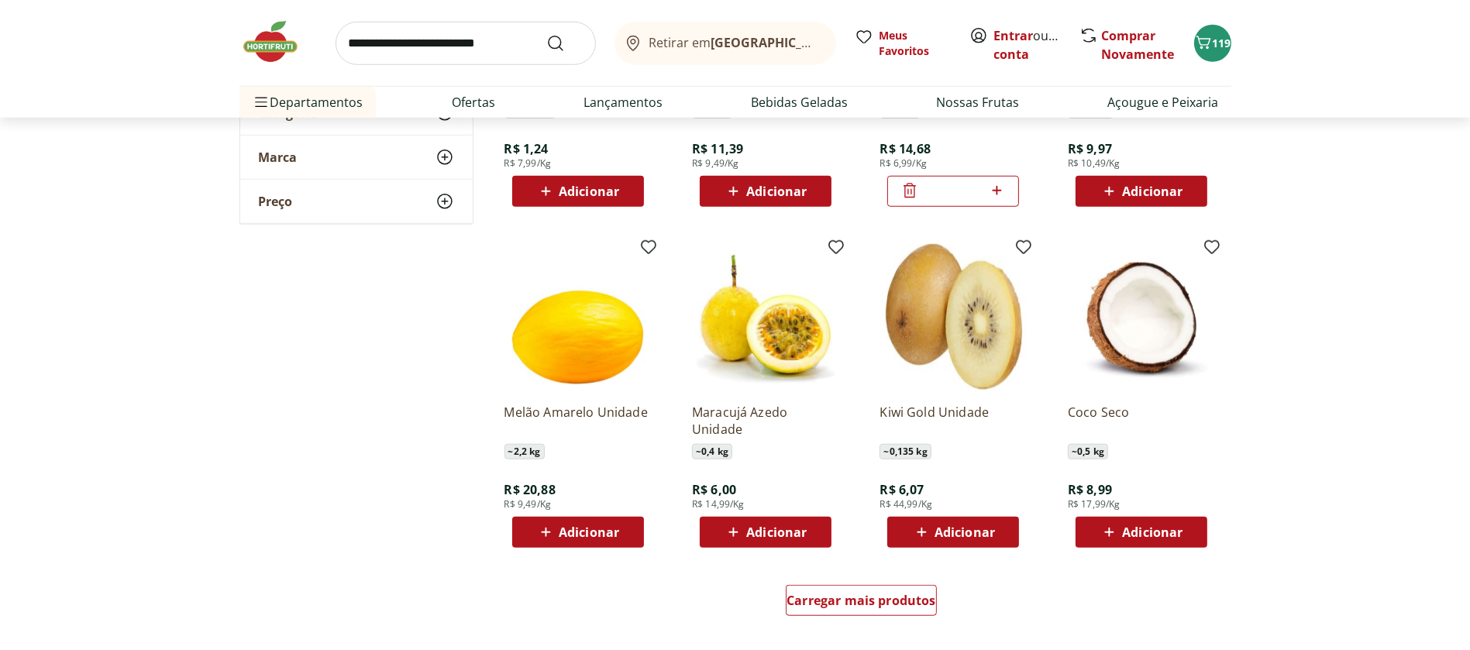
click at [732, 530] on icon at bounding box center [733, 532] width 19 height 19
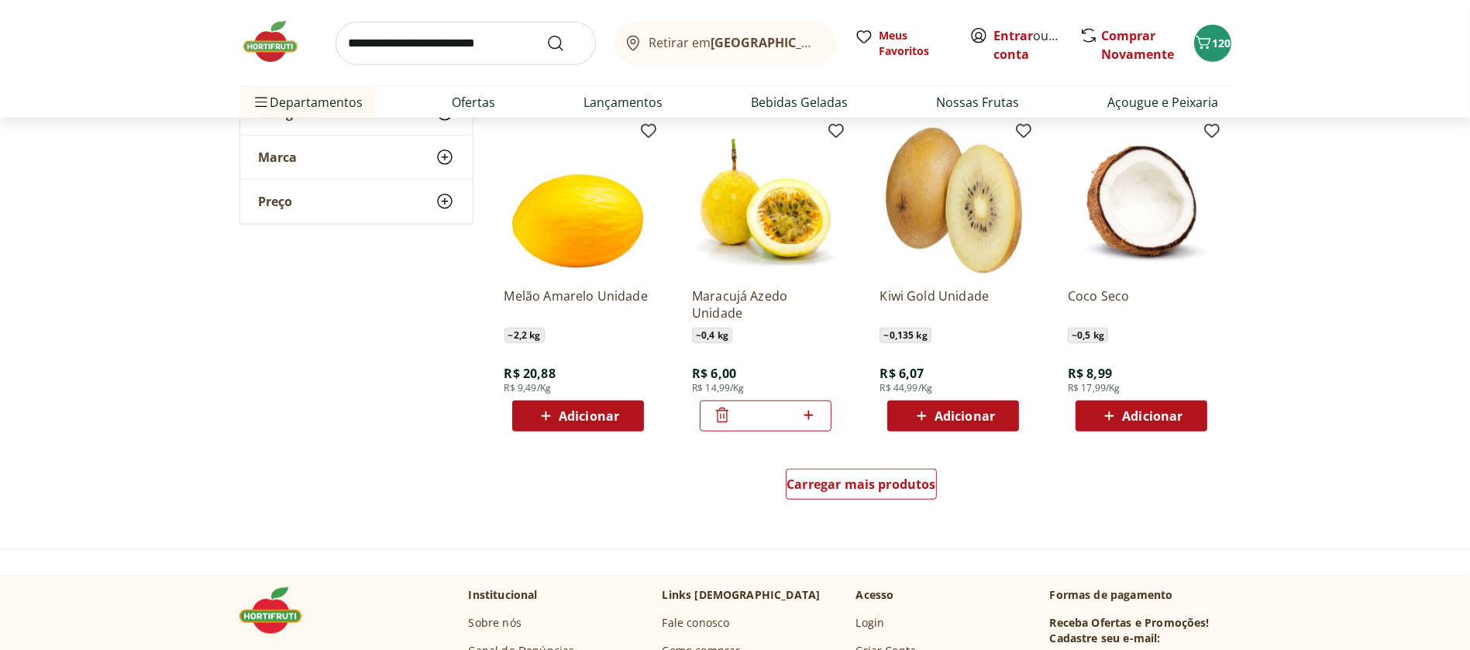
scroll to position [1796, 0]
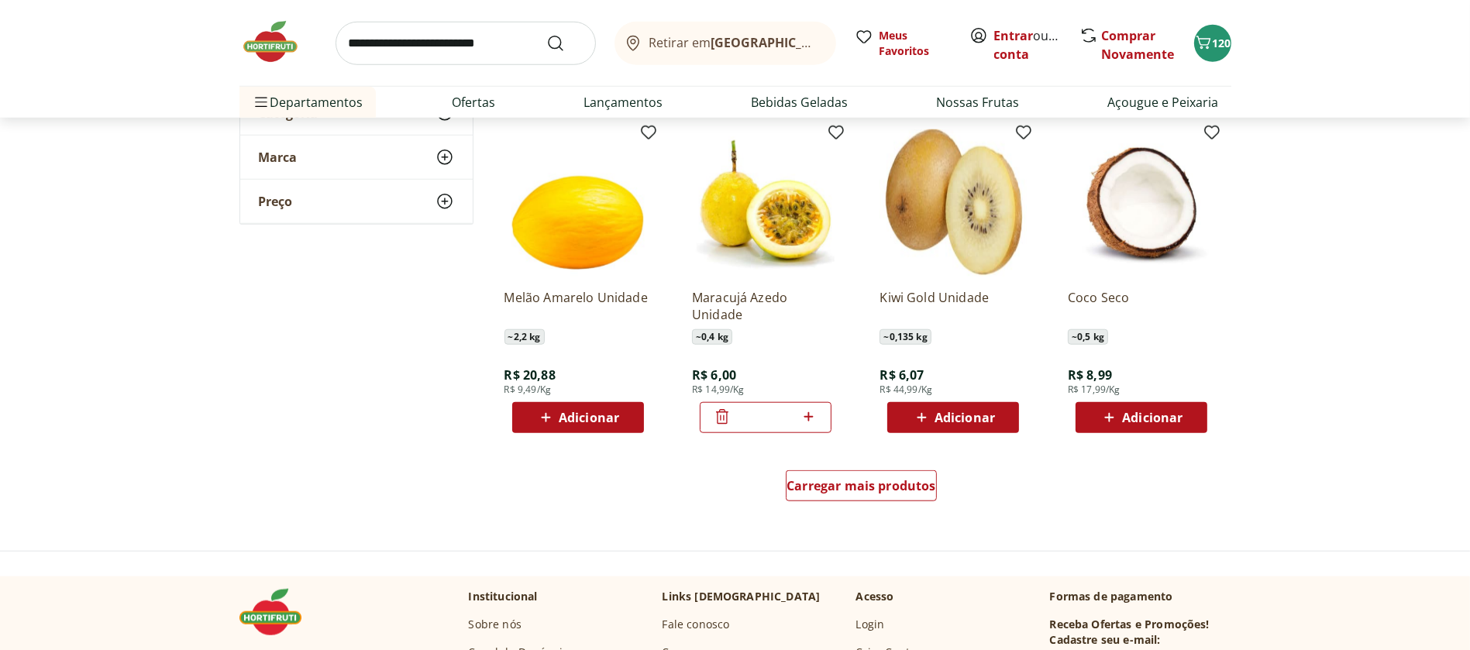
click at [543, 415] on icon at bounding box center [545, 417] width 19 height 19
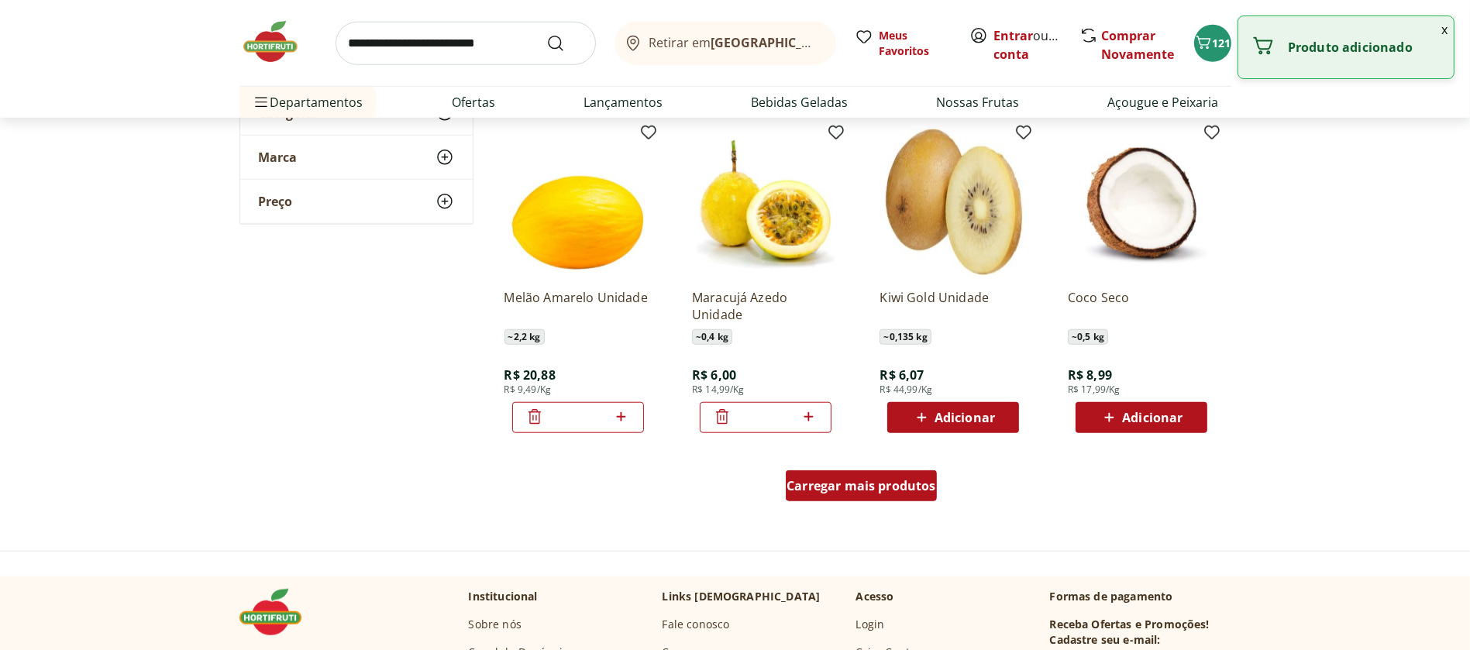
click at [830, 480] on span "Carregar mais produtos" at bounding box center [862, 486] width 150 height 12
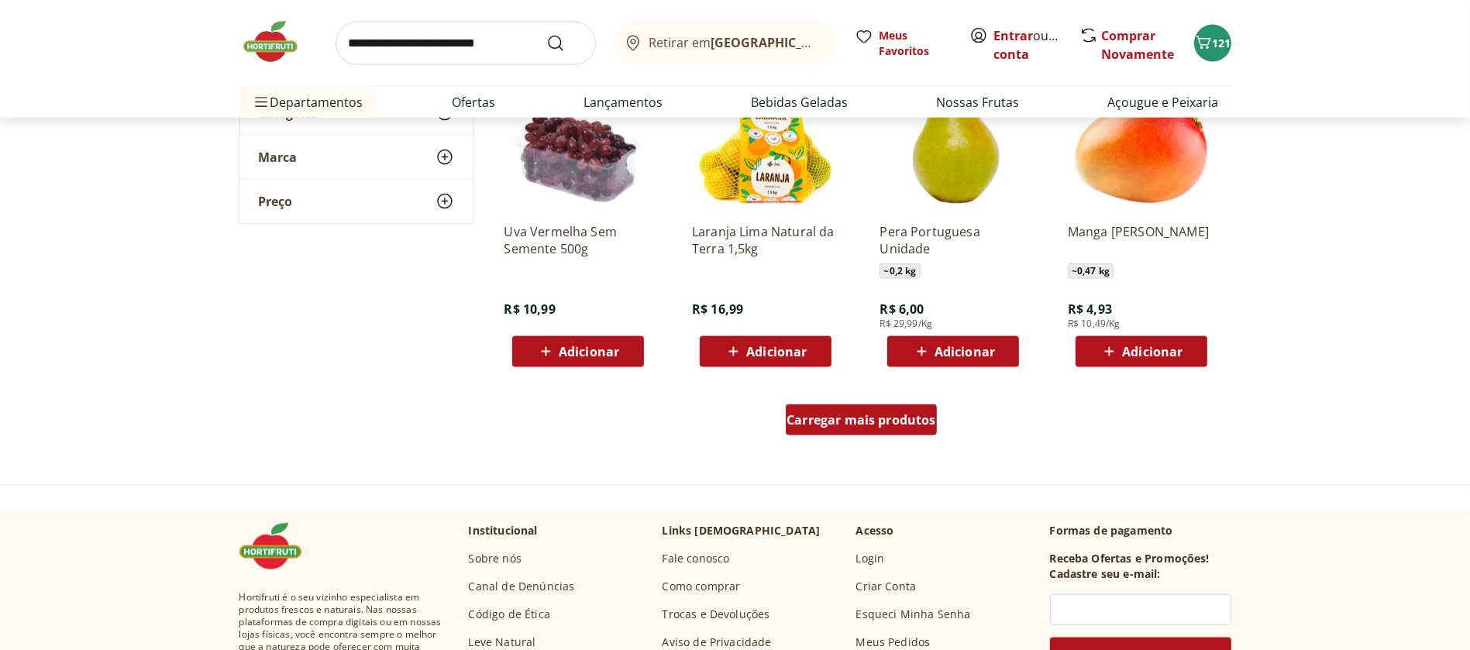
scroll to position [2873, 0]
click at [831, 414] on span "Carregar mais produtos" at bounding box center [862, 419] width 150 height 12
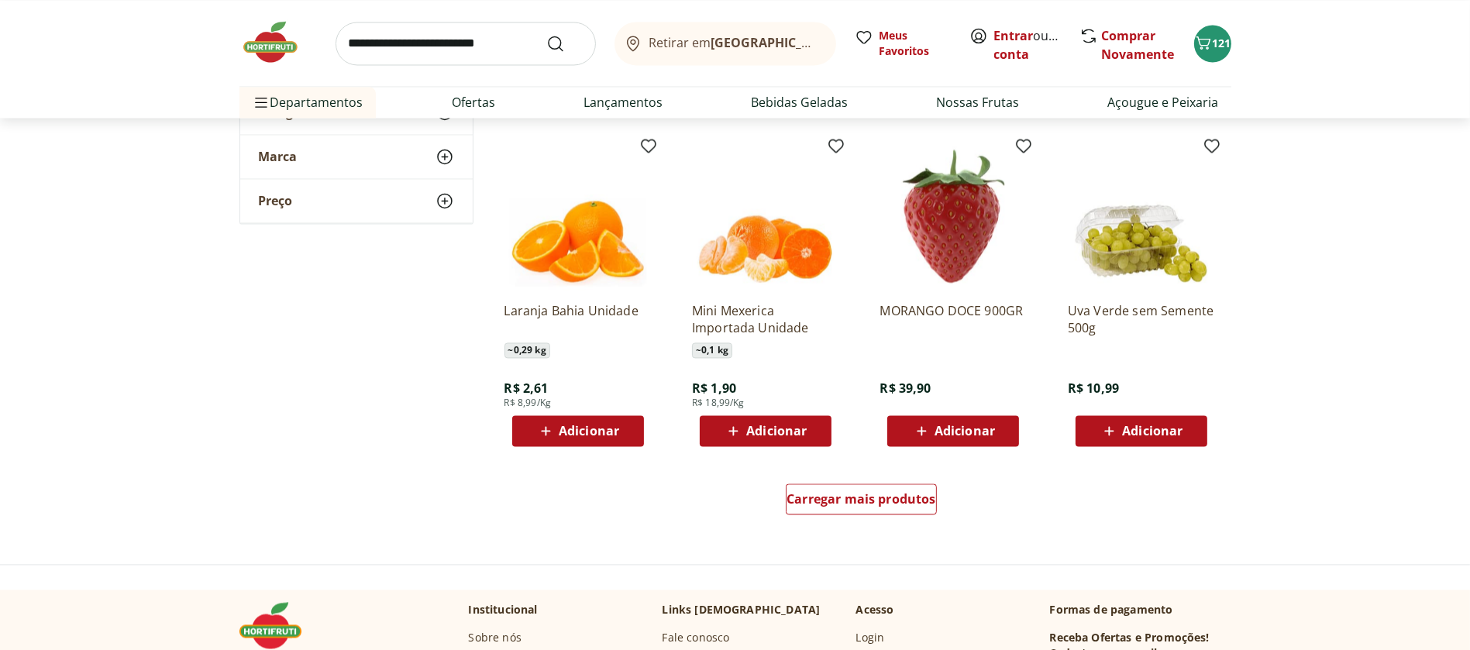
scroll to position [3807, 0]
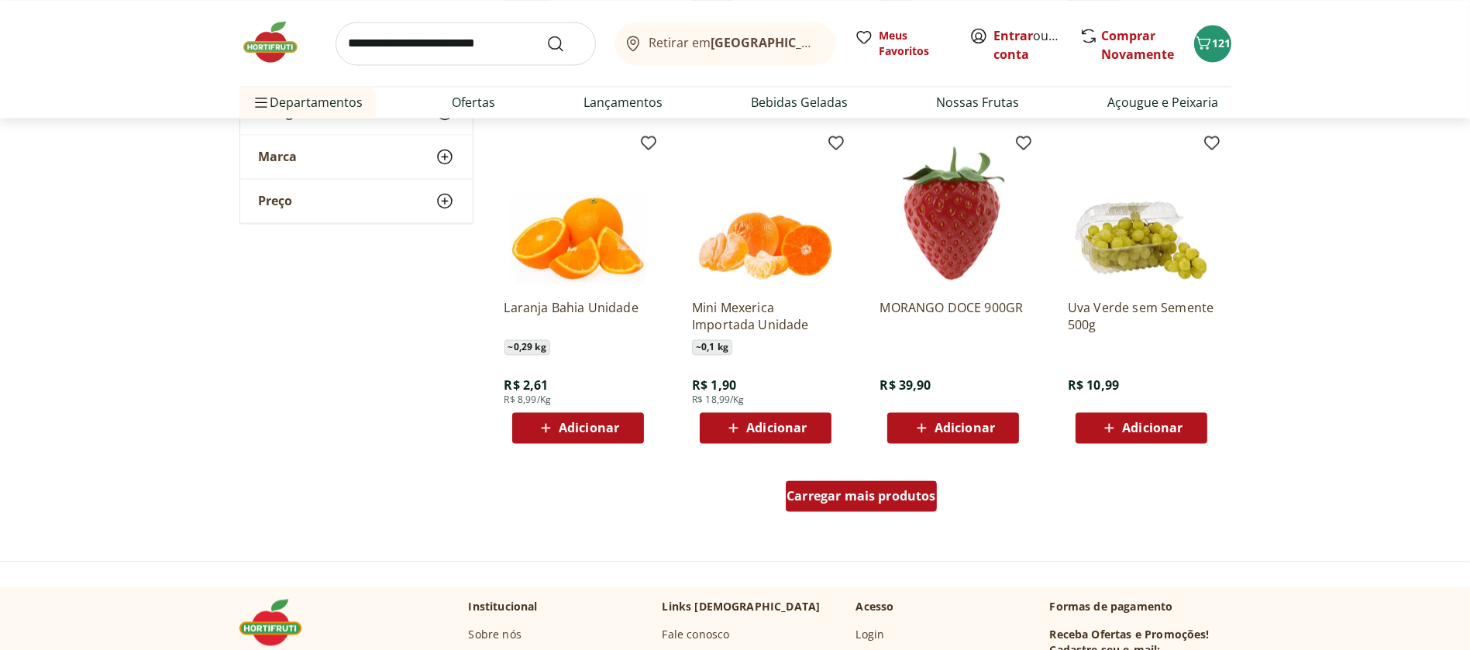
click at [835, 499] on span "Carregar mais produtos" at bounding box center [862, 496] width 150 height 12
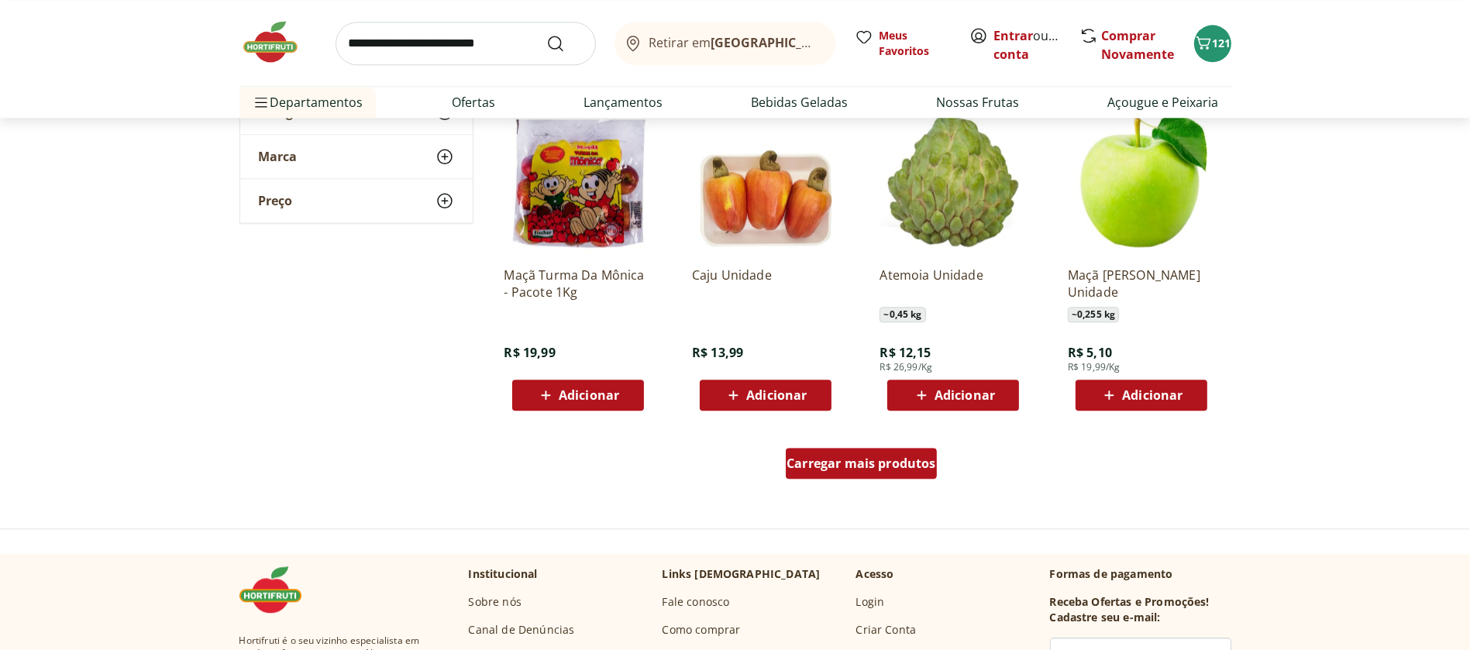
scroll to position [4853, 0]
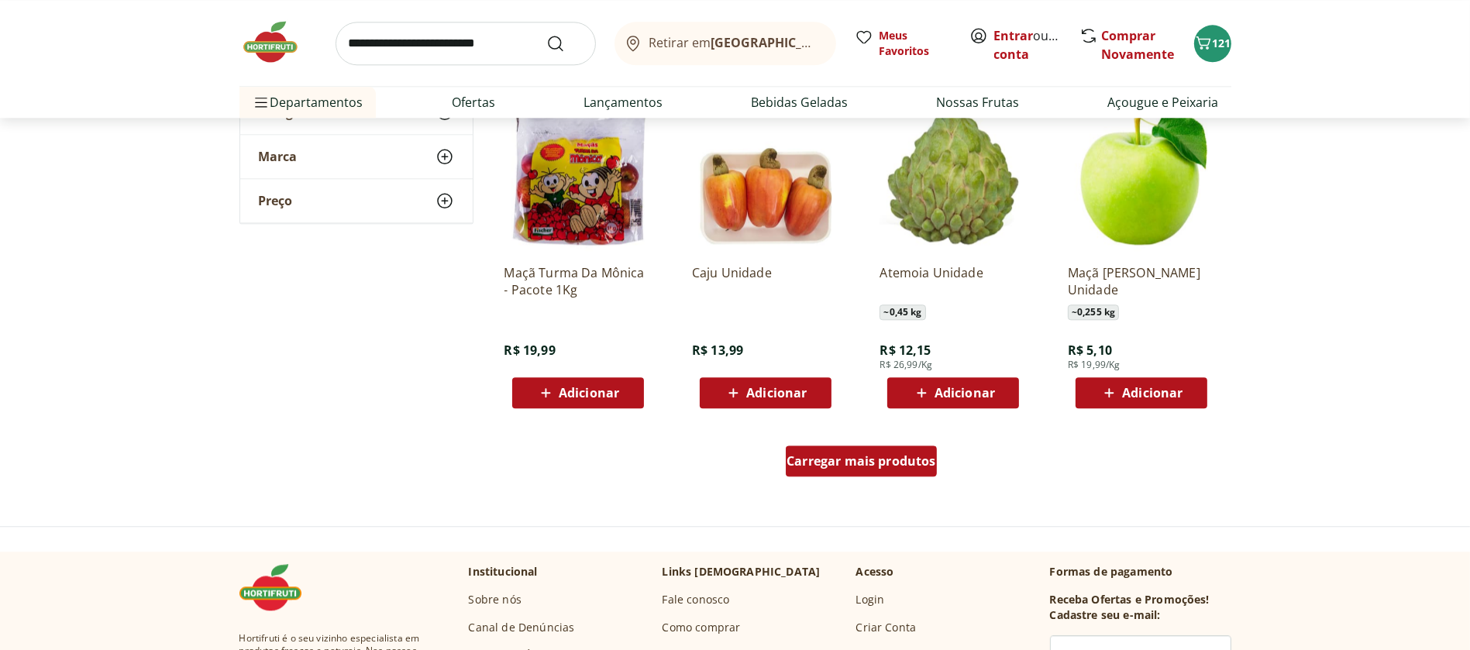
click at [851, 460] on span "Carregar mais produtos" at bounding box center [862, 461] width 150 height 12
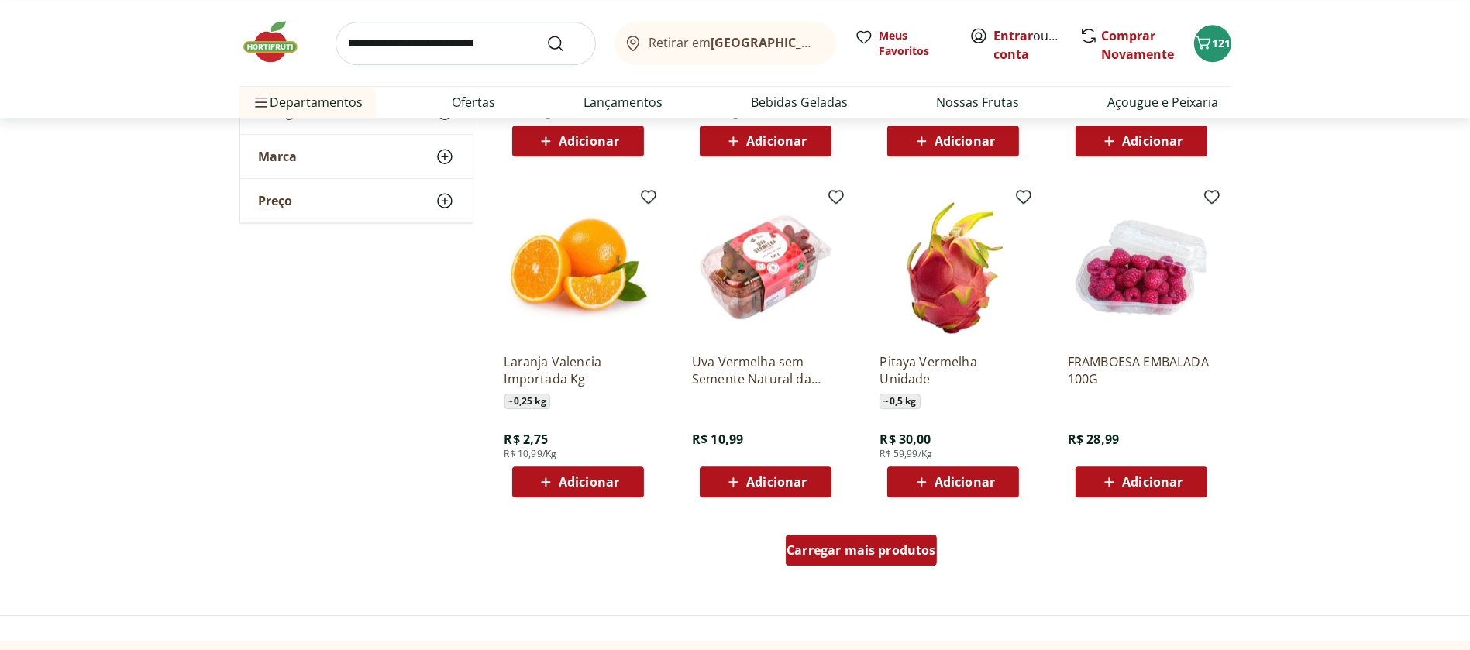
scroll to position [5779, 0]
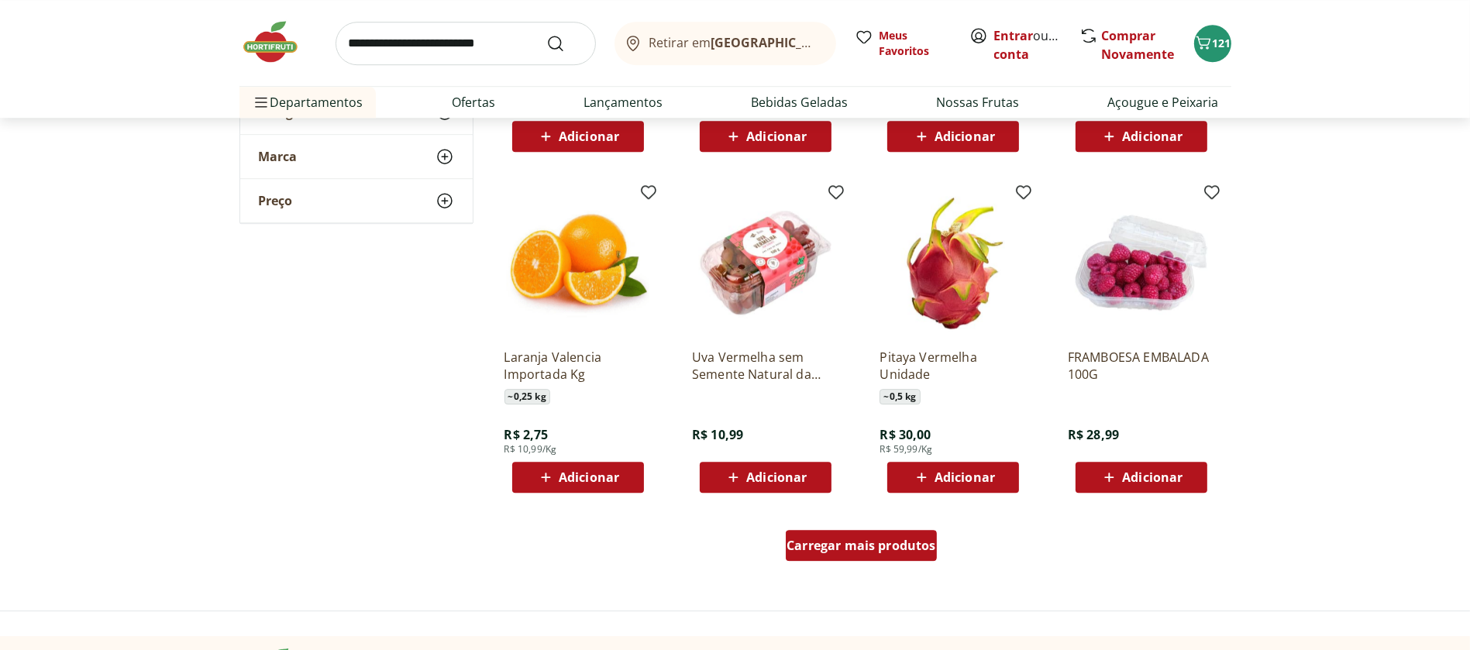
click at [842, 543] on span "Carregar mais produtos" at bounding box center [862, 545] width 150 height 12
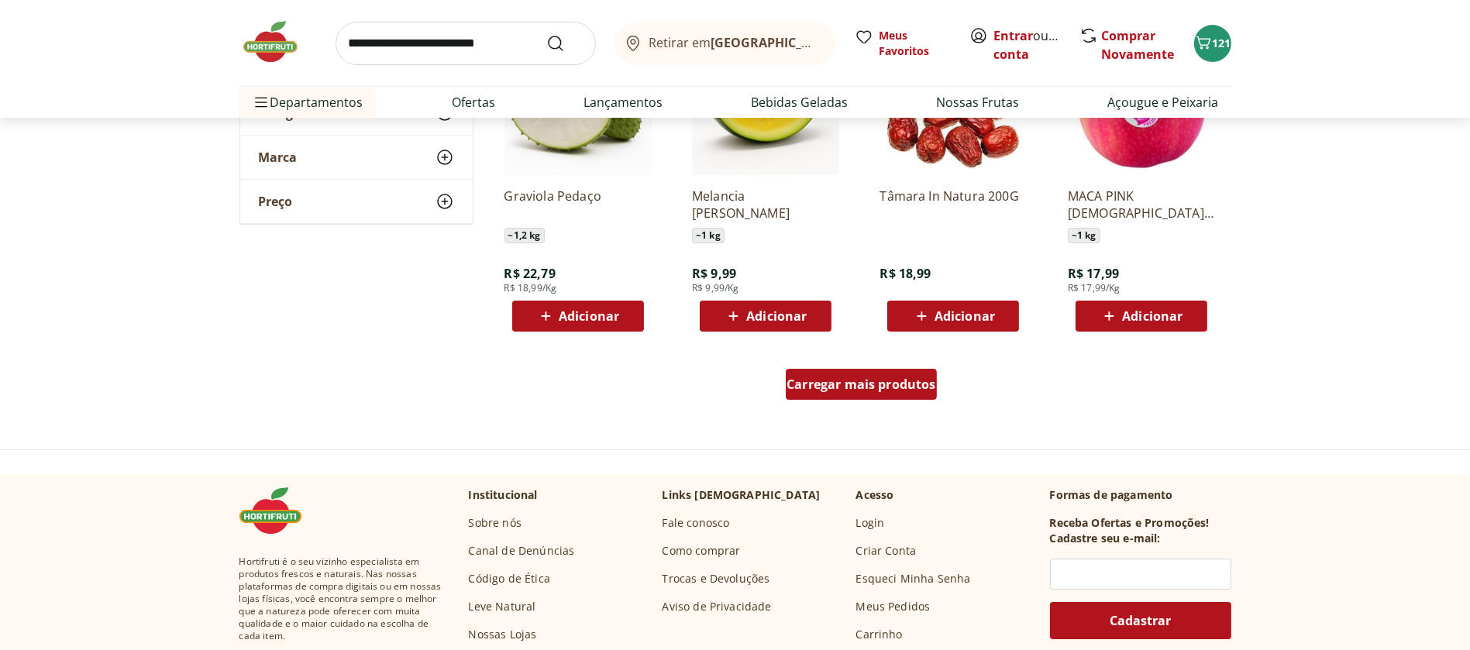
scroll to position [6955, 0]
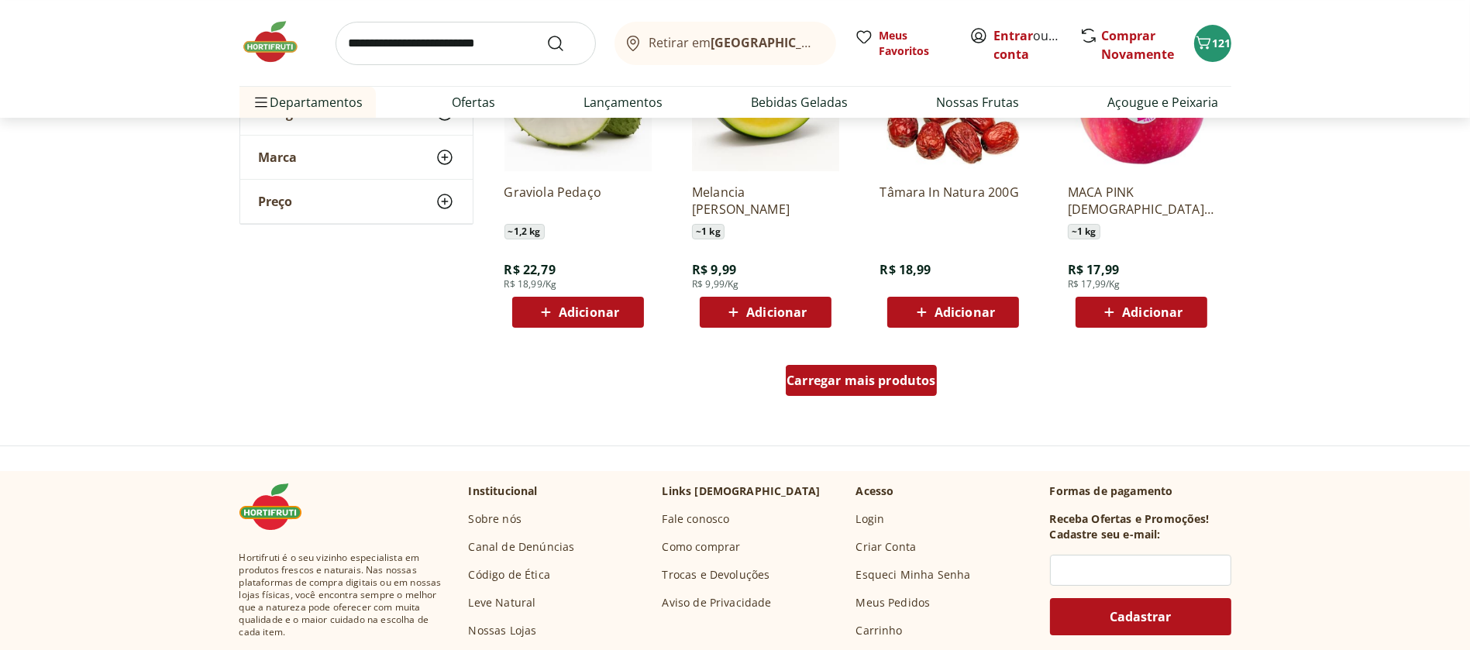
click at [868, 374] on span "Carregar mais produtos" at bounding box center [862, 380] width 150 height 12
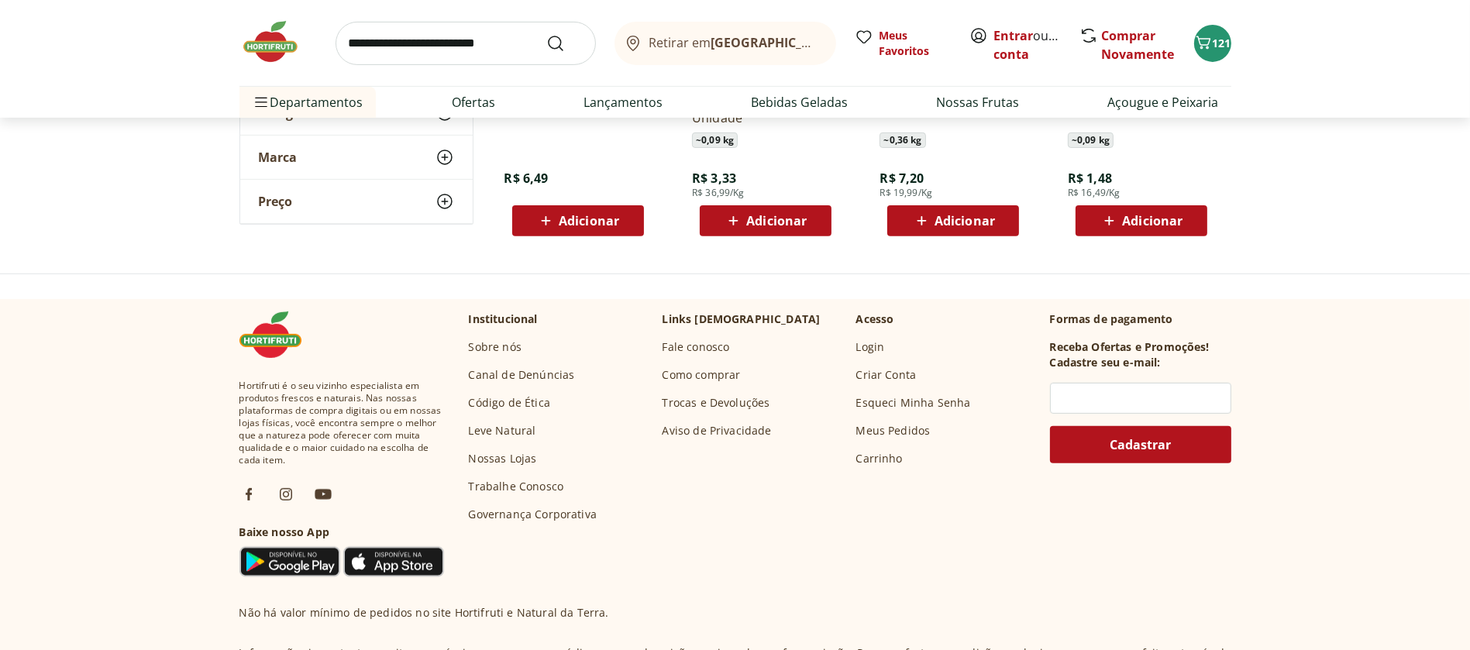
scroll to position [8090, 0]
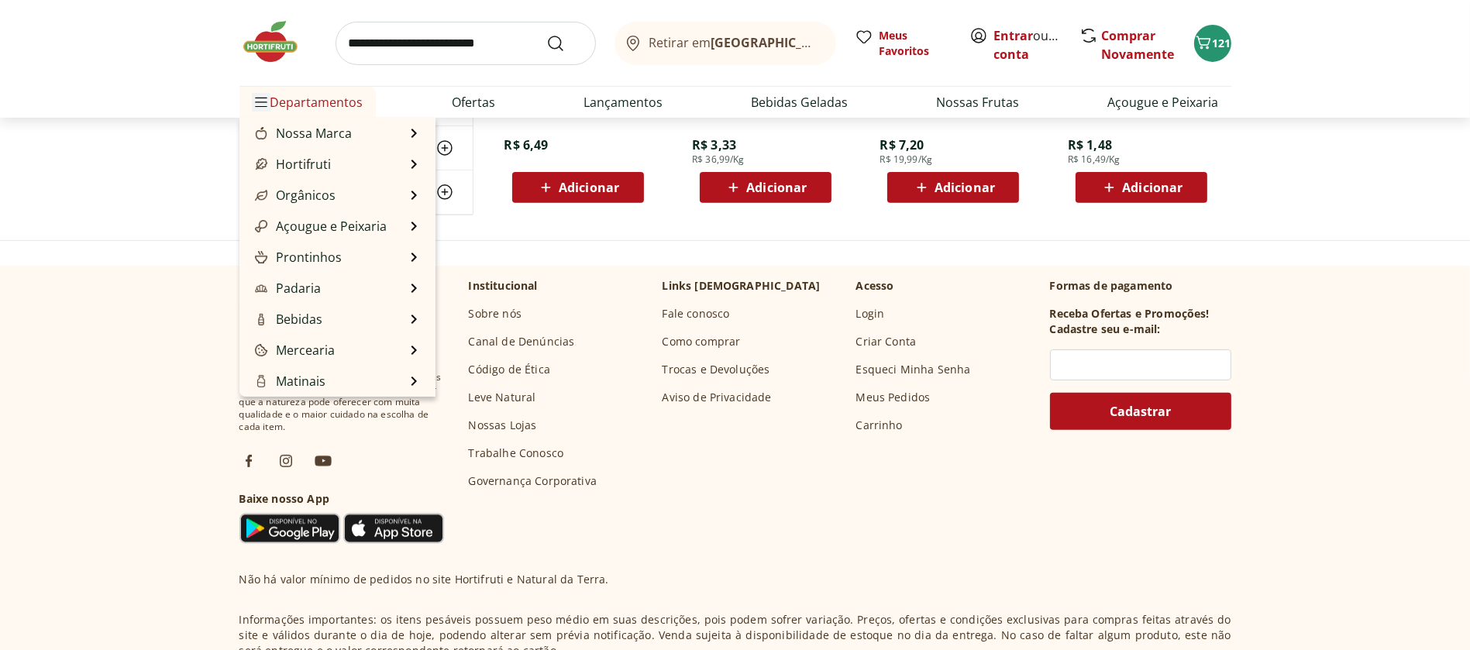
click at [269, 103] on span "Menu" at bounding box center [261, 102] width 19 height 19
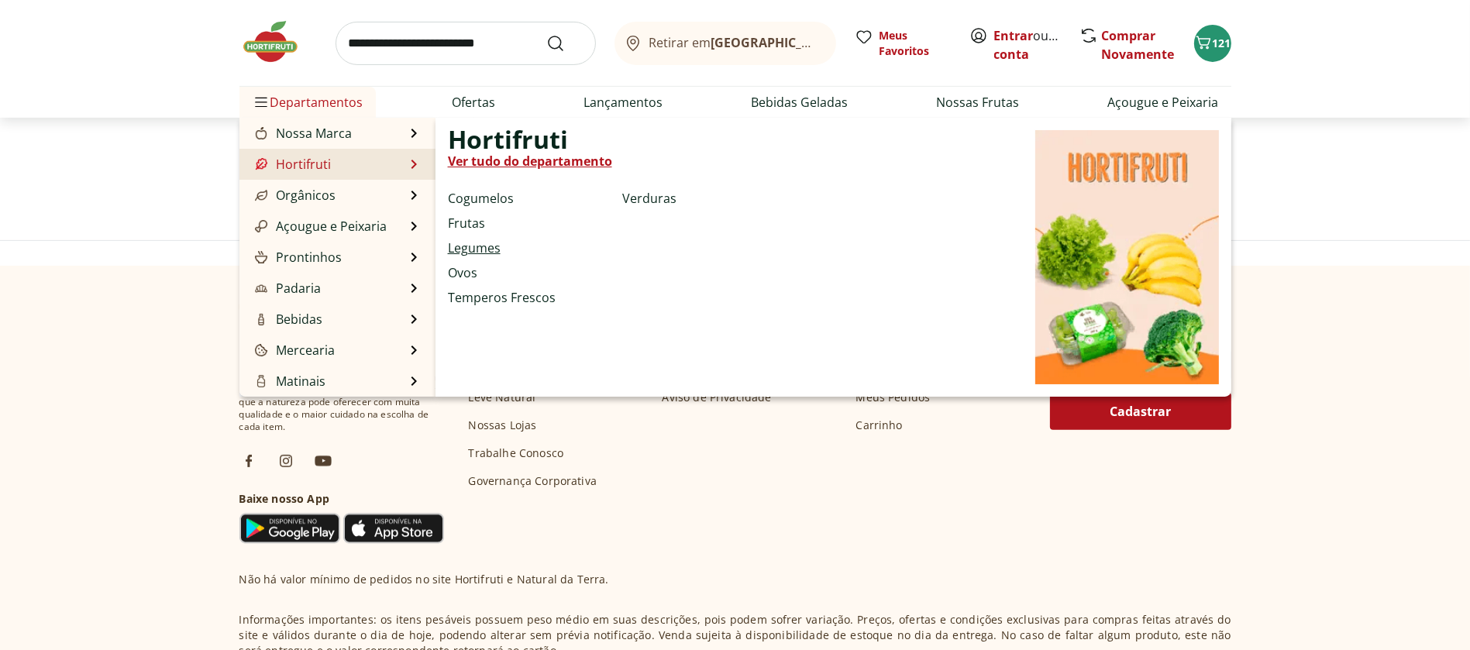
click at [482, 248] on link "Legumes" at bounding box center [474, 248] width 53 height 19
select select "**********"
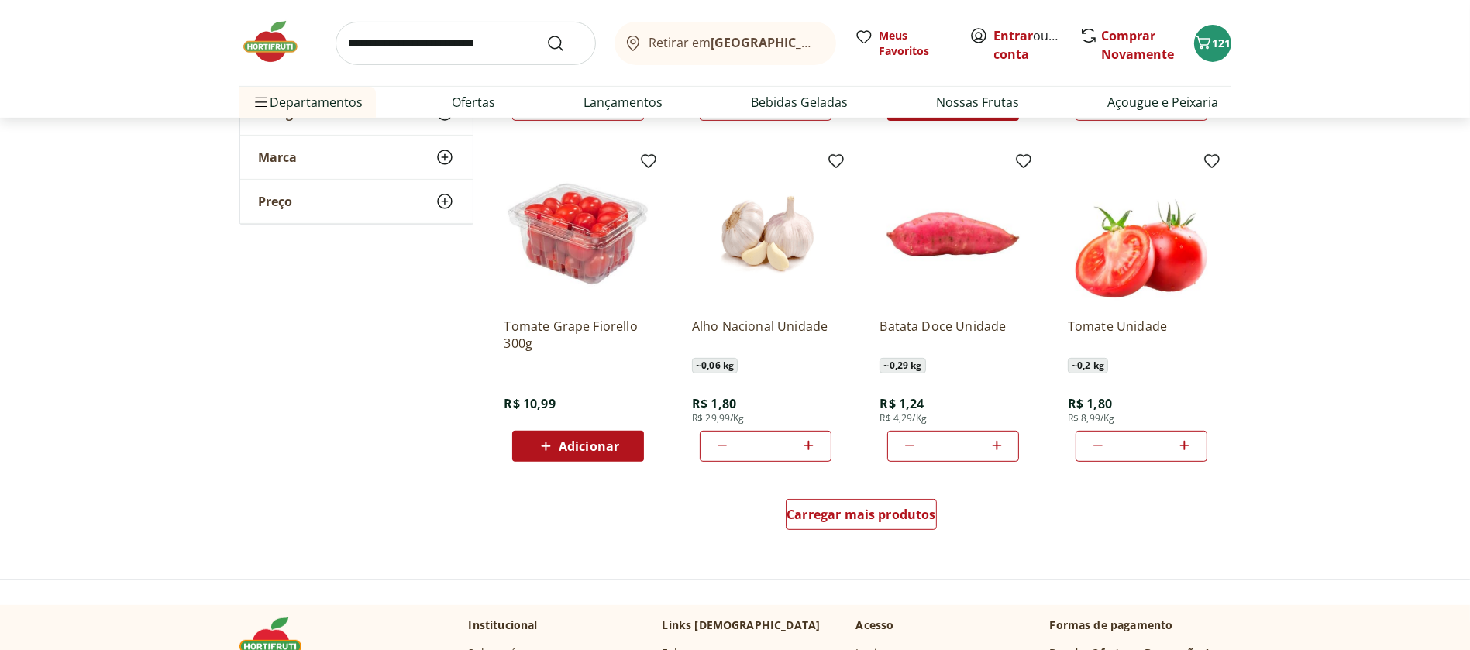
scroll to position [757, 0]
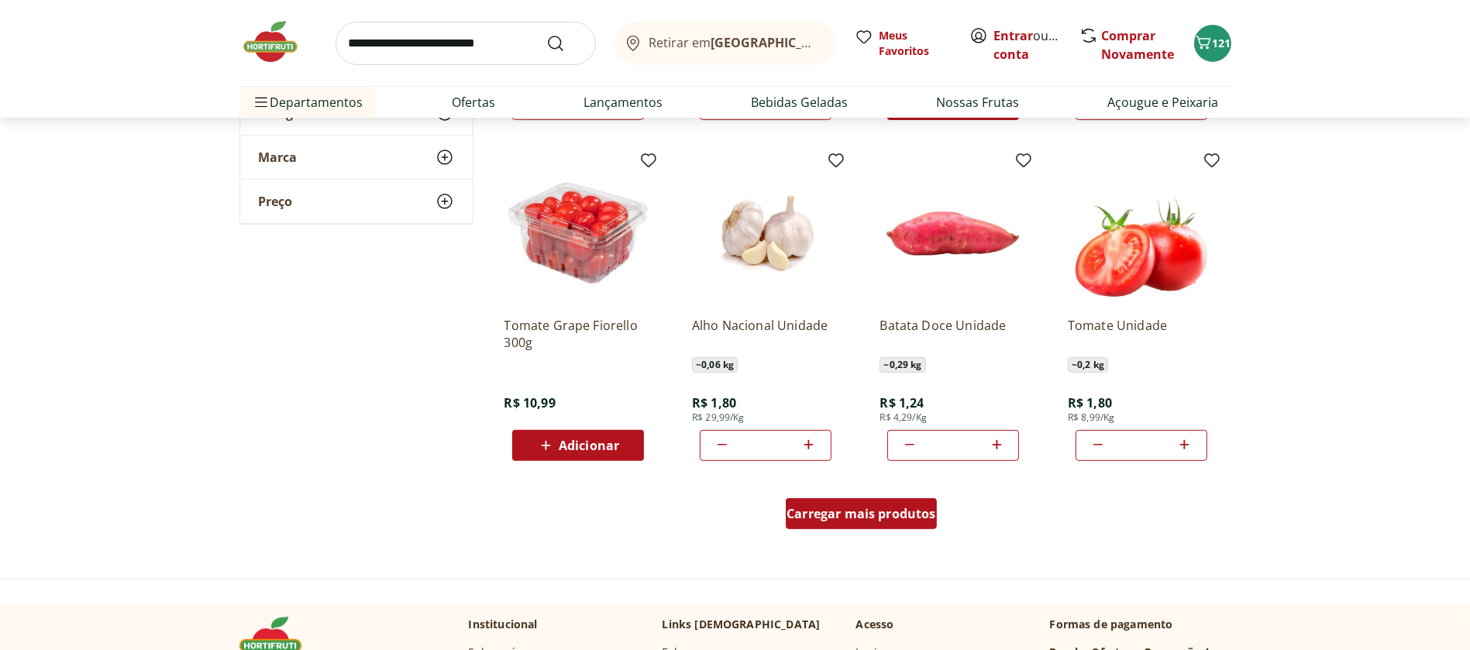
click at [817, 511] on span "Carregar mais produtos" at bounding box center [862, 514] width 150 height 12
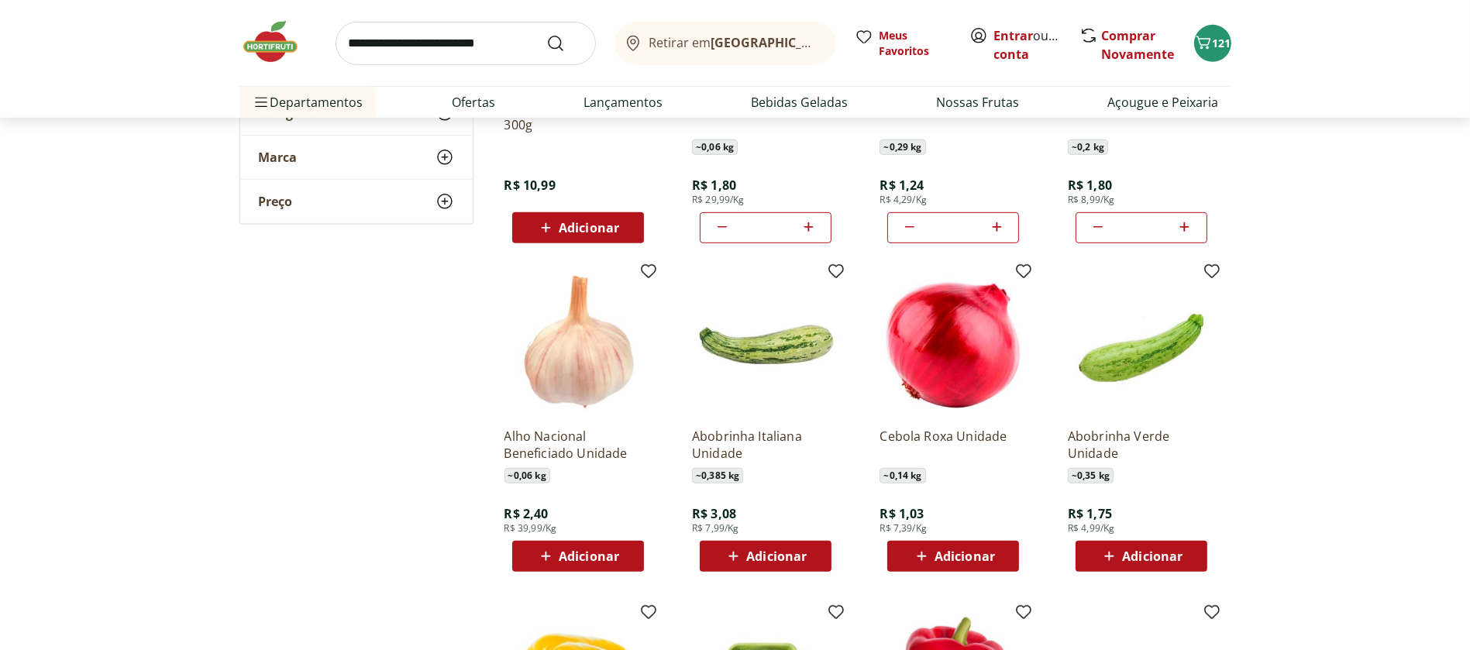
scroll to position [977, 0]
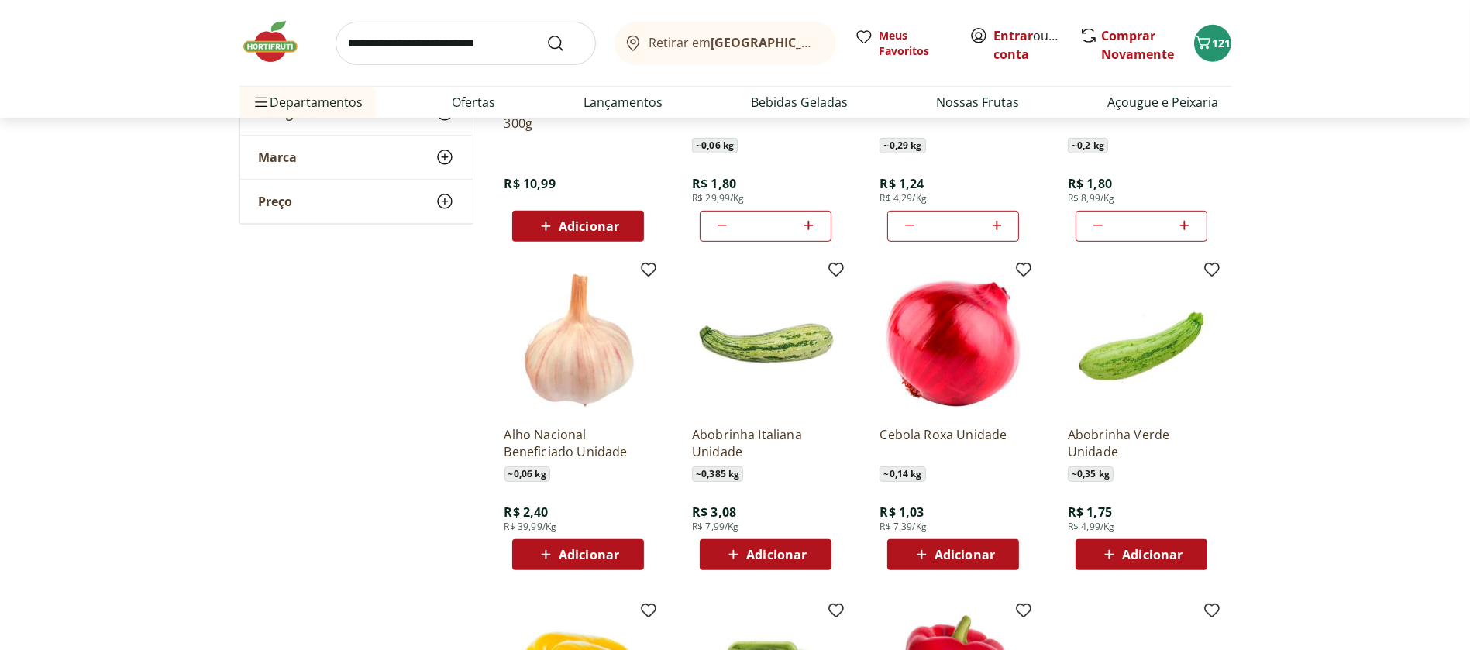
click at [925, 551] on icon at bounding box center [921, 555] width 19 height 19
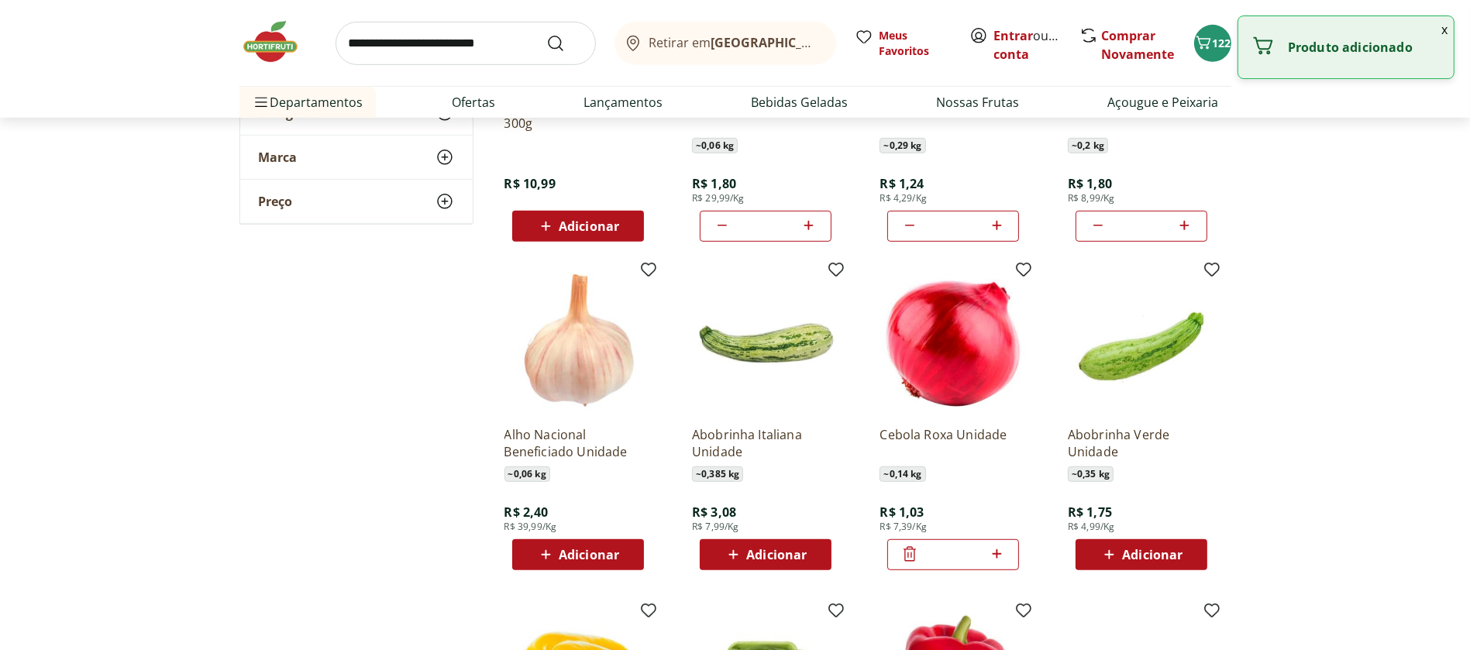
click at [996, 551] on icon at bounding box center [996, 554] width 19 height 19
type input "*"
click at [1117, 548] on icon at bounding box center [1109, 555] width 19 height 19
click at [1180, 546] on icon at bounding box center [1184, 554] width 19 height 19
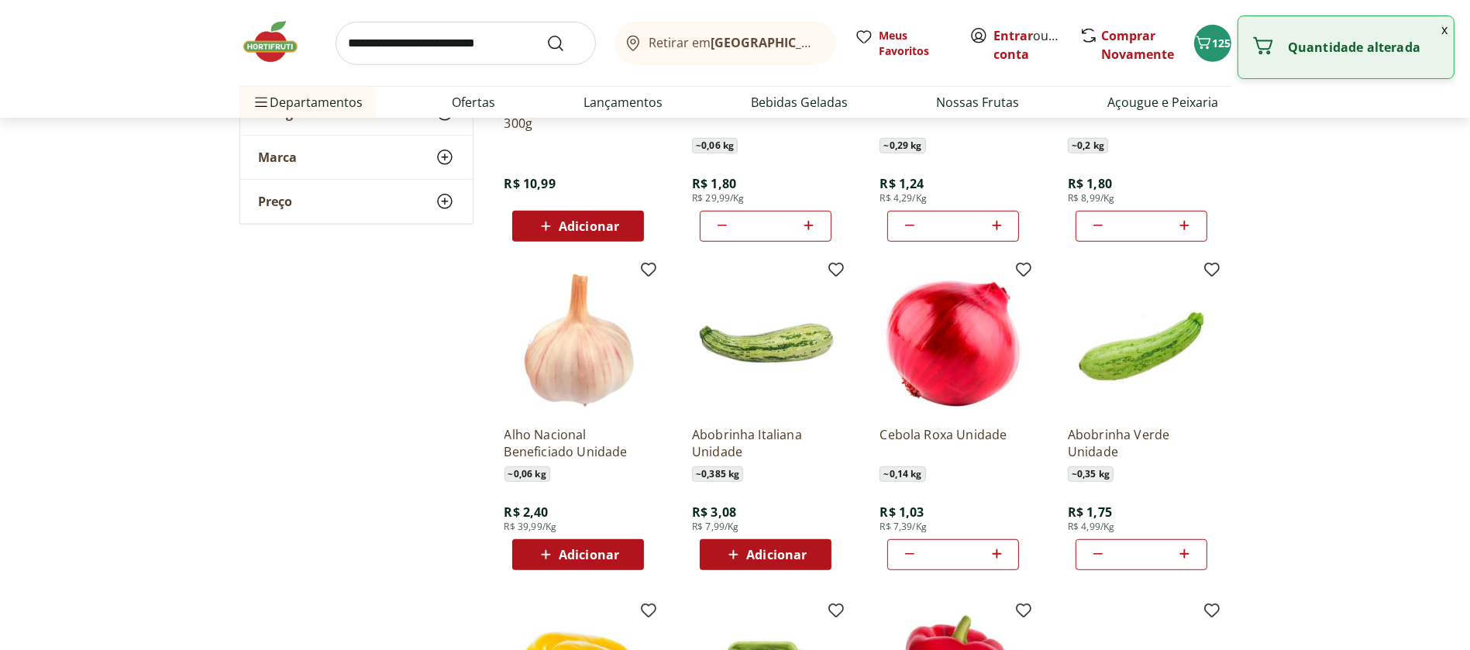
type input "*"
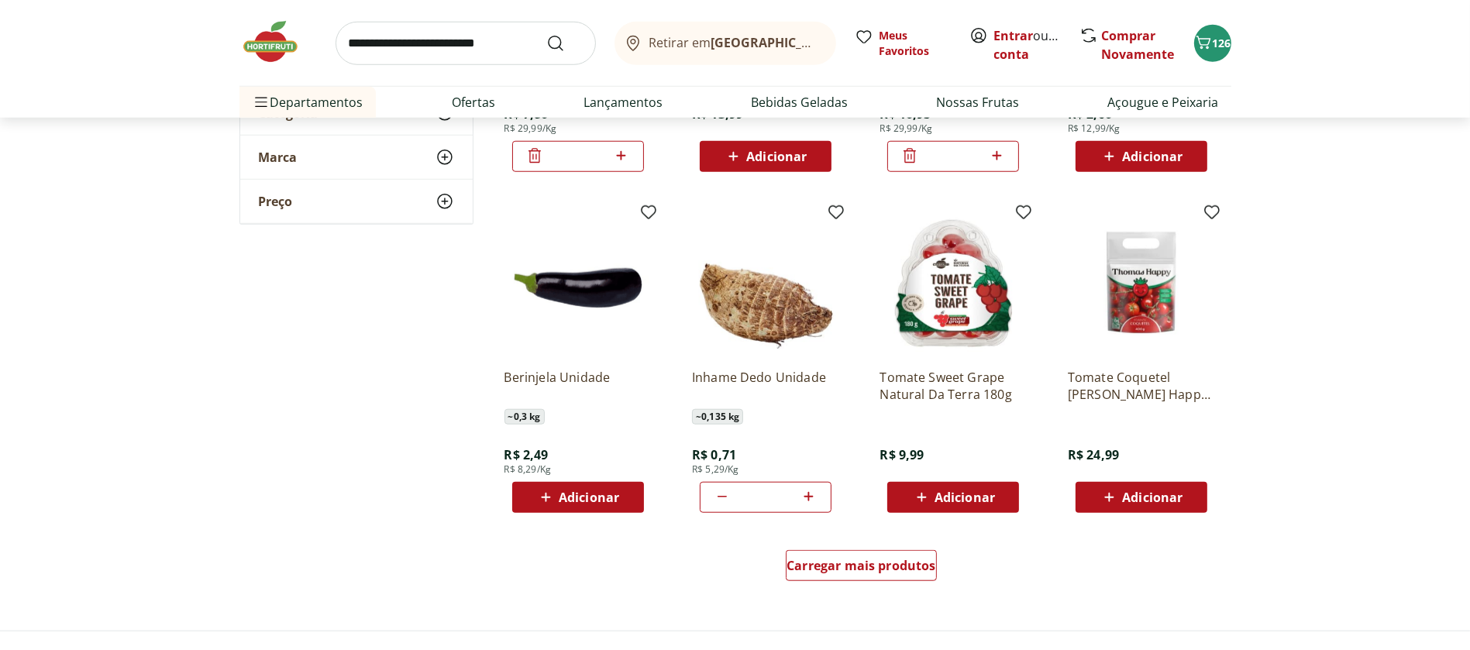
scroll to position [1718, 0]
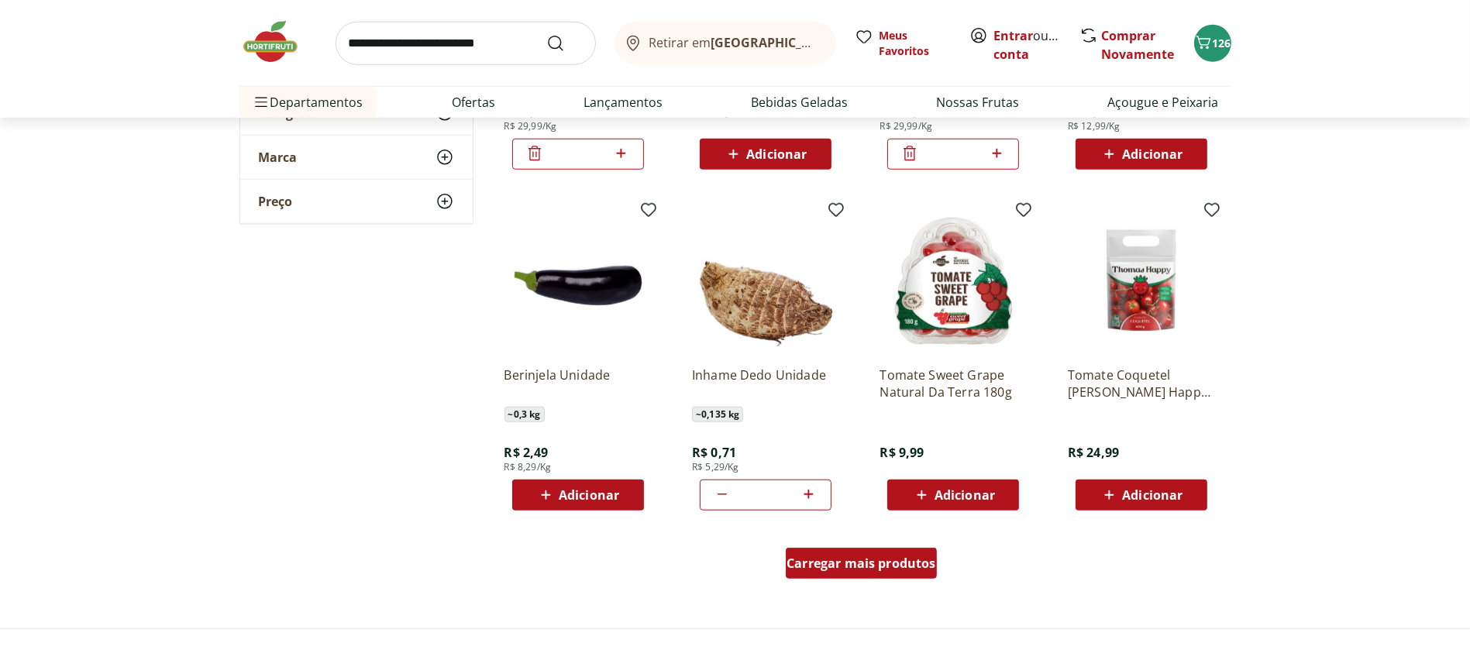
click at [899, 562] on span "Carregar mais produtos" at bounding box center [862, 563] width 150 height 12
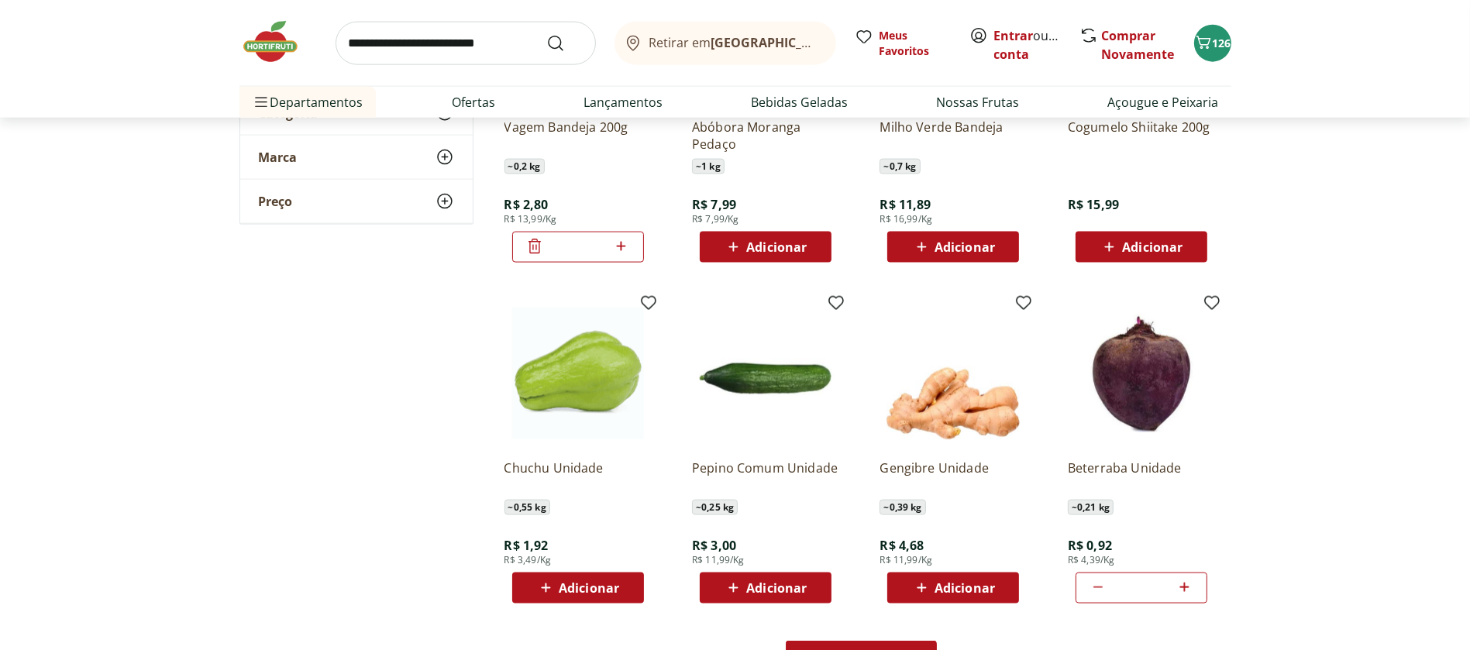
scroll to position [2638, 0]
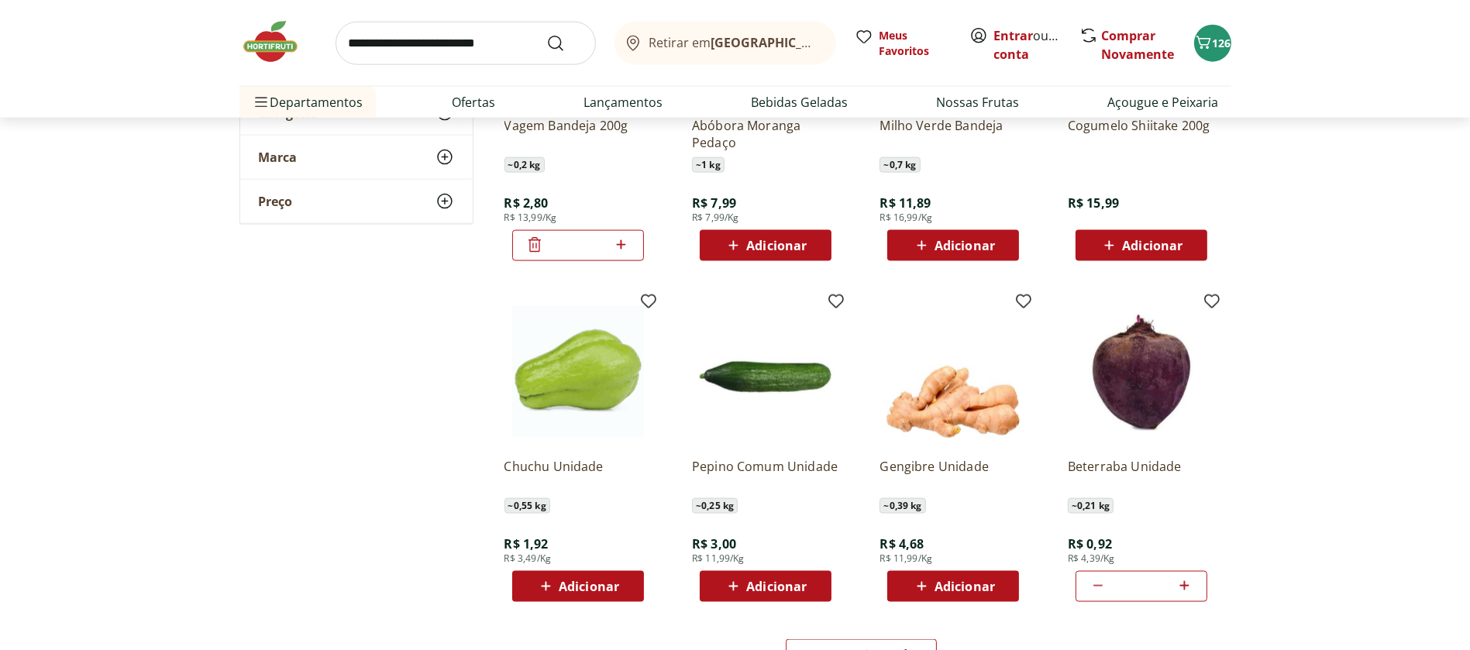
click at [736, 587] on icon at bounding box center [733, 586] width 19 height 19
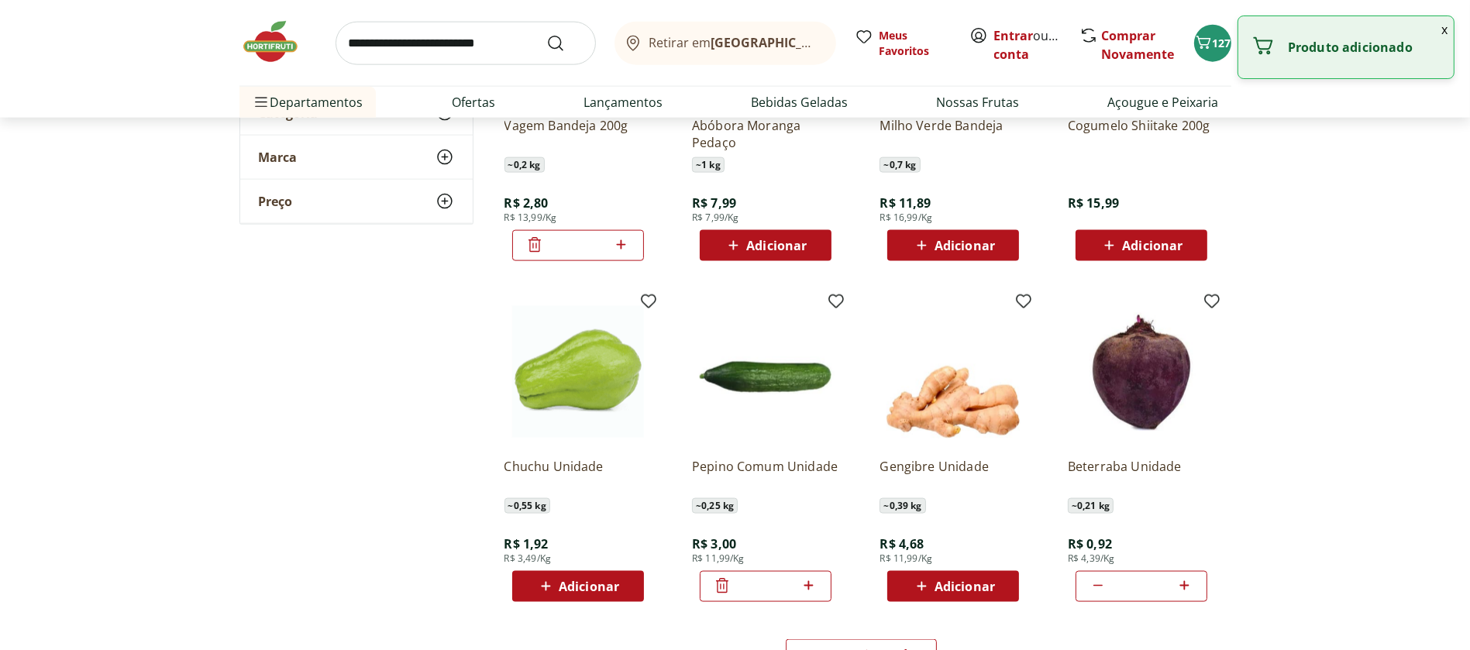
click at [547, 588] on icon at bounding box center [545, 586] width 19 height 19
click at [624, 578] on icon at bounding box center [621, 586] width 19 height 19
type input "*"
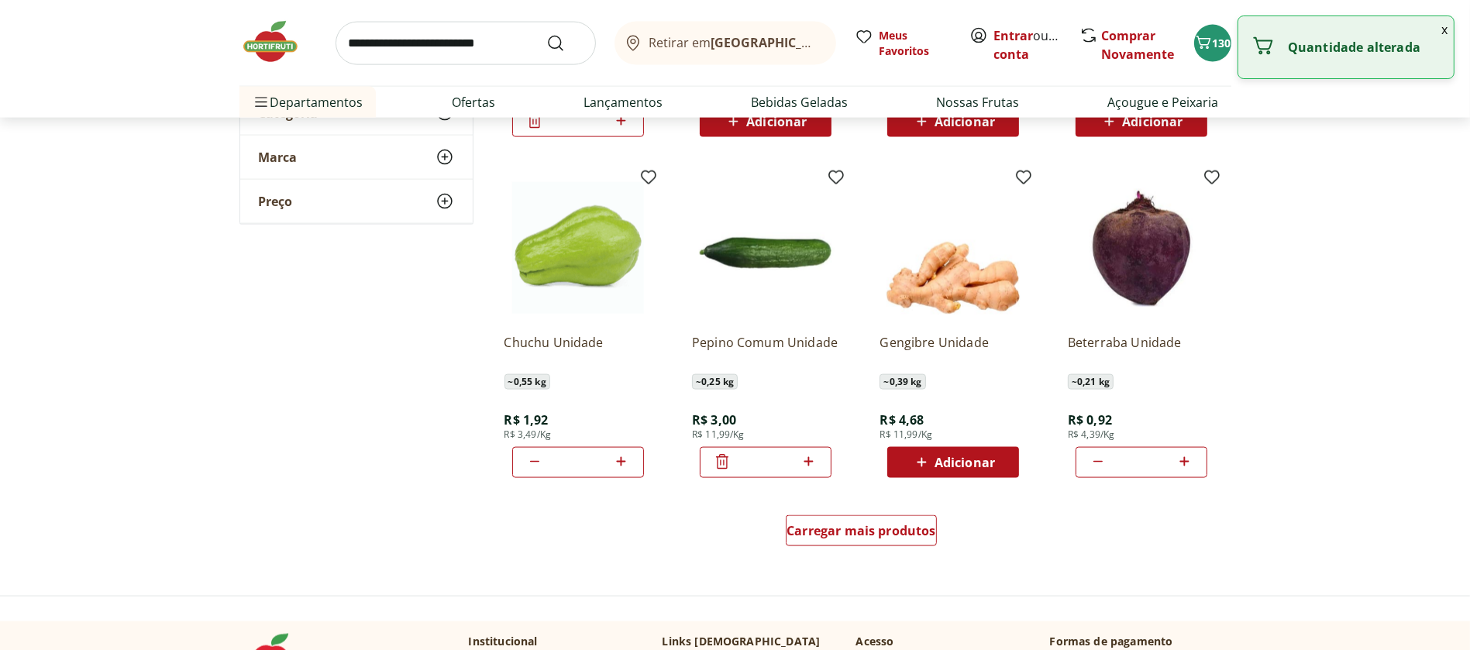
scroll to position [2763, 0]
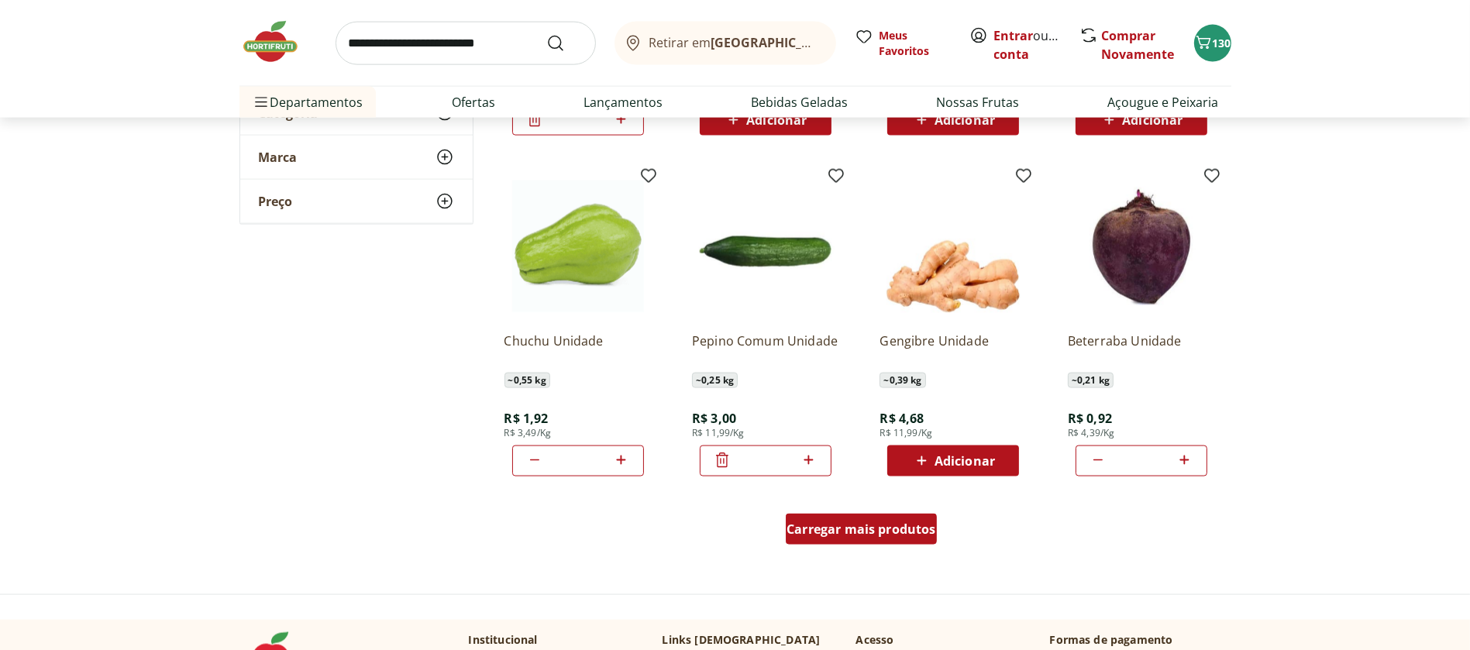
click at [857, 526] on span "Carregar mais produtos" at bounding box center [862, 529] width 150 height 12
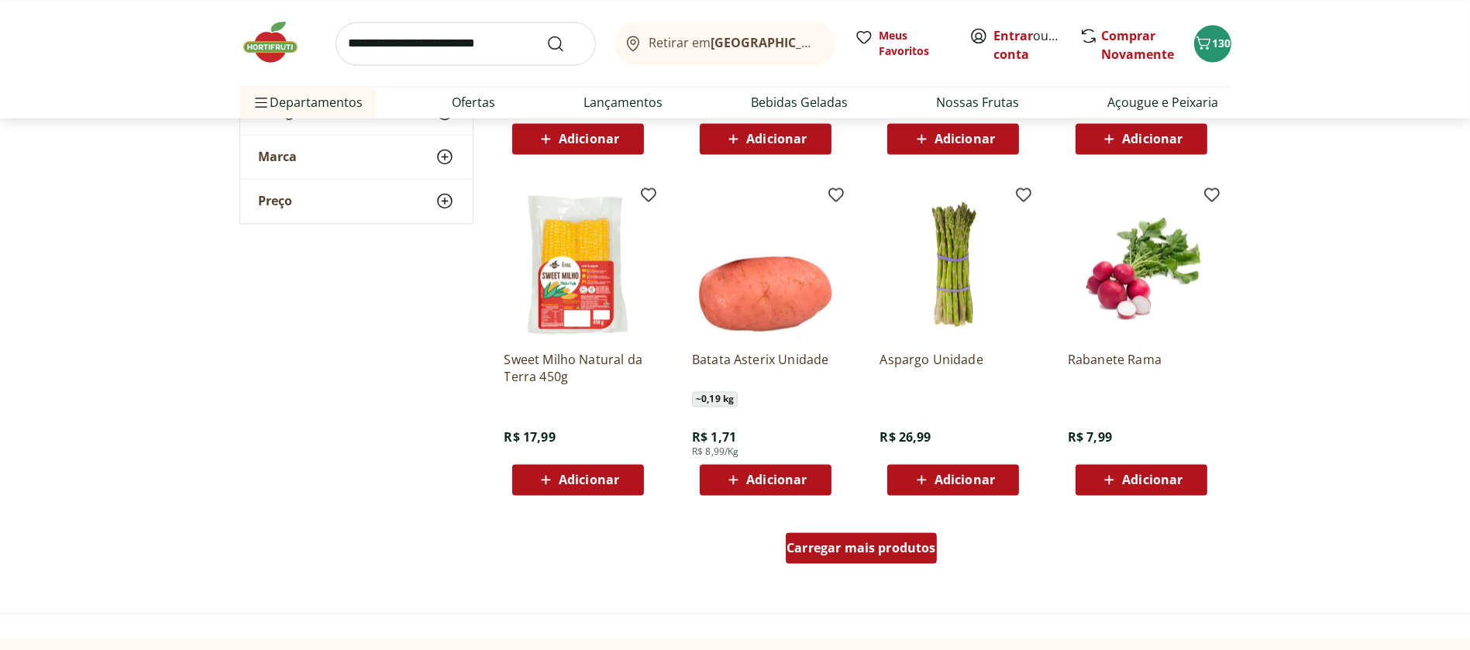
scroll to position [3756, 0]
click at [1106, 479] on icon at bounding box center [1109, 479] width 19 height 19
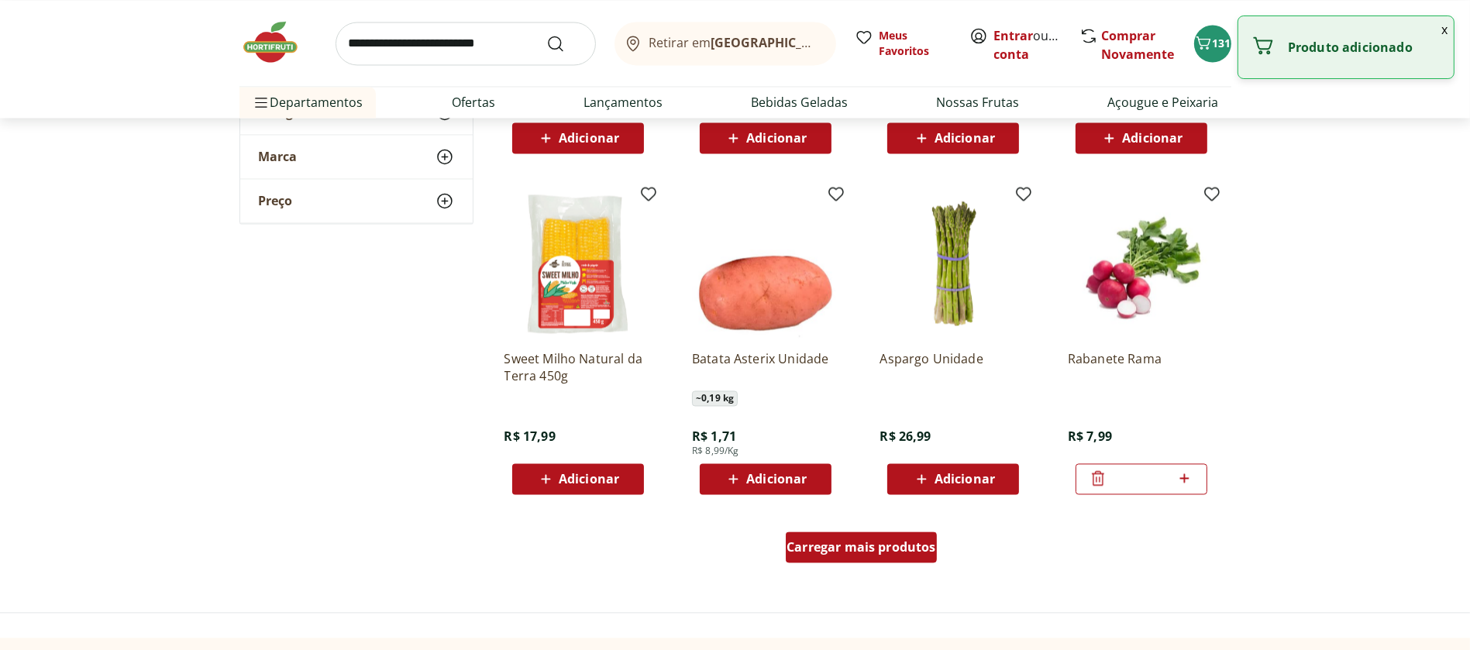
click at [855, 554] on div "Carregar mais produtos" at bounding box center [861, 547] width 151 height 31
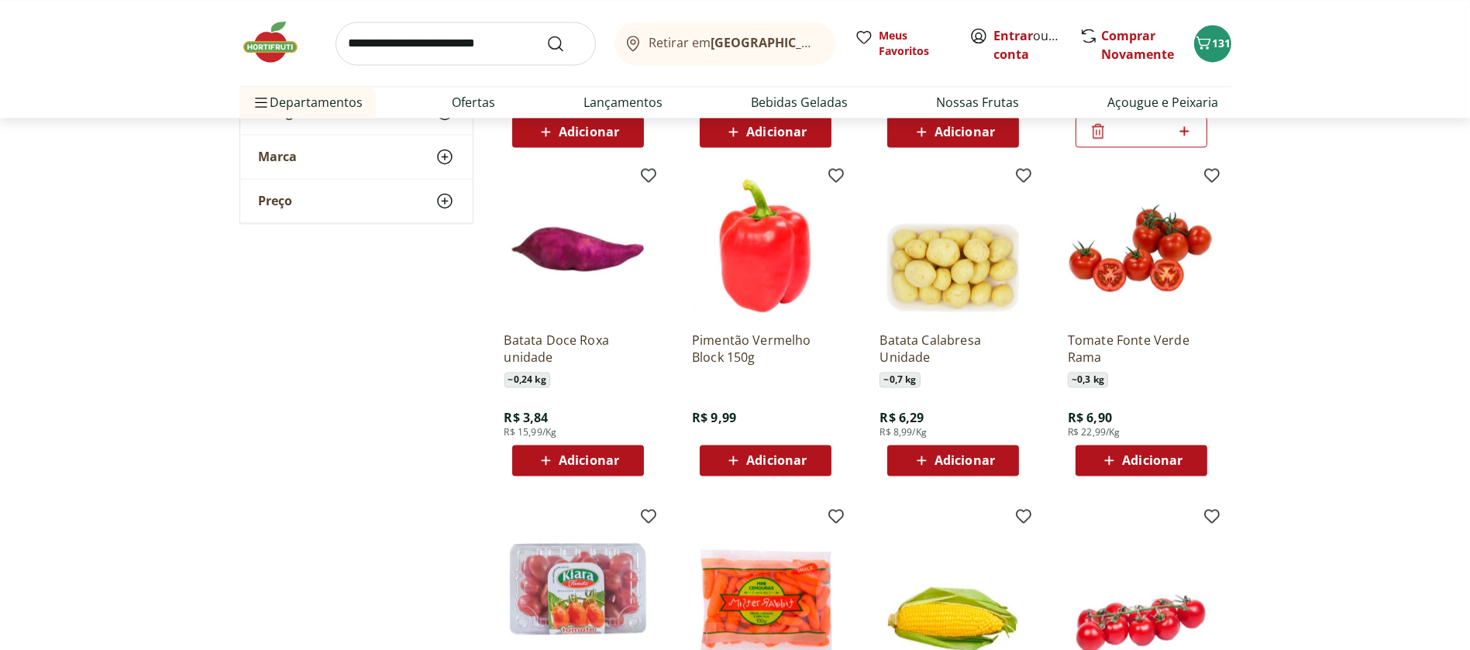
scroll to position [4105, 0]
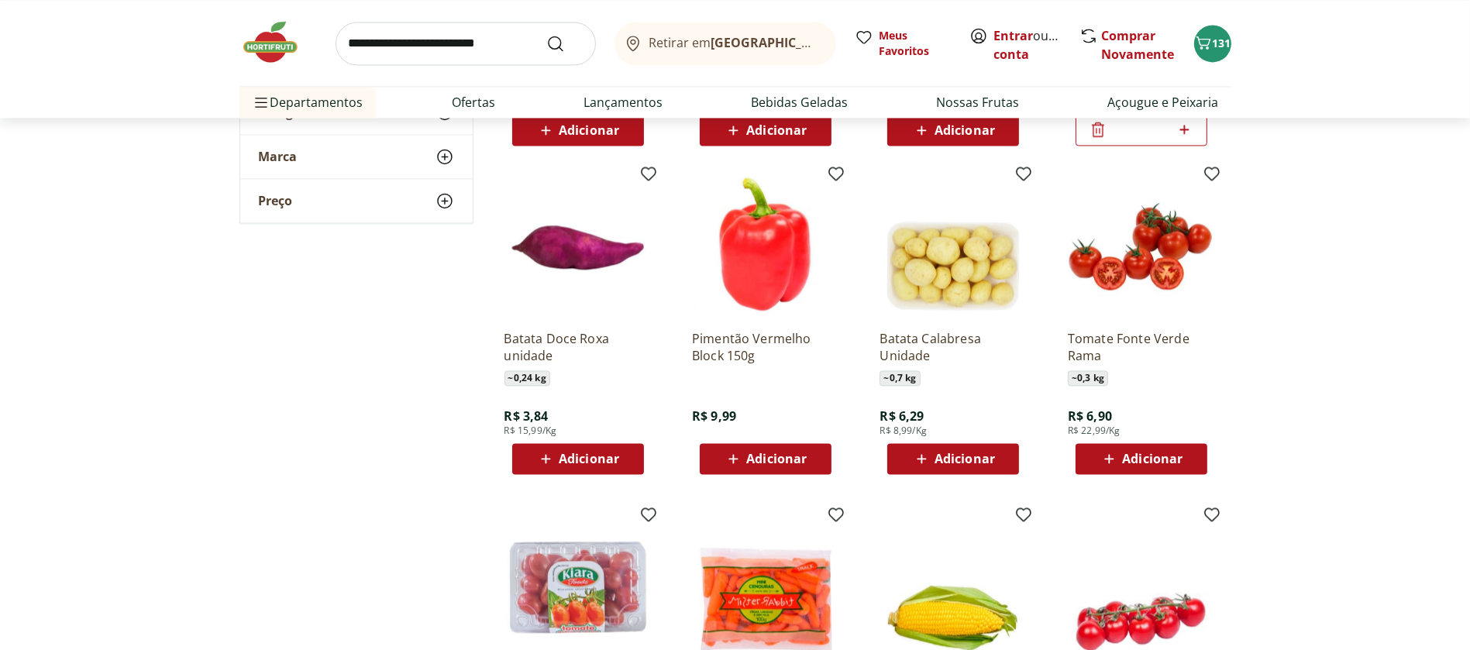
click at [855, 554] on ul "Batata Doce Roxa unidade ~ 0,24 kg R$ 3,84 R$ 15,99/Kg Adicionar Pimentão Verme…" at bounding box center [861, 663] width 739 height 1011
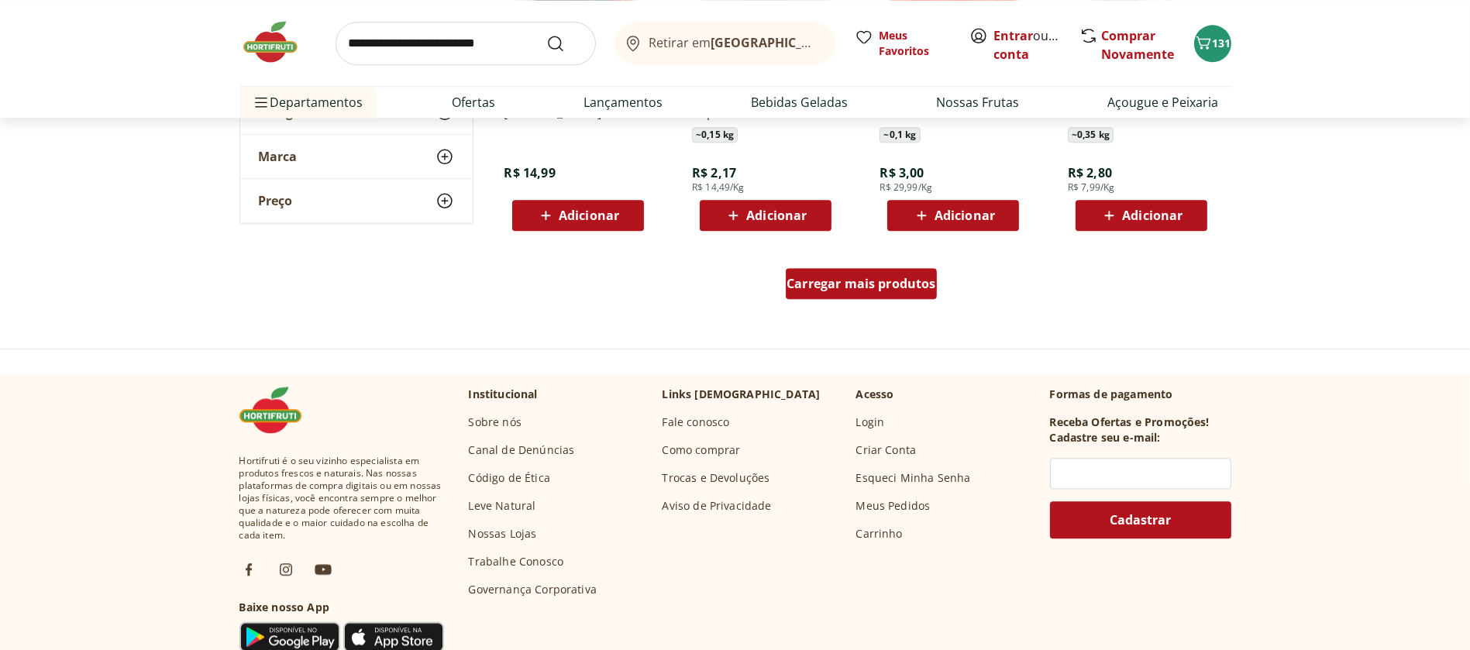
scroll to position [5031, 0]
click at [897, 277] on span "Carregar mais produtos" at bounding box center [862, 283] width 150 height 12
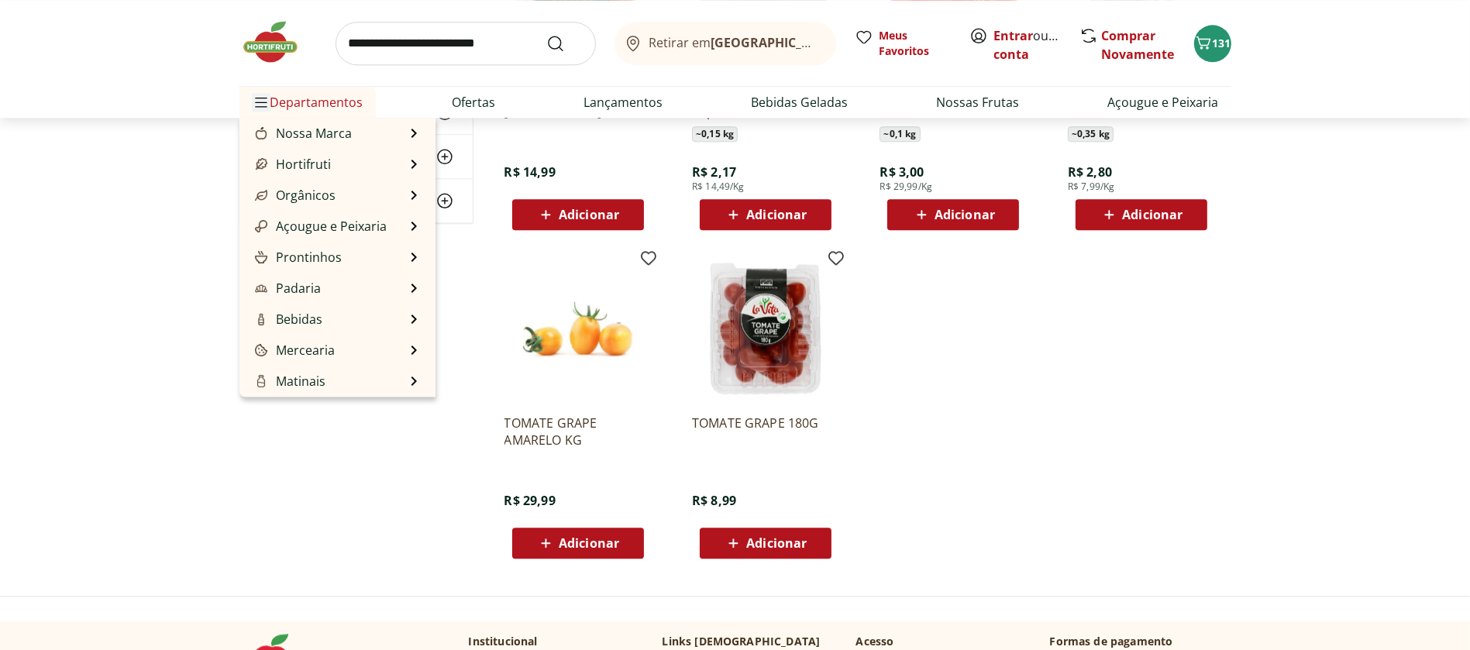
click at [262, 104] on icon "Menu" at bounding box center [261, 102] width 12 height 12
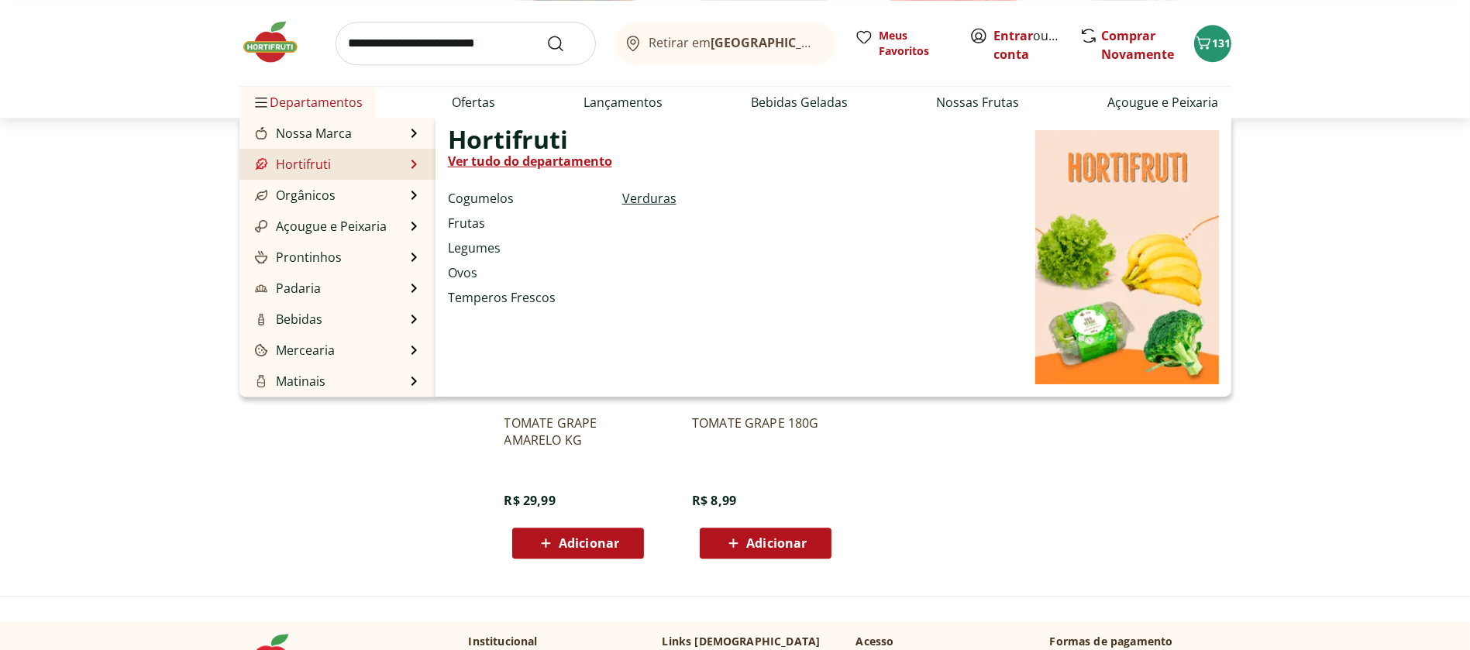
click at [654, 195] on link "Verduras" at bounding box center [649, 198] width 54 height 19
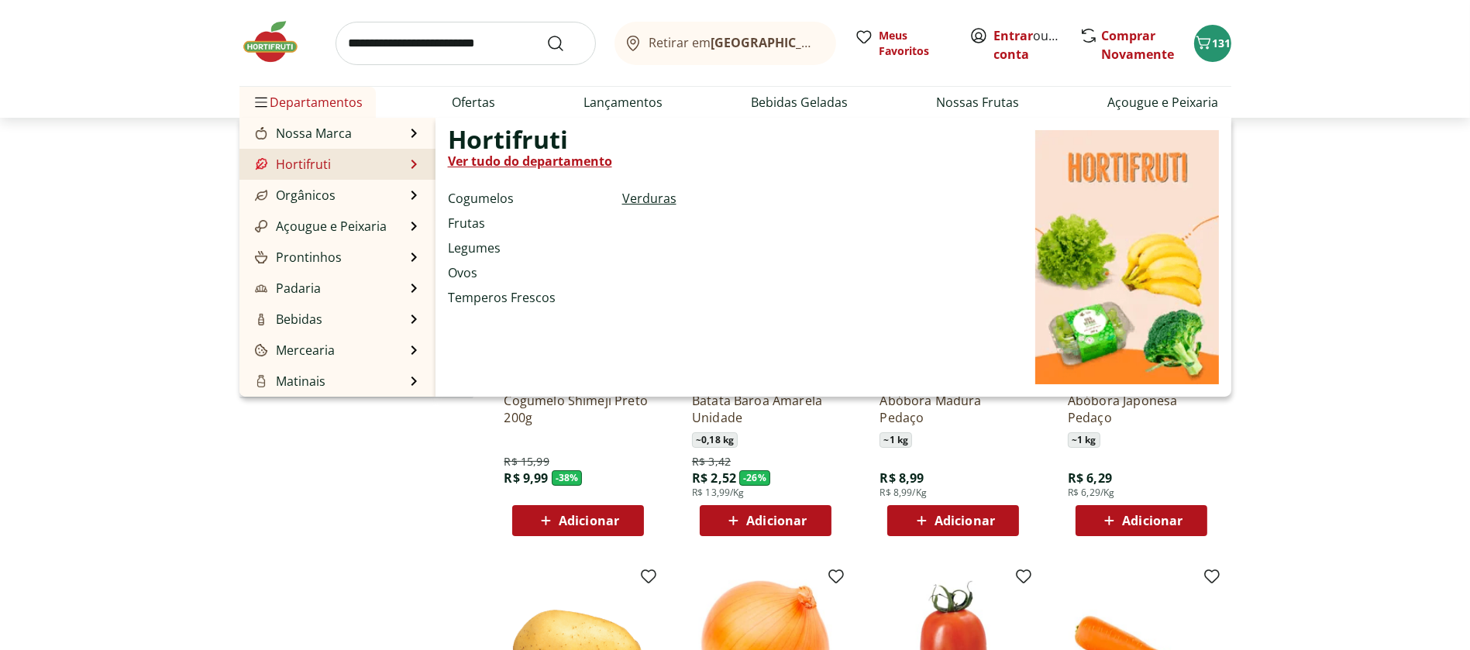
select select "**********"
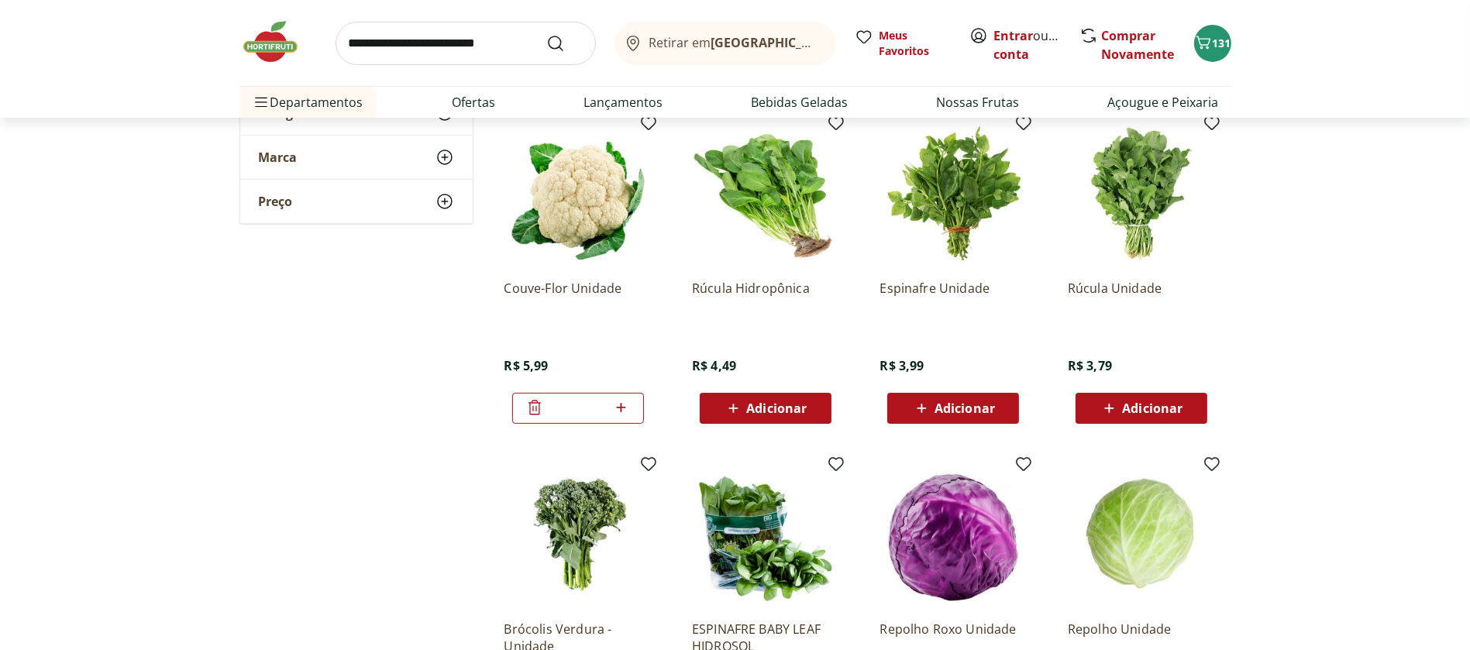
scroll to position [454, 0]
click at [929, 401] on icon at bounding box center [921, 407] width 19 height 19
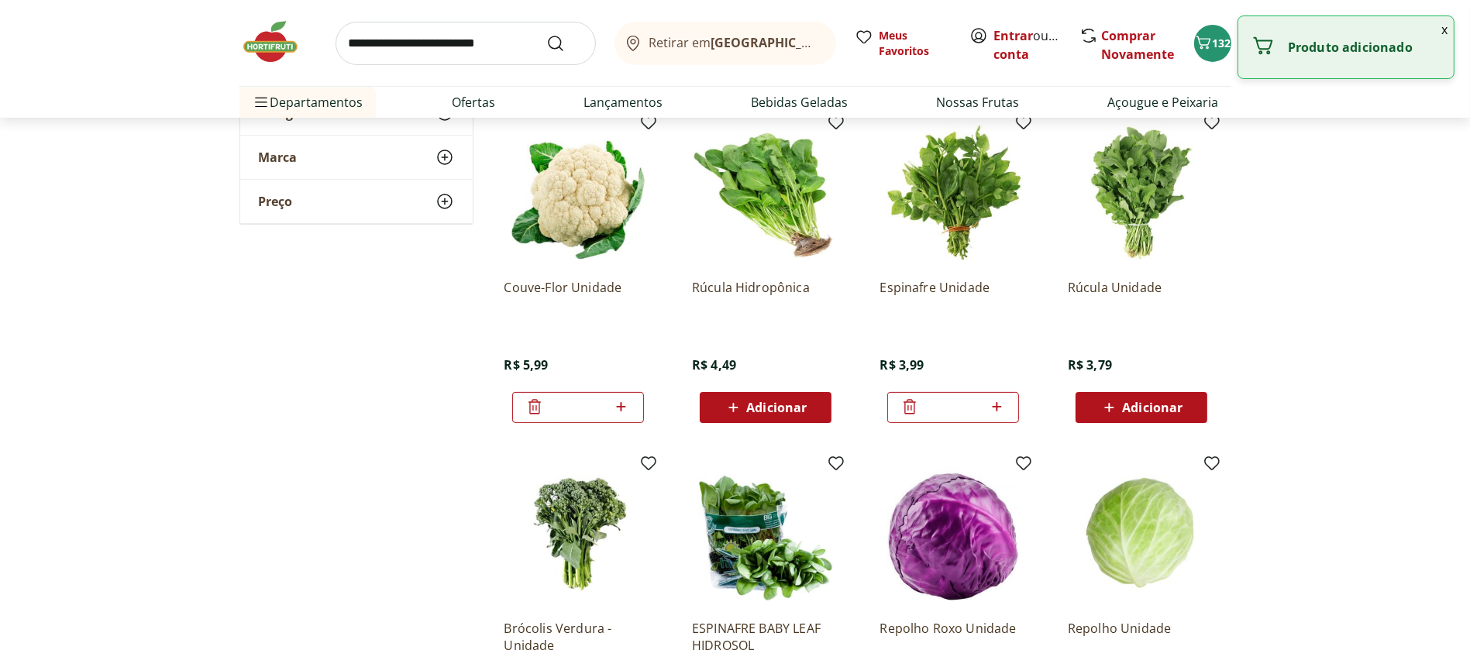
click at [991, 412] on icon at bounding box center [996, 407] width 19 height 19
type input "*"
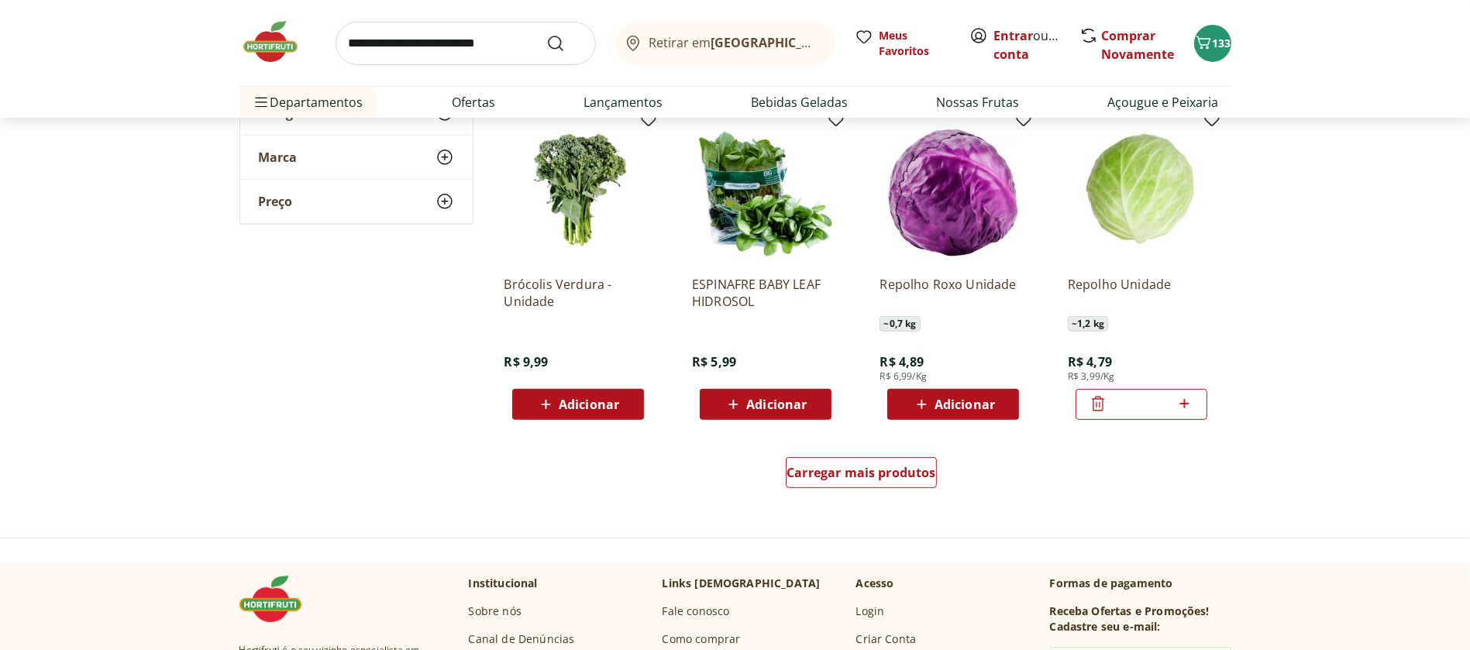
scroll to position [802, 0]
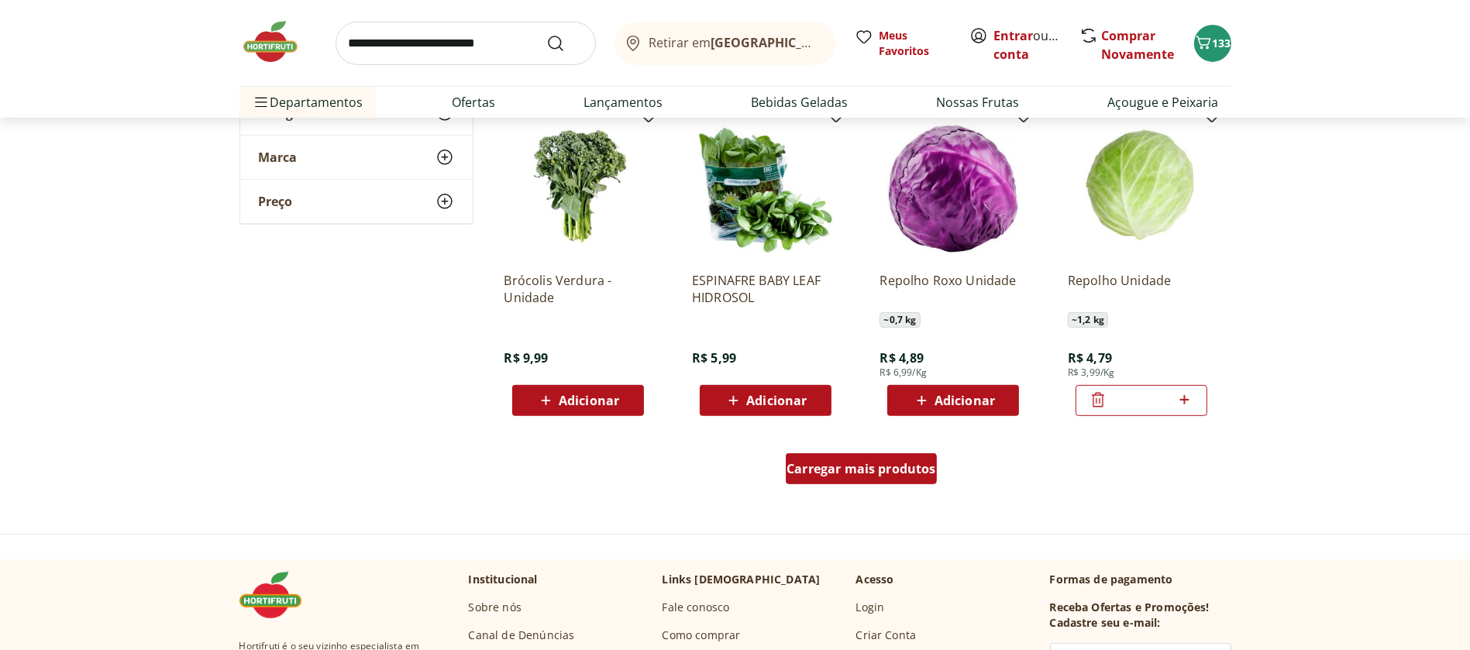
click at [856, 477] on div "Carregar mais produtos" at bounding box center [861, 468] width 151 height 31
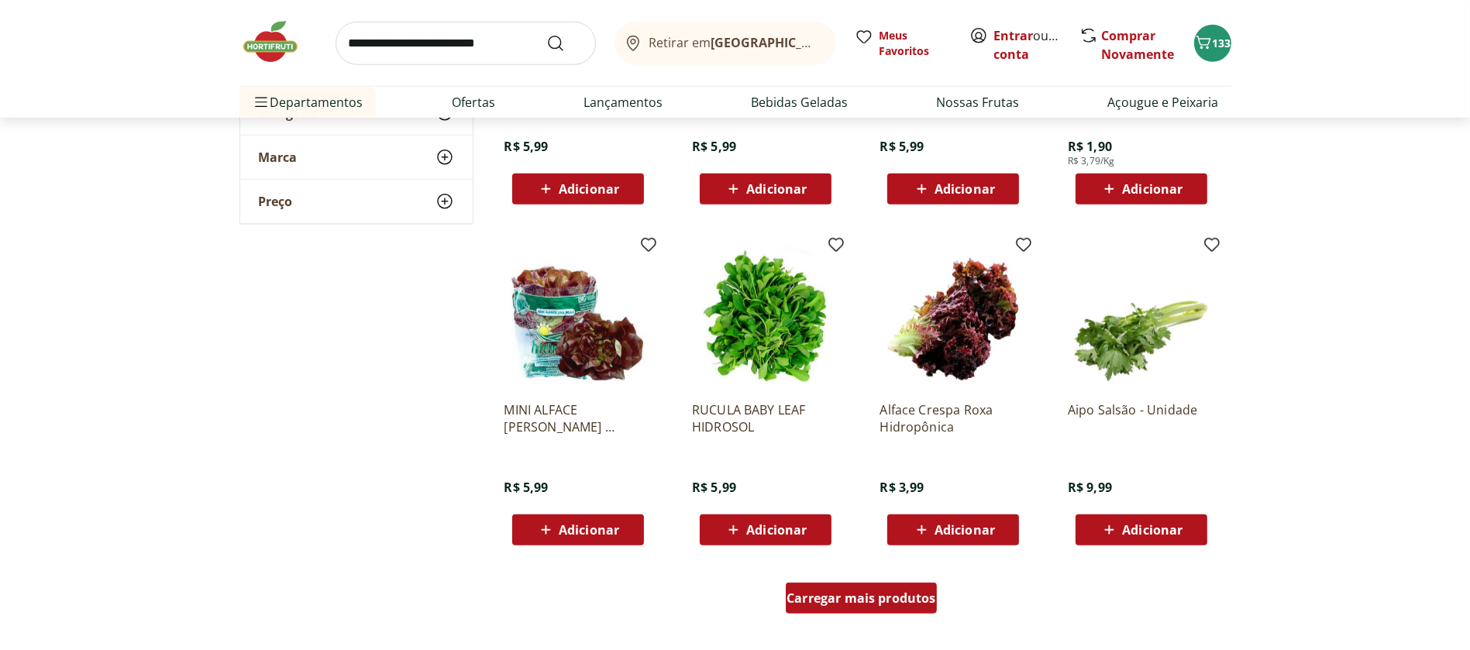
scroll to position [1788, 0]
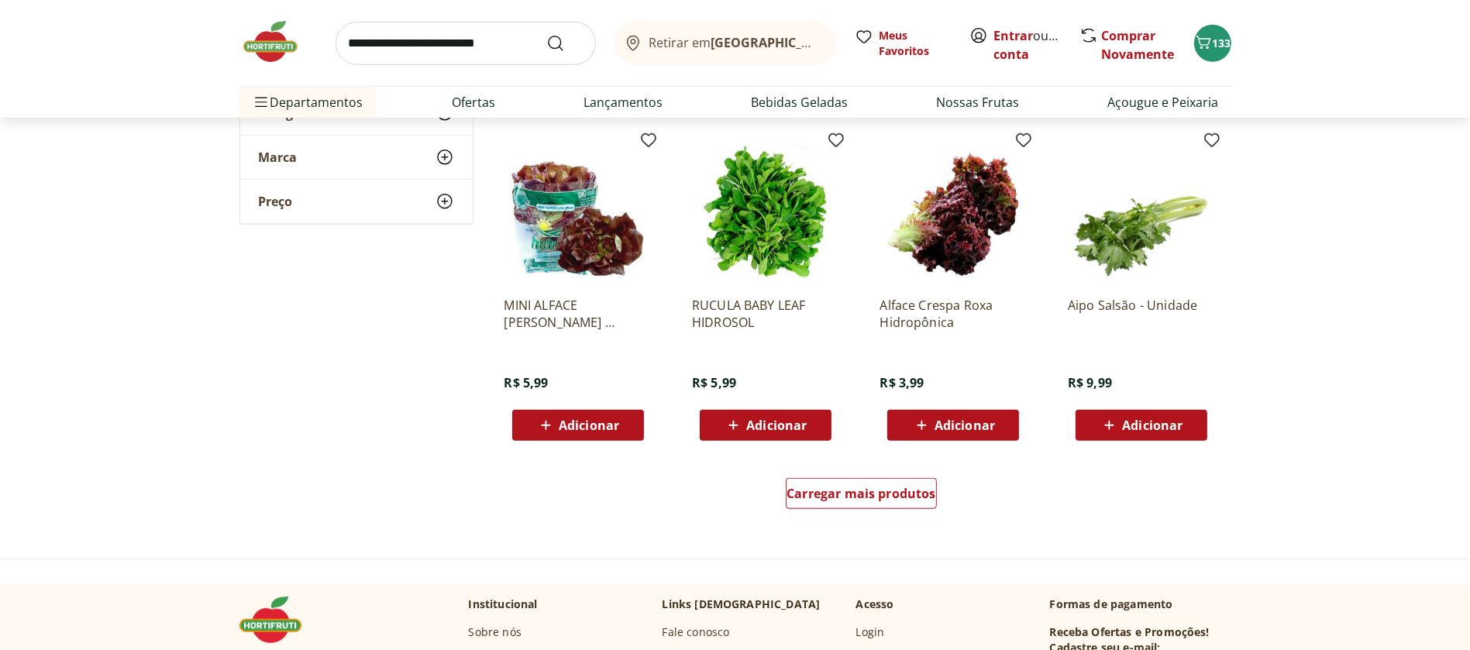
click at [1107, 426] on icon at bounding box center [1109, 425] width 9 height 9
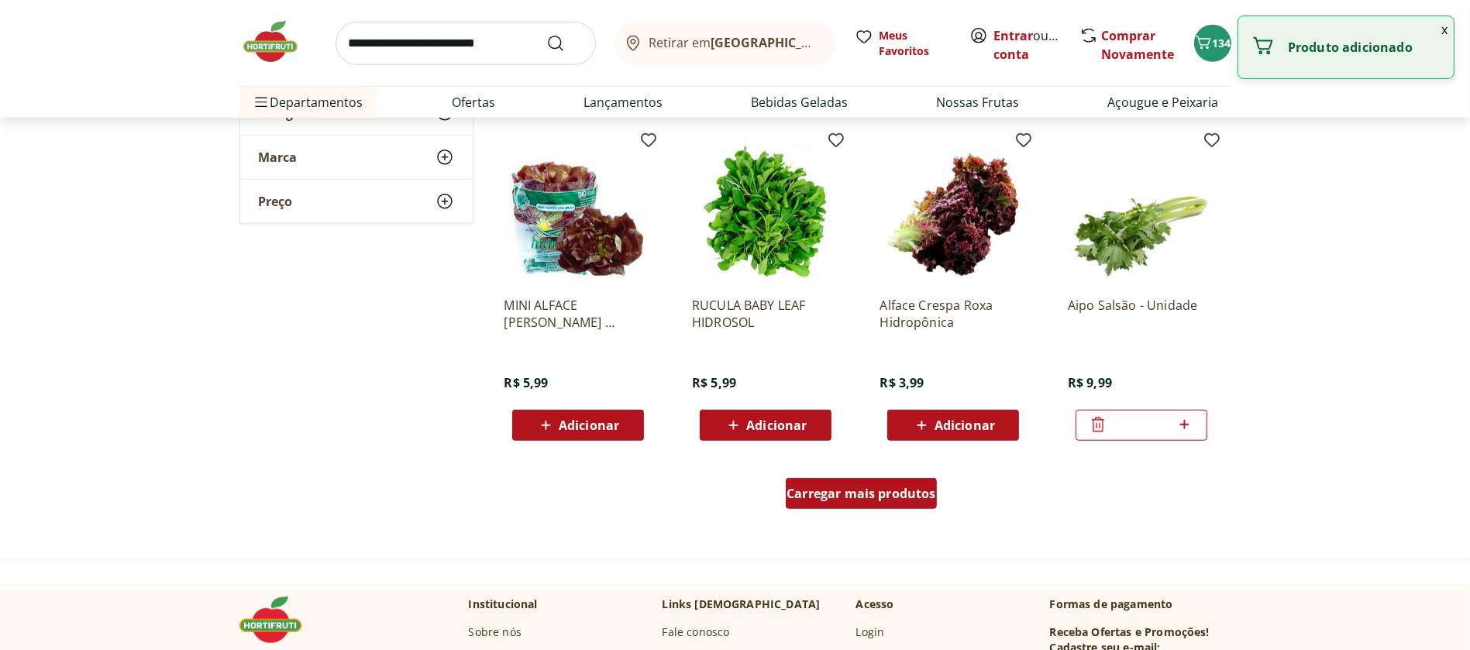
click at [857, 489] on span "Carregar mais produtos" at bounding box center [862, 494] width 150 height 12
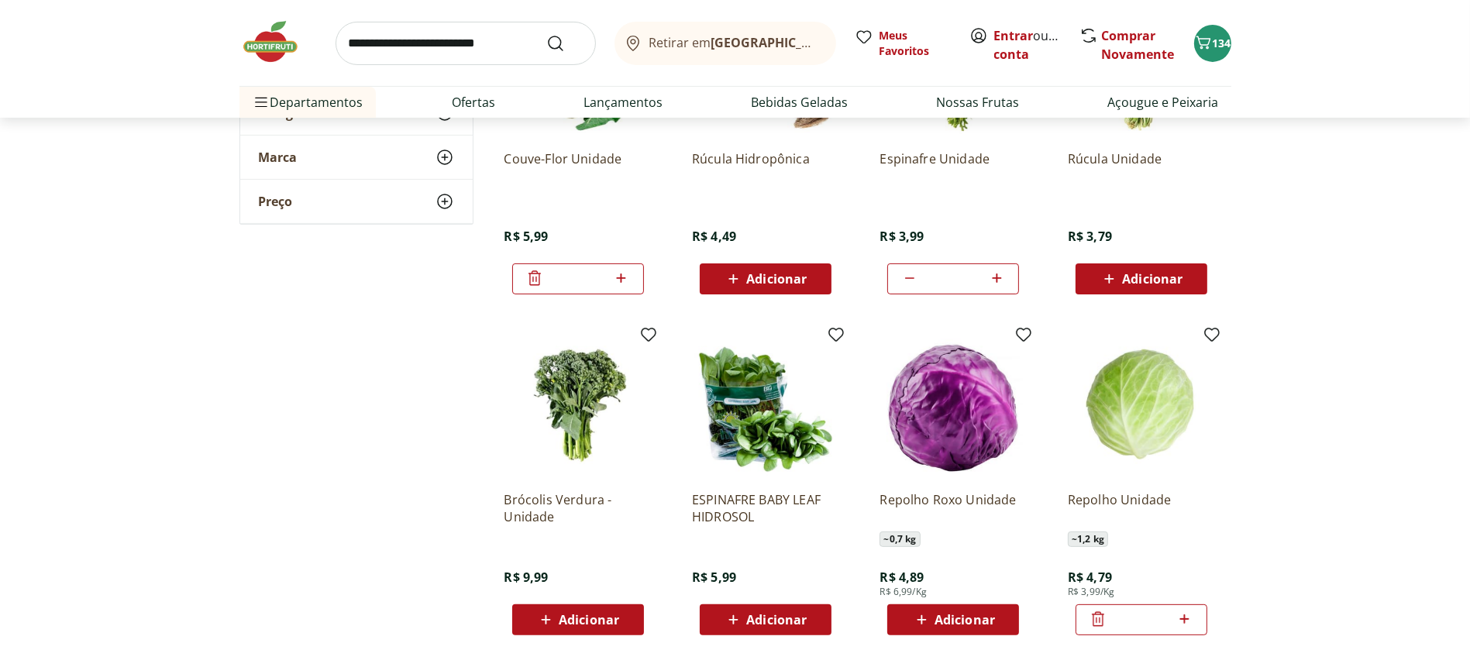
scroll to position [550, 0]
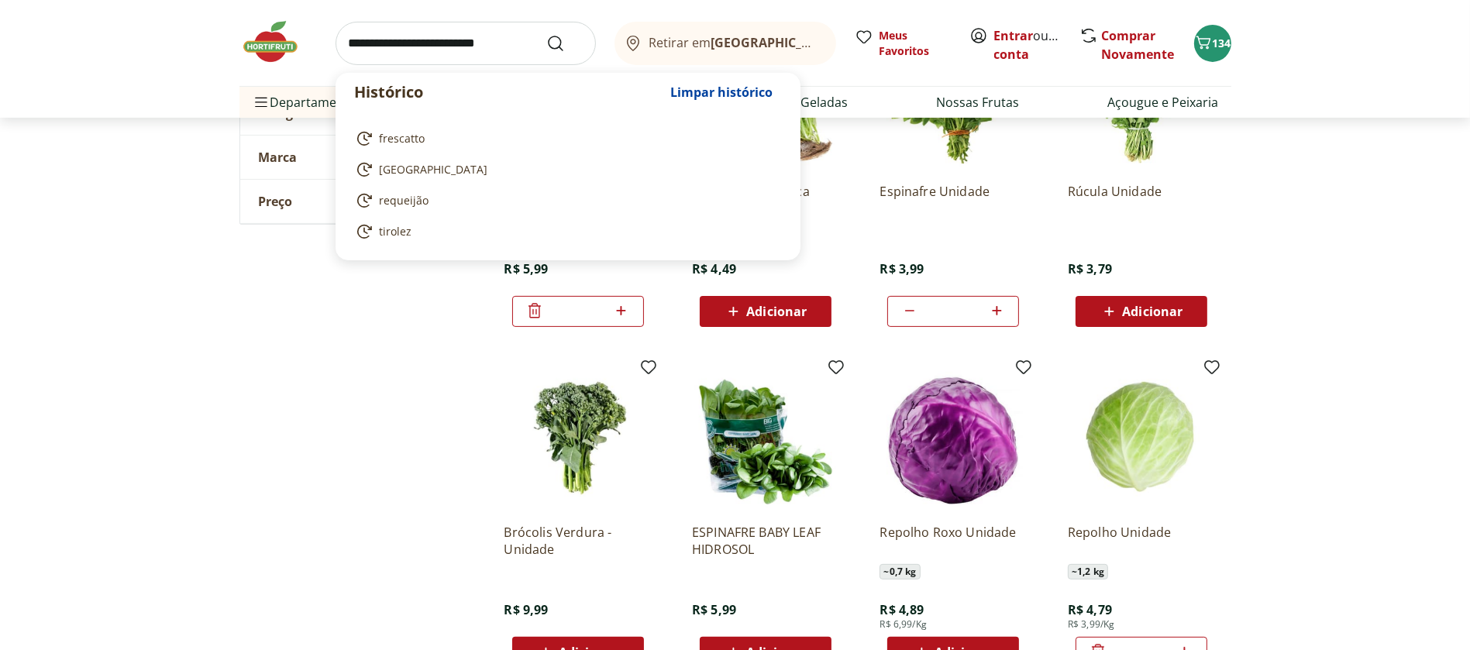
click at [474, 50] on input "search" at bounding box center [466, 43] width 260 height 43
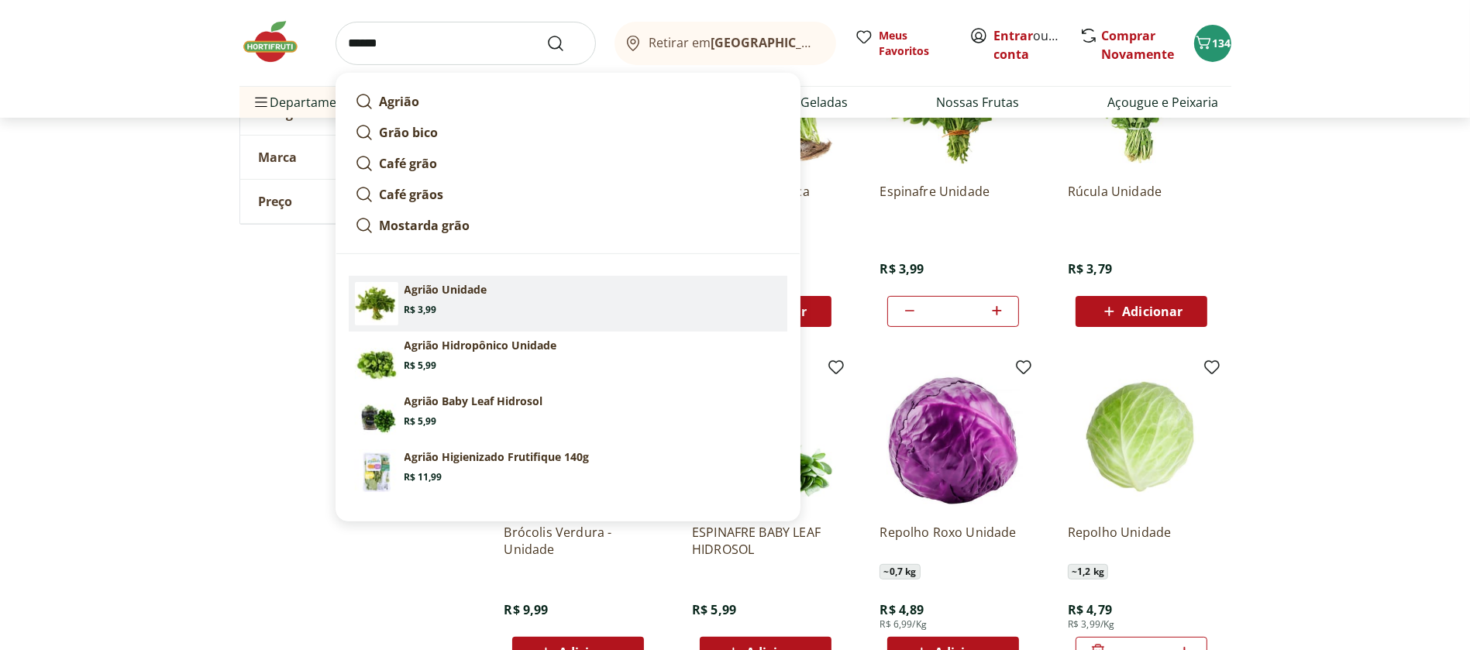
click at [437, 294] on p "Agrião Unidade" at bounding box center [446, 290] width 83 height 16
type input "**********"
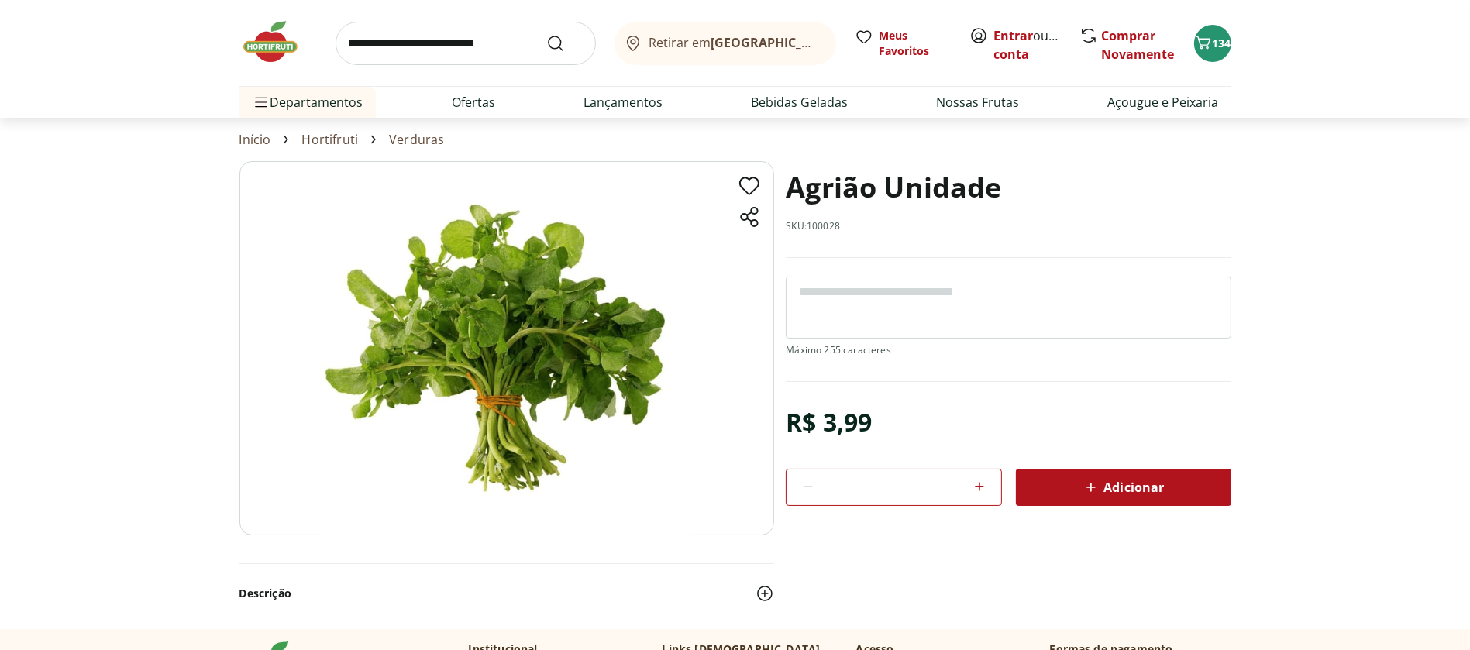
click at [980, 486] on icon at bounding box center [979, 486] width 19 height 19
type input "*"
click at [1126, 490] on span "Adicionar" at bounding box center [1123, 487] width 82 height 19
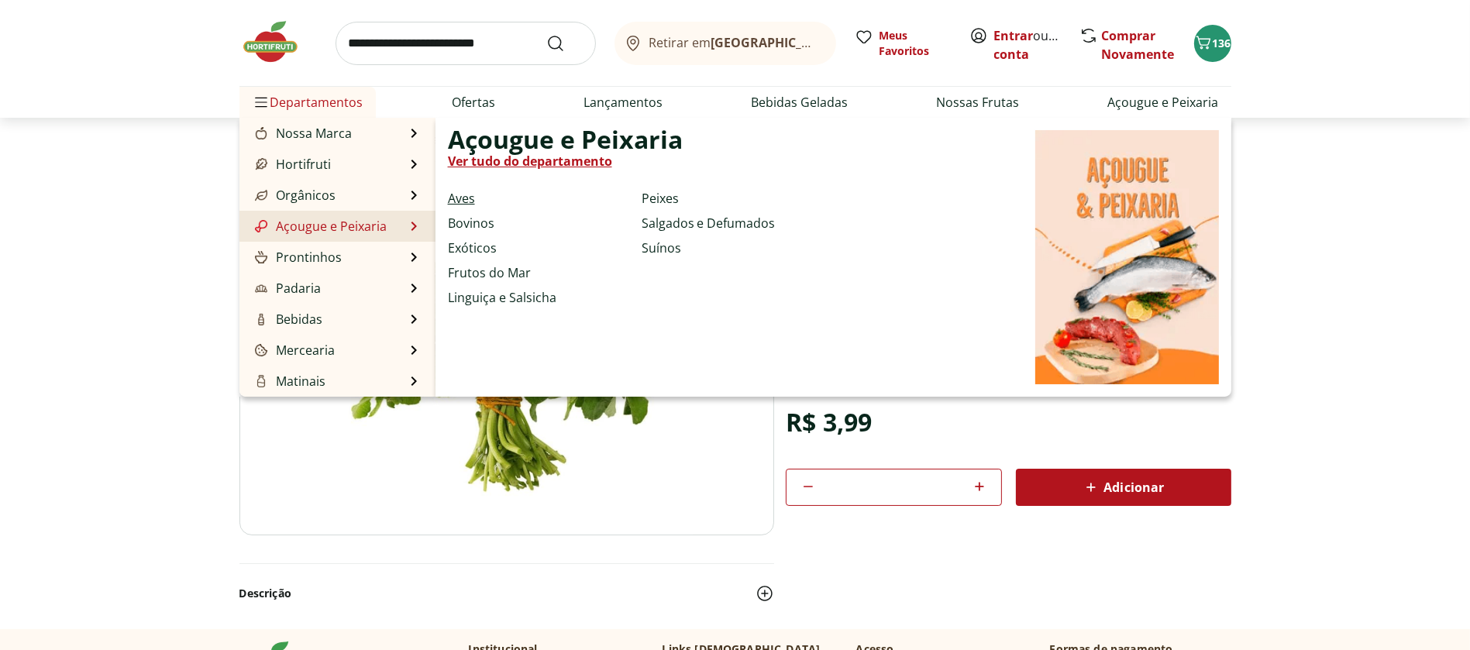
click at [464, 198] on link "Aves" at bounding box center [461, 198] width 27 height 19
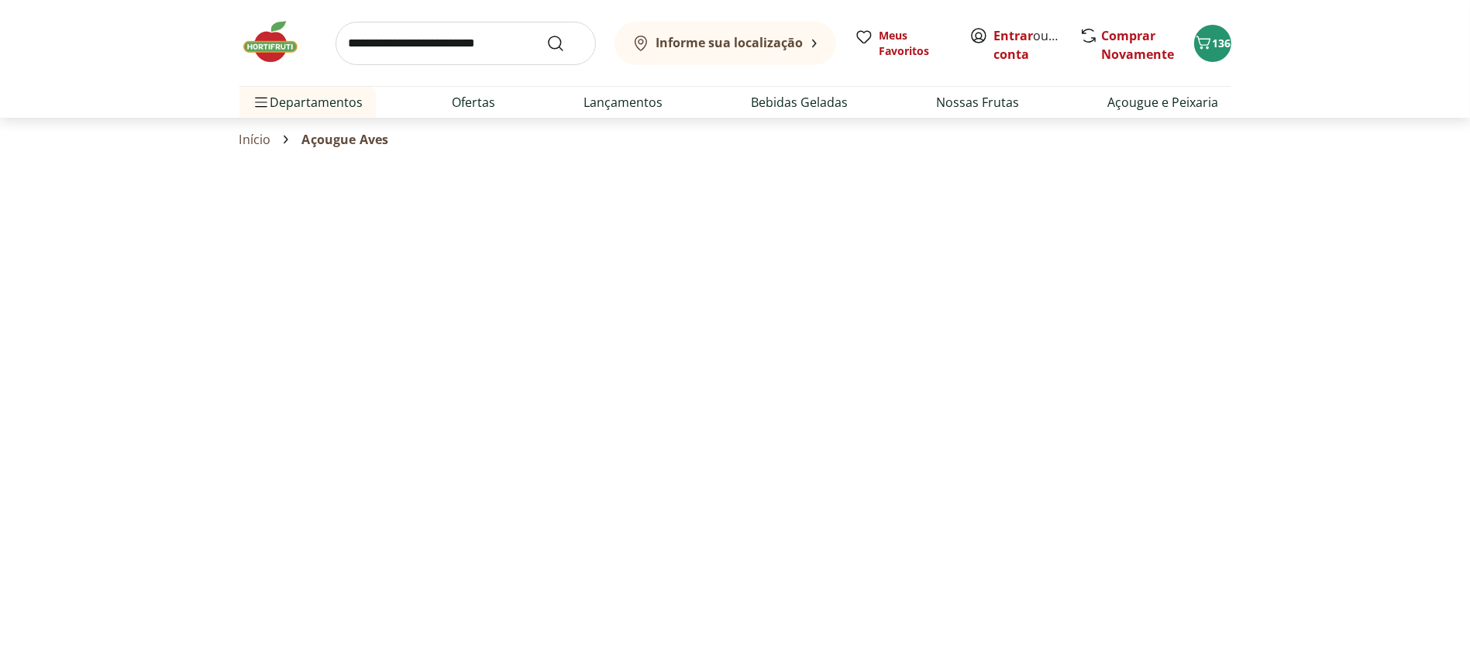
select select "**********"
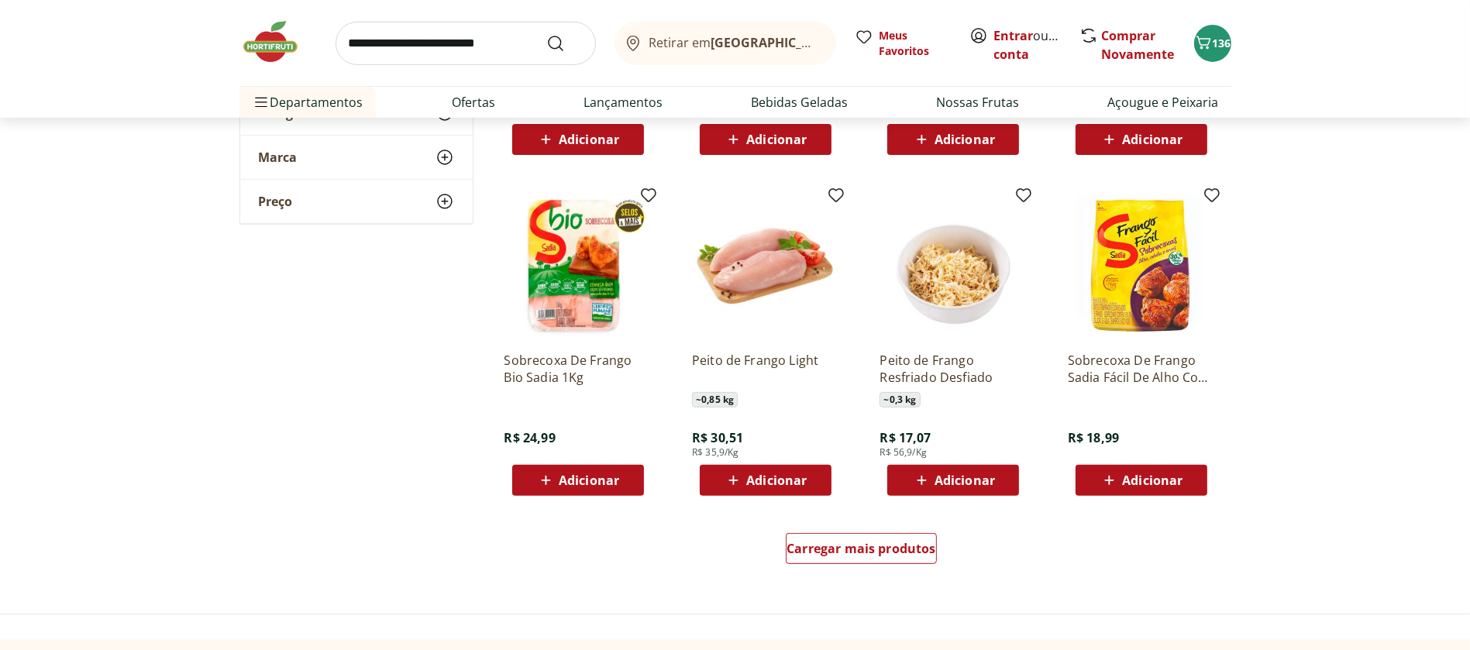
scroll to position [725, 0]
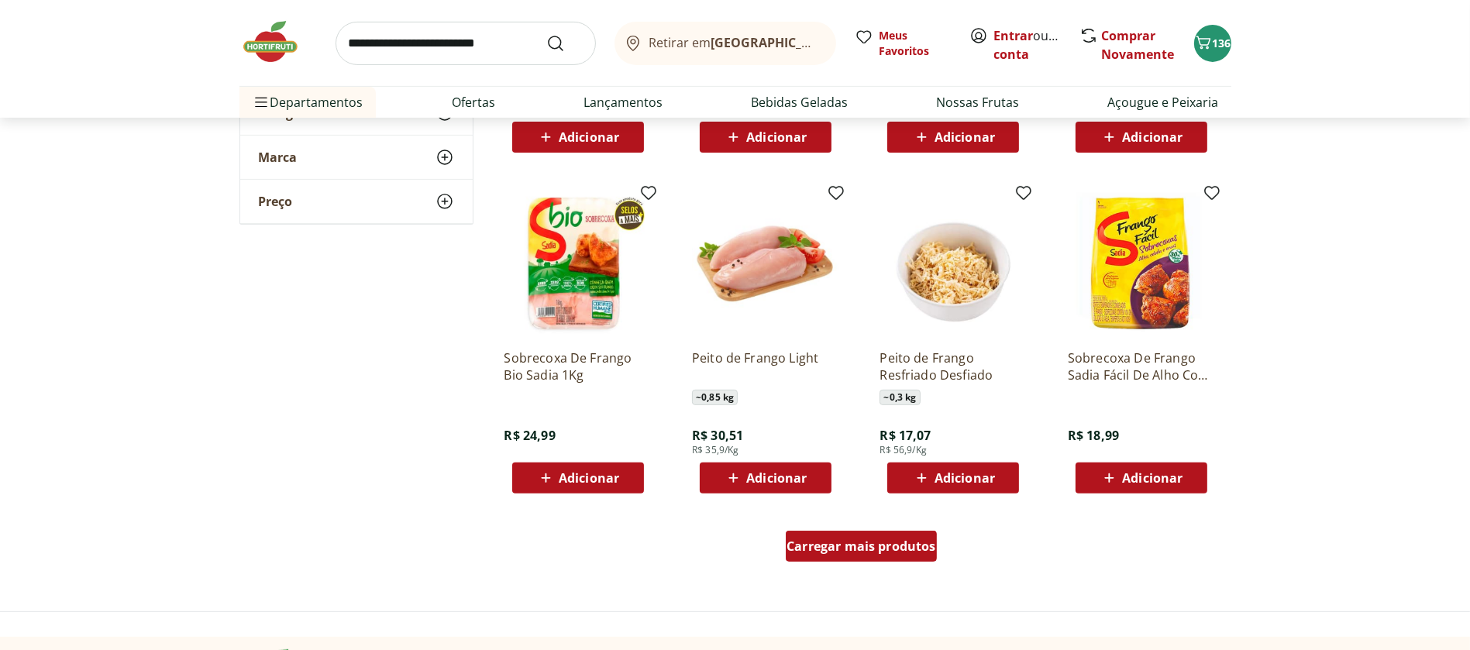
click at [820, 553] on span "Carregar mais produtos" at bounding box center [862, 546] width 150 height 12
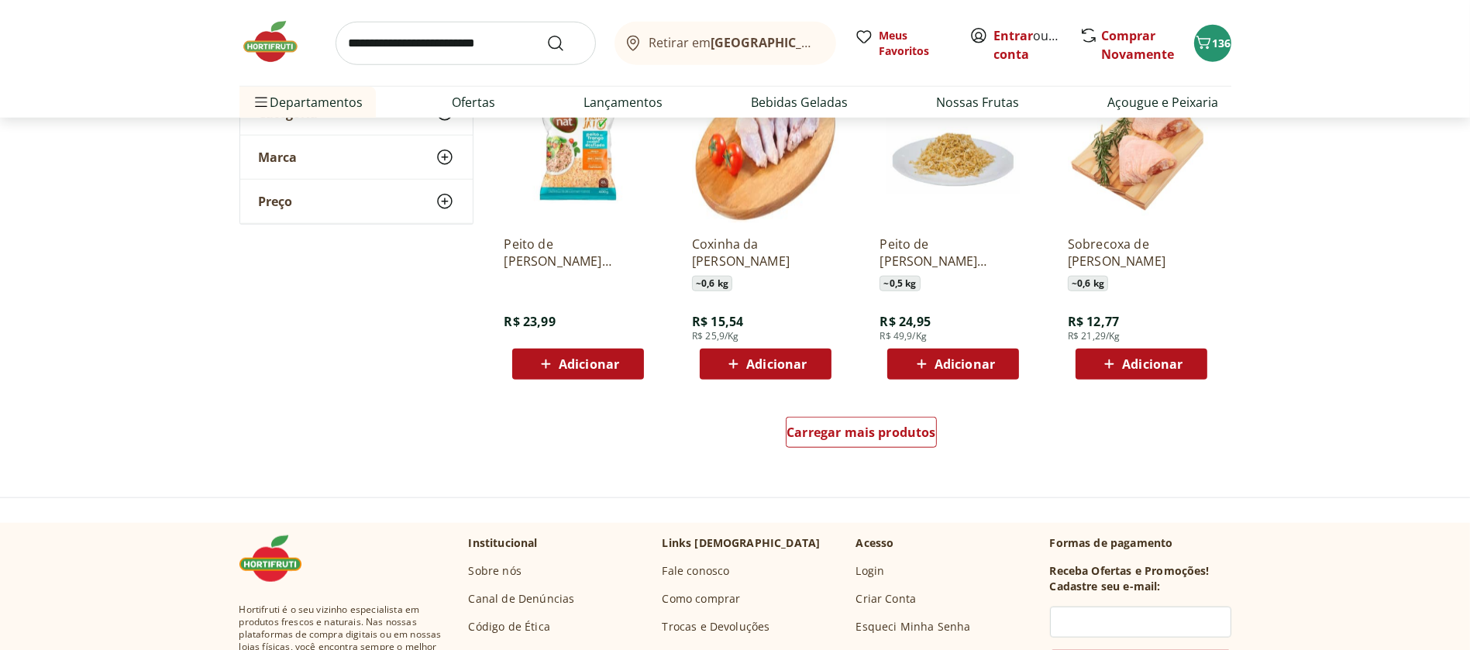
scroll to position [1851, 0]
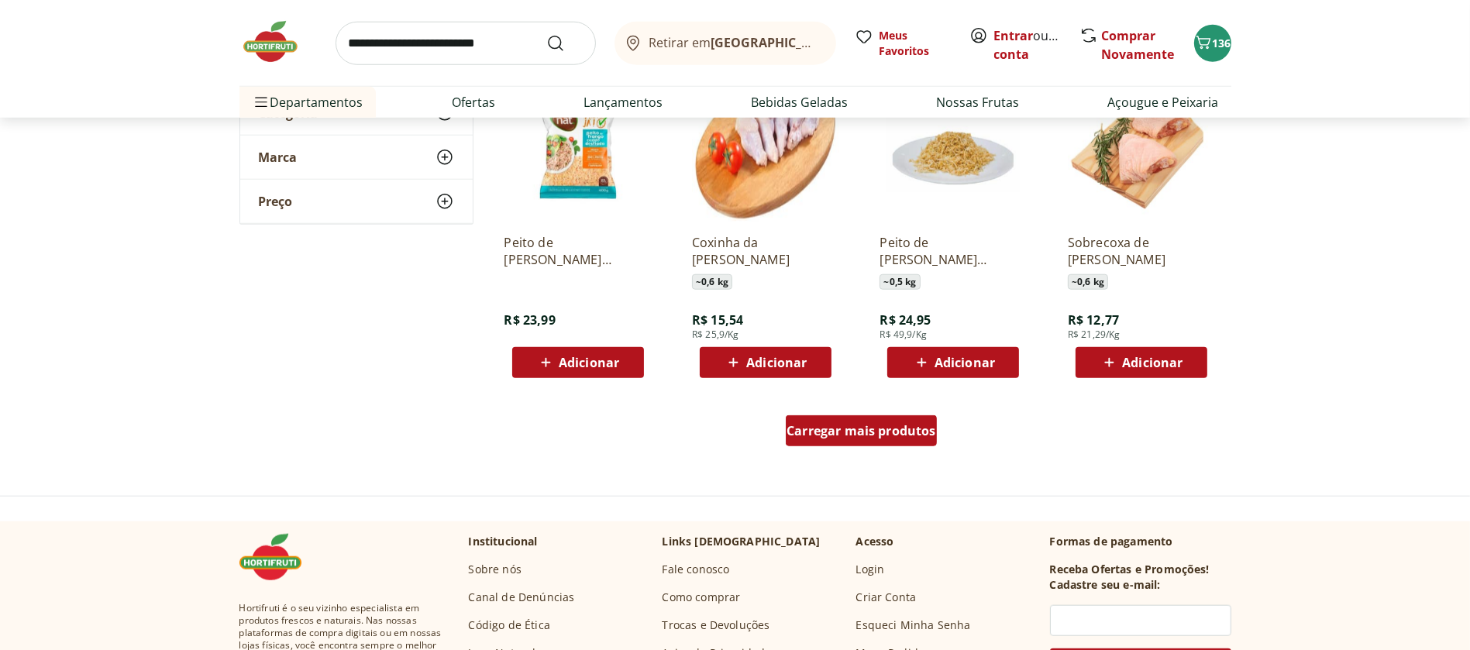
click at [837, 430] on span "Carregar mais produtos" at bounding box center [862, 431] width 150 height 12
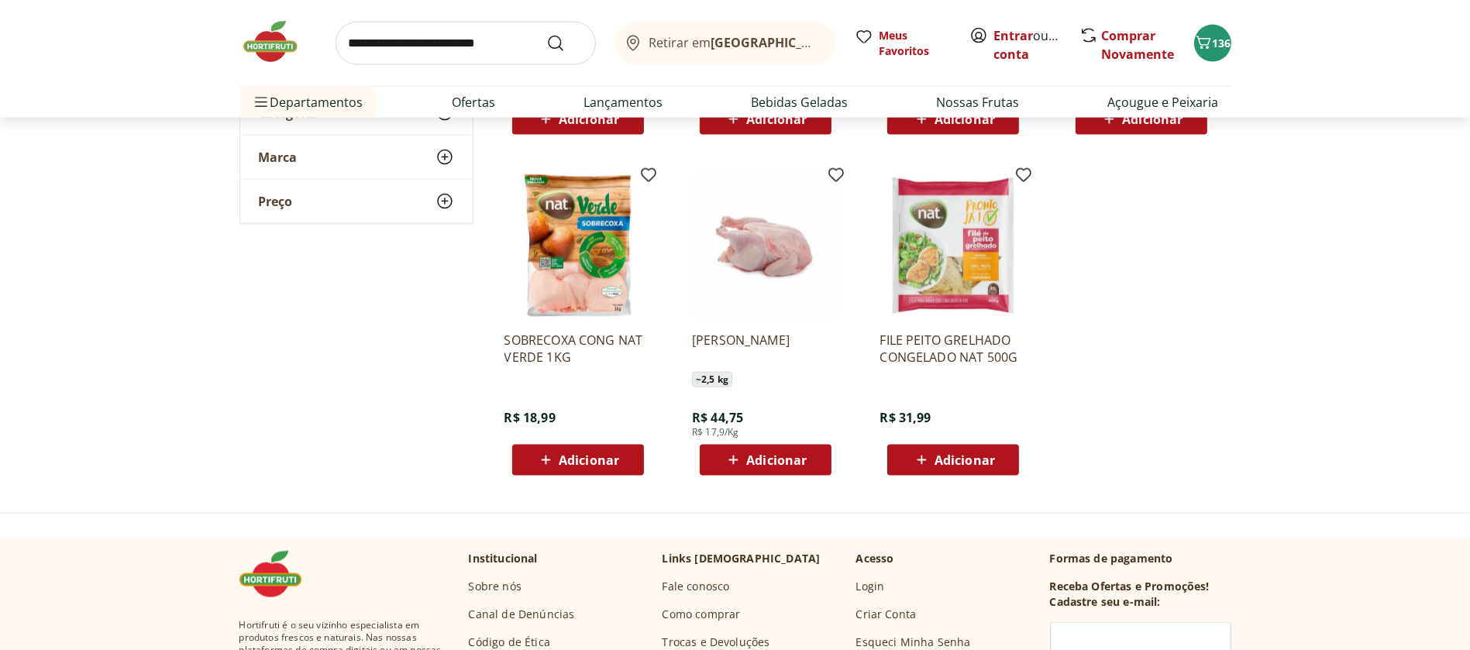
scroll to position [2768, 0]
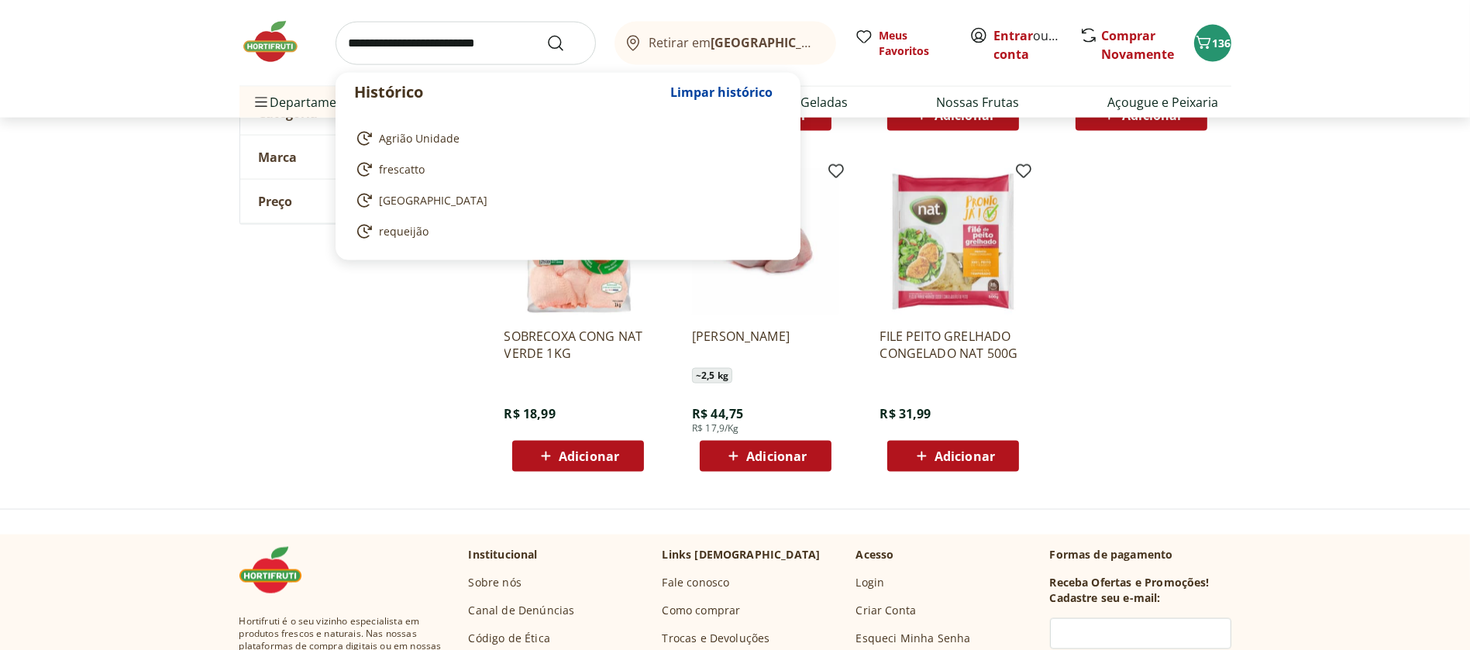
click at [458, 46] on input "search" at bounding box center [466, 43] width 260 height 43
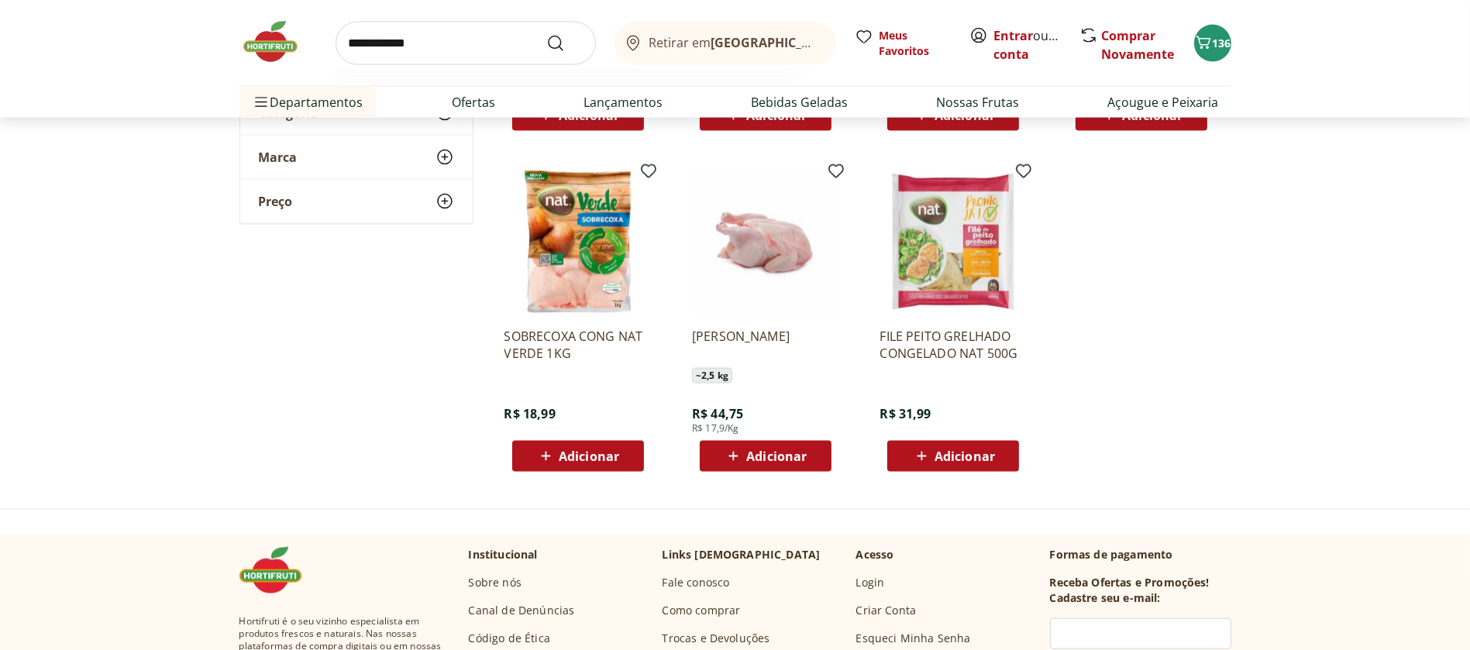
type input "**********"
click at [546, 34] on button "Submit Search" at bounding box center [564, 43] width 37 height 19
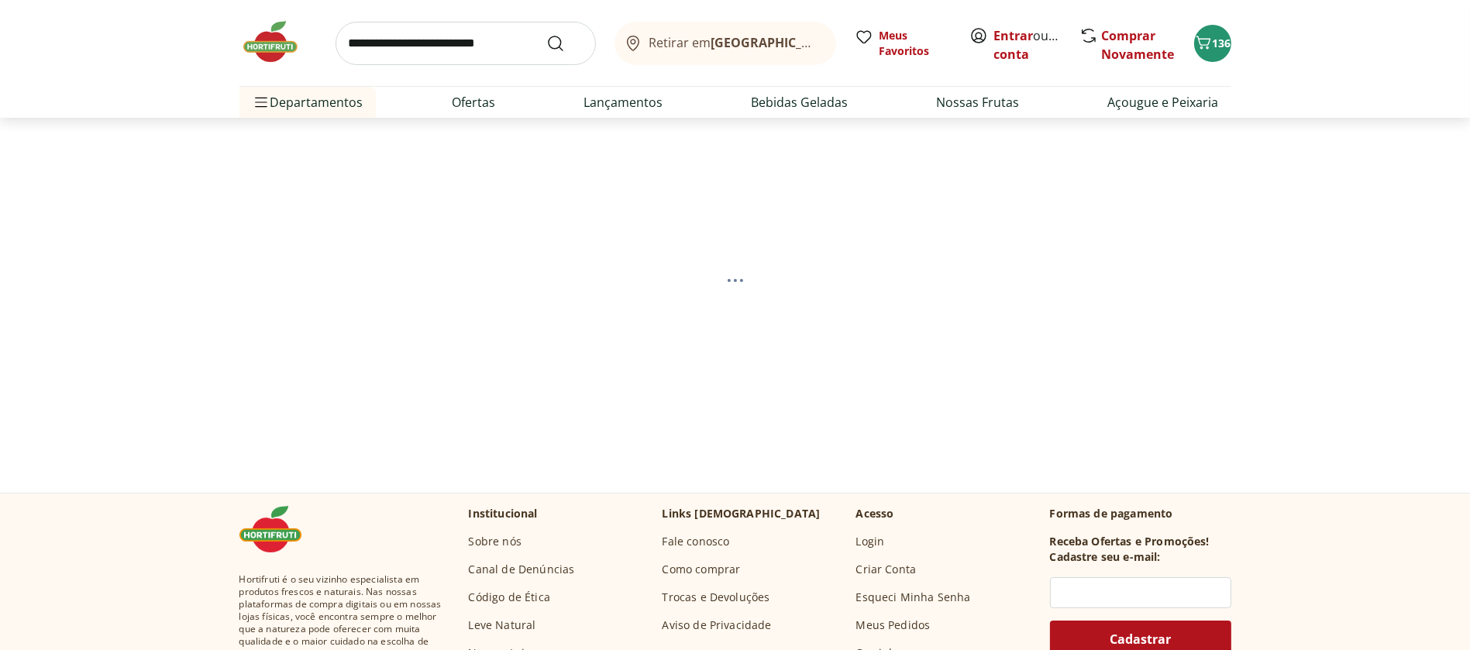
select select "**********"
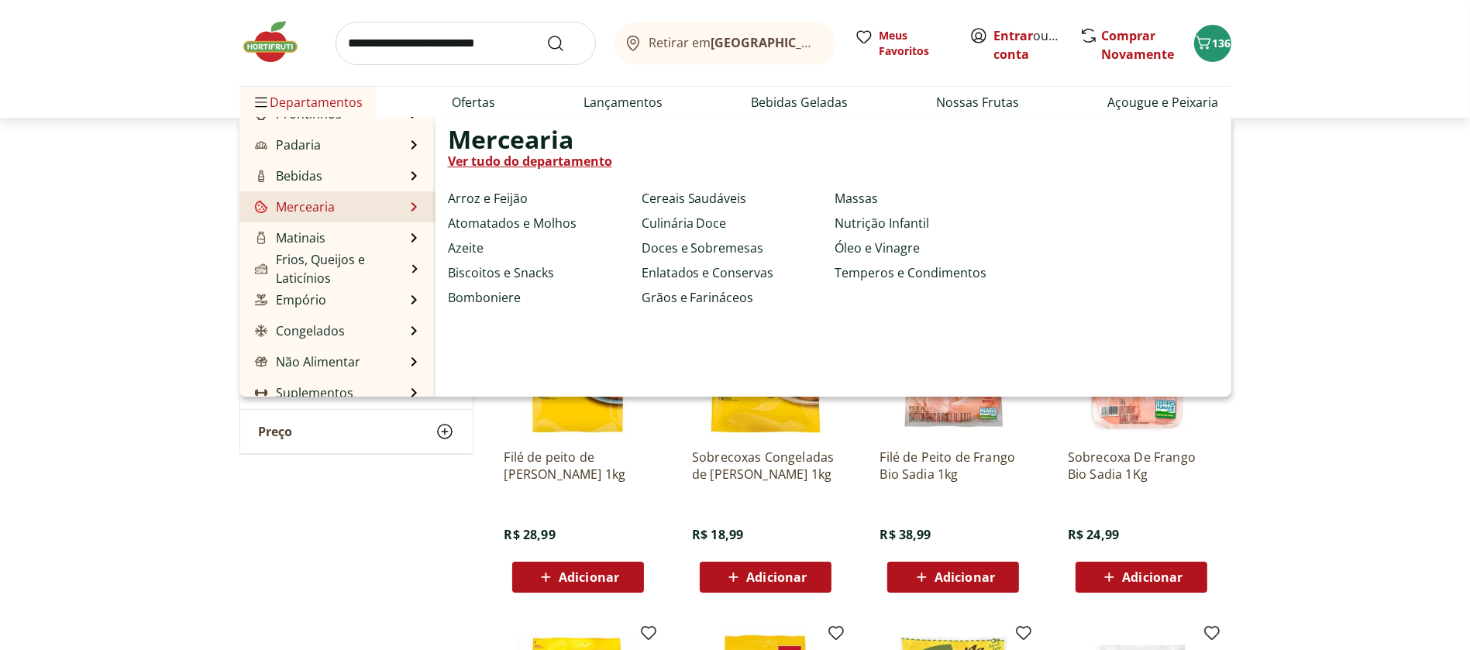
scroll to position [154, 0]
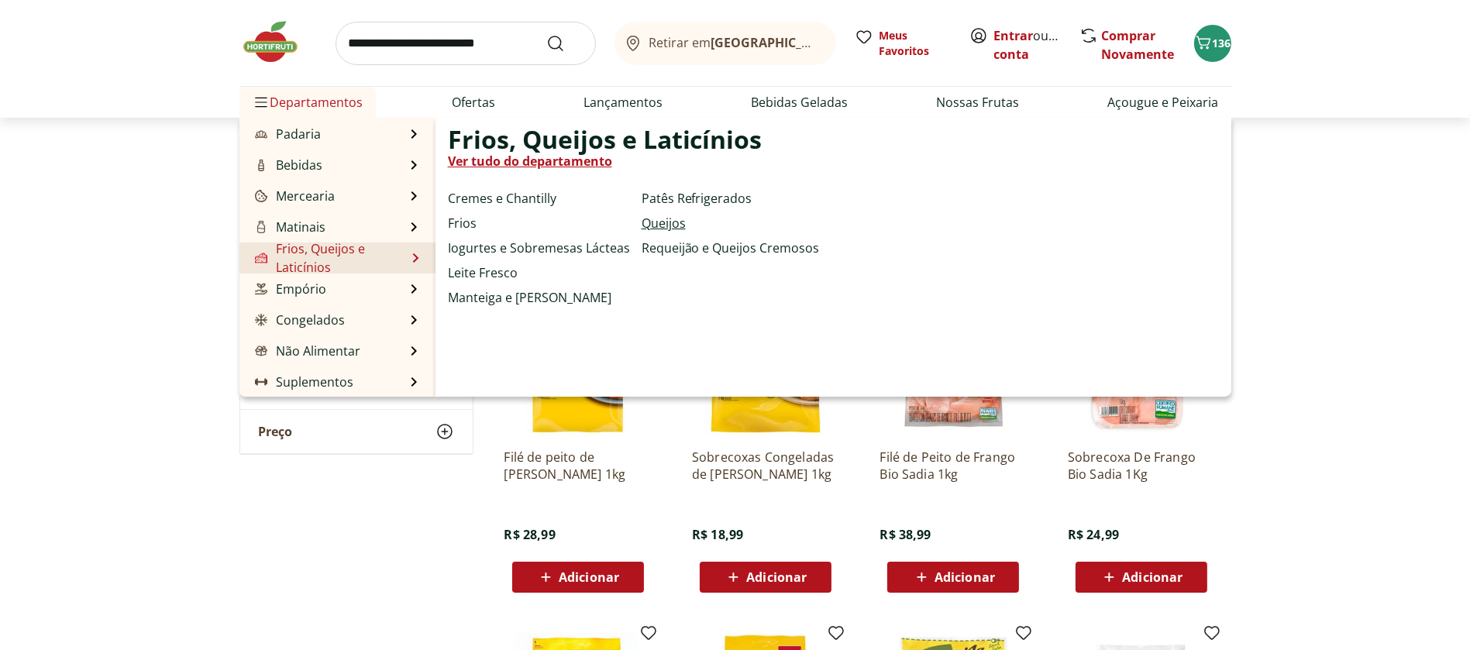
click at [664, 229] on link "Queijos" at bounding box center [664, 223] width 44 height 19
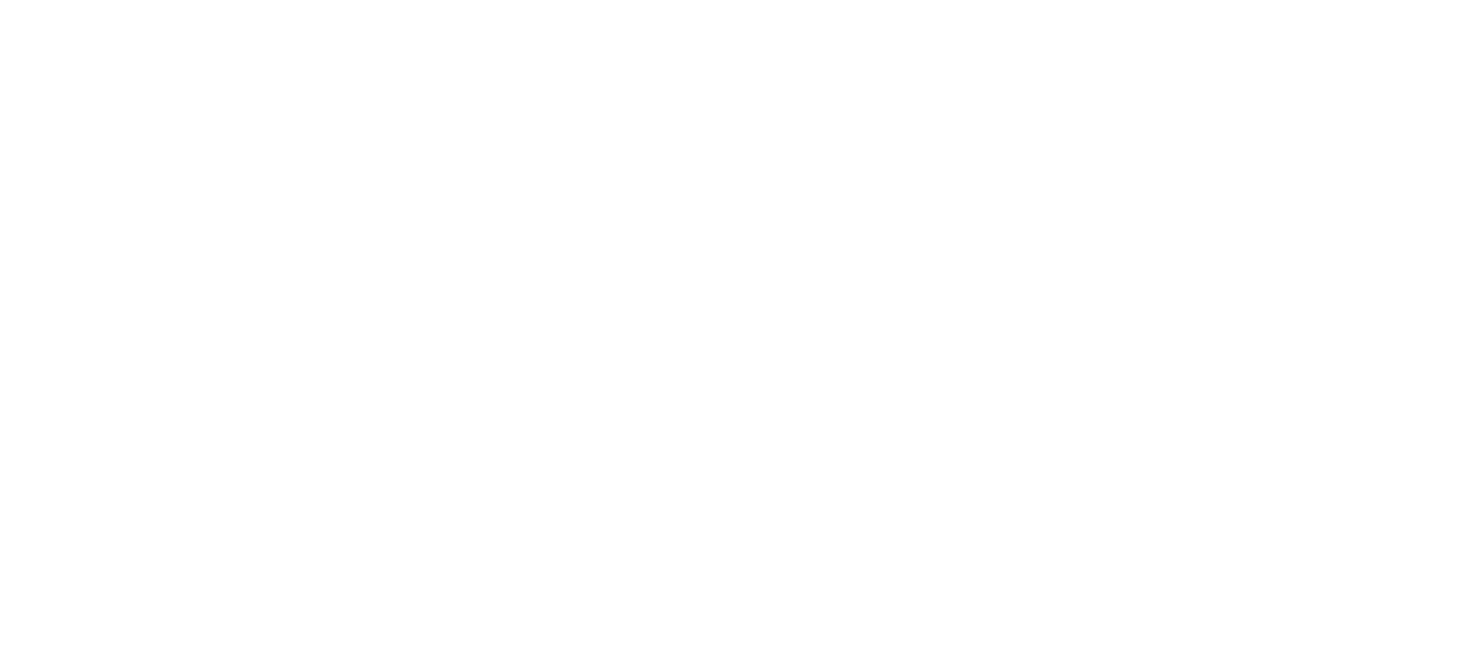
select select "**********"
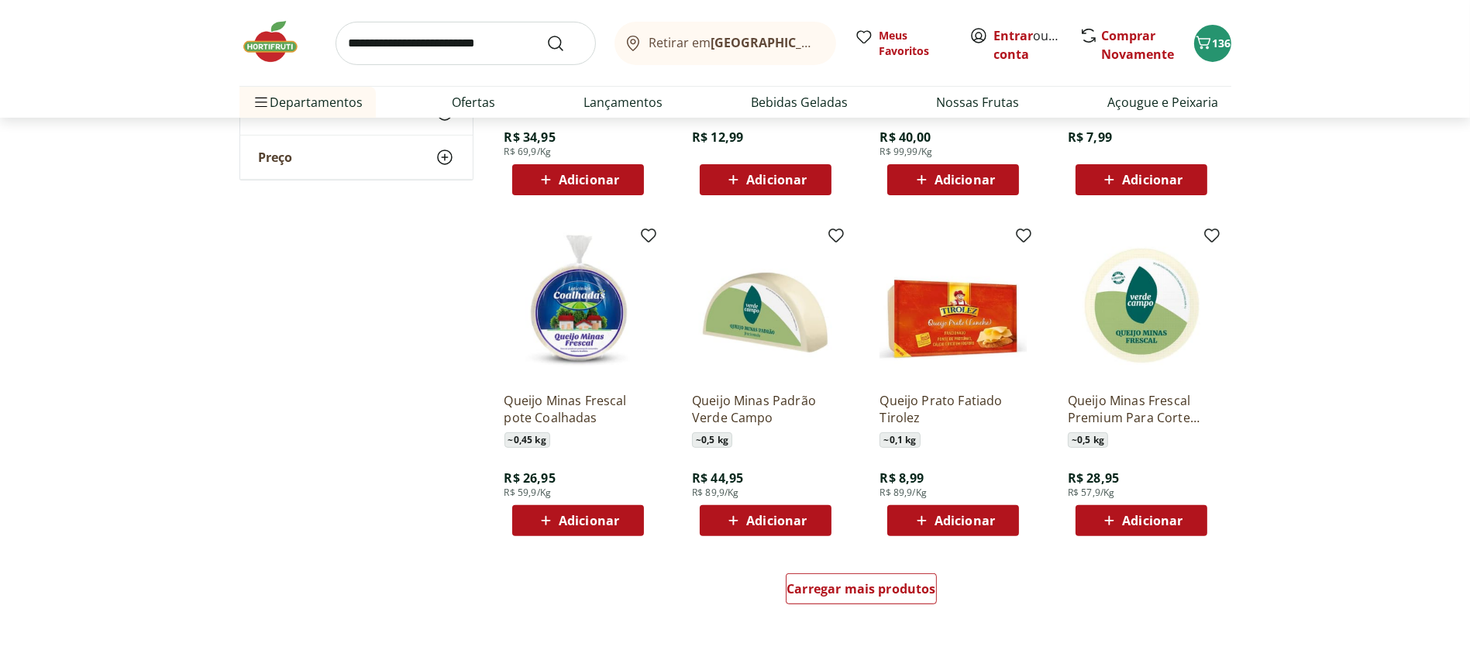
scroll to position [683, 0]
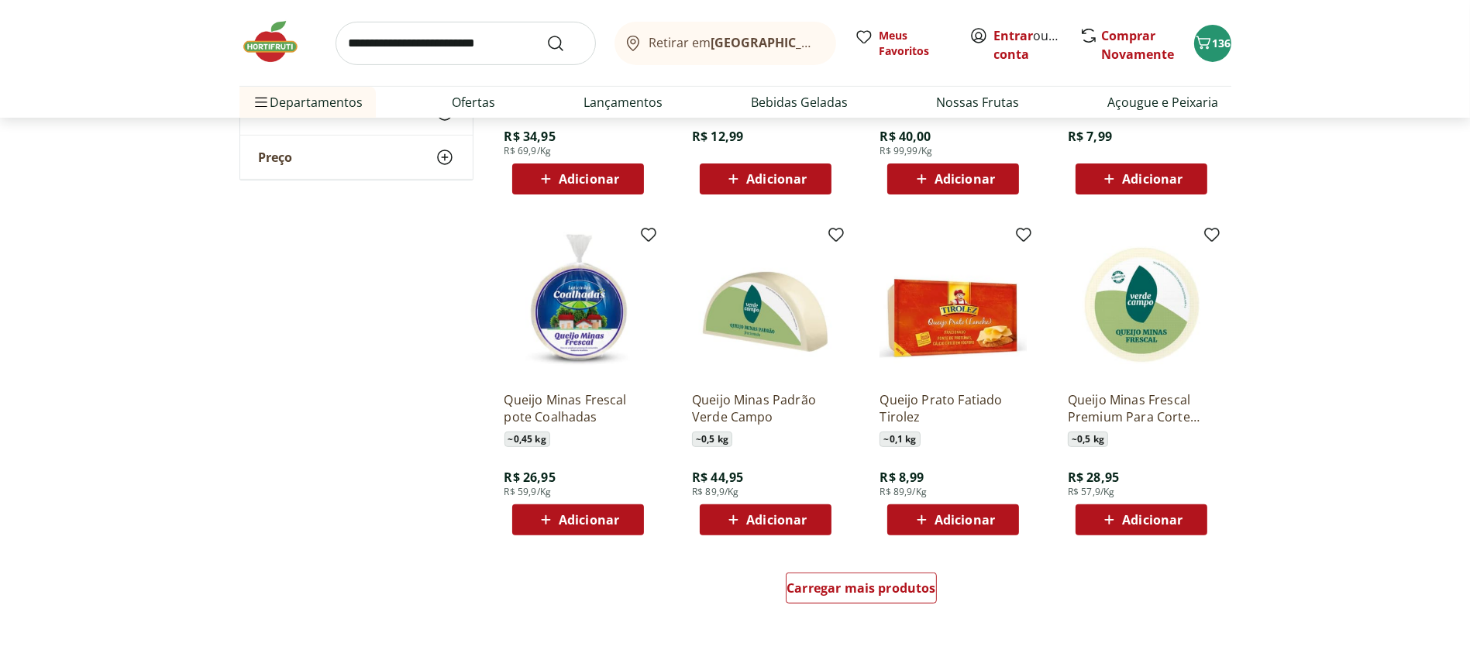
click at [541, 518] on icon at bounding box center [545, 520] width 19 height 19
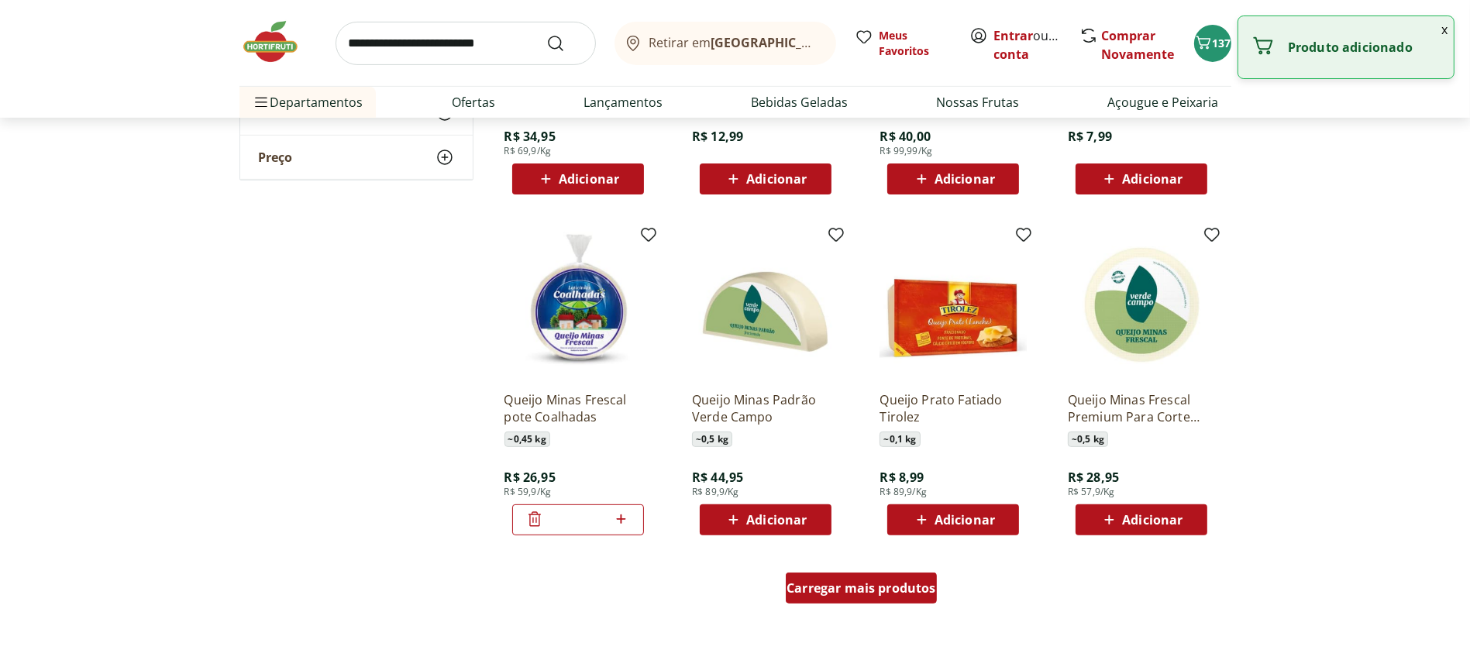
click at [817, 593] on span "Carregar mais produtos" at bounding box center [862, 588] width 150 height 12
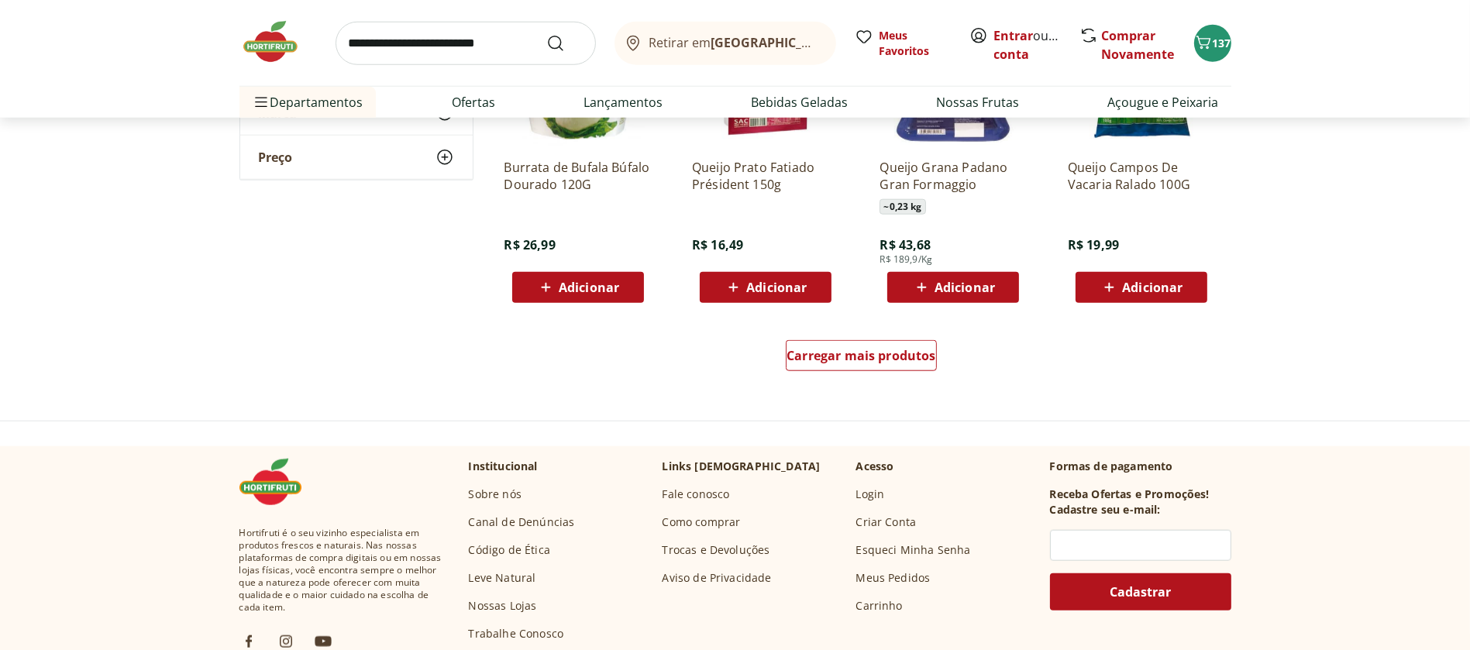
scroll to position [1932, 0]
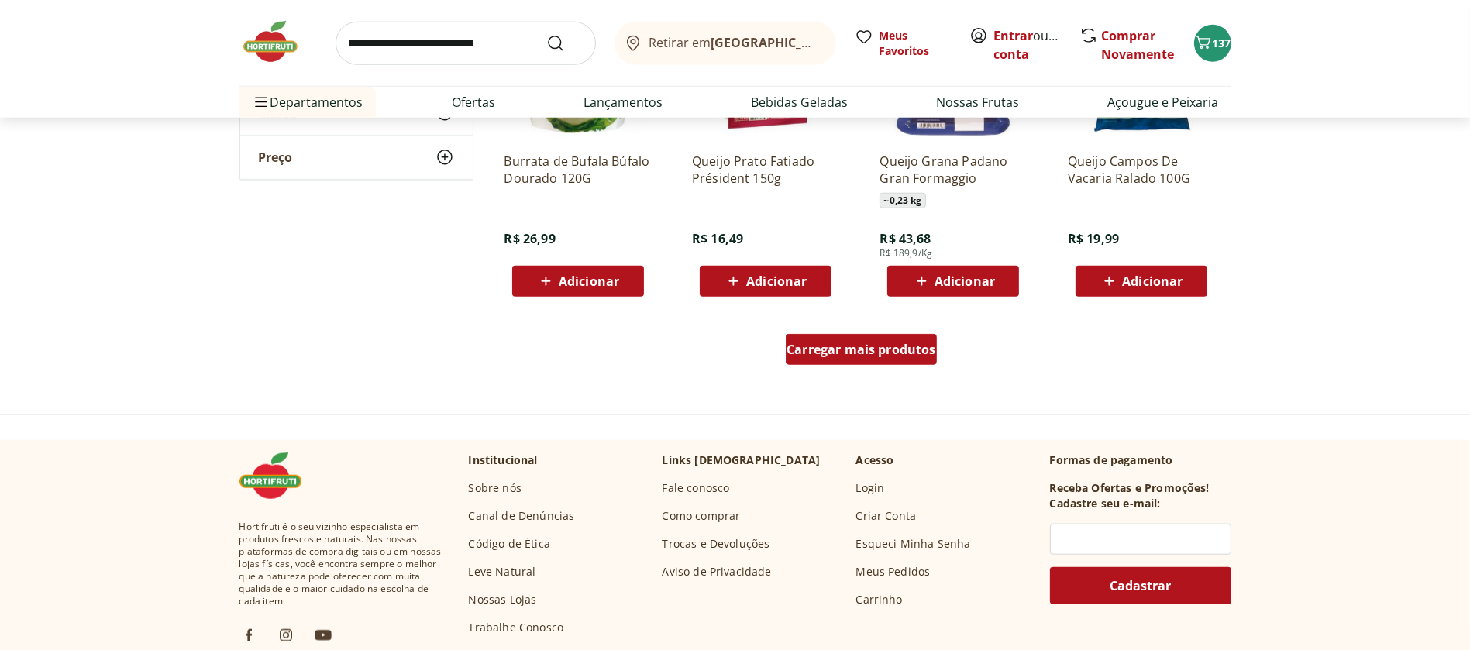
click at [815, 358] on div "Carregar mais produtos" at bounding box center [861, 349] width 151 height 31
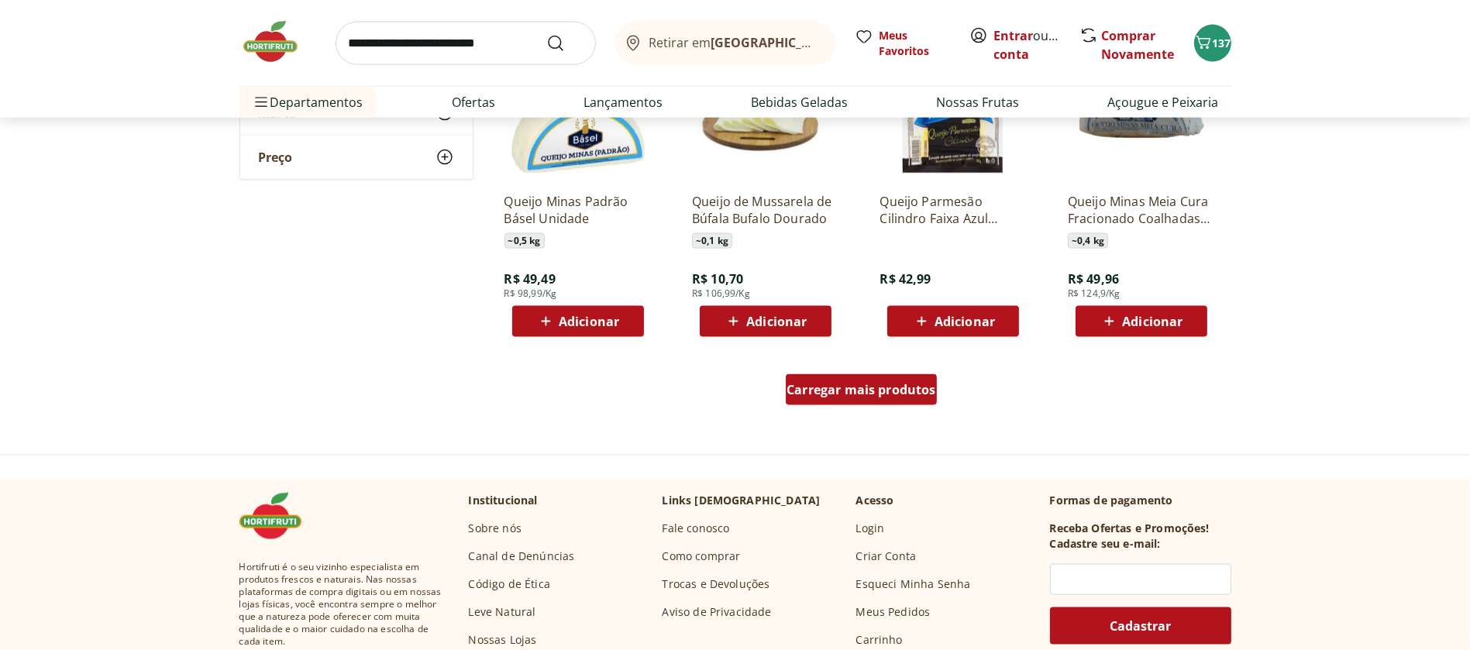
scroll to position [2903, 0]
click at [815, 392] on span "Carregar mais produtos" at bounding box center [862, 389] width 150 height 12
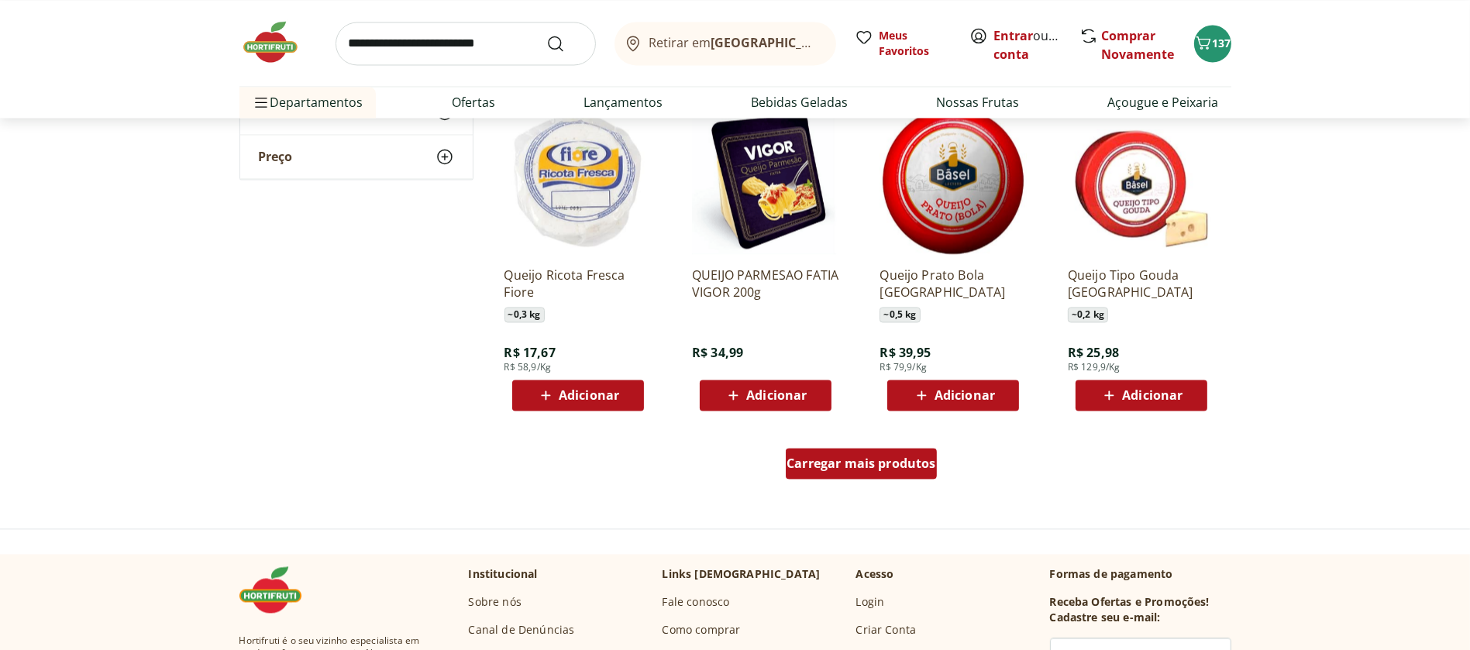
scroll to position [3846, 0]
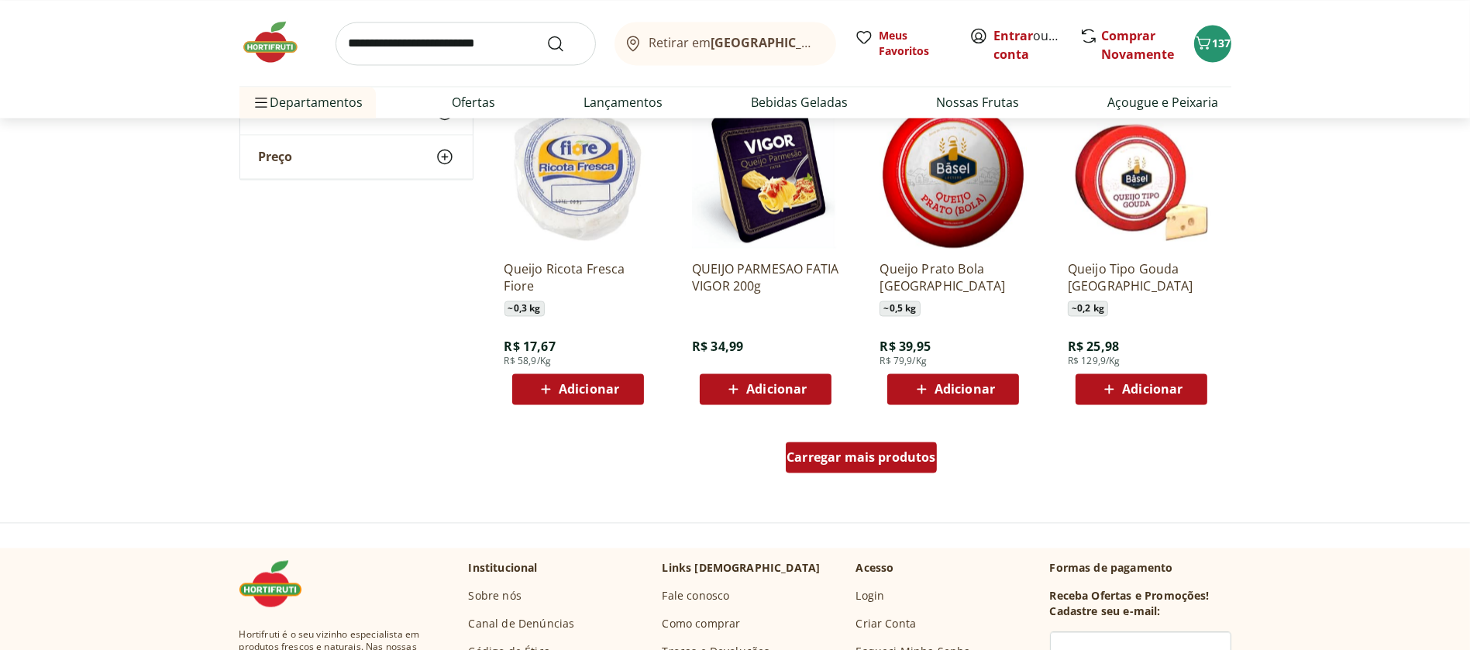
click at [839, 454] on span "Carregar mais produtos" at bounding box center [862, 457] width 150 height 12
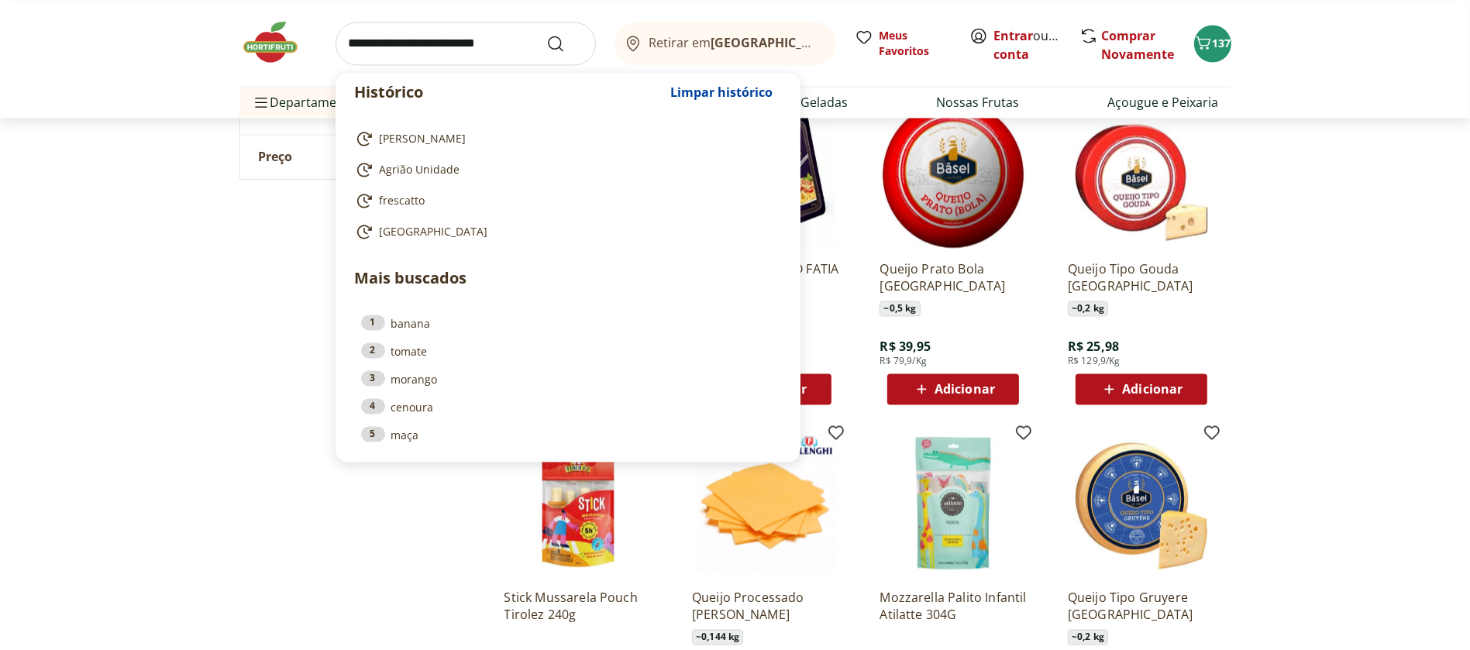
click at [491, 48] on input "search" at bounding box center [466, 43] width 260 height 43
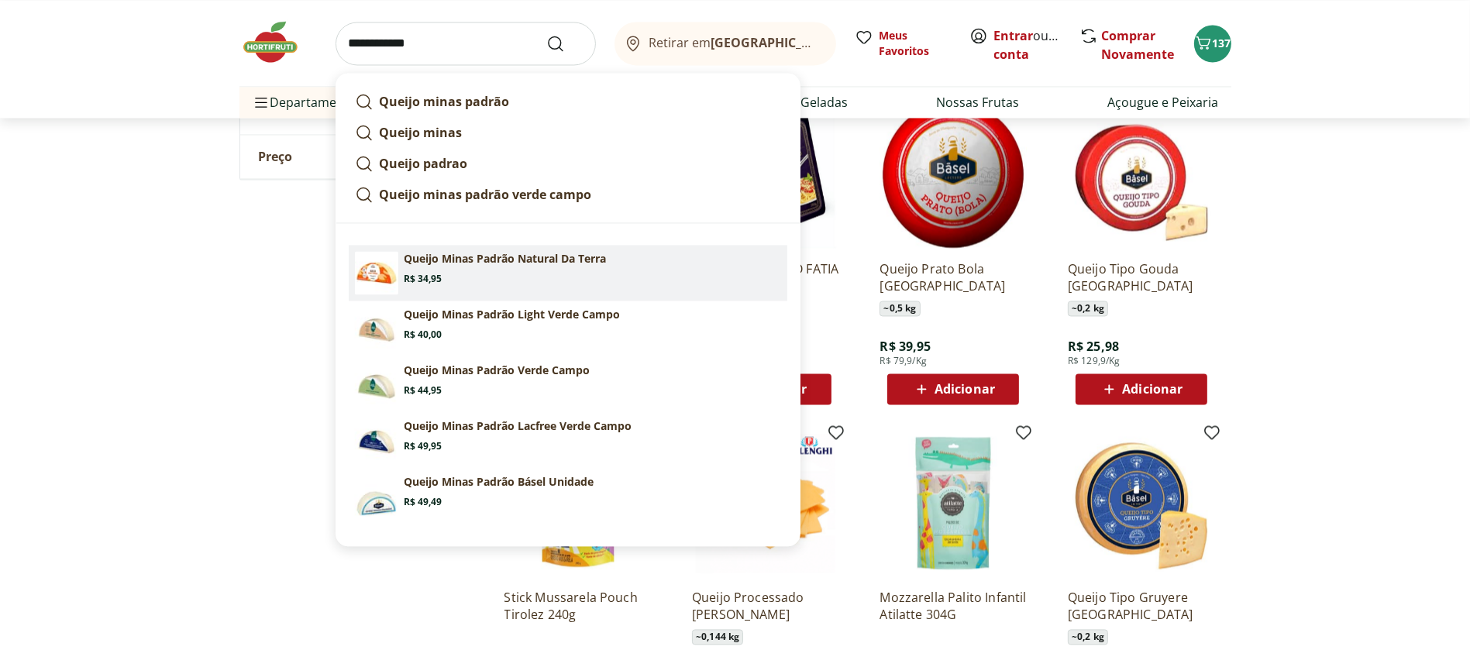
click at [492, 258] on p "Queijo Minas Padrão Natural Da Terra" at bounding box center [506, 259] width 202 height 16
type input "**********"
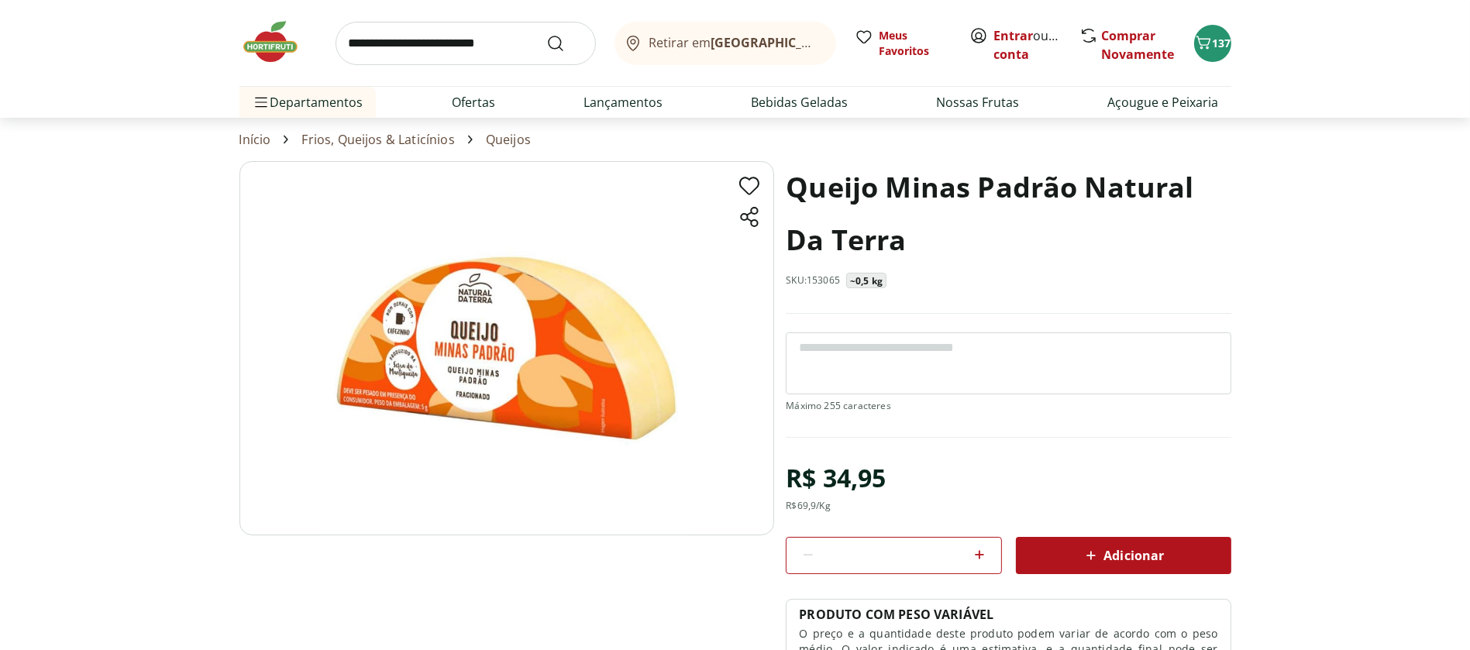
click at [1105, 562] on span "Adicionar" at bounding box center [1123, 555] width 82 height 19
click at [1218, 44] on span "138" at bounding box center [1222, 43] width 19 height 15
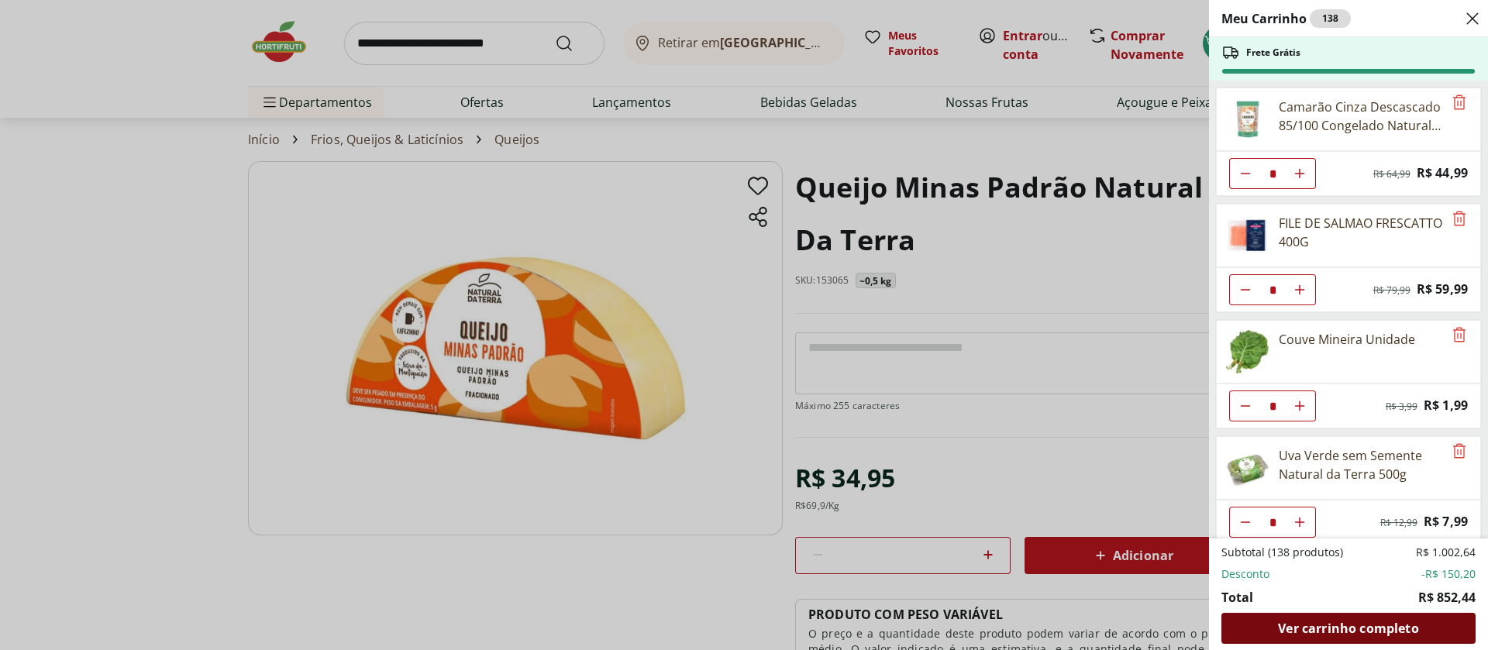
click at [1336, 628] on span "Ver carrinho completo" at bounding box center [1348, 628] width 140 height 12
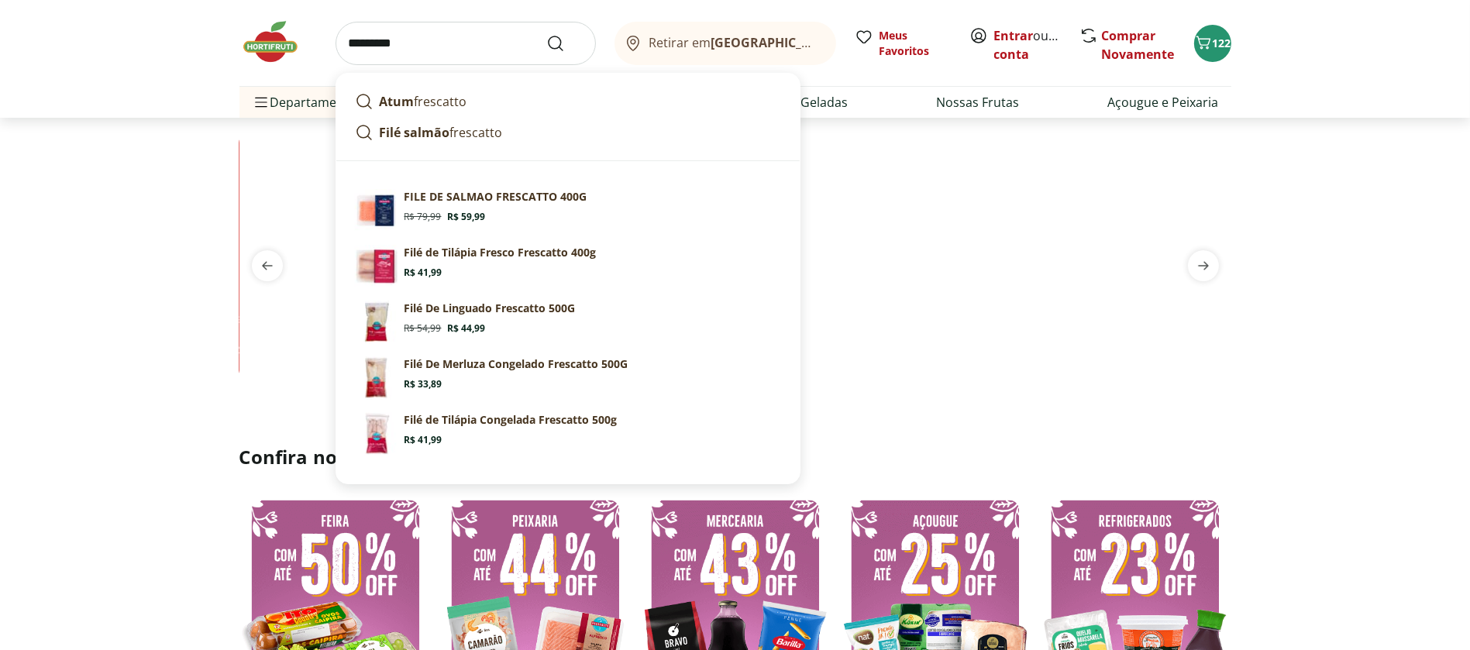
type input "*********"
click at [546, 34] on button "Submit Search" at bounding box center [564, 43] width 37 height 19
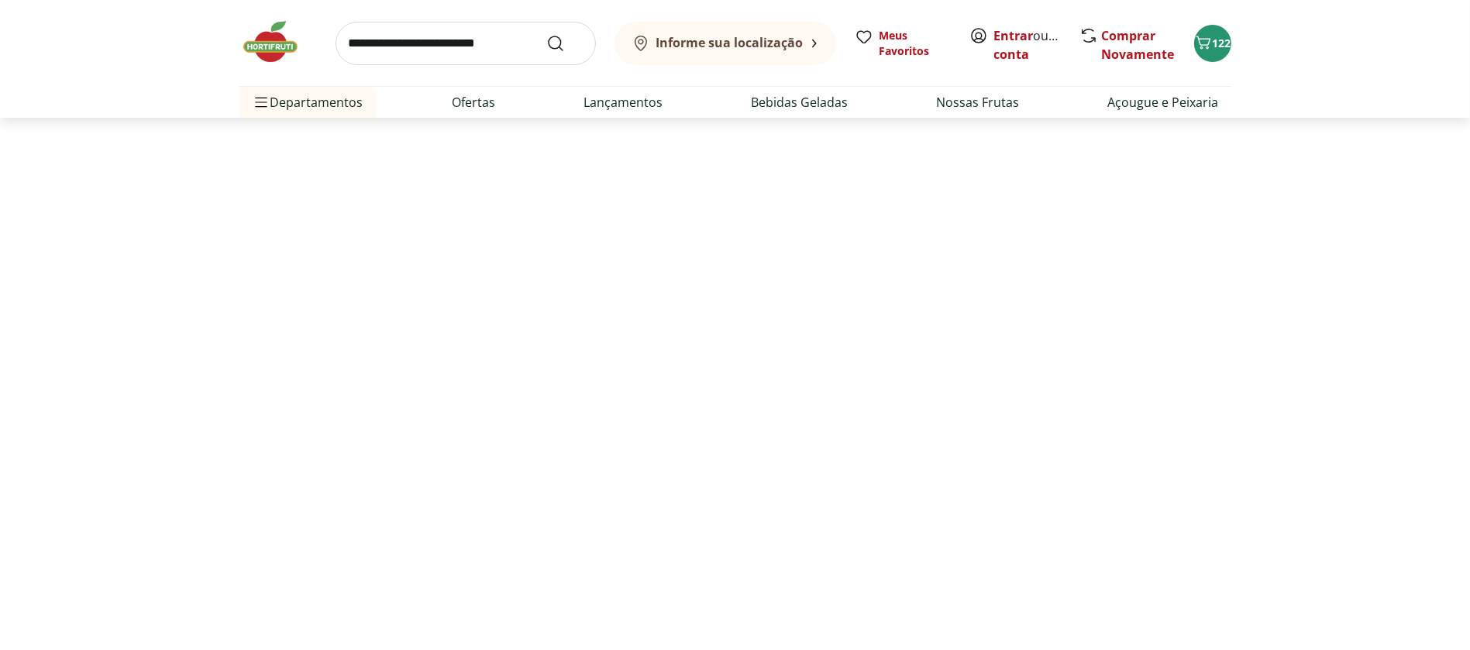
select select "**********"
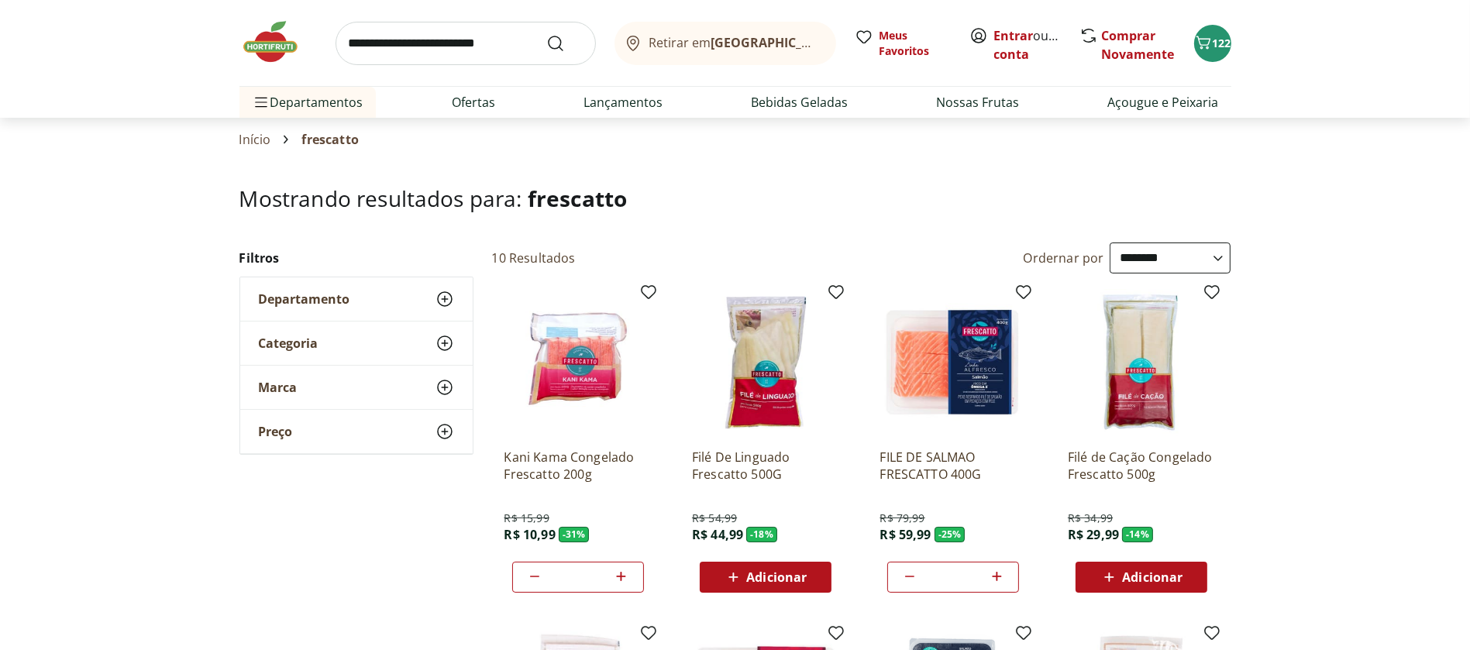
click at [401, 41] on input "search" at bounding box center [466, 43] width 260 height 43
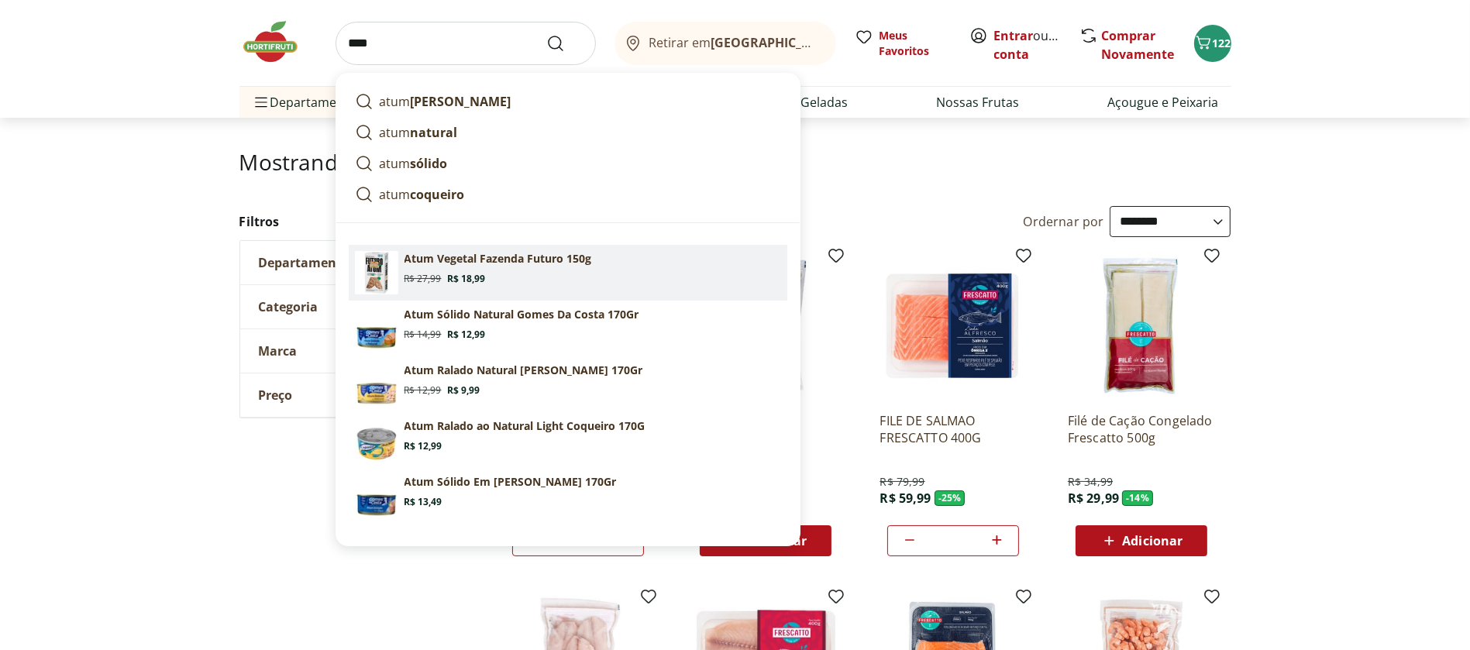
scroll to position [36, 0]
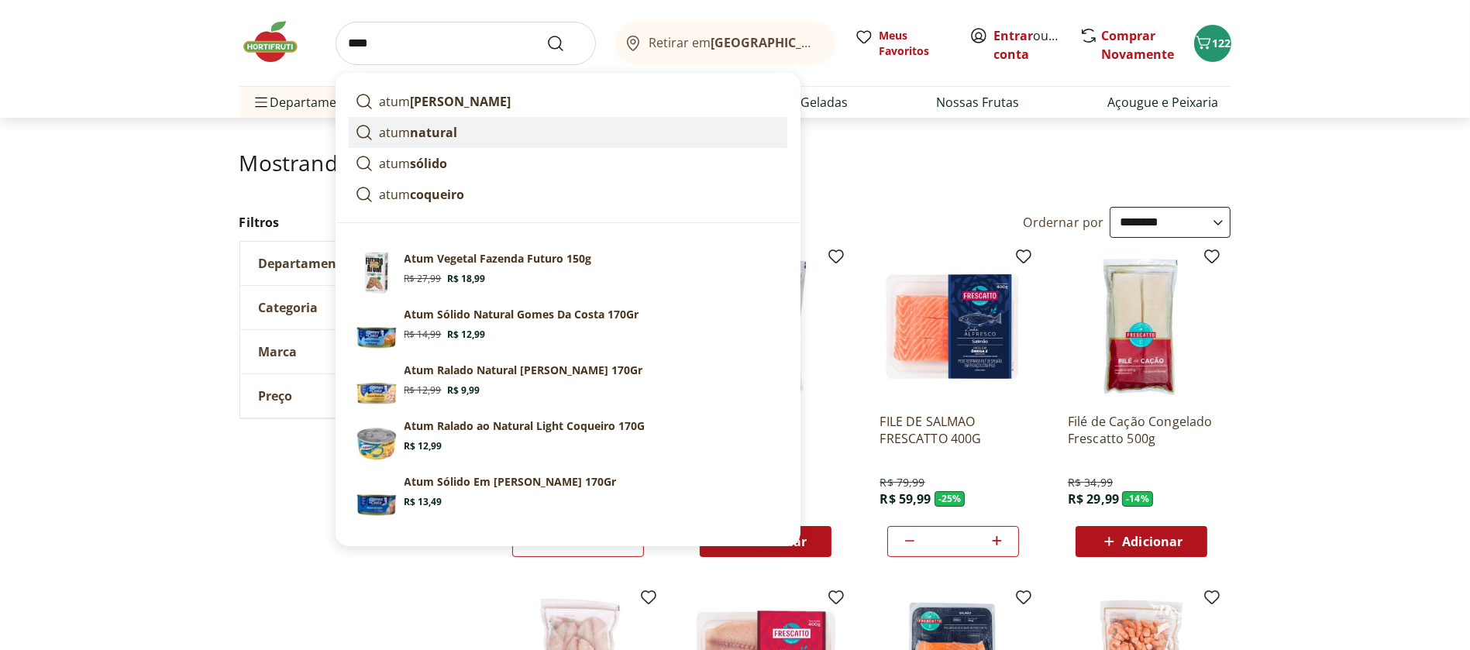
click at [435, 133] on strong "natural" at bounding box center [434, 132] width 47 height 17
type input "**********"
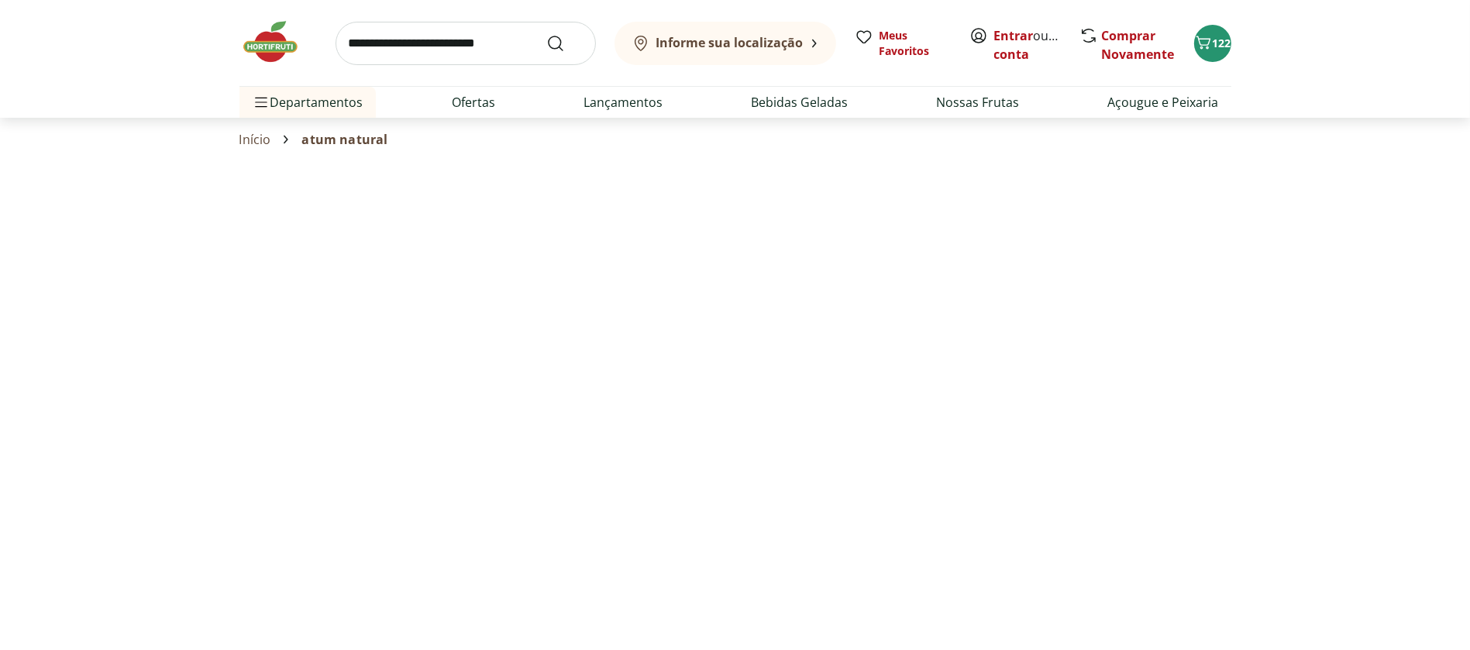
select select "**********"
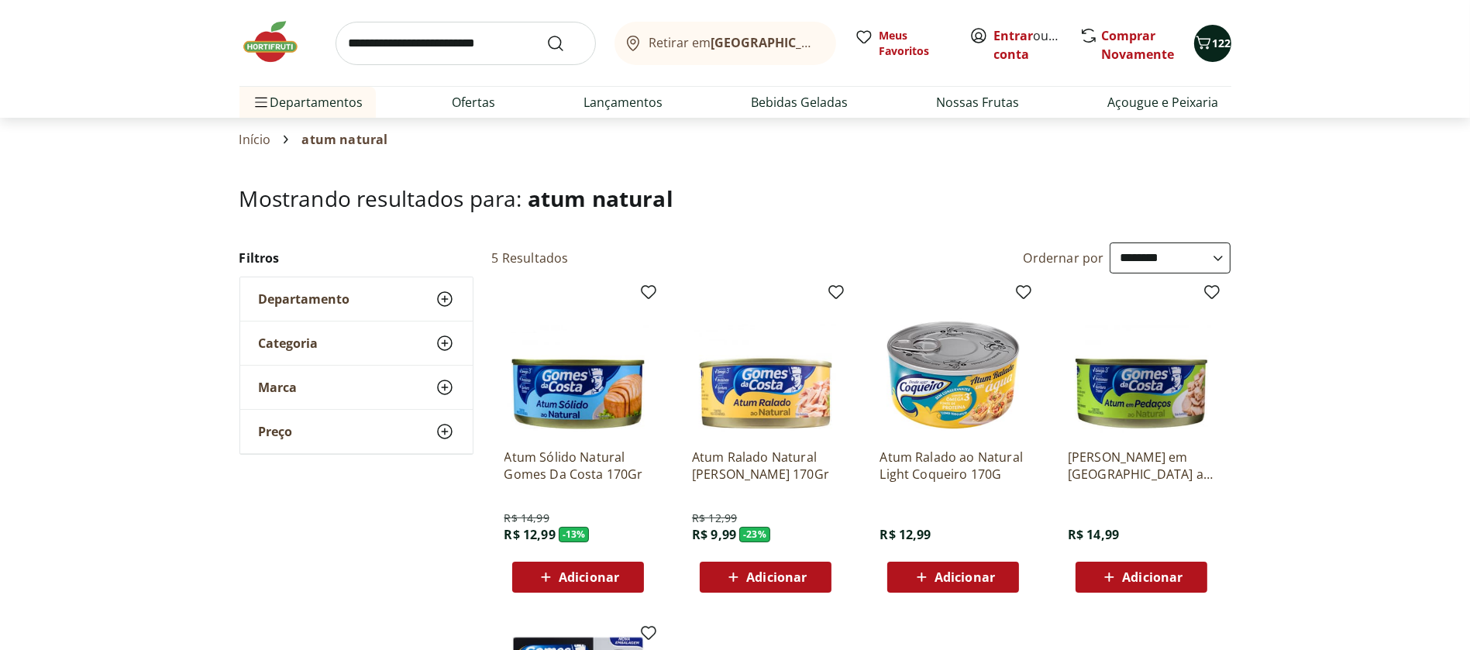
click at [1216, 47] on span "122" at bounding box center [1222, 43] width 19 height 15
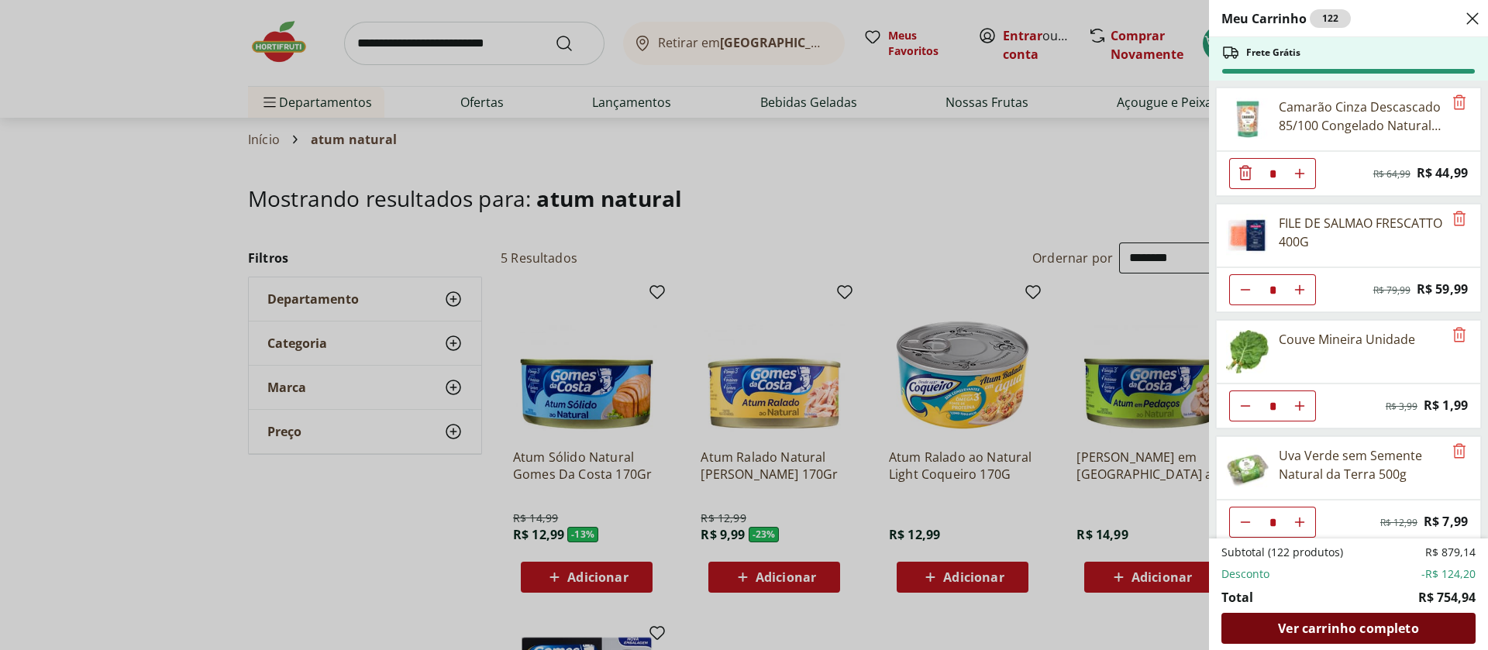
click at [1334, 623] on span "Ver carrinho completo" at bounding box center [1348, 628] width 140 height 12
